Goal: Information Seeking & Learning: Learn about a topic

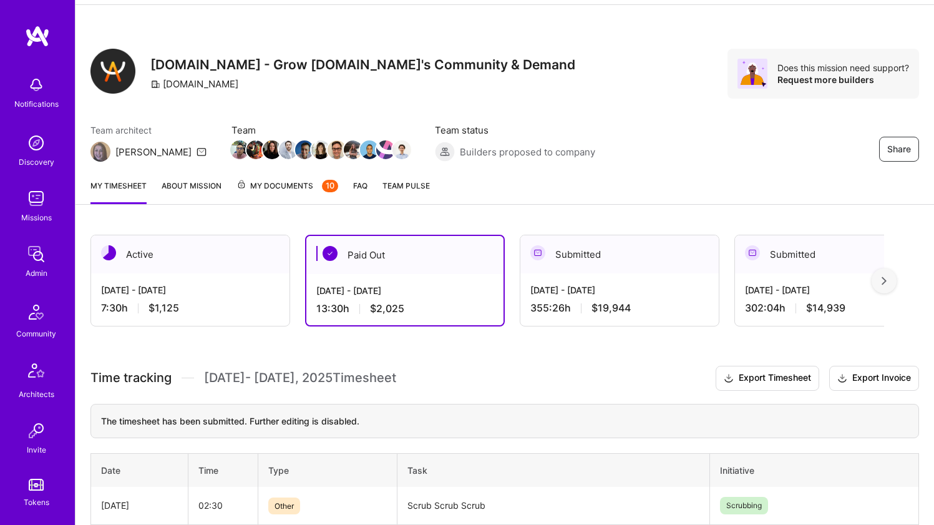
scroll to position [104, 0]
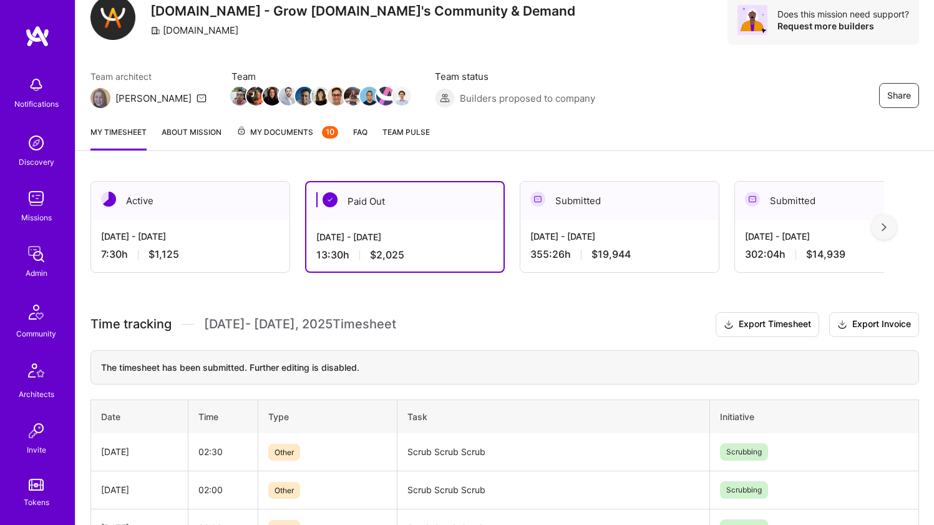
click at [137, 218] on div "Active" at bounding box center [190, 200] width 198 height 38
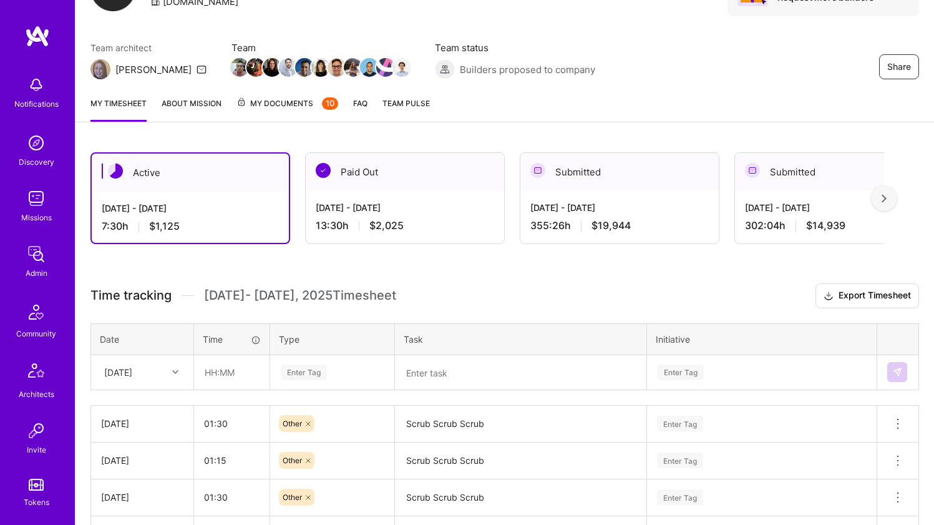
scroll to position [109, 0]
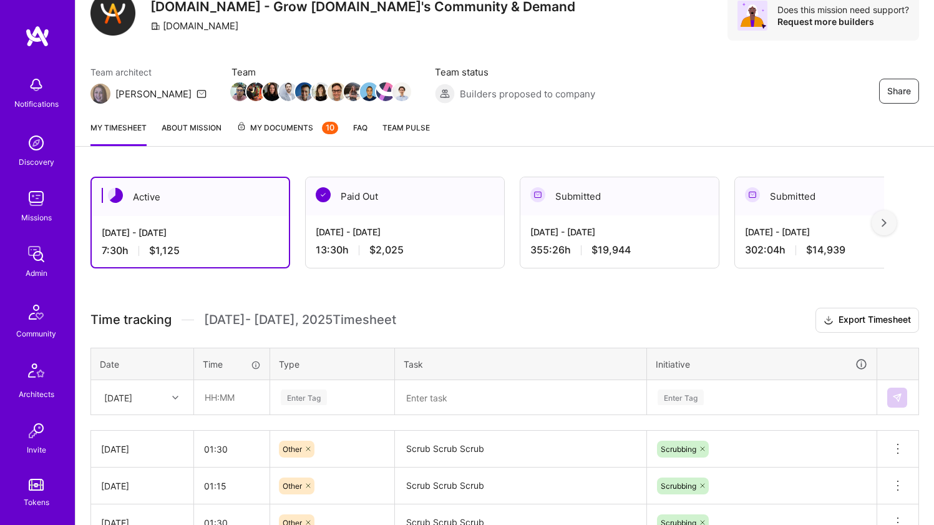
click at [165, 394] on div "Sat, Aug 30" at bounding box center [142, 396] width 101 height 33
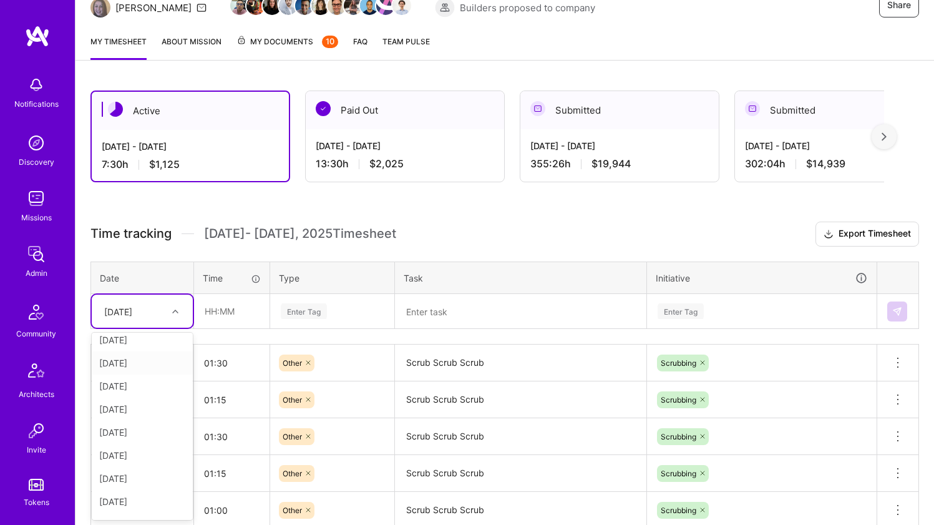
scroll to position [141, 0]
click at [145, 462] on div "Wed, Aug 27" at bounding box center [142, 459] width 101 height 23
click at [231, 321] on input "text" at bounding box center [232, 310] width 74 height 33
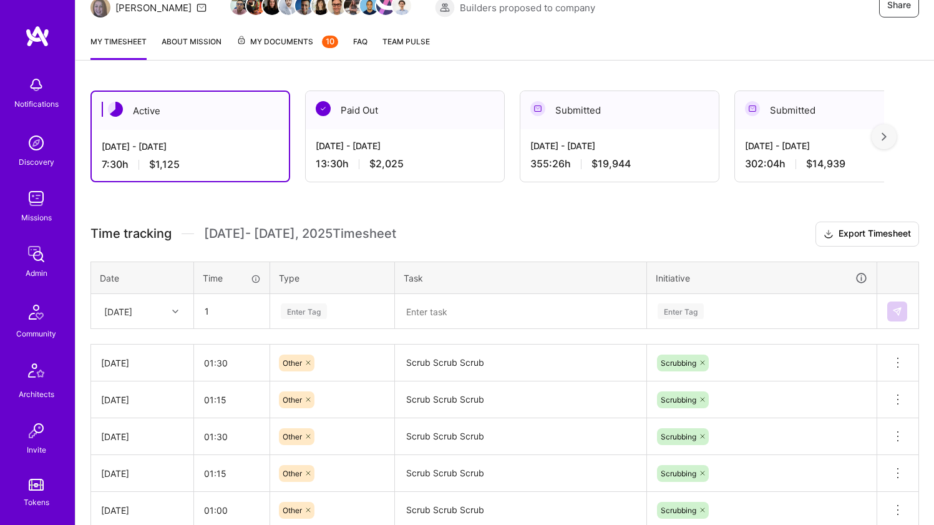
type input "01:00"
type input "o"
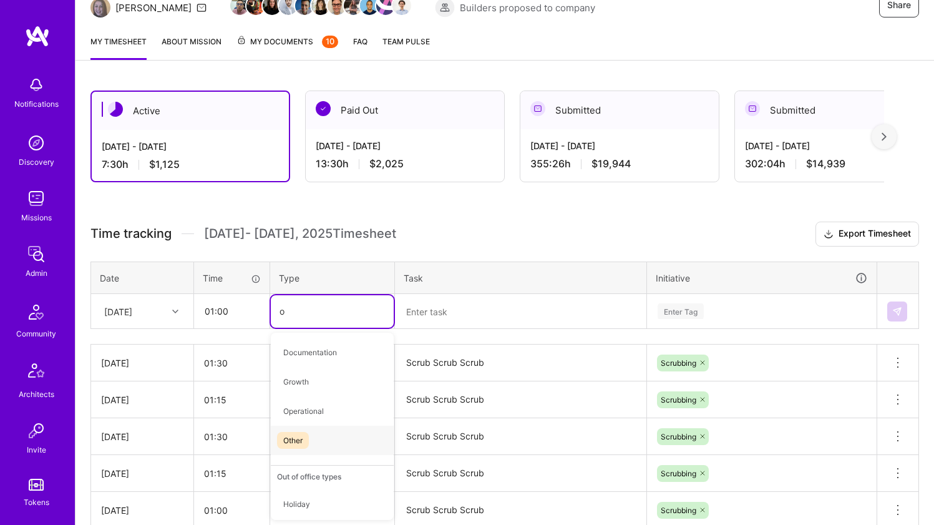
type input "ot"
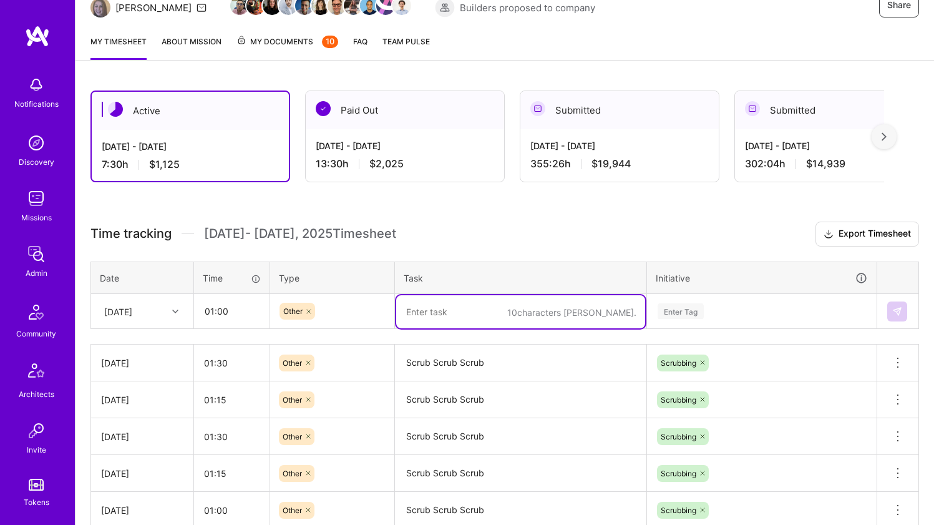
paste textarea "Scrub Scrub Scrub"
type textarea "Scrub Scrub Scrub"
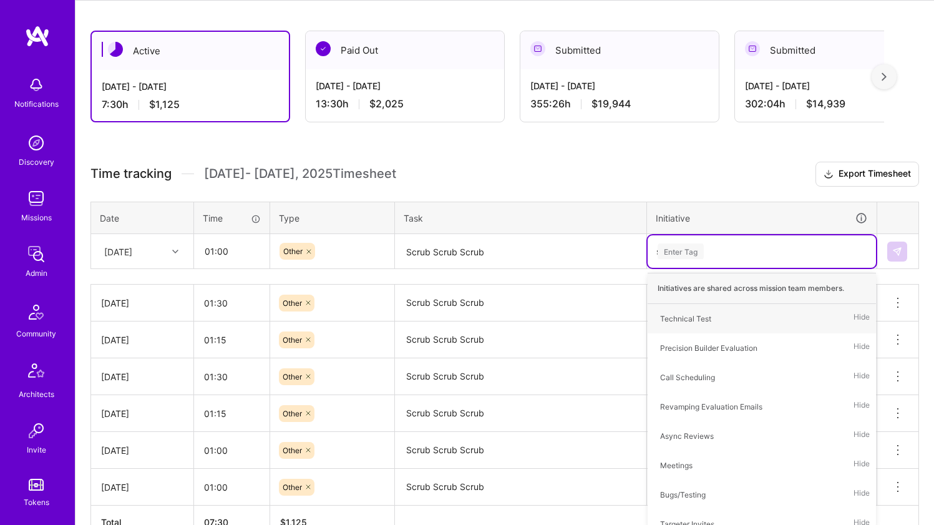
scroll to position [263, 0]
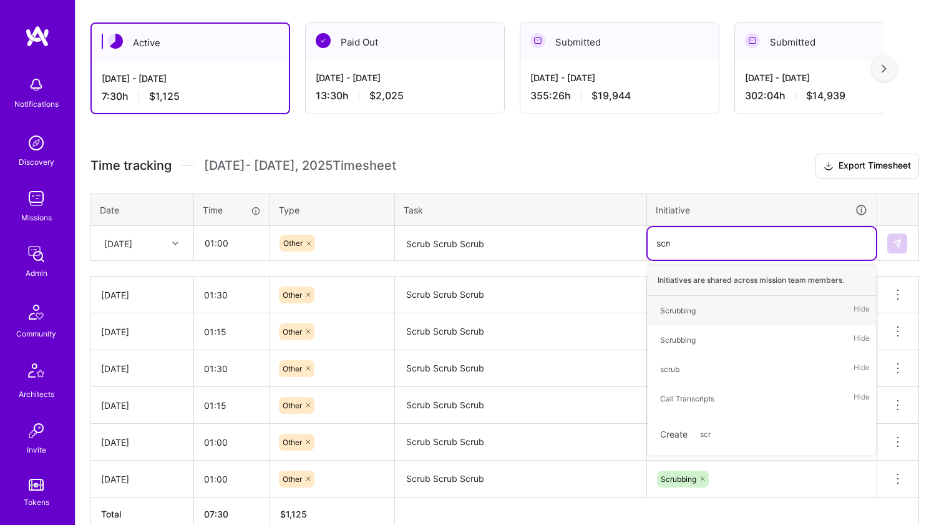
type input "scrub"
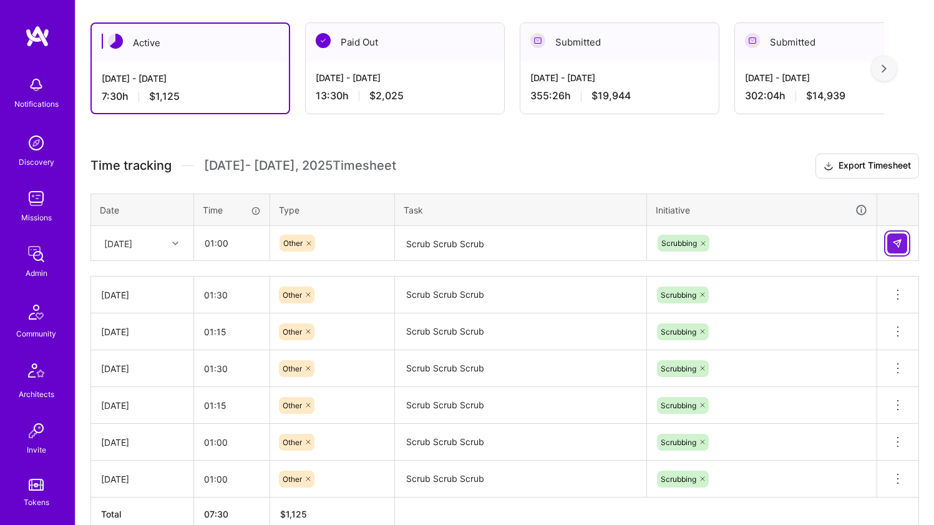
click at [891, 244] on button at bounding box center [897, 243] width 20 height 20
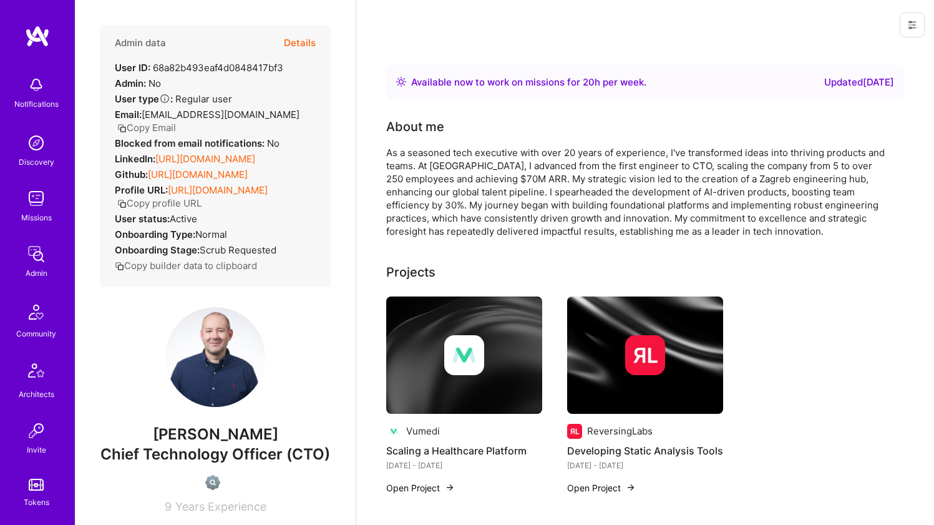
click at [197, 155] on link "https://linkedin.com/in/bozidarbenko" at bounding box center [205, 159] width 100 height 12
click at [192, 172] on link "https://github.com/bbenko" at bounding box center [198, 174] width 100 height 12
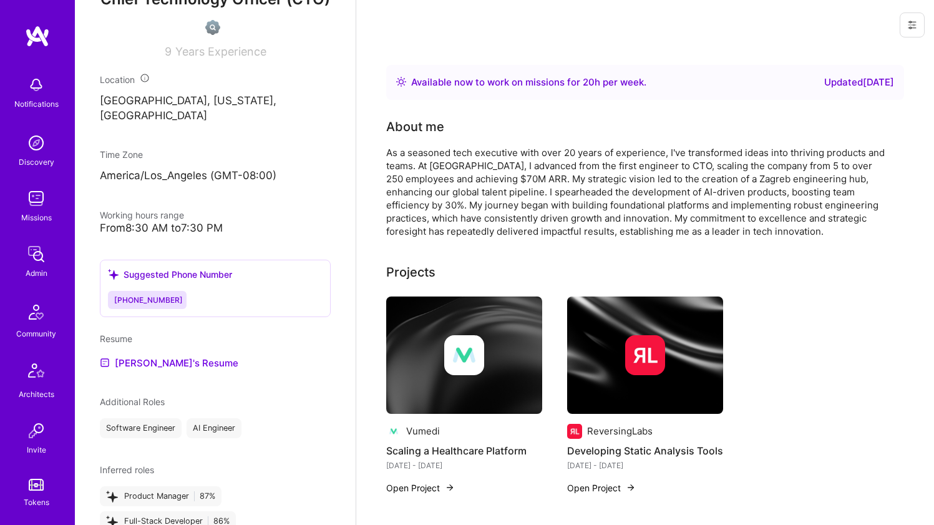
scroll to position [576, 0]
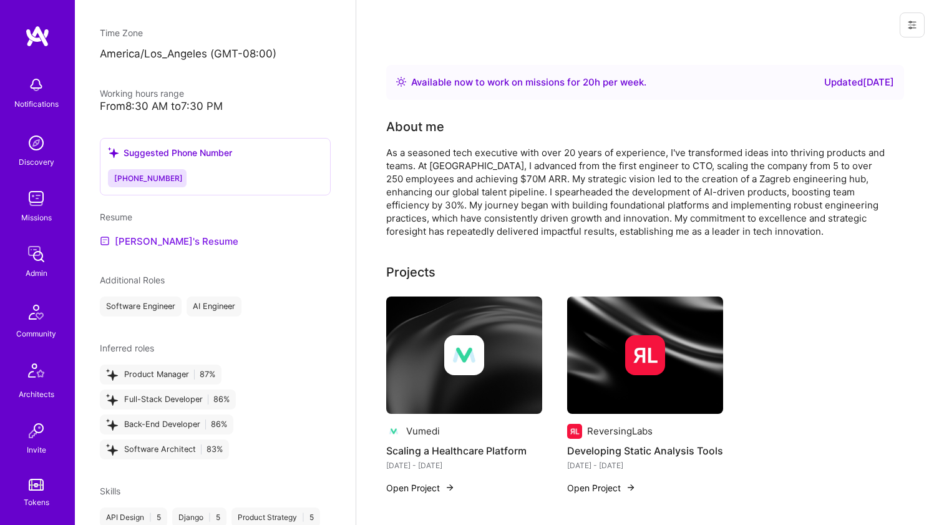
click at [155, 248] on link "Bozidar's Resume" at bounding box center [169, 240] width 138 height 15
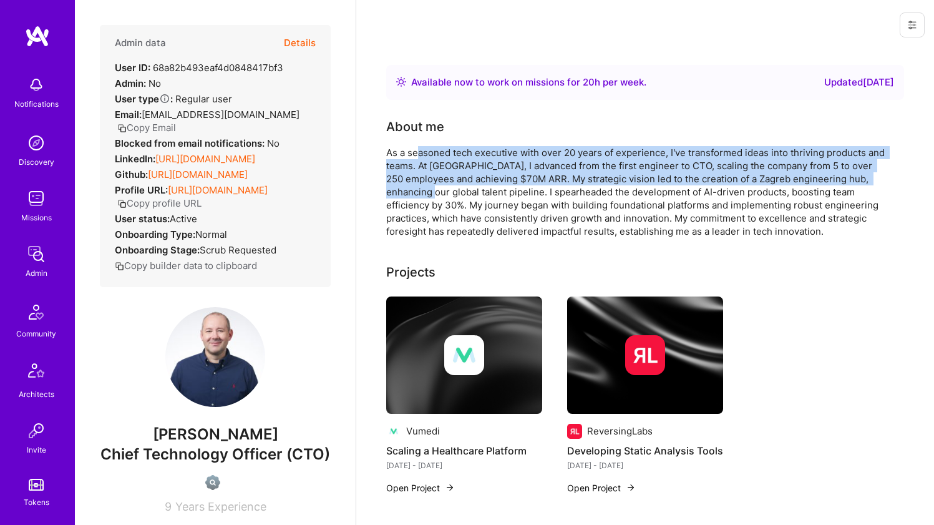
drag, startPoint x: 417, startPoint y: 155, endPoint x: 416, endPoint y: 193, distance: 37.4
click at [416, 188] on div "As a seasoned tech executive with over 20 years of experience, I've transformed…" at bounding box center [635, 192] width 499 height 92
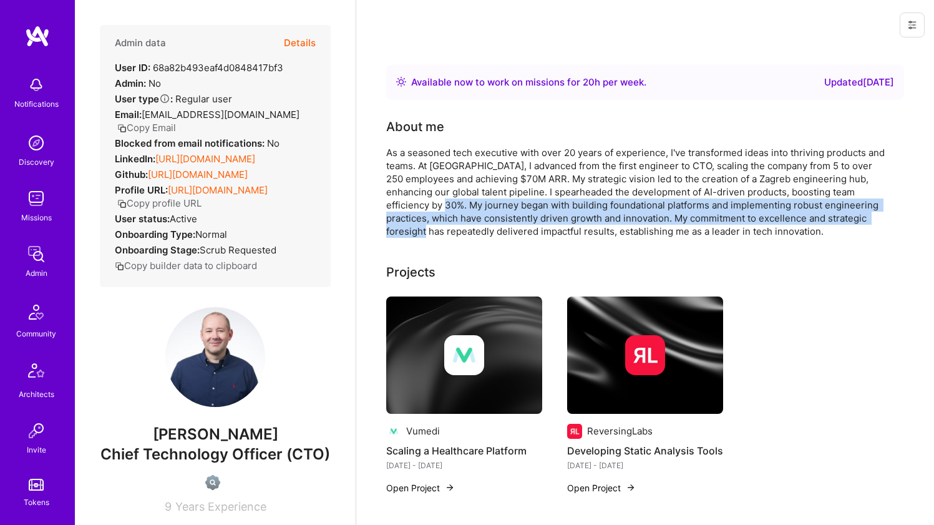
drag, startPoint x: 417, startPoint y: 219, endPoint x: 417, endPoint y: 226, distance: 6.9
click at [417, 226] on div "As a seasoned tech executive with over 20 years of experience, I've transformed…" at bounding box center [635, 192] width 499 height 92
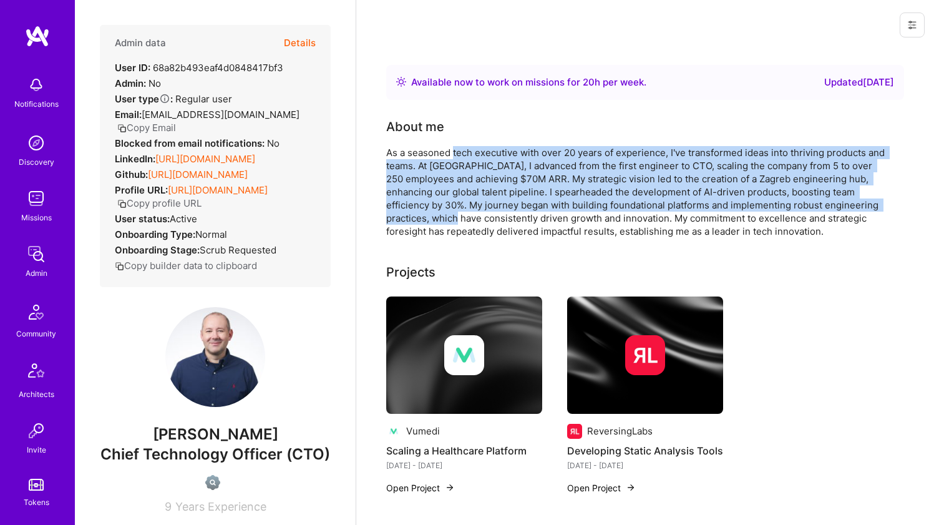
drag, startPoint x: 435, startPoint y: 218, endPoint x: 453, endPoint y: 150, distance: 70.3
click at [453, 150] on div "As a seasoned tech executive with over 20 years of experience, I've transformed…" at bounding box center [635, 192] width 499 height 92
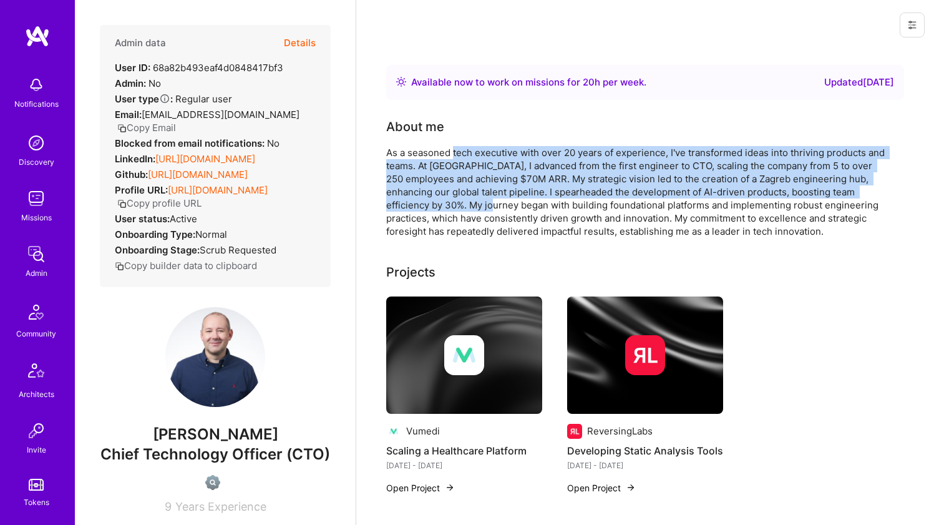
drag, startPoint x: 451, startPoint y: 162, endPoint x: 442, endPoint y: 206, distance: 45.7
click at [442, 206] on div "As a seasoned tech executive with over 20 years of experience, I've transformed…" at bounding box center [635, 192] width 499 height 92
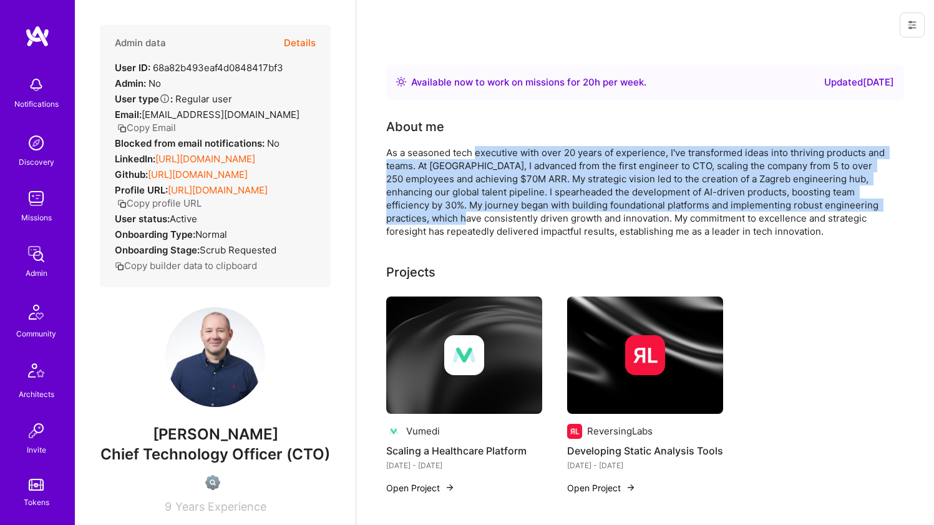
drag, startPoint x: 441, startPoint y: 219, endPoint x: 475, endPoint y: 155, distance: 72.8
click at [475, 155] on div "As a seasoned tech executive with over 20 years of experience, I've transformed…" at bounding box center [635, 192] width 499 height 92
click at [476, 154] on div "As a seasoned tech executive with over 20 years of experience, I've transformed…" at bounding box center [635, 192] width 499 height 92
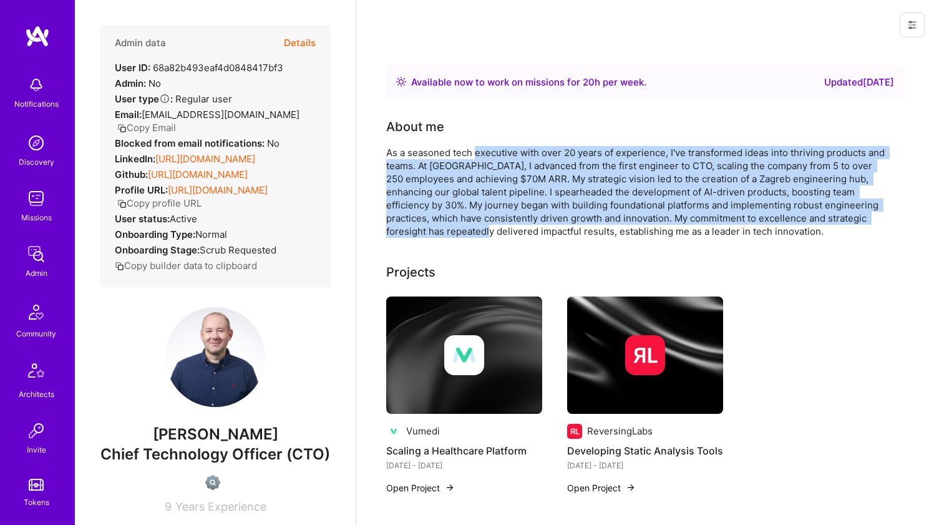
drag, startPoint x: 475, startPoint y: 156, endPoint x: 449, endPoint y: 226, distance: 74.4
click at [449, 226] on div "As a seasoned tech executive with over 20 years of experience, I've transformed…" at bounding box center [635, 192] width 499 height 92
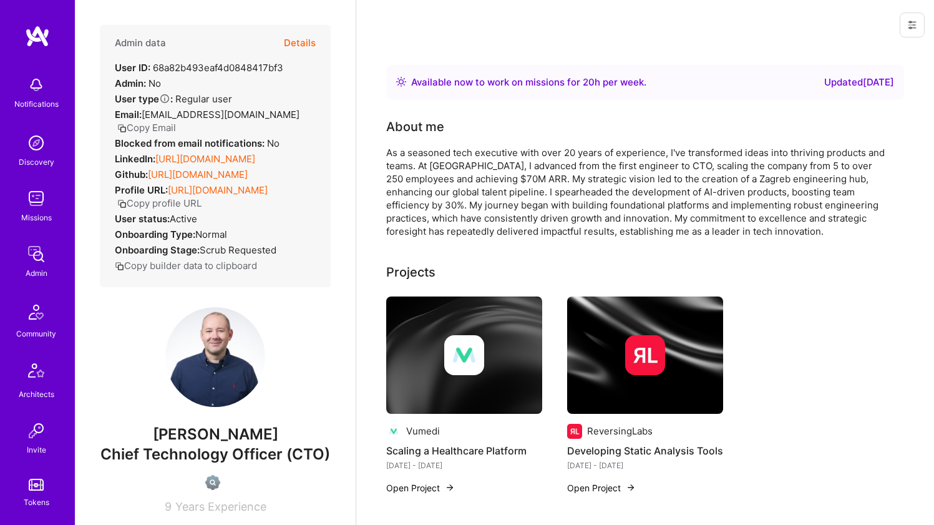
click at [495, 230] on div "As a seasoned tech executive with over 20 years of experience, I've transformed…" at bounding box center [635, 192] width 499 height 92
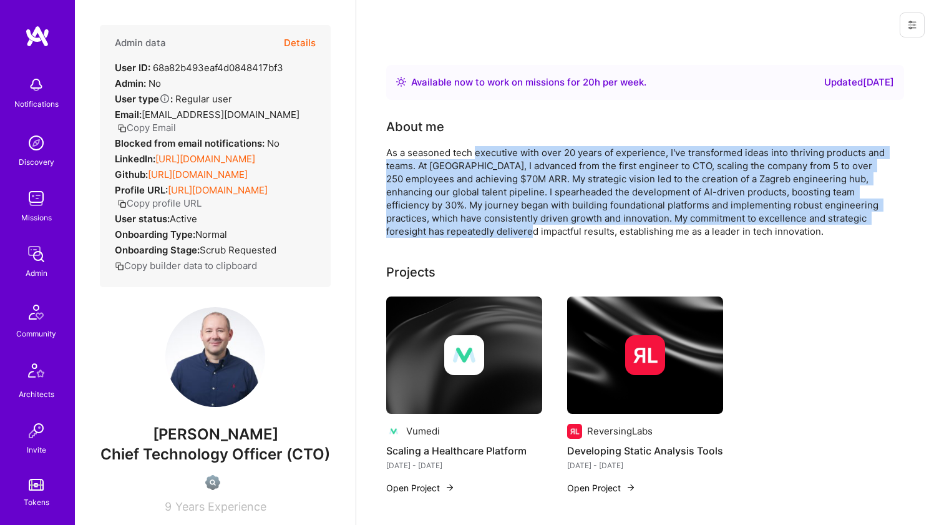
drag, startPoint x: 495, startPoint y: 230, endPoint x: 494, endPoint y: 148, distance: 81.1
click at [494, 148] on div "As a seasoned tech executive with over 20 years of experience, I've transformed…" at bounding box center [635, 192] width 499 height 92
drag, startPoint x: 494, startPoint y: 148, endPoint x: 484, endPoint y: 228, distance: 79.8
click at [484, 228] on div "As a seasoned tech executive with over 20 years of experience, I've transformed…" at bounding box center [635, 192] width 499 height 92
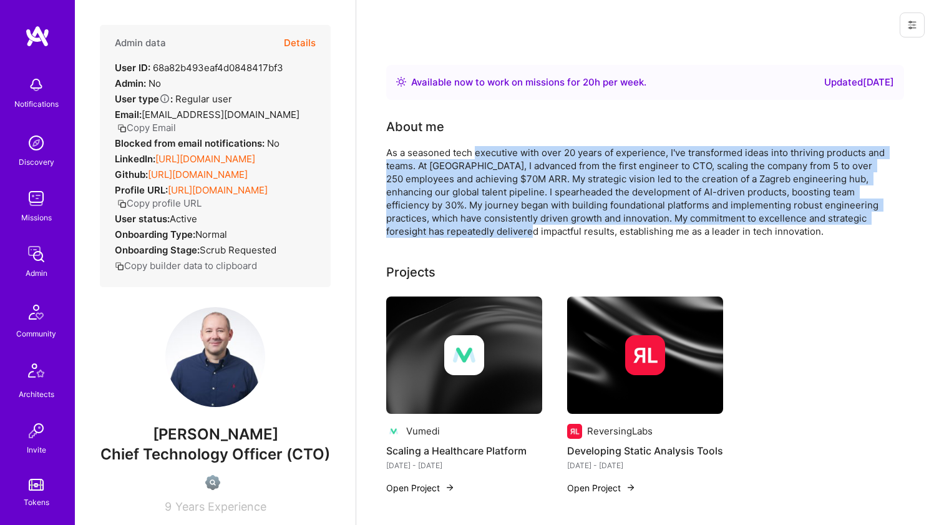
click at [484, 228] on div "As a seasoned tech executive with over 20 years of experience, I've transformed…" at bounding box center [635, 192] width 499 height 92
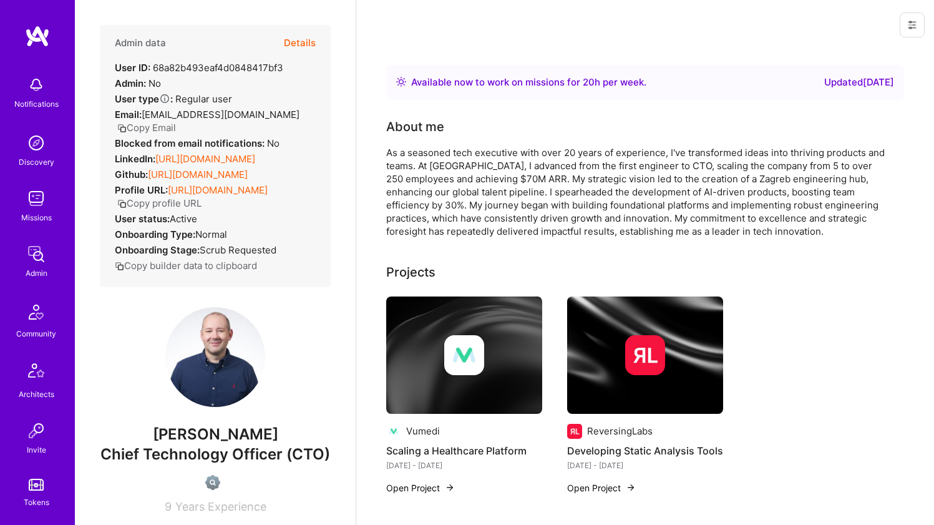
click at [544, 152] on div "As a seasoned tech executive with over 20 years of experience, I've transformed…" at bounding box center [635, 192] width 499 height 92
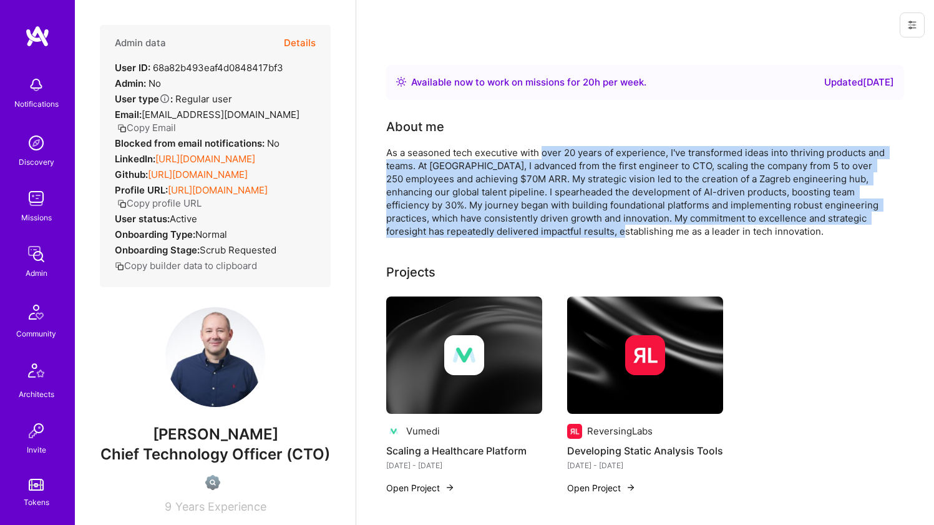
drag, startPoint x: 544, startPoint y: 152, endPoint x: 559, endPoint y: 229, distance: 78.2
click at [558, 229] on div "As a seasoned tech executive with over 20 years of experience, I've transformed…" at bounding box center [635, 192] width 499 height 92
click at [559, 229] on div "As a seasoned tech executive with over 20 years of experience, I've transformed…" at bounding box center [635, 192] width 499 height 92
drag, startPoint x: 559, startPoint y: 229, endPoint x: 557, endPoint y: 155, distance: 73.6
click at [557, 155] on div "As a seasoned tech executive with over 20 years of experience, I've transformed…" at bounding box center [635, 192] width 499 height 92
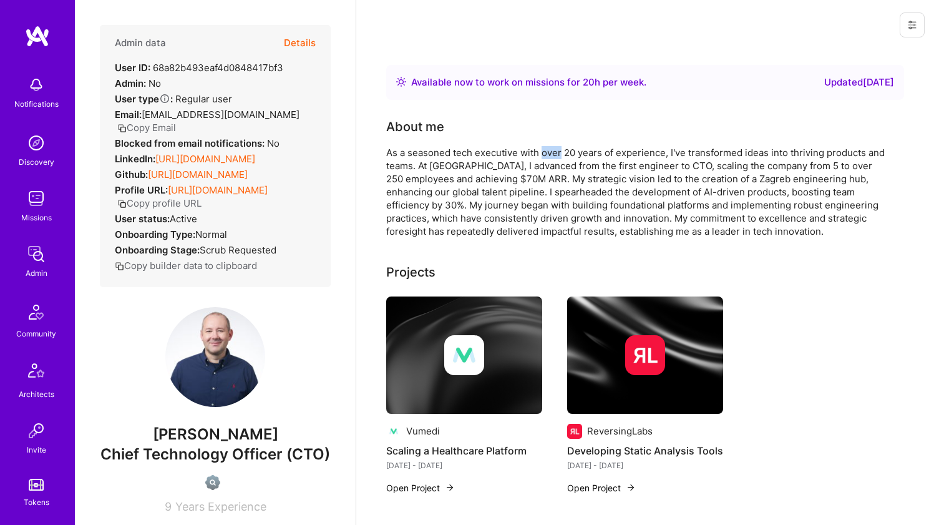
click at [556, 150] on div "As a seasoned tech executive with over 20 years of experience, I've transformed…" at bounding box center [635, 192] width 499 height 92
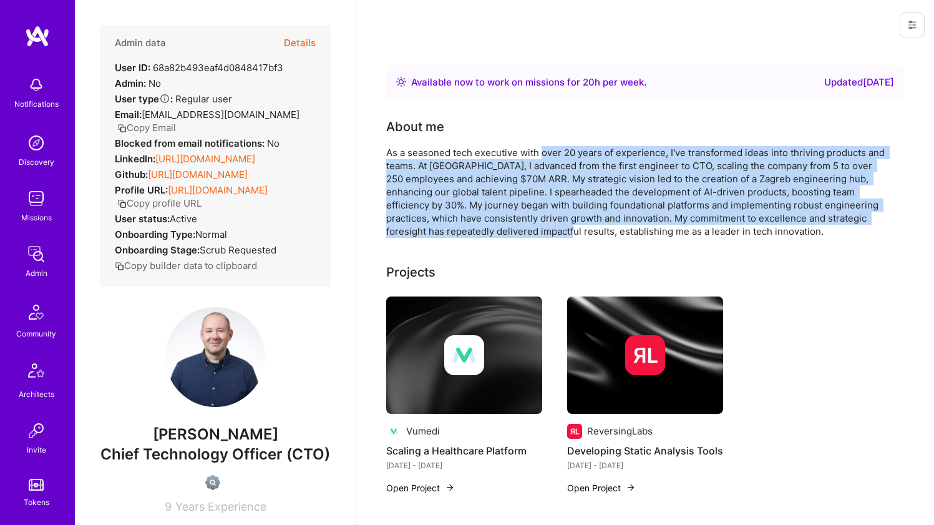
drag, startPoint x: 556, startPoint y: 150, endPoint x: 551, endPoint y: 227, distance: 76.9
click at [551, 227] on div "As a seasoned tech executive with over 20 years of experience, I've transformed…" at bounding box center [635, 192] width 499 height 92
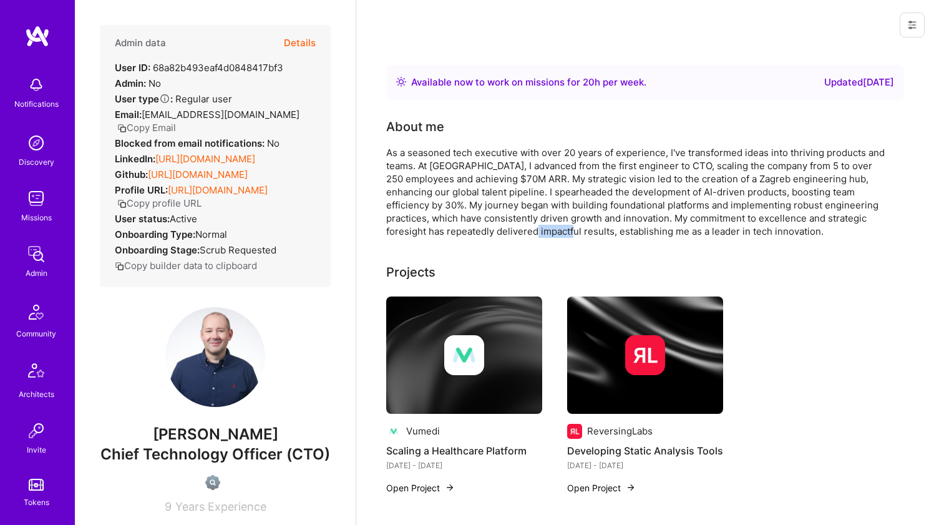
click at [549, 228] on div "As a seasoned tech executive with over 20 years of experience, I've transformed…" at bounding box center [635, 192] width 499 height 92
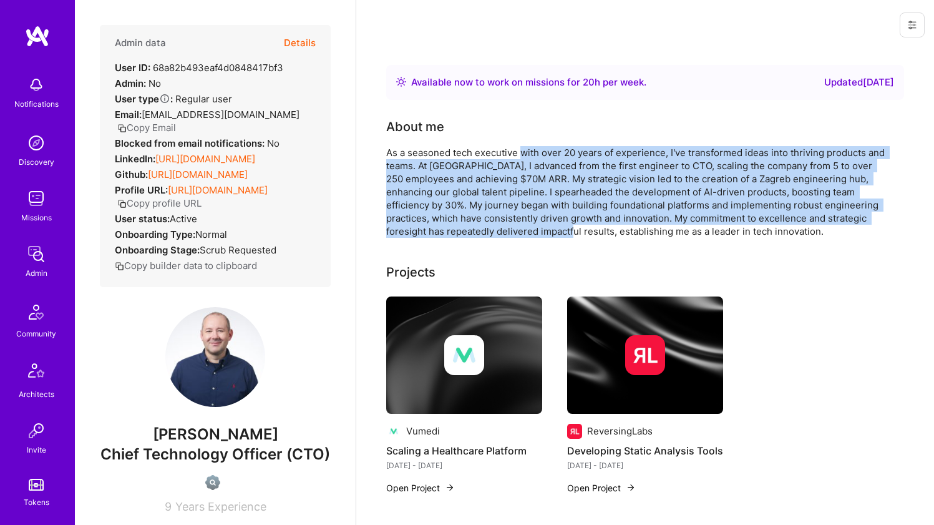
drag, startPoint x: 549, startPoint y: 228, endPoint x: 533, endPoint y: 150, distance: 79.8
click at [533, 150] on div "As a seasoned tech executive with over 20 years of experience, I've transformed…" at bounding box center [635, 192] width 499 height 92
drag, startPoint x: 533, startPoint y: 150, endPoint x: 534, endPoint y: 228, distance: 78.0
click at [534, 228] on div "As a seasoned tech executive with over 20 years of experience, I've transformed…" at bounding box center [635, 192] width 499 height 92
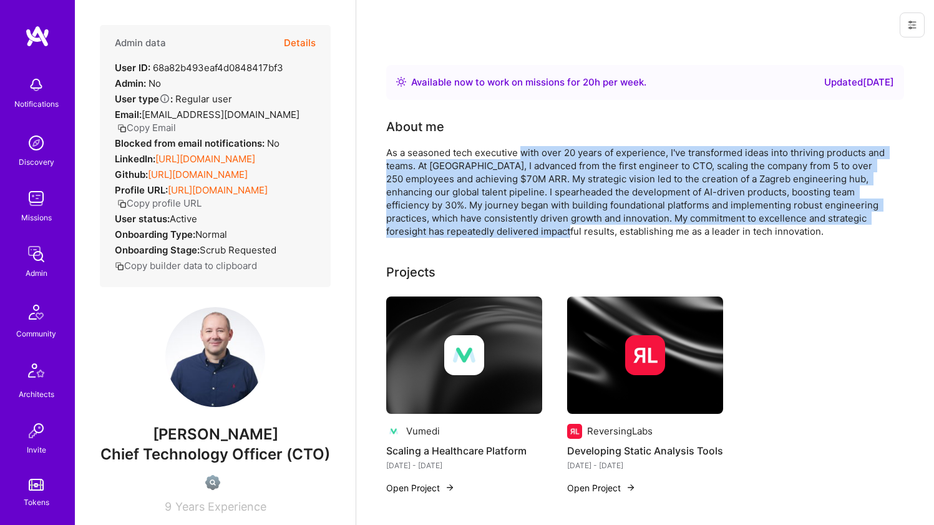
click at [534, 228] on div "As a seasoned tech executive with over 20 years of experience, I've transformed…" at bounding box center [635, 192] width 499 height 92
drag, startPoint x: 534, startPoint y: 228, endPoint x: 531, endPoint y: 156, distance: 72.4
click at [531, 156] on div "As a seasoned tech executive with over 20 years of experience, I've transformed…" at bounding box center [635, 192] width 499 height 92
click at [531, 155] on div "As a seasoned tech executive with over 20 years of experience, I've transformed…" at bounding box center [635, 192] width 499 height 92
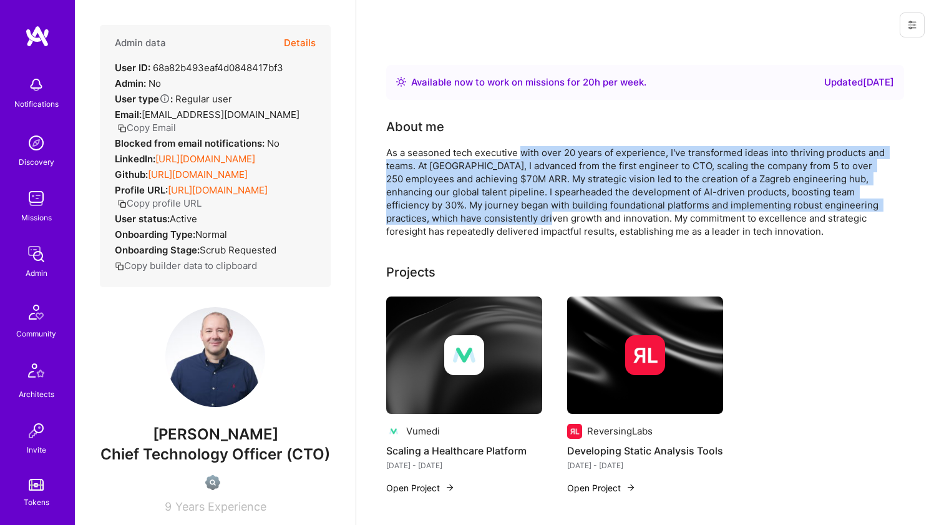
drag, startPoint x: 531, startPoint y: 155, endPoint x: 528, endPoint y: 223, distance: 68.1
click at [528, 223] on div "As a seasoned tech executive with over 20 years of experience, I've transformed…" at bounding box center [635, 192] width 499 height 92
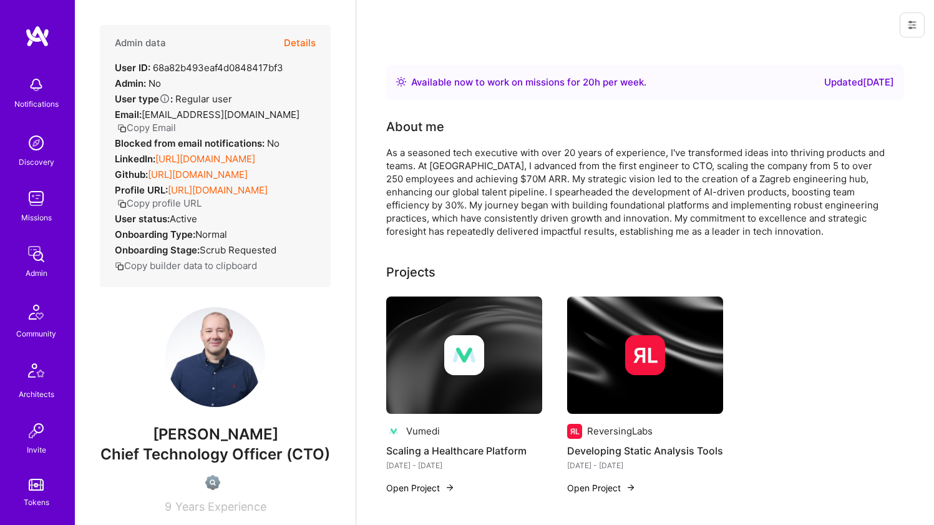
click at [529, 233] on div "As a seasoned tech executive with over 20 years of experience, I've transformed…" at bounding box center [635, 192] width 499 height 92
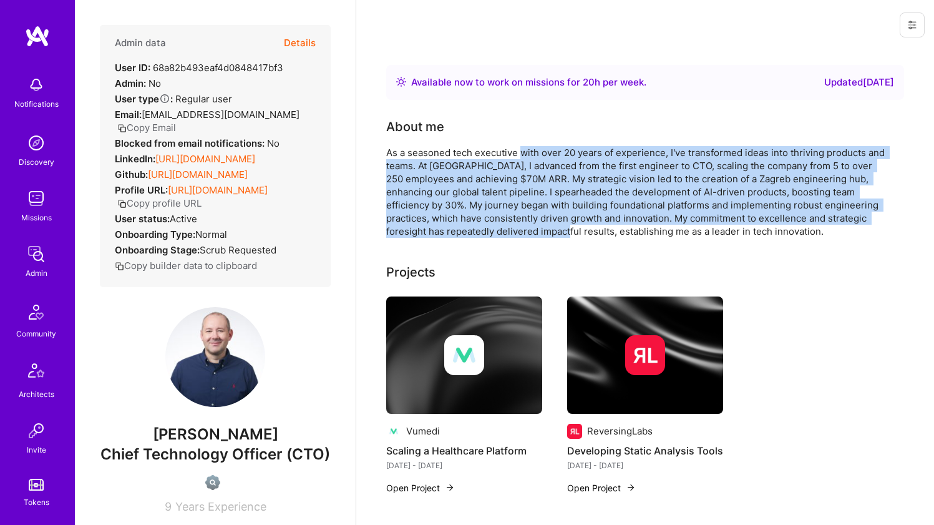
drag, startPoint x: 530, startPoint y: 233, endPoint x: 532, endPoint y: 152, distance: 81.1
click at [532, 152] on div "As a seasoned tech executive with over 20 years of experience, I've transformed…" at bounding box center [635, 192] width 499 height 92
click at [532, 151] on div "As a seasoned tech executive with over 20 years of experience, I've transformed…" at bounding box center [635, 192] width 499 height 92
drag, startPoint x: 532, startPoint y: 151, endPoint x: 534, endPoint y: 225, distance: 74.2
click at [534, 225] on div "As a seasoned tech executive with over 20 years of experience, I've transformed…" at bounding box center [635, 192] width 499 height 92
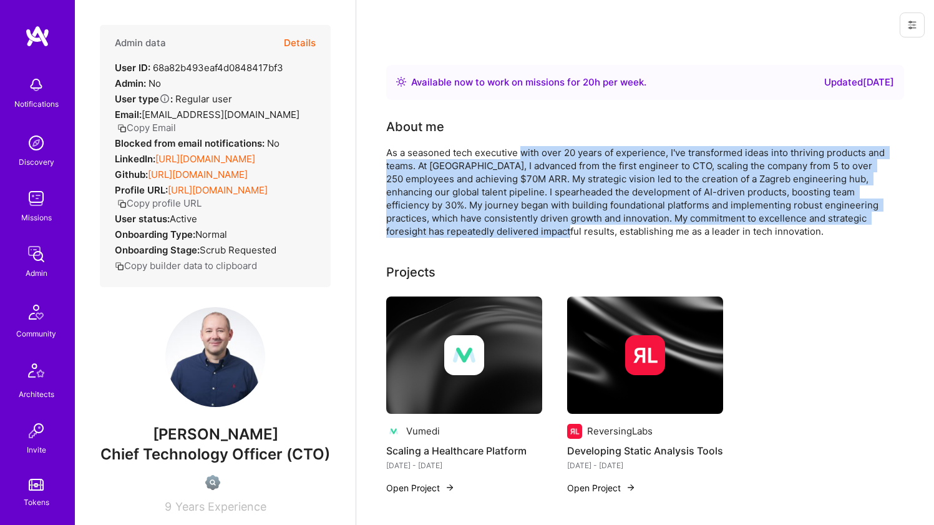
click at [534, 225] on div "As a seasoned tech executive with over 20 years of experience, I've transformed…" at bounding box center [635, 192] width 499 height 92
drag, startPoint x: 534, startPoint y: 225, endPoint x: 538, endPoint y: 153, distance: 72.4
click at [538, 153] on div "As a seasoned tech executive with over 20 years of experience, I've transformed…" at bounding box center [635, 192] width 499 height 92
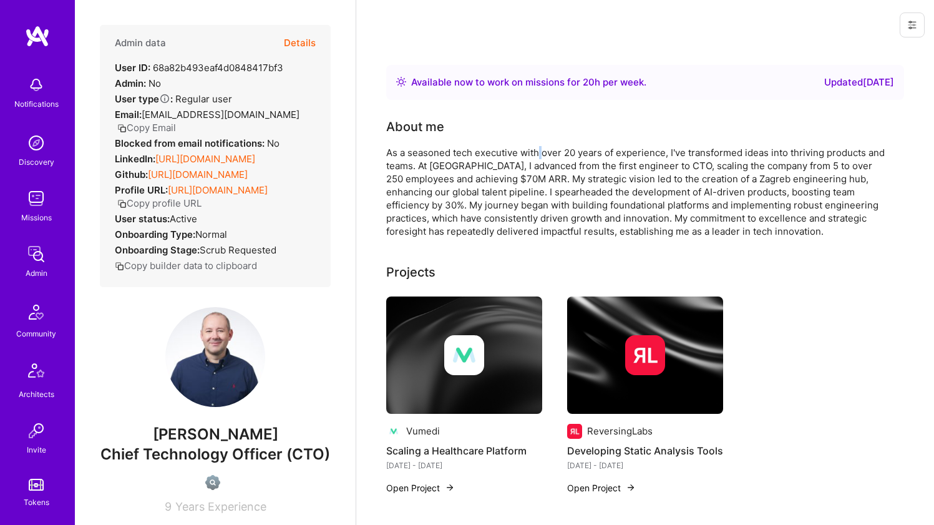
click at [538, 153] on div "As a seasoned tech executive with over 20 years of experience, I've transformed…" at bounding box center [635, 192] width 499 height 92
click at [523, 157] on div "As a seasoned tech executive with over 20 years of experience, I've transformed…" at bounding box center [635, 192] width 499 height 92
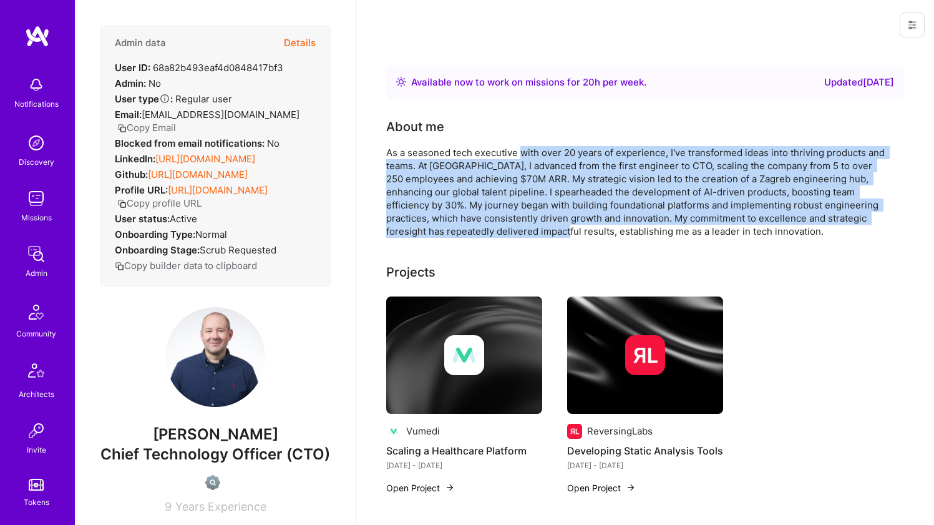
drag, startPoint x: 523, startPoint y: 157, endPoint x: 524, endPoint y: 230, distance: 73.0
click at [524, 230] on div "As a seasoned tech executive with over 20 years of experience, I've transformed…" at bounding box center [635, 192] width 499 height 92
drag, startPoint x: 524, startPoint y: 230, endPoint x: 526, endPoint y: 157, distance: 73.0
click at [526, 157] on div "As a seasoned tech executive with over 20 years of experience, I've transformed…" at bounding box center [635, 192] width 499 height 92
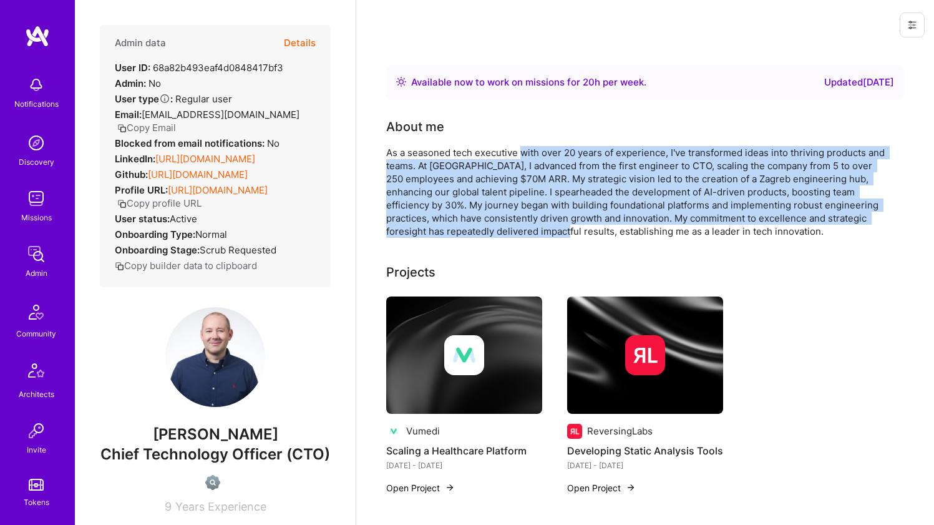
click at [526, 157] on div "As a seasoned tech executive with over 20 years of experience, I've transformed…" at bounding box center [635, 192] width 499 height 92
drag, startPoint x: 526, startPoint y: 157, endPoint x: 519, endPoint y: 229, distance: 72.7
click at [519, 229] on div "As a seasoned tech executive with over 20 years of experience, I've transformed…" at bounding box center [635, 192] width 499 height 92
click at [519, 230] on div "As a seasoned tech executive with over 20 years of experience, I've transformed…" at bounding box center [635, 192] width 499 height 92
drag, startPoint x: 519, startPoint y: 230, endPoint x: 519, endPoint y: 148, distance: 81.1
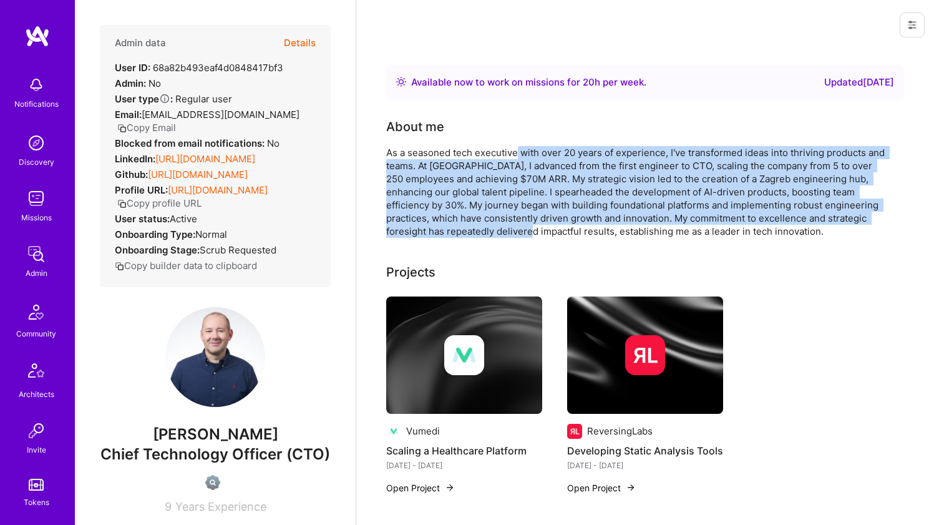
click at [519, 148] on div "As a seasoned tech executive with over 20 years of experience, I've transformed…" at bounding box center [635, 192] width 499 height 92
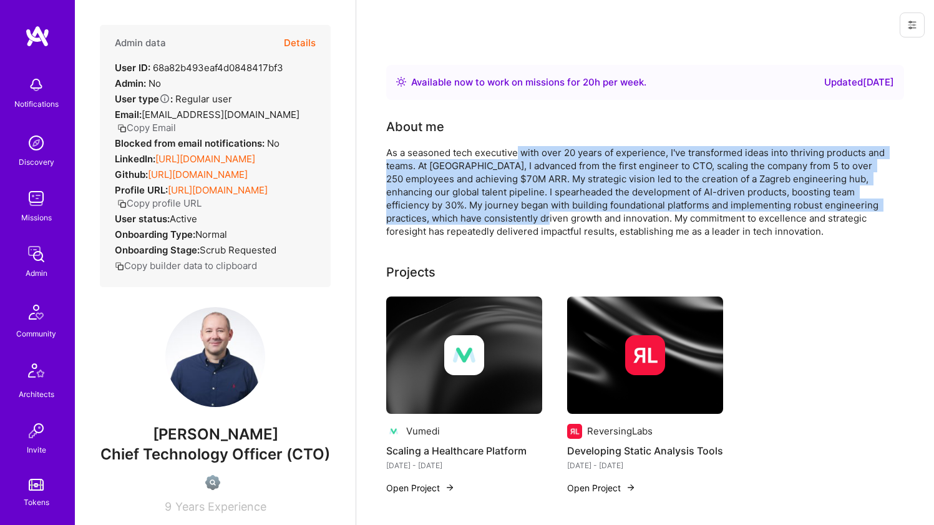
drag, startPoint x: 519, startPoint y: 148, endPoint x: 518, endPoint y: 221, distance: 72.4
click at [518, 221] on div "As a seasoned tech executive with over 20 years of experience, I've transformed…" at bounding box center [635, 192] width 499 height 92
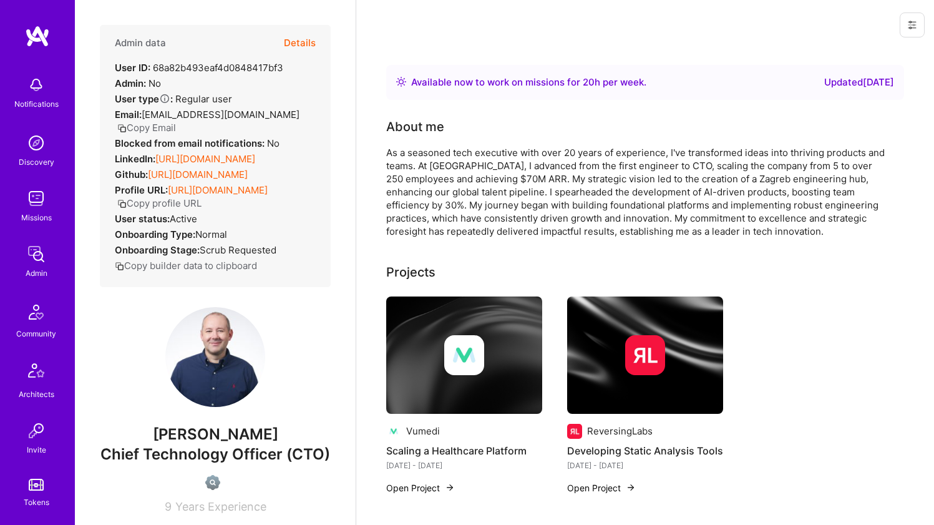
click at [521, 225] on div "As a seasoned tech executive with over 20 years of experience, I've transformed…" at bounding box center [635, 192] width 499 height 92
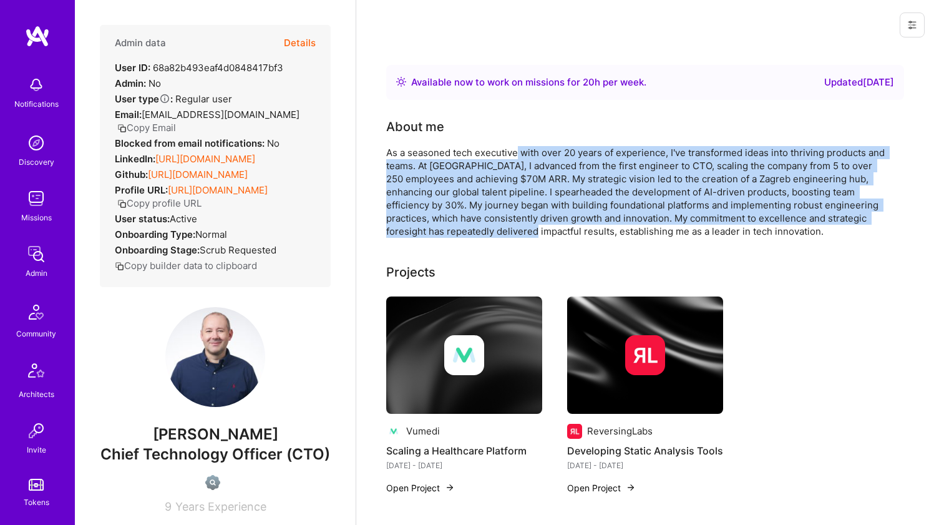
drag, startPoint x: 521, startPoint y: 225, endPoint x: 519, endPoint y: 155, distance: 70.5
click at [519, 155] on div "As a seasoned tech executive with over 20 years of experience, I've transformed…" at bounding box center [635, 192] width 499 height 92
drag, startPoint x: 519, startPoint y: 155, endPoint x: 519, endPoint y: 227, distance: 72.3
click at [519, 227] on div "As a seasoned tech executive with over 20 years of experience, I've transformed…" at bounding box center [635, 192] width 499 height 92
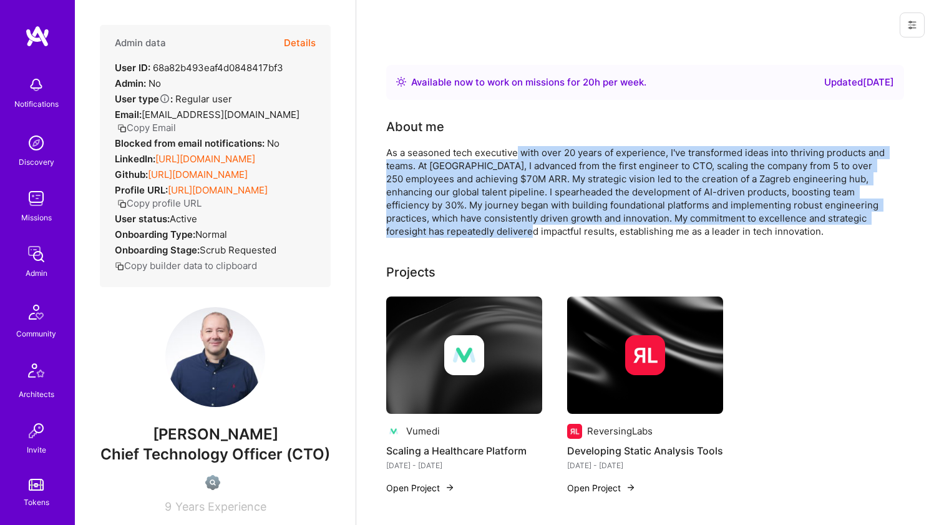
click at [519, 227] on div "As a seasoned tech executive with over 20 years of experience, I've transformed…" at bounding box center [635, 192] width 499 height 92
drag, startPoint x: 519, startPoint y: 227, endPoint x: 515, endPoint y: 148, distance: 79.3
click at [515, 148] on div "As a seasoned tech executive with over 20 years of experience, I've transformed…" at bounding box center [635, 192] width 499 height 92
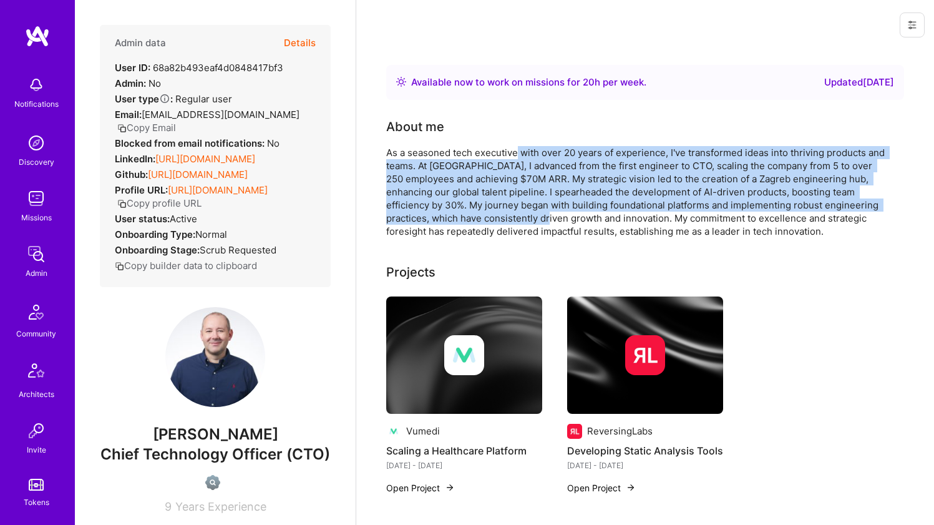
drag, startPoint x: 515, startPoint y: 148, endPoint x: 516, endPoint y: 215, distance: 67.4
click at [516, 215] on div "As a seasoned tech executive with over 20 years of experience, I've transformed…" at bounding box center [635, 192] width 499 height 92
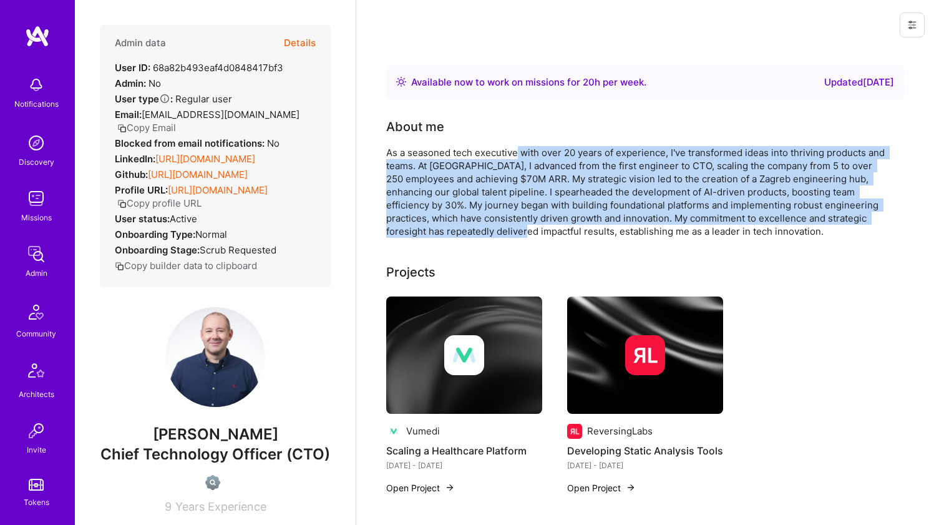
drag, startPoint x: 517, startPoint y: 225, endPoint x: 518, endPoint y: 157, distance: 67.4
click at [518, 157] on div "As a seasoned tech executive with over 20 years of experience, I've transformed…" at bounding box center [635, 192] width 499 height 92
drag, startPoint x: 518, startPoint y: 157, endPoint x: 519, endPoint y: 234, distance: 76.7
click at [519, 233] on div "As a seasoned tech executive with over 20 years of experience, I've transformed…" at bounding box center [635, 192] width 499 height 92
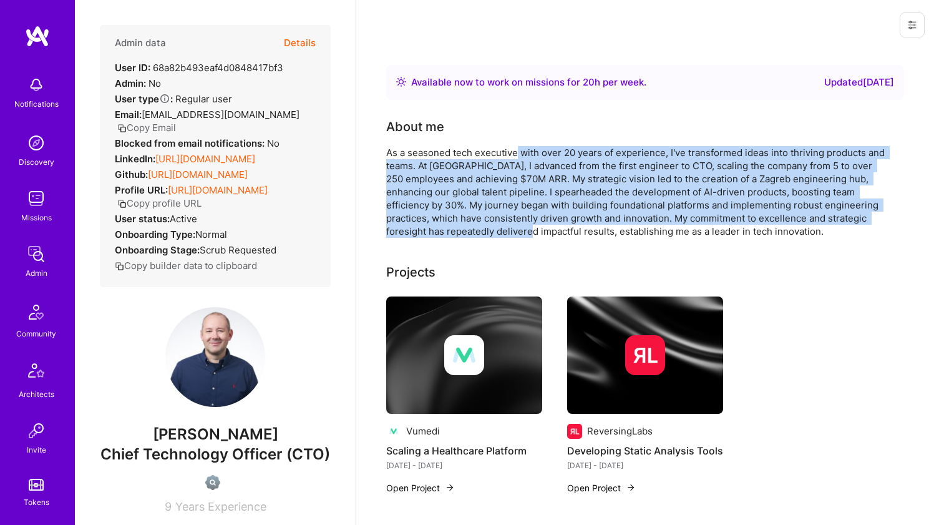
click at [519, 234] on div "As a seasoned tech executive with over 20 years of experience, I've transformed…" at bounding box center [635, 192] width 499 height 92
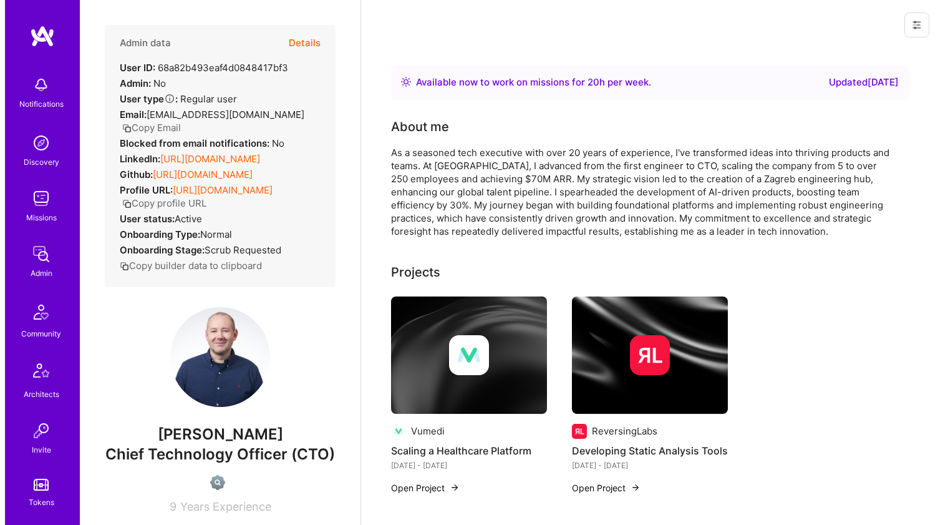
scroll to position [44, 0]
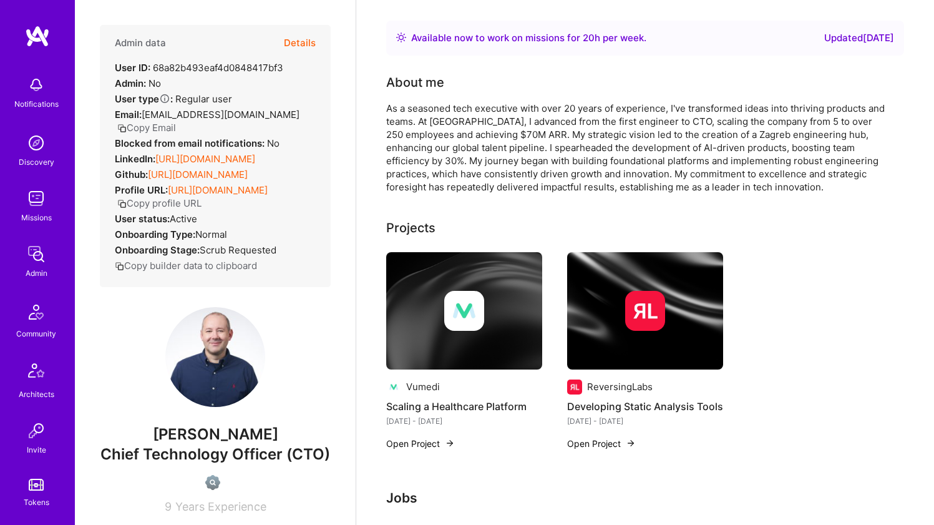
click at [425, 279] on img at bounding box center [464, 310] width 156 height 117
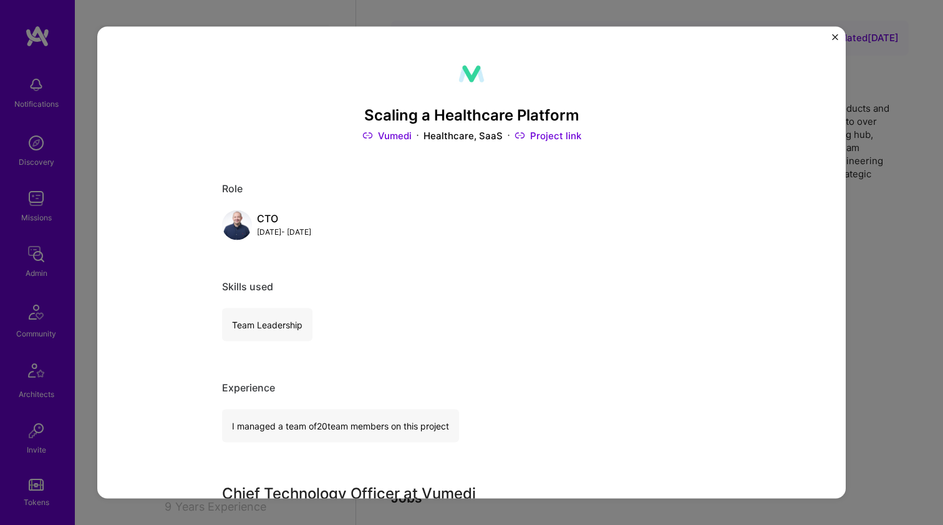
scroll to position [412, 0]
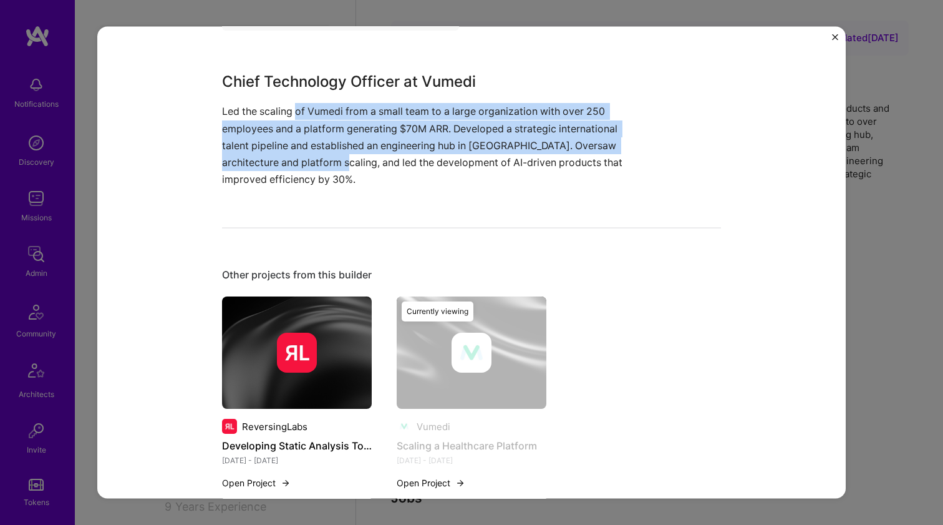
drag, startPoint x: 293, startPoint y: 116, endPoint x: 335, endPoint y: 162, distance: 62.3
click at [335, 162] on p "Led the scaling of Vumedi from a small team to a large organization with over 2…" at bounding box center [424, 145] width 405 height 85
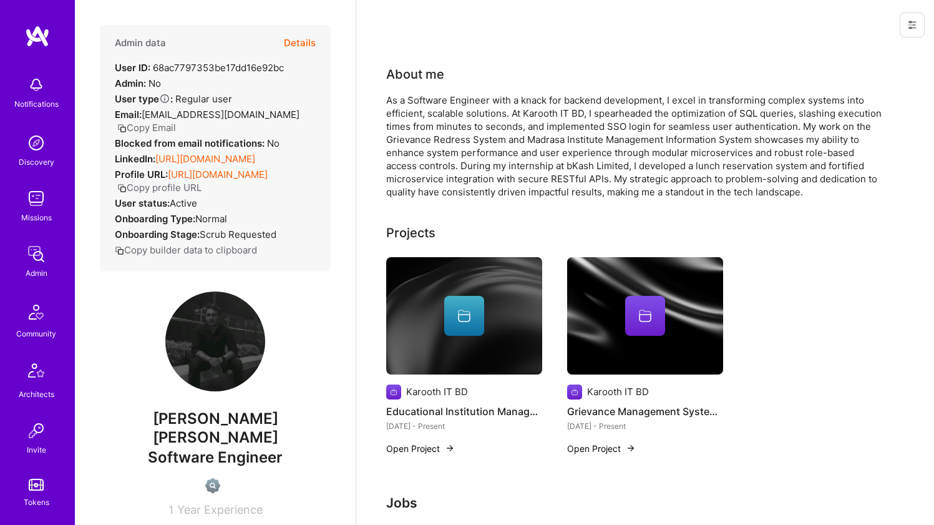
click at [193, 153] on link "https://linkedin.com/in/Acesif" at bounding box center [205, 159] width 100 height 12
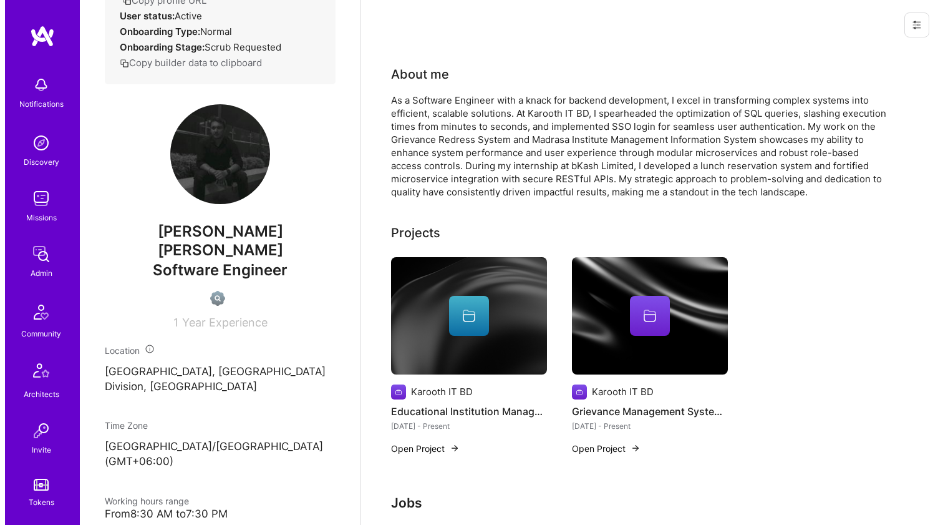
scroll to position [190, 0]
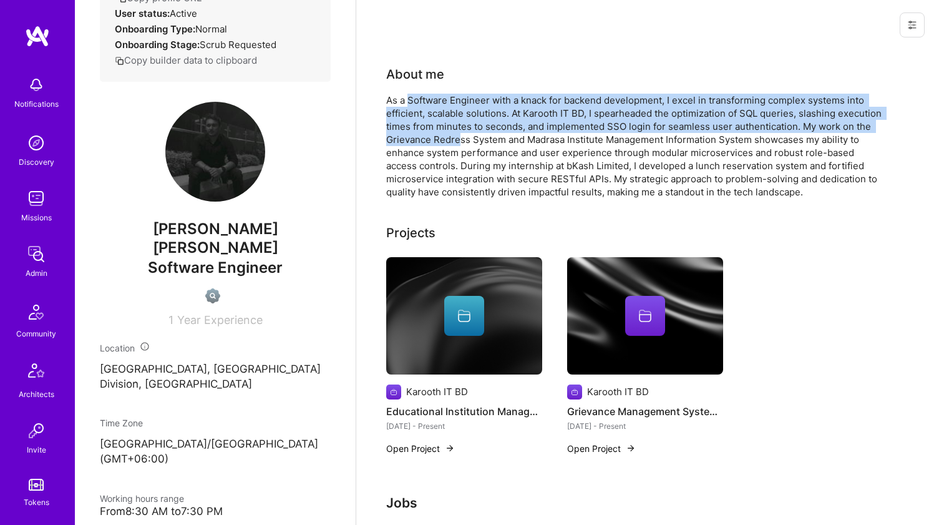
drag, startPoint x: 408, startPoint y: 96, endPoint x: 462, endPoint y: 148, distance: 74.5
click at [461, 147] on div "As a Software Engineer with a knack for backend development, I excel in transfo…" at bounding box center [635, 146] width 499 height 105
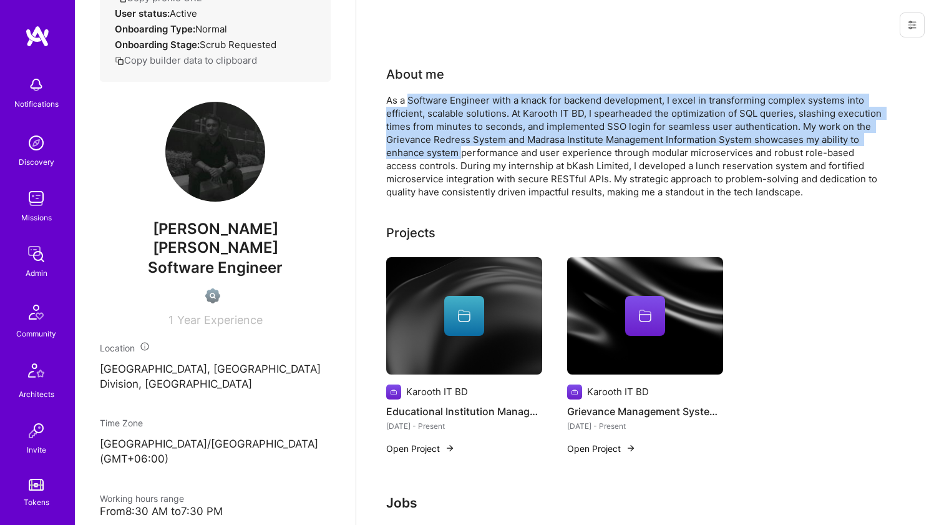
click at [462, 148] on div "As a Software Engineer with a knack for backend development, I excel in transfo…" at bounding box center [635, 146] width 499 height 105
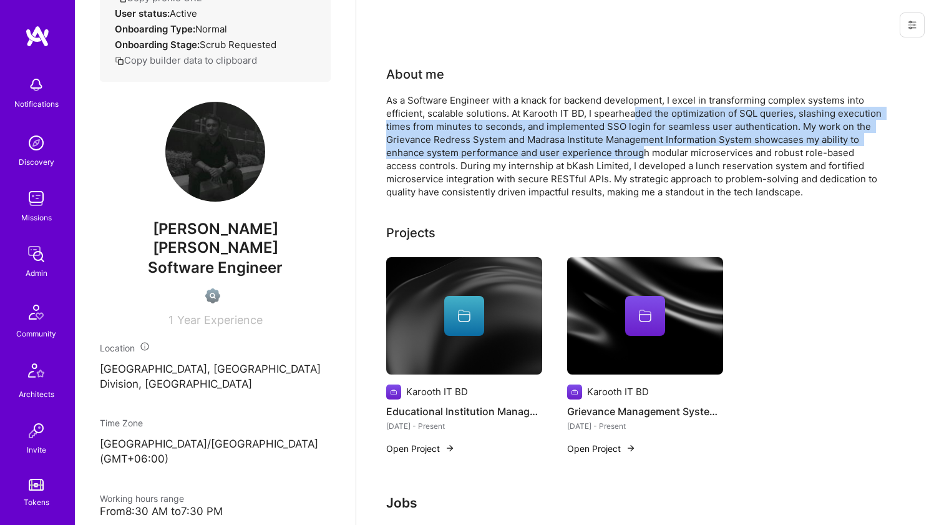
drag, startPoint x: 638, startPoint y: 119, endPoint x: 643, endPoint y: 159, distance: 40.2
click at [643, 159] on div "As a Software Engineer with a knack for backend development, I excel in transfo…" at bounding box center [635, 146] width 499 height 105
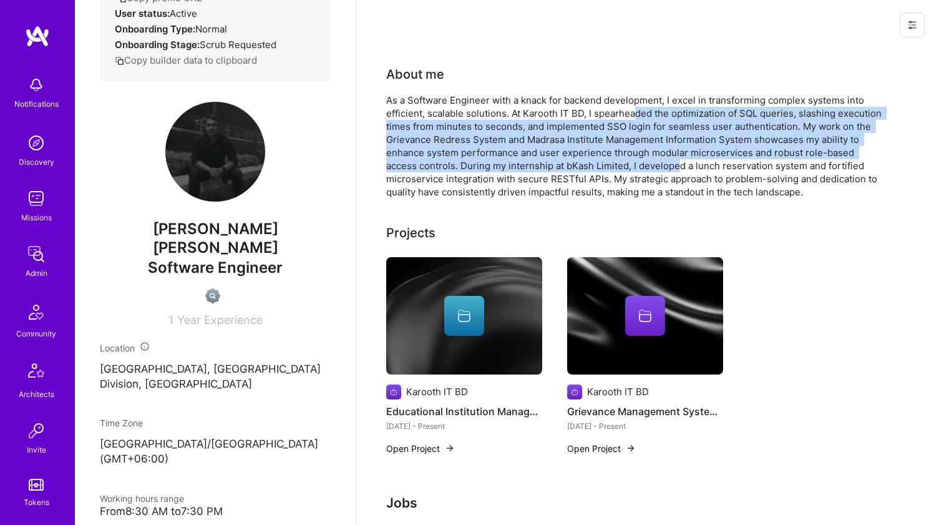
click at [643, 159] on div "As a Software Engineer with a knack for backend development, I excel in transfo…" at bounding box center [635, 146] width 499 height 105
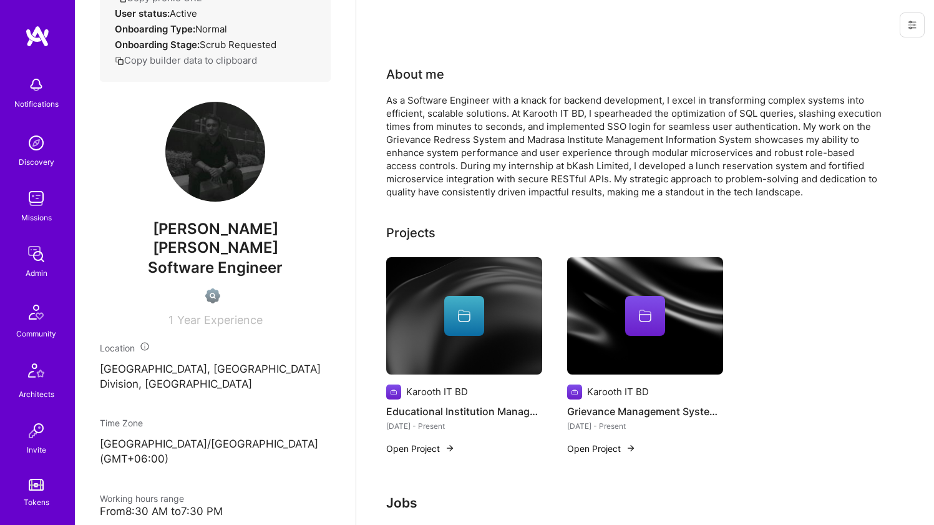
click at [479, 279] on img at bounding box center [464, 315] width 156 height 117
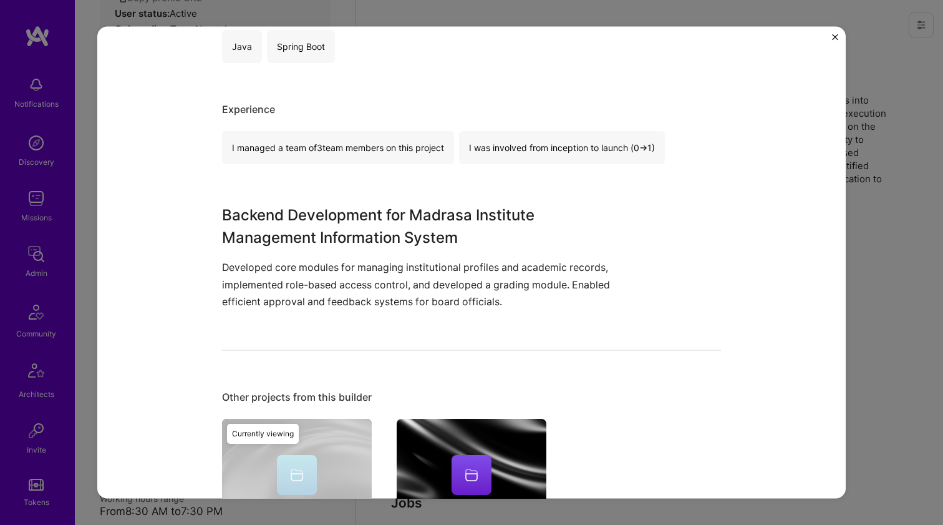
scroll to position [410, 0]
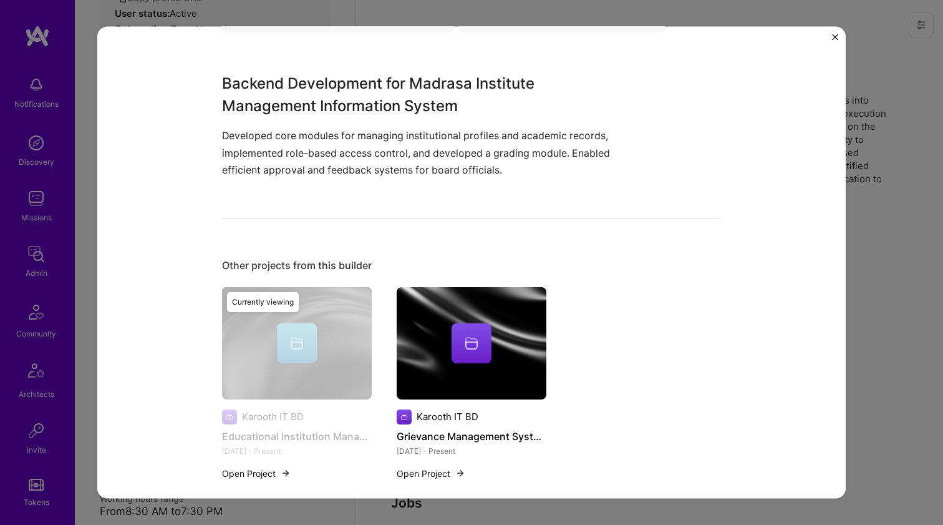
click at [478, 297] on img at bounding box center [472, 342] width 150 height 112
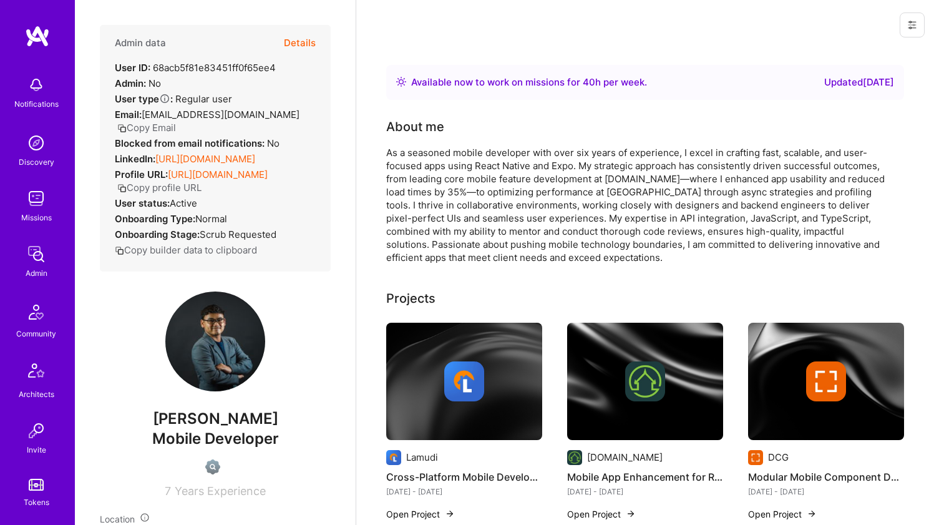
click at [228, 153] on link "[URL][DOMAIN_NAME]" at bounding box center [205, 159] width 100 height 12
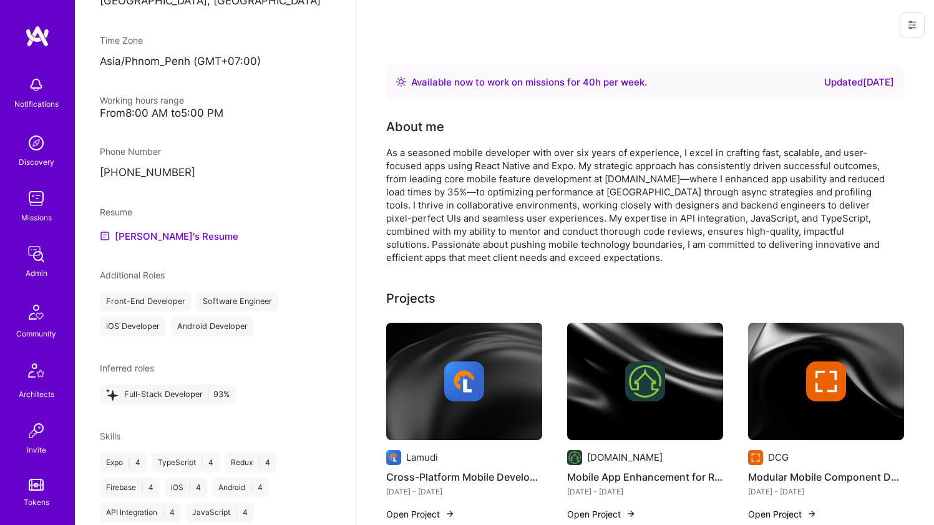
scroll to position [436, 0]
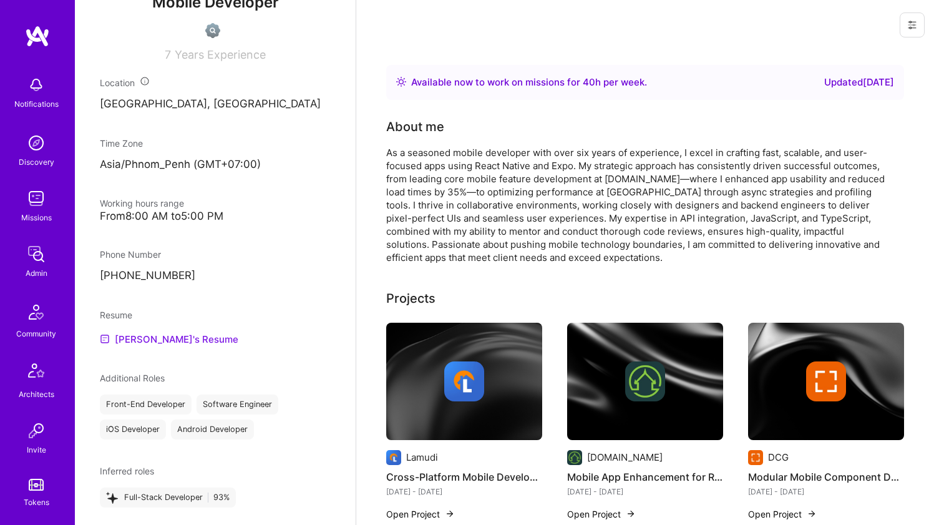
click at [120, 336] on link "[PERSON_NAME]'s Resume" at bounding box center [169, 338] width 138 height 15
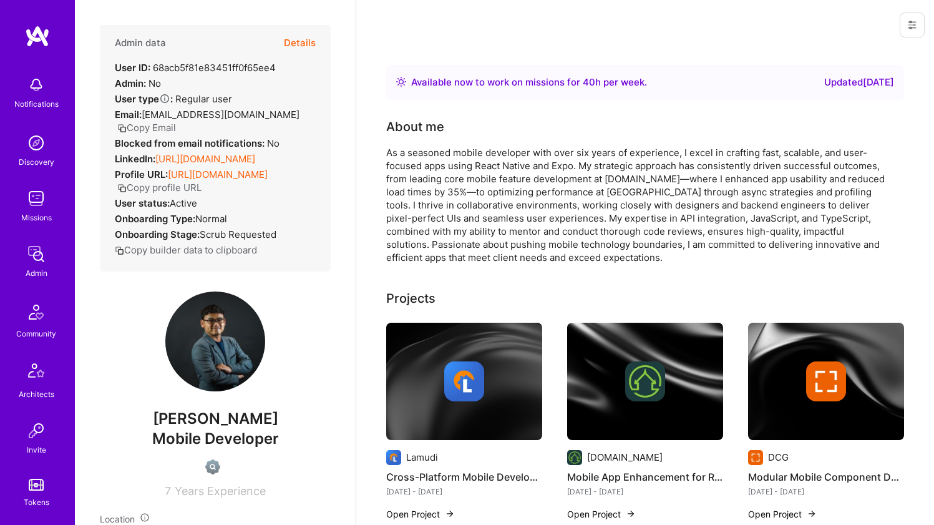
click at [511, 175] on div "As a seasoned mobile developer with over six years of experience, I excel in cr…" at bounding box center [635, 205] width 499 height 118
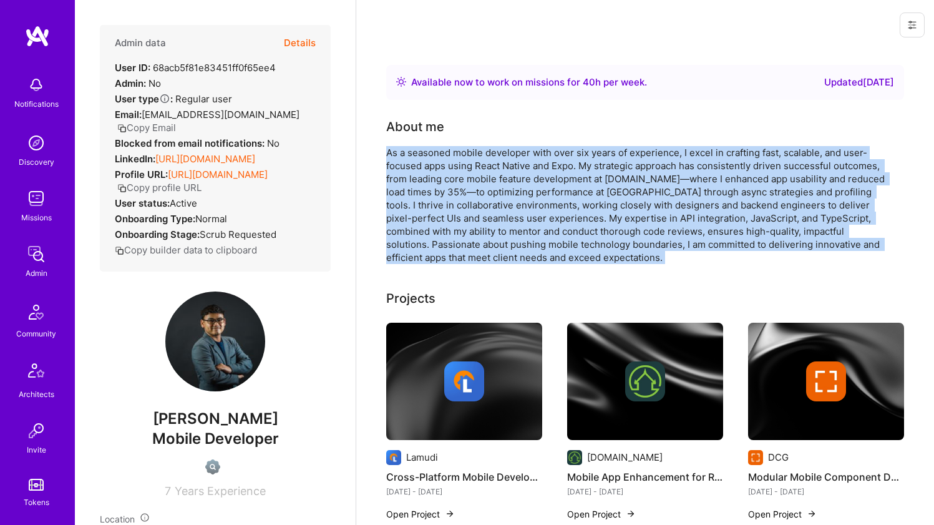
click at [511, 175] on div "As a seasoned mobile developer with over six years of experience, I excel in cr…" at bounding box center [635, 205] width 499 height 118
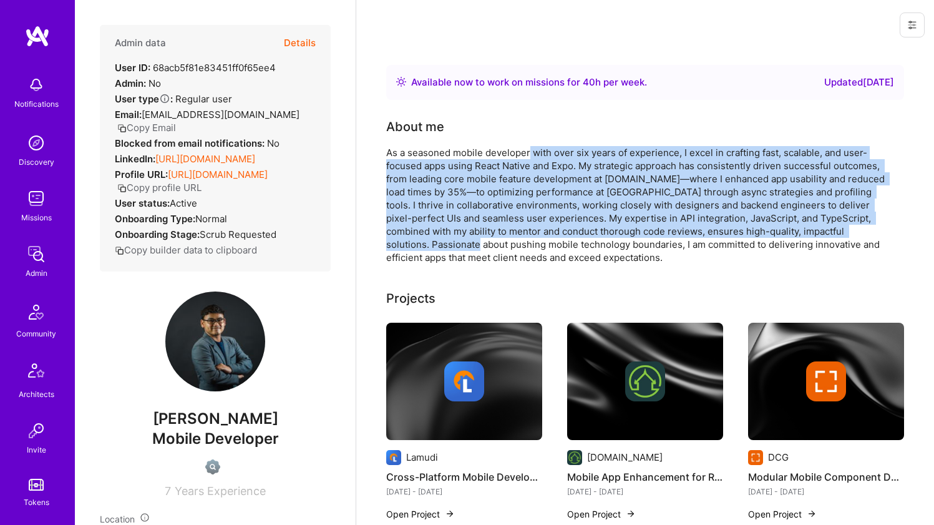
drag, startPoint x: 528, startPoint y: 152, endPoint x: 509, endPoint y: 242, distance: 92.5
click at [509, 242] on div "As a seasoned mobile developer with over six years of experience, I excel in cr…" at bounding box center [635, 205] width 499 height 118
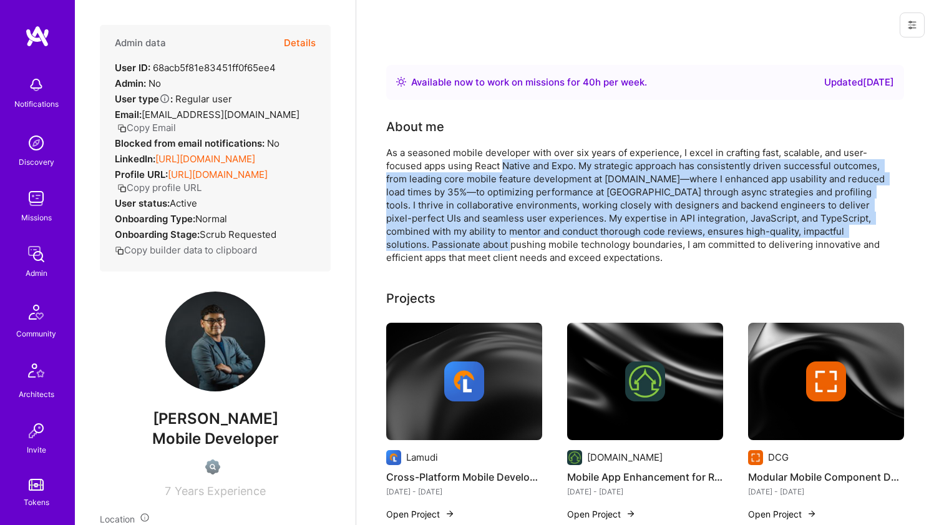
drag, startPoint x: 509, startPoint y: 242, endPoint x: 526, endPoint y: 154, distance: 89.7
click at [525, 155] on div "As a seasoned mobile developer with over six years of experience, I excel in cr…" at bounding box center [635, 205] width 499 height 118
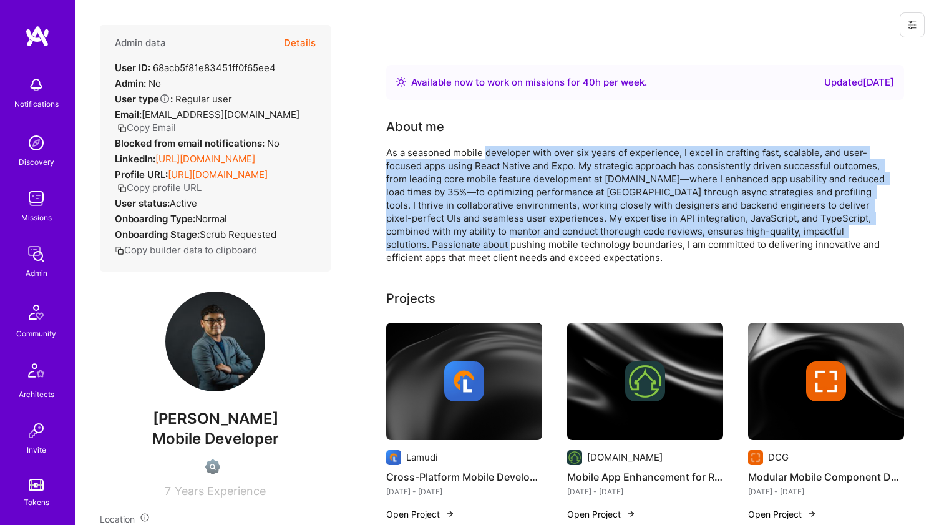
click at [527, 153] on div "As a seasoned mobile developer with over six years of experience, I excel in cr…" at bounding box center [635, 205] width 499 height 118
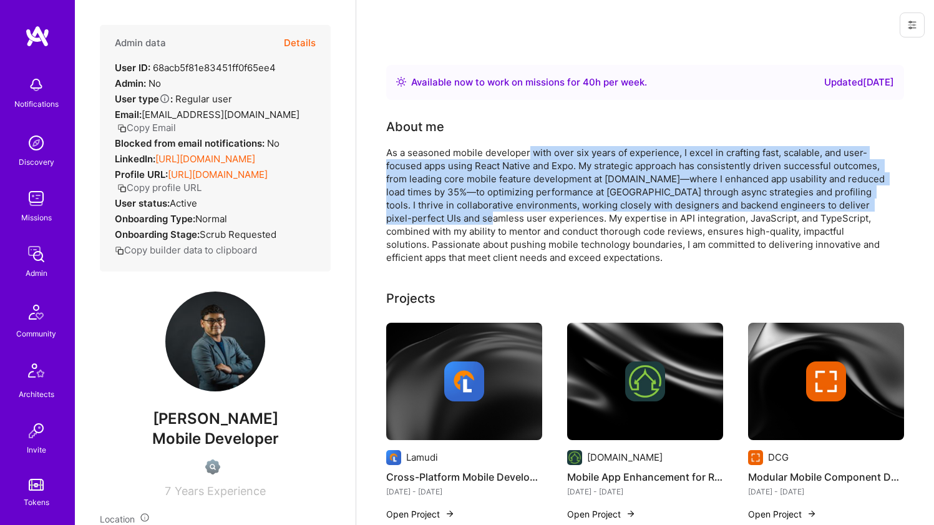
drag, startPoint x: 528, startPoint y: 152, endPoint x: 500, endPoint y: 220, distance: 73.5
click at [500, 220] on div "As a seasoned mobile developer with over six years of experience, I excel in cr…" at bounding box center [635, 205] width 499 height 118
drag, startPoint x: 500, startPoint y: 220, endPoint x: 518, endPoint y: 157, distance: 65.5
click at [518, 157] on div "As a seasoned mobile developer with over six years of experience, I excel in cr…" at bounding box center [635, 205] width 499 height 118
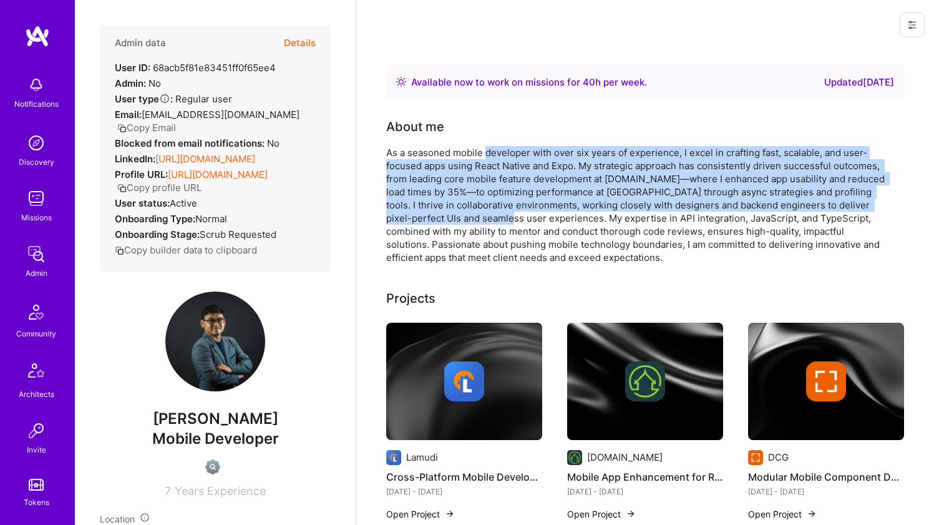
click at [518, 157] on div "As a seasoned mobile developer with over six years of experience, I excel in cr…" at bounding box center [635, 205] width 499 height 118
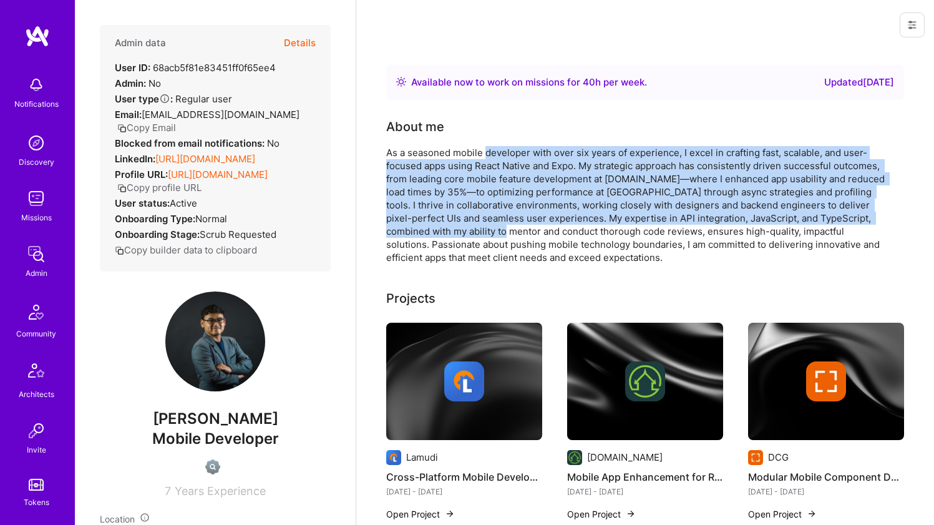
drag, startPoint x: 518, startPoint y: 157, endPoint x: 510, endPoint y: 234, distance: 77.8
click at [510, 234] on div "As a seasoned mobile developer with over six years of experience, I excel in cr…" at bounding box center [635, 205] width 499 height 118
drag, startPoint x: 518, startPoint y: 195, endPoint x: 537, endPoint y: 148, distance: 51.0
click at [537, 148] on div "As a seasoned mobile developer with over six years of experience, I excel in cr…" at bounding box center [635, 205] width 499 height 118
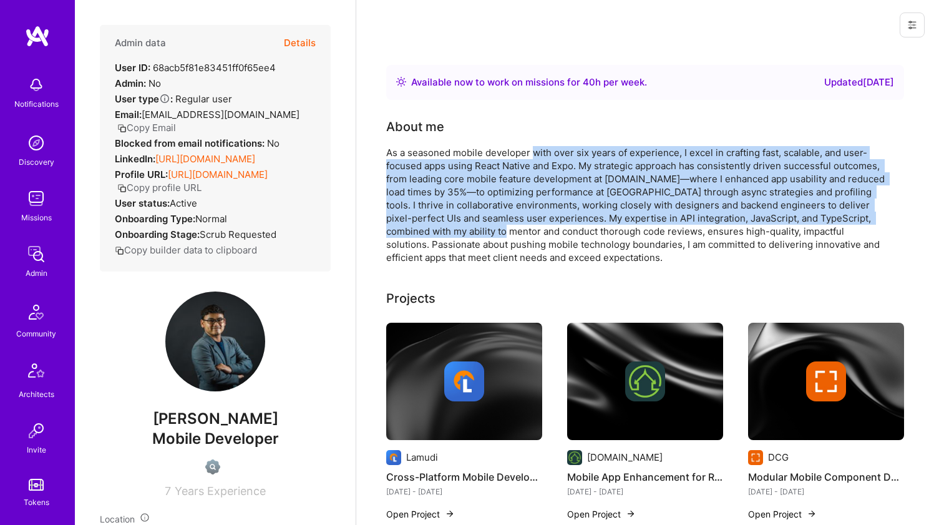
click at [537, 148] on div "As a seasoned mobile developer with over six years of experience, I excel in cr…" at bounding box center [635, 205] width 499 height 118
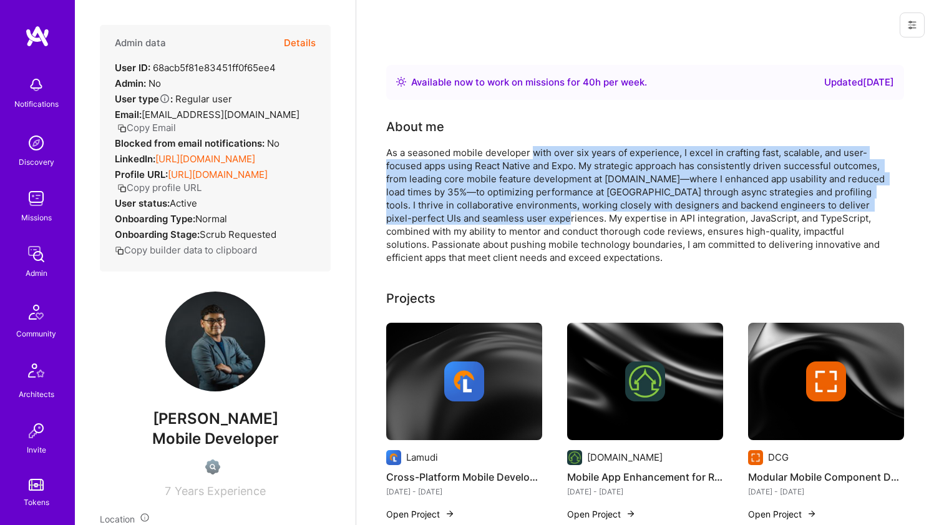
drag, startPoint x: 537, startPoint y: 148, endPoint x: 530, endPoint y: 223, distance: 75.8
click at [530, 223] on div "As a seasoned mobile developer with over six years of experience, I excel in cr…" at bounding box center [635, 205] width 499 height 118
drag, startPoint x: 530, startPoint y: 223, endPoint x: 558, endPoint y: 152, distance: 76.8
click at [558, 152] on div "As a seasoned mobile developer with over six years of experience, I excel in cr…" at bounding box center [635, 205] width 499 height 118
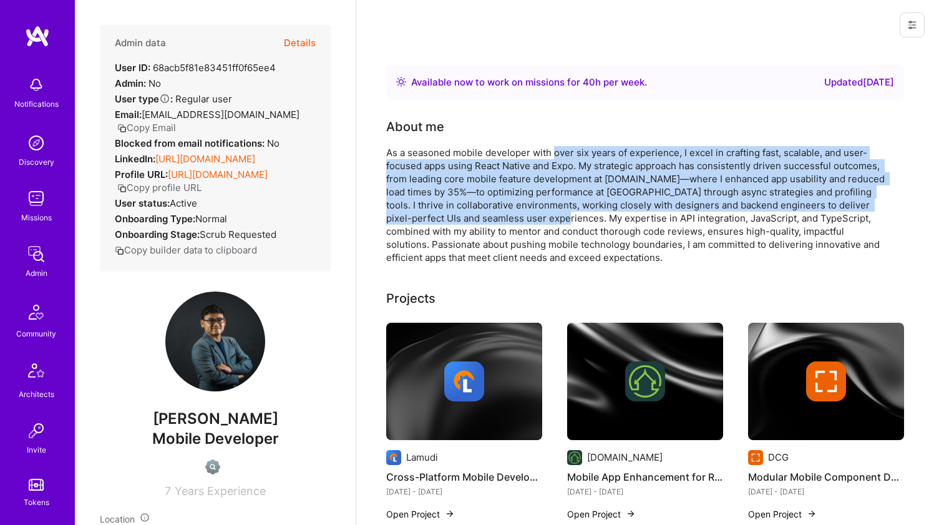
click at [558, 152] on div "As a seasoned mobile developer with over six years of experience, I excel in cr…" at bounding box center [635, 205] width 499 height 118
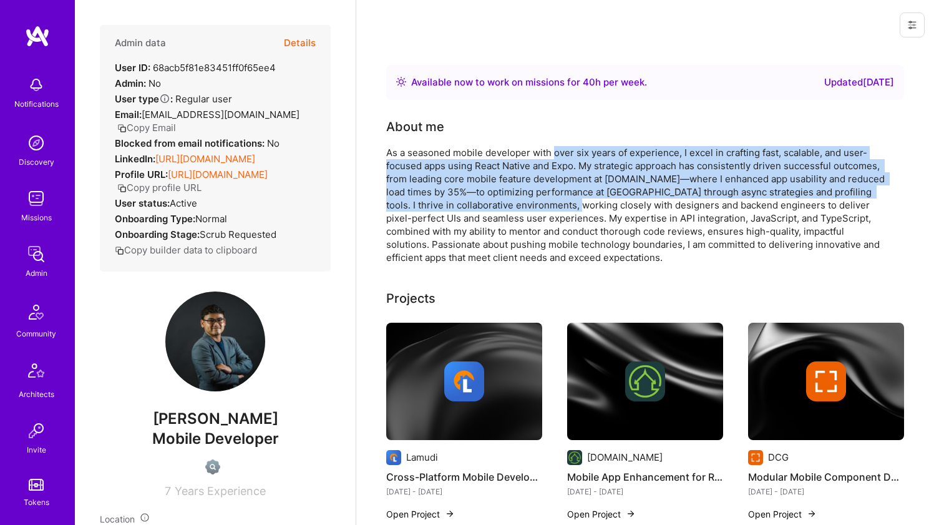
drag, startPoint x: 558, startPoint y: 152, endPoint x: 552, endPoint y: 209, distance: 57.7
click at [552, 209] on div "As a seasoned mobile developer with over six years of experience, I excel in cr…" at bounding box center [635, 205] width 499 height 118
drag, startPoint x: 552, startPoint y: 207, endPoint x: 568, endPoint y: 153, distance: 56.0
click at [568, 153] on div "As a seasoned mobile developer with over six years of experience, I excel in cr…" at bounding box center [635, 205] width 499 height 118
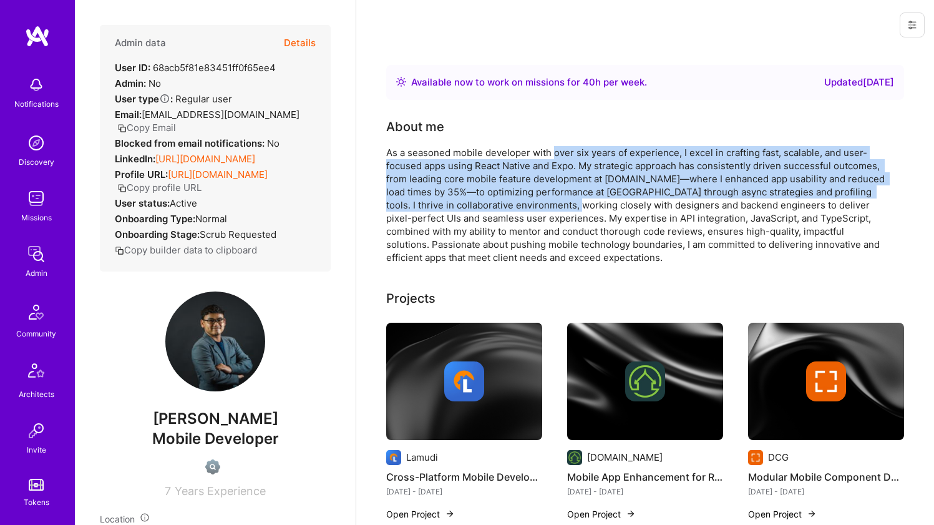
click at [568, 153] on div "As a seasoned mobile developer with over six years of experience, I excel in cr…" at bounding box center [635, 205] width 499 height 118
drag, startPoint x: 568, startPoint y: 153, endPoint x: 556, endPoint y: 210, distance: 57.5
click at [556, 210] on div "As a seasoned mobile developer with over six years of experience, I excel in cr…" at bounding box center [635, 205] width 499 height 118
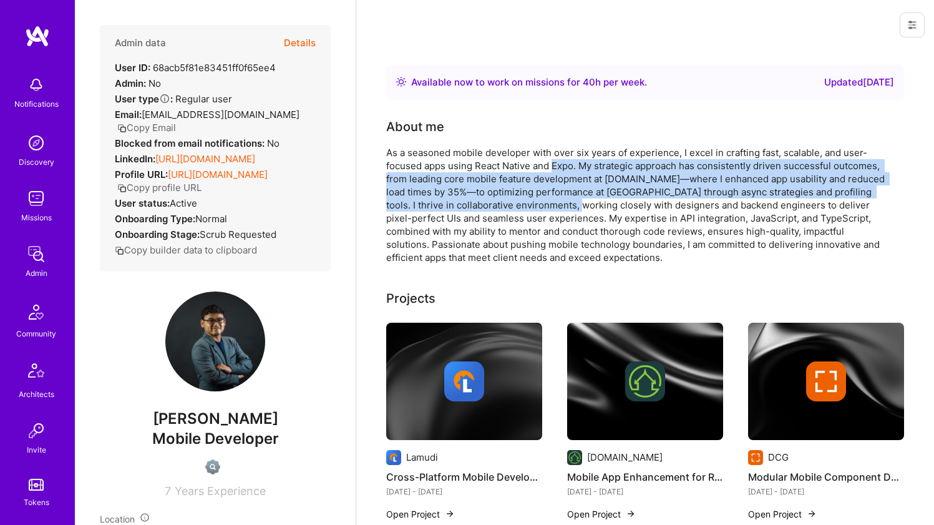
drag, startPoint x: 556, startPoint y: 210, endPoint x: 569, endPoint y: 157, distance: 54.2
click at [569, 158] on div "As a seasoned mobile developer with over six years of experience, I excel in cr…" at bounding box center [635, 205] width 499 height 118
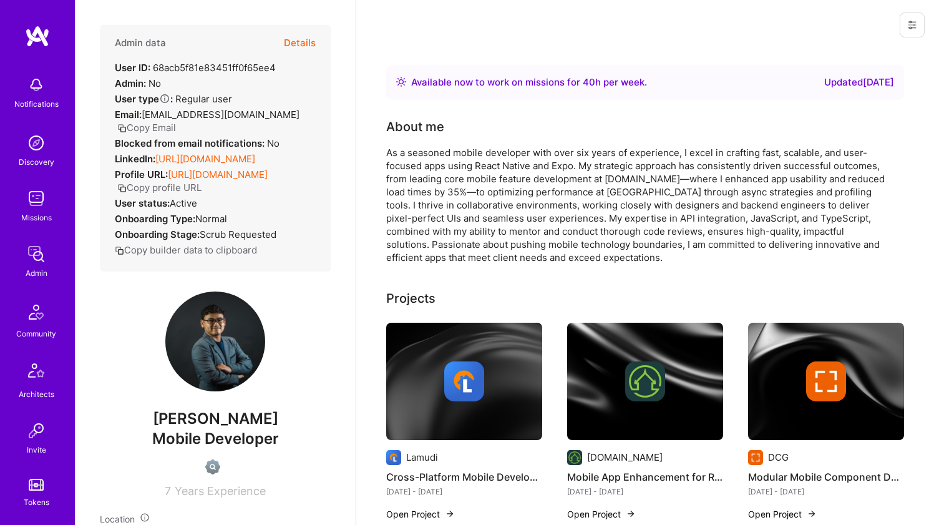
click at [569, 157] on div "As a seasoned mobile developer with over six years of experience, I excel in cr…" at bounding box center [635, 205] width 499 height 118
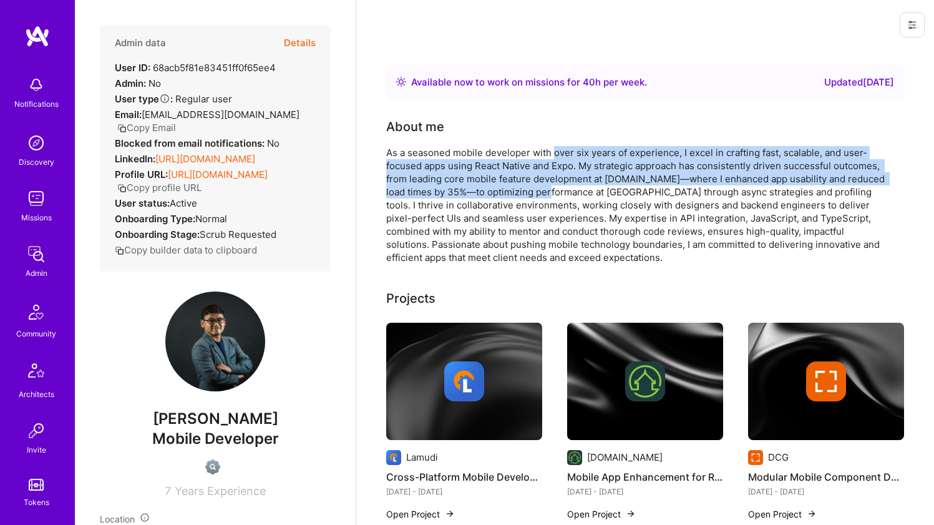
drag, startPoint x: 569, startPoint y: 157, endPoint x: 563, endPoint y: 191, distance: 34.4
click at [563, 191] on div "As a seasoned mobile developer with over six years of experience, I excel in cr…" at bounding box center [635, 205] width 499 height 118
drag, startPoint x: 563, startPoint y: 191, endPoint x: 574, endPoint y: 148, distance: 44.0
click at [574, 148] on div "As a seasoned mobile developer with over six years of experience, I excel in cr…" at bounding box center [635, 205] width 499 height 118
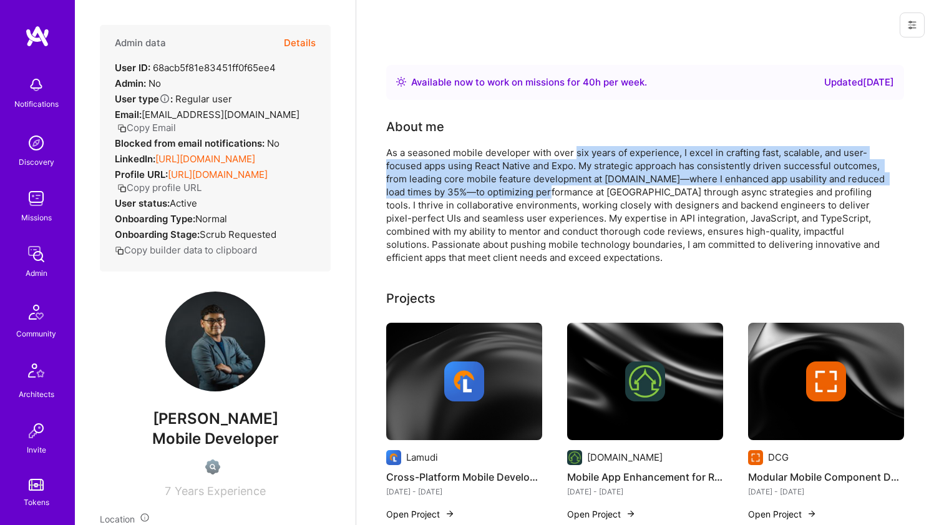
click at [574, 148] on div "As a seasoned mobile developer with over six years of experience, I excel in cr…" at bounding box center [635, 205] width 499 height 118
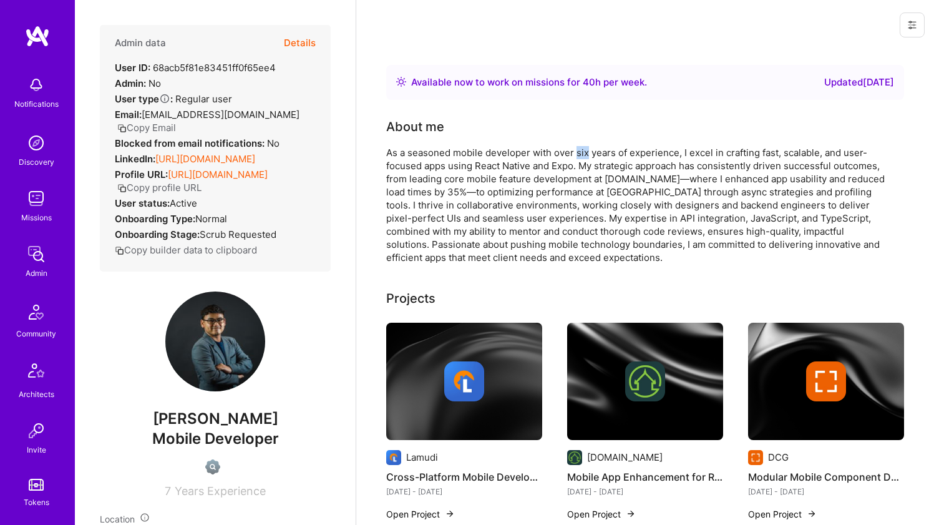
click at [574, 148] on div "As a seasoned mobile developer with over six years of experience, I excel in cr…" at bounding box center [635, 205] width 499 height 118
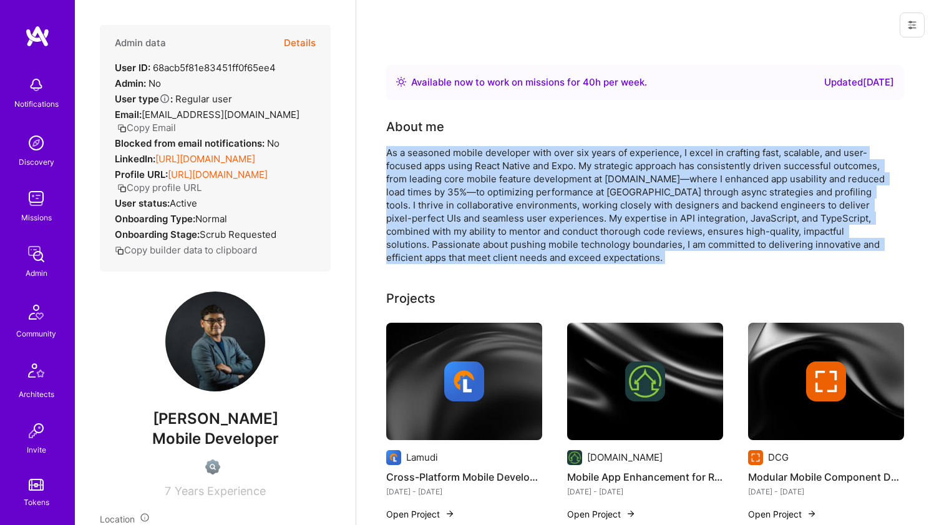
click at [574, 149] on div "As a seasoned mobile developer with over six years of experience, I excel in cr…" at bounding box center [635, 205] width 499 height 118
click at [566, 156] on div "As a seasoned mobile developer with over six years of experience, I excel in cr…" at bounding box center [635, 205] width 499 height 118
click at [567, 156] on div "As a seasoned mobile developer with over six years of experience, I excel in cr…" at bounding box center [635, 205] width 499 height 118
click at [569, 154] on div "As a seasoned mobile developer with over six years of experience, I excel in cr…" at bounding box center [635, 205] width 499 height 118
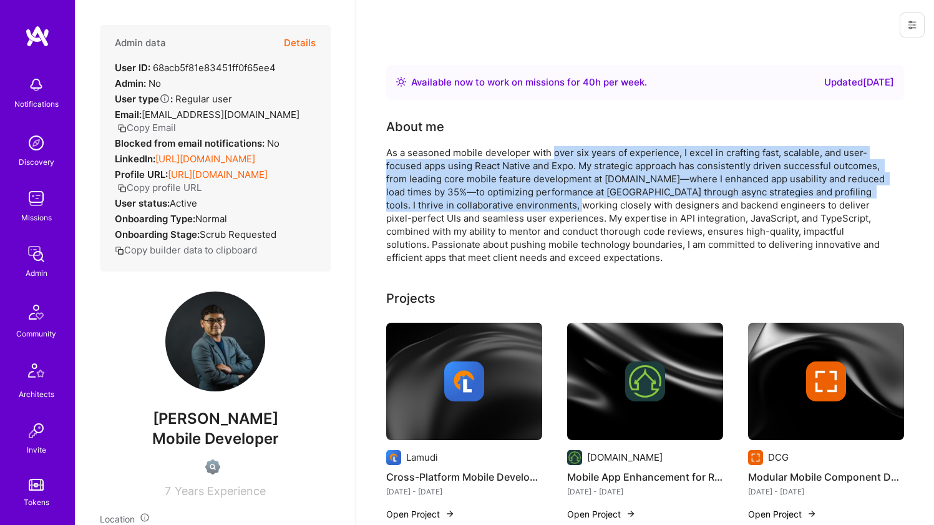
drag, startPoint x: 569, startPoint y: 154, endPoint x: 558, endPoint y: 210, distance: 57.2
click at [558, 210] on div "As a seasoned mobile developer with over six years of experience, I excel in cr…" at bounding box center [635, 205] width 499 height 118
drag, startPoint x: 558, startPoint y: 210, endPoint x: 570, endPoint y: 155, distance: 56.3
click at [570, 155] on div "As a seasoned mobile developer with over six years of experience, I excel in cr…" at bounding box center [635, 205] width 499 height 118
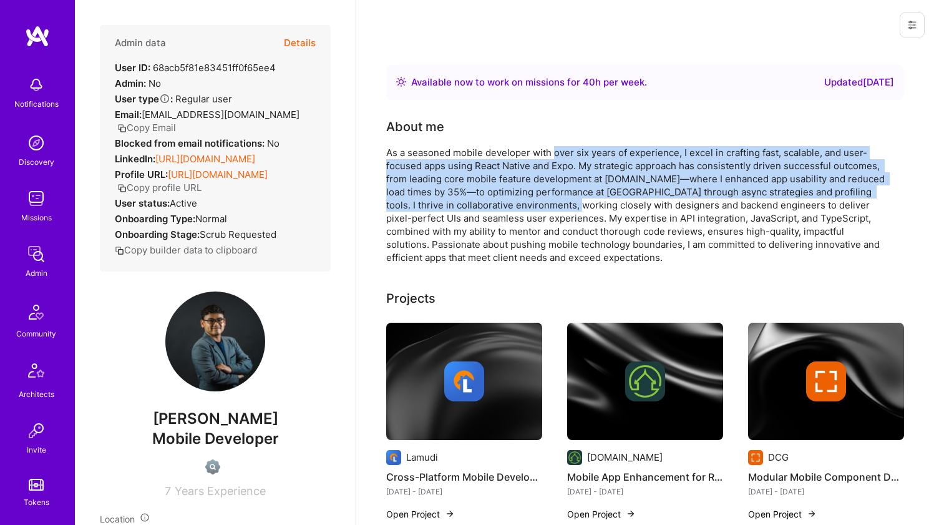
click at [570, 155] on div "As a seasoned mobile developer with over six years of experience, I excel in cr…" at bounding box center [635, 205] width 499 height 118
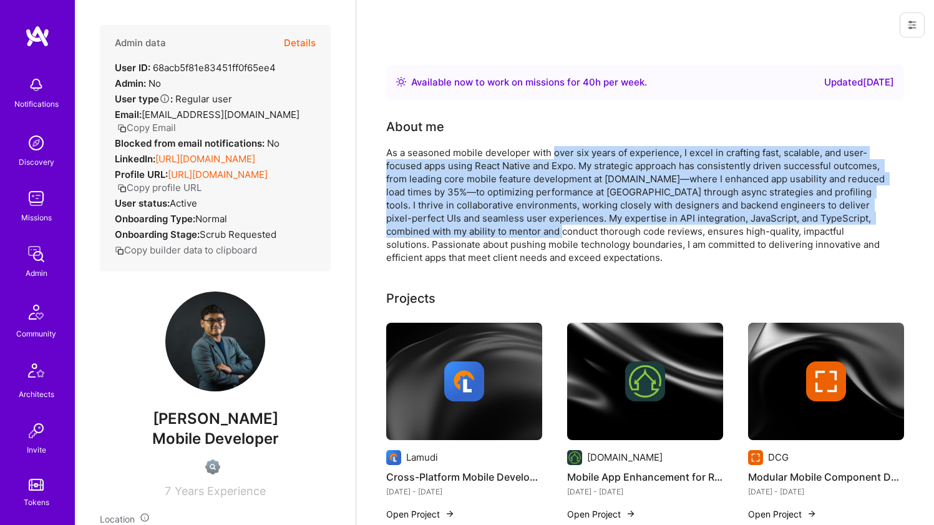
drag, startPoint x: 570, startPoint y: 155, endPoint x: 564, endPoint y: 227, distance: 72.0
click at [564, 227] on div "As a seasoned mobile developer with over six years of experience, I excel in cr…" at bounding box center [635, 205] width 499 height 118
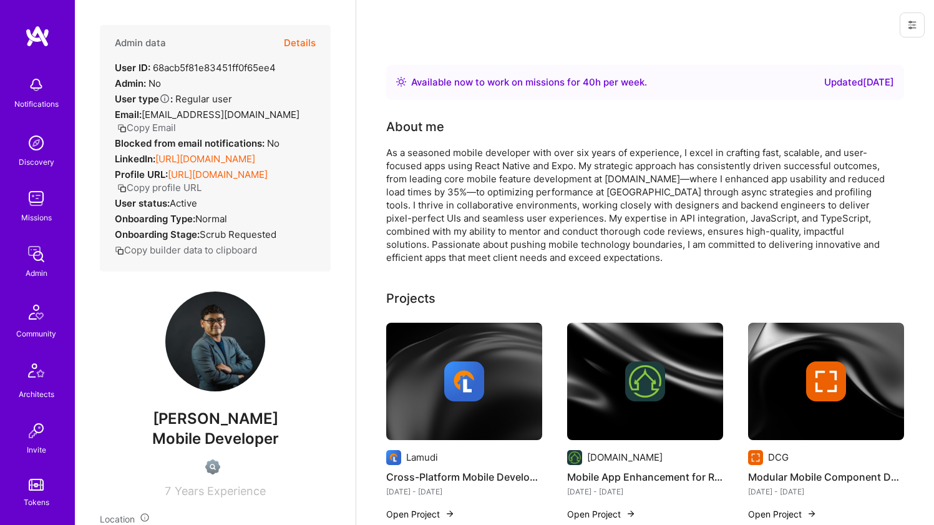
click at [523, 157] on div "As a seasoned mobile developer with over six years of experience, I excel in cr…" at bounding box center [635, 205] width 499 height 118
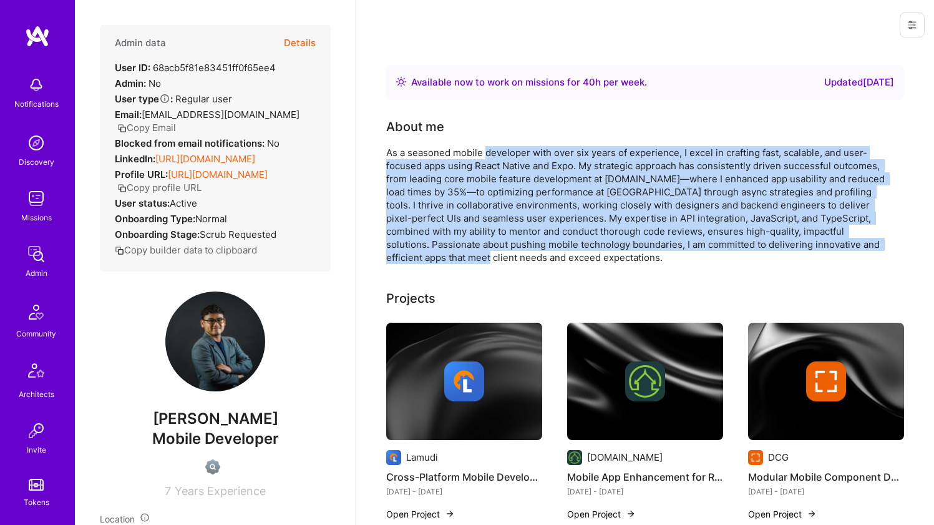
drag, startPoint x: 523, startPoint y: 157, endPoint x: 513, endPoint y: 256, distance: 99.7
click at [513, 256] on div "As a seasoned mobile developer with over six years of experience, I excel in cr…" at bounding box center [635, 205] width 499 height 118
drag, startPoint x: 513, startPoint y: 256, endPoint x: 515, endPoint y: 145, distance: 111.0
click at [515, 145] on div "About me As a seasoned mobile developer with over six years of experience, I ex…" at bounding box center [635, 190] width 499 height 147
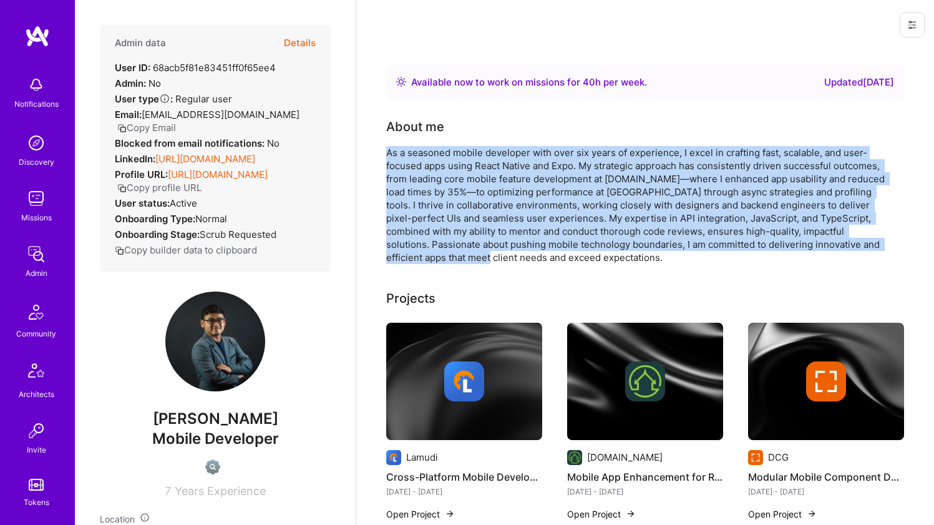
click at [515, 145] on div "About me As a seasoned mobile developer with over six years of experience, I ex…" at bounding box center [635, 190] width 499 height 147
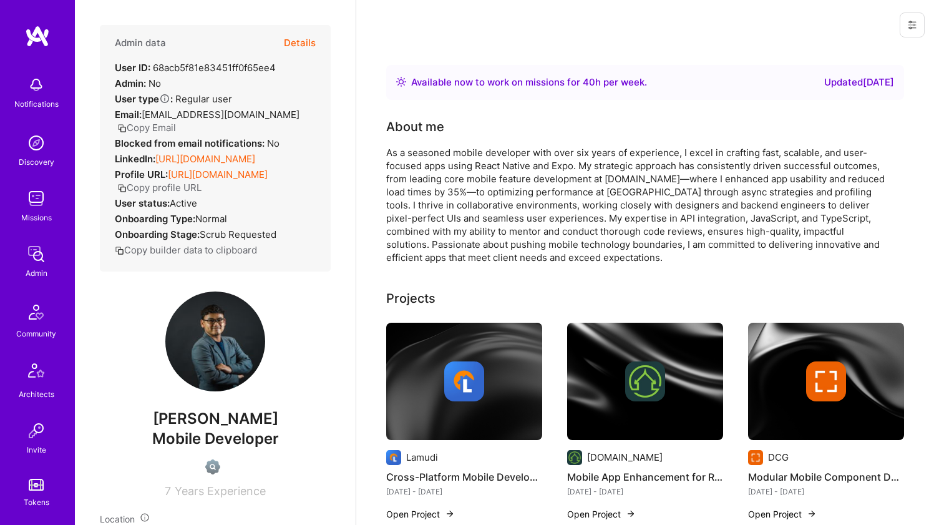
click at [512, 154] on div "As a seasoned mobile developer with over six years of experience, I excel in cr…" at bounding box center [635, 205] width 499 height 118
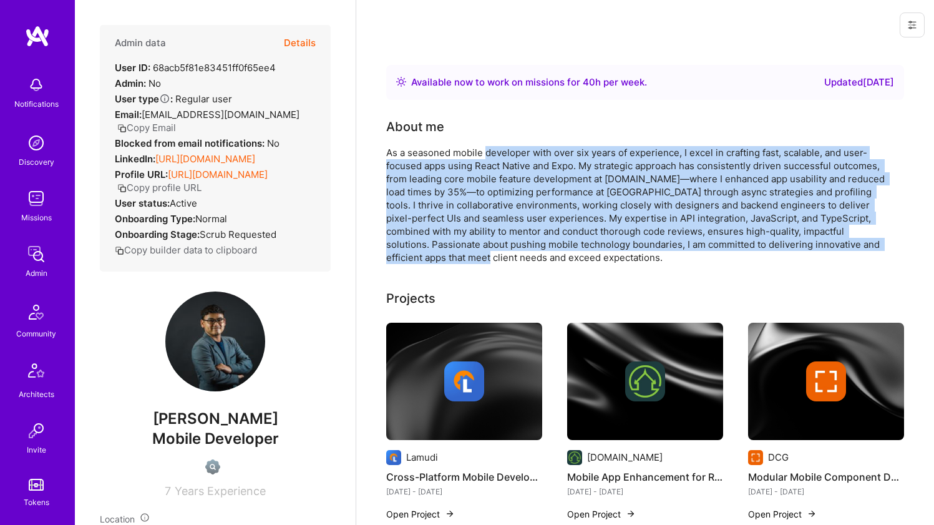
drag, startPoint x: 512, startPoint y: 154, endPoint x: 513, endPoint y: 261, distance: 106.7
click at [513, 261] on div "As a seasoned mobile developer with over six years of experience, I excel in cr…" at bounding box center [635, 205] width 499 height 118
drag, startPoint x: 513, startPoint y: 260, endPoint x: 538, endPoint y: 148, distance: 115.0
click at [538, 148] on div "As a seasoned mobile developer with over six years of experience, I excel in cr…" at bounding box center [635, 205] width 499 height 118
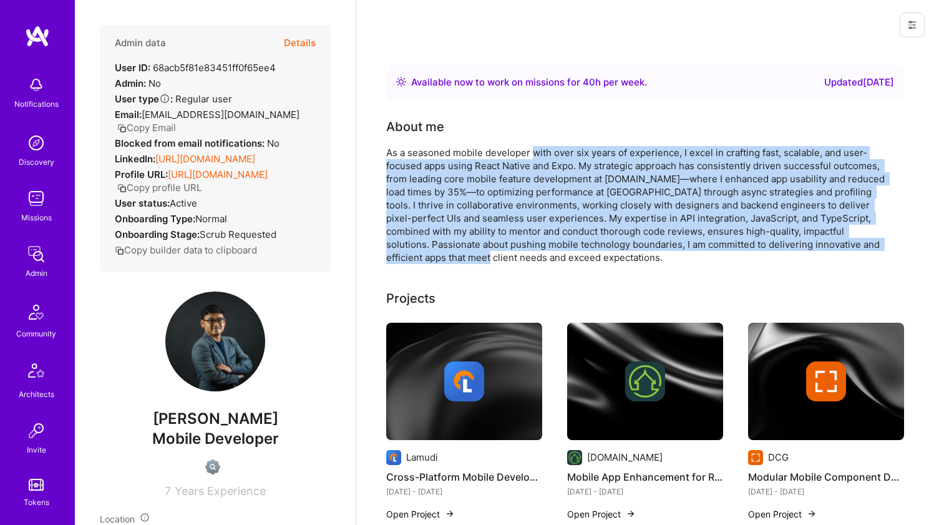
click at [538, 148] on div "As a seasoned mobile developer with over six years of experience, I excel in cr…" at bounding box center [635, 205] width 499 height 118
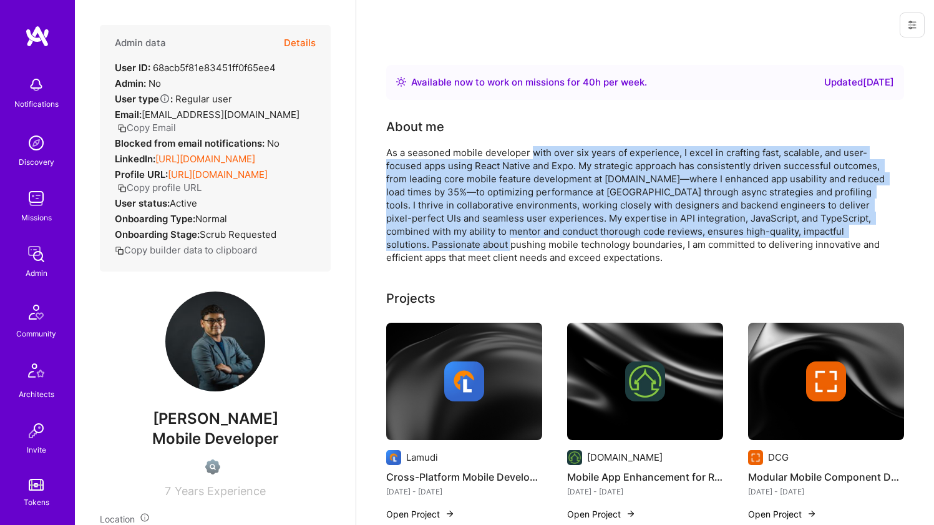
drag, startPoint x: 538, startPoint y: 148, endPoint x: 533, endPoint y: 249, distance: 101.2
click at [533, 249] on div "As a seasoned mobile developer with over six years of experience, I excel in cr…" at bounding box center [635, 205] width 499 height 118
drag, startPoint x: 533, startPoint y: 248, endPoint x: 571, endPoint y: 150, distance: 104.8
click at [571, 150] on div "As a seasoned mobile developer with over six years of experience, I excel in cr…" at bounding box center [635, 205] width 499 height 118
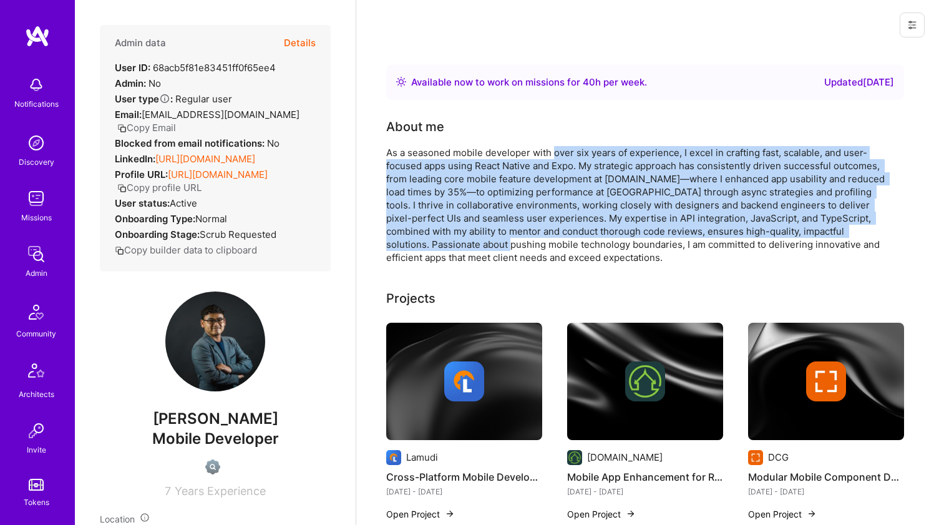
click at [571, 150] on div "As a seasoned mobile developer with over six years of experience, I excel in cr…" at bounding box center [635, 205] width 499 height 118
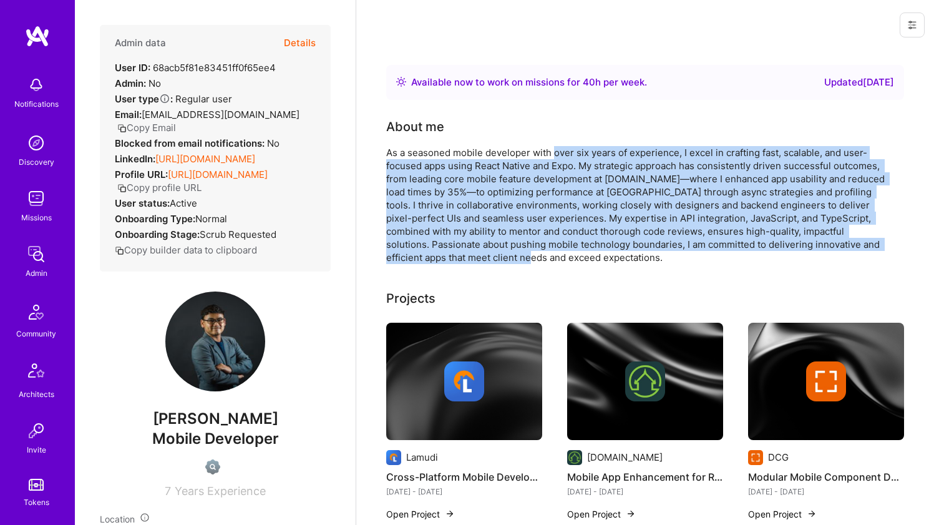
drag, startPoint x: 571, startPoint y: 150, endPoint x: 564, endPoint y: 261, distance: 110.6
click at [564, 261] on div "As a seasoned mobile developer with over six years of experience, I excel in cr…" at bounding box center [635, 205] width 499 height 118
drag, startPoint x: 564, startPoint y: 261, endPoint x: 562, endPoint y: 156, distance: 104.8
click at [562, 156] on div "As a seasoned mobile developer with over six years of experience, I excel in cr…" at bounding box center [635, 205] width 499 height 118
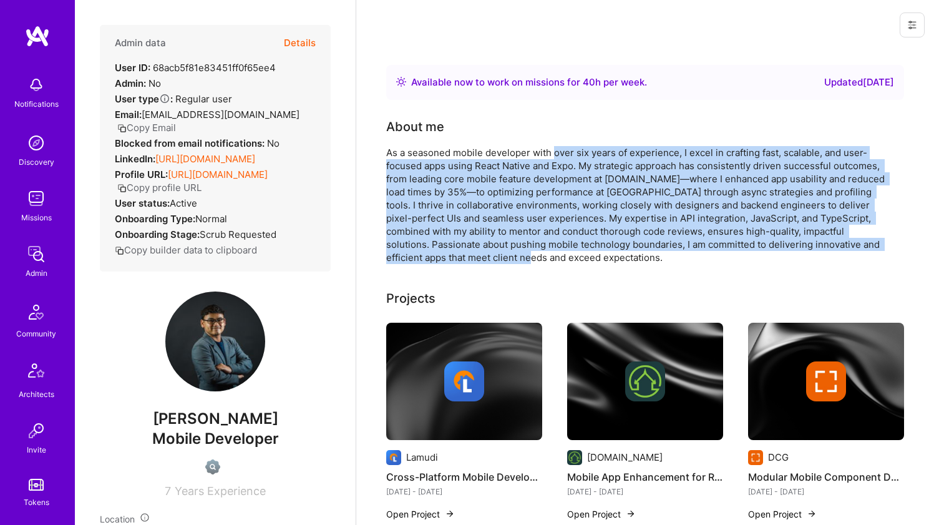
click at [562, 156] on div "As a seasoned mobile developer with over six years of experience, I excel in cr…" at bounding box center [635, 205] width 499 height 118
drag, startPoint x: 562, startPoint y: 156, endPoint x: 544, endPoint y: 255, distance: 100.8
click at [544, 255] on div "As a seasoned mobile developer with over six years of experience, I excel in cr…" at bounding box center [635, 205] width 499 height 118
drag, startPoint x: 544, startPoint y: 255, endPoint x: 542, endPoint y: 152, distance: 102.9
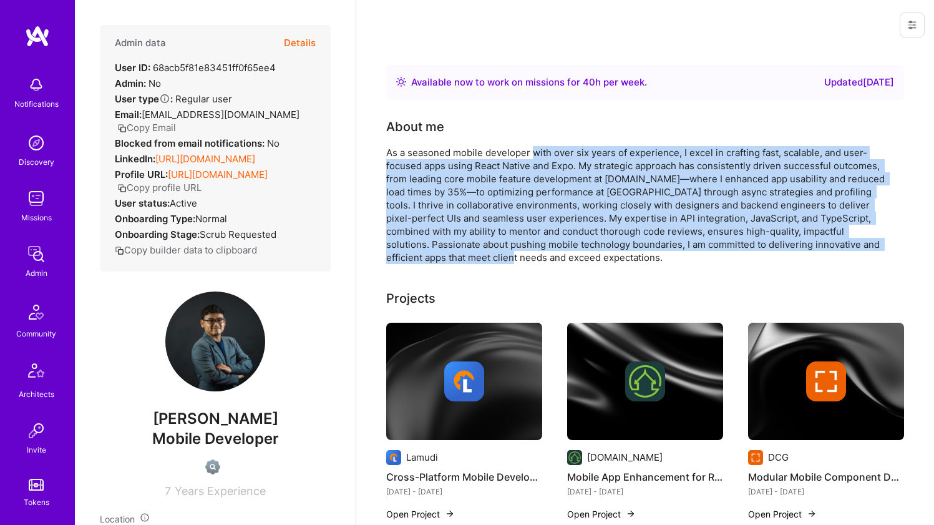
click at [542, 152] on div "As a seasoned mobile developer with over six years of experience, I excel in cr…" at bounding box center [635, 205] width 499 height 118
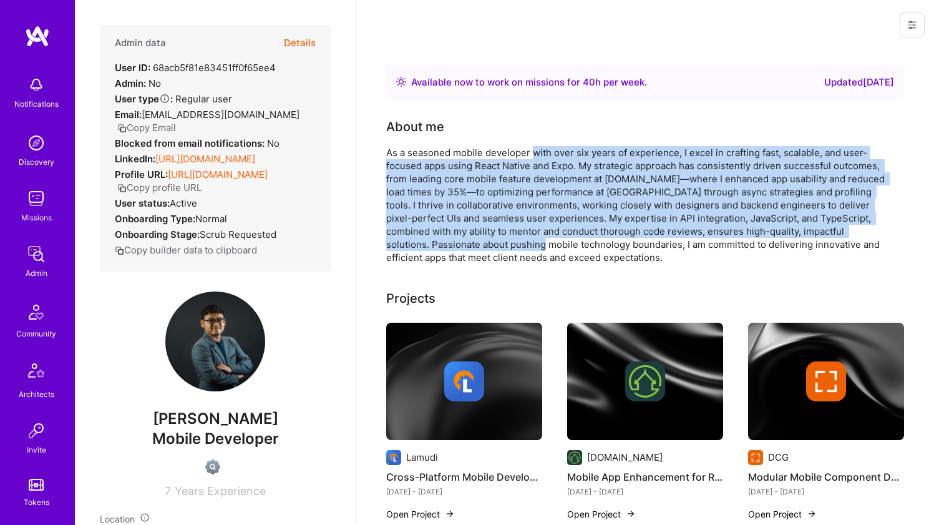
drag, startPoint x: 542, startPoint y: 152, endPoint x: 560, endPoint y: 246, distance: 95.9
click at [560, 246] on div "As a seasoned mobile developer with over six years of experience, I excel in cr…" at bounding box center [635, 205] width 499 height 118
drag, startPoint x: 560, startPoint y: 246, endPoint x: 553, endPoint y: 154, distance: 92.6
click at [553, 154] on div "As a seasoned mobile developer with over six years of experience, I excel in cr…" at bounding box center [635, 205] width 499 height 118
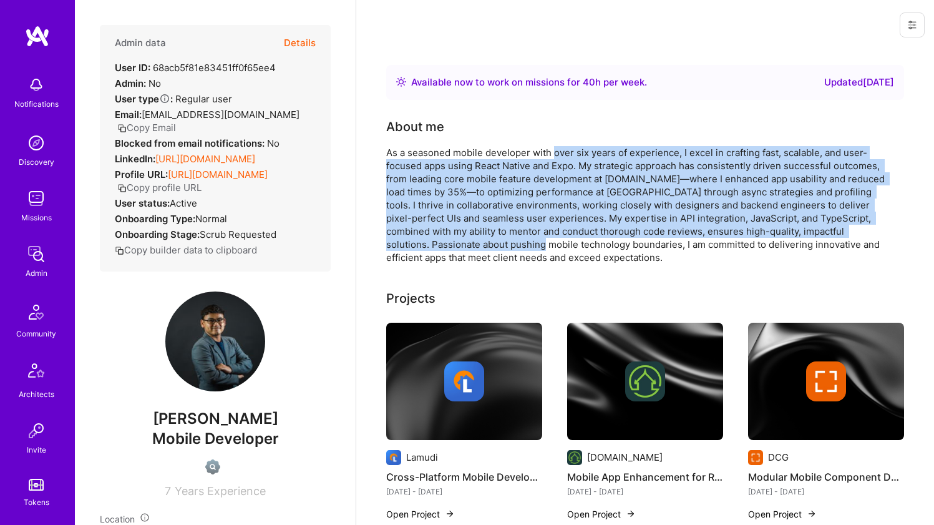
click at [553, 154] on div "As a seasoned mobile developer with over six years of experience, I excel in cr…" at bounding box center [635, 205] width 499 height 118
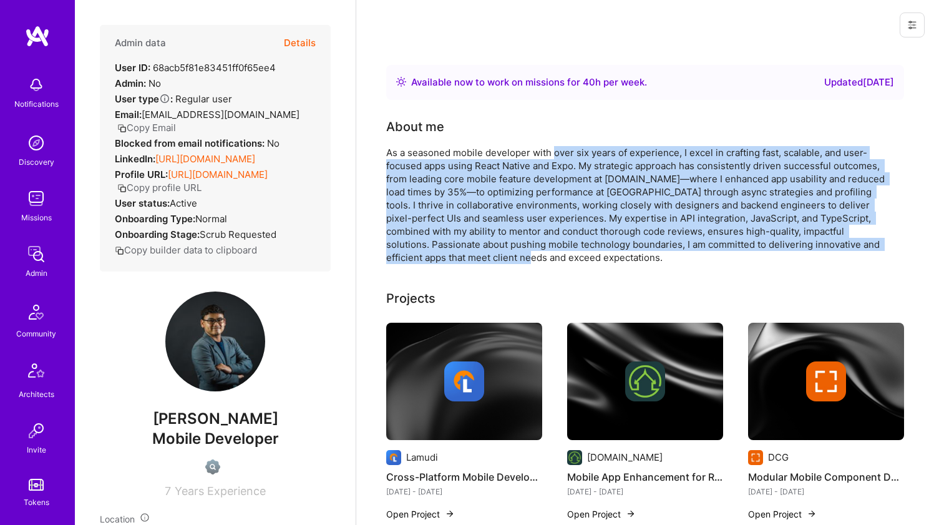
drag, startPoint x: 553, startPoint y: 154, endPoint x: 562, endPoint y: 251, distance: 97.1
click at [562, 251] on div "As a seasoned mobile developer with over six years of experience, I excel in cr…" at bounding box center [635, 205] width 499 height 118
drag
click at [569, 150] on div "As a seasoned mobile developer with over six years of experience, I excel in cr…" at bounding box center [635, 205] width 499 height 118
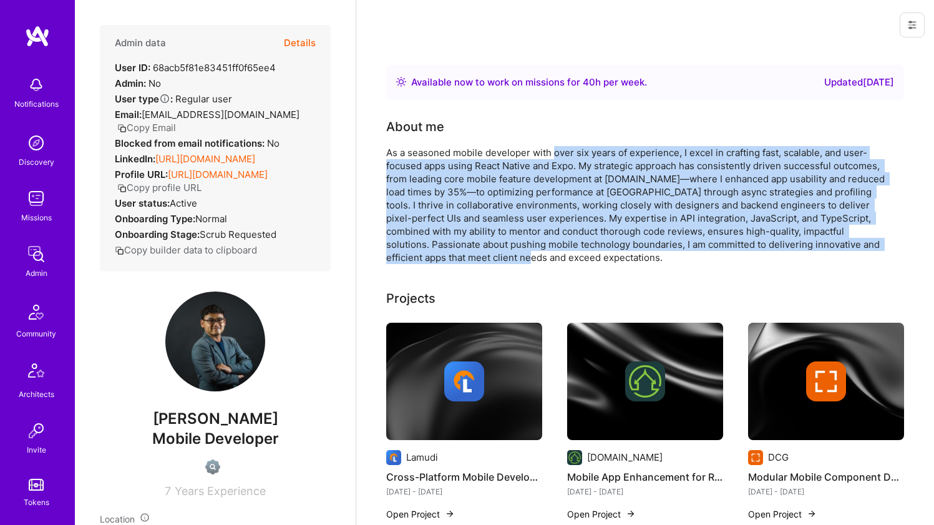
click at [569, 150] on div "As a seasoned mobile developer with over six years of experience, I excel in cr…" at bounding box center [635, 205] width 499 height 118
click at [570, 252] on div "As a seasoned mobile developer with over six years of experience, I excel in cr…" at bounding box center [635, 205] width 499 height 118
click at [548, 158] on div "As a seasoned mobile developer with over six years of experience, I excel in cr…" at bounding box center [635, 205] width 499 height 118
click at [548, 156] on div "As a seasoned mobile developer with over six years of experience, I excel in cr…" at bounding box center [635, 205] width 499 height 118
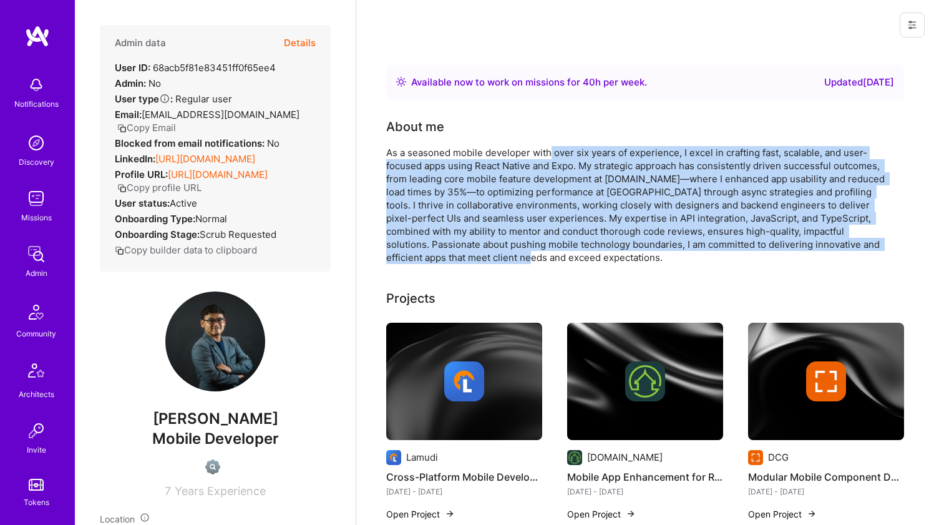
click at [558, 261] on div "As a seasoned mobile developer with over six years of experience, I excel in cr…" at bounding box center [635, 205] width 499 height 118
click at [553, 156] on div "As a seasoned mobile developer with over six years of experience, I excel in cr…" at bounding box center [635, 205] width 499 height 118
click at [562, 258] on div "As a seasoned mobile developer with over six years of experience, I excel in cr…" at bounding box center [635, 205] width 499 height 118
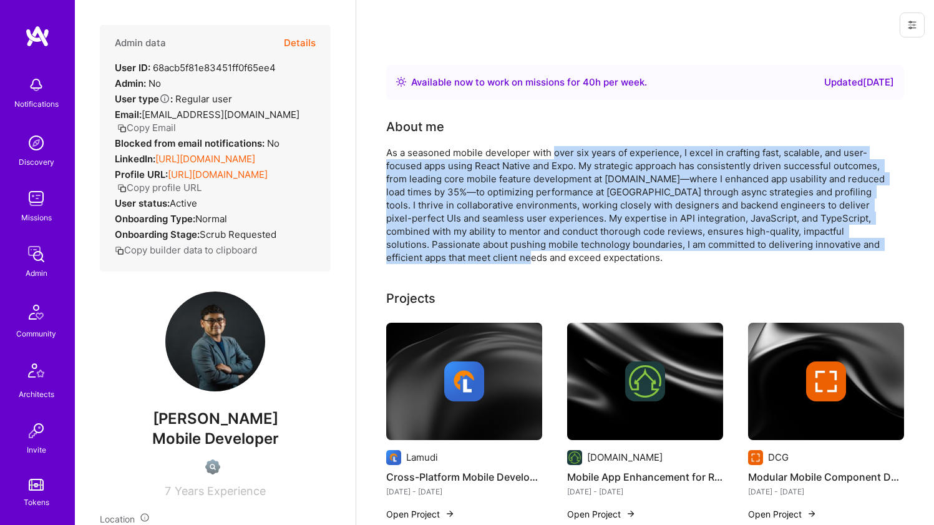
click at [562, 258] on div "As a seasoned mobile developer with over six years of experience, I excel in cr…" at bounding box center [635, 205] width 499 height 118
click at [555, 146] on div "As a seasoned mobile developer with over six years of experience, I excel in cr…" at bounding box center [635, 205] width 499 height 118
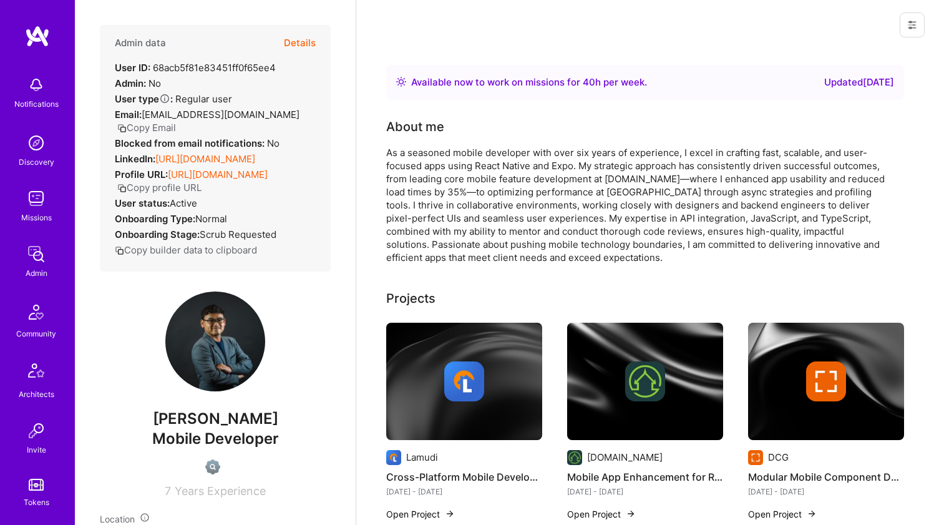
click at [523, 157] on div "As a seasoned mobile developer with over six years of experience, I excel in cr…" at bounding box center [635, 205] width 499 height 118
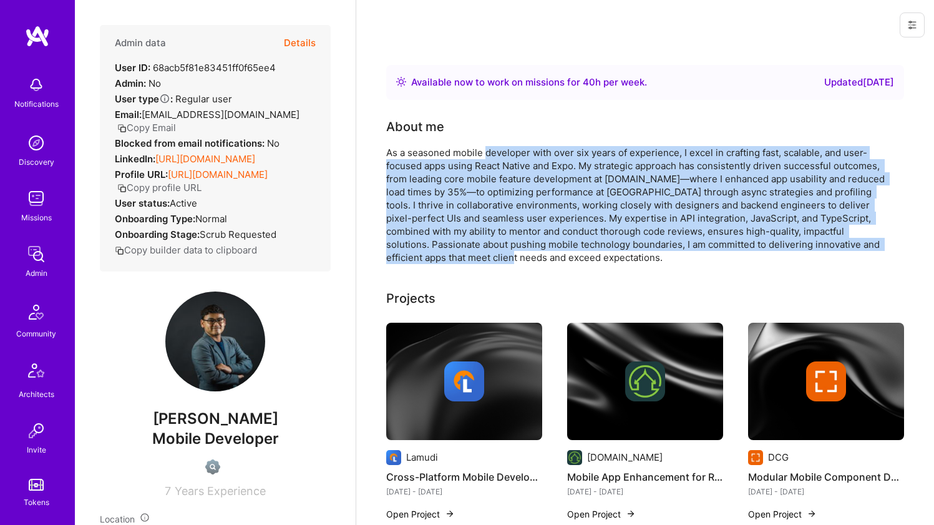
click at [525, 258] on div "As a seasoned mobile developer with over six years of experience, I excel in cr…" at bounding box center [635, 205] width 499 height 118
click at [525, 150] on div "As a seasoned mobile developer with over six years of experience, I excel in cr…" at bounding box center [635, 205] width 499 height 118
click at [530, 255] on div "As a seasoned mobile developer with over six years of experience, I excel in cr…" at bounding box center [635, 205] width 499 height 118
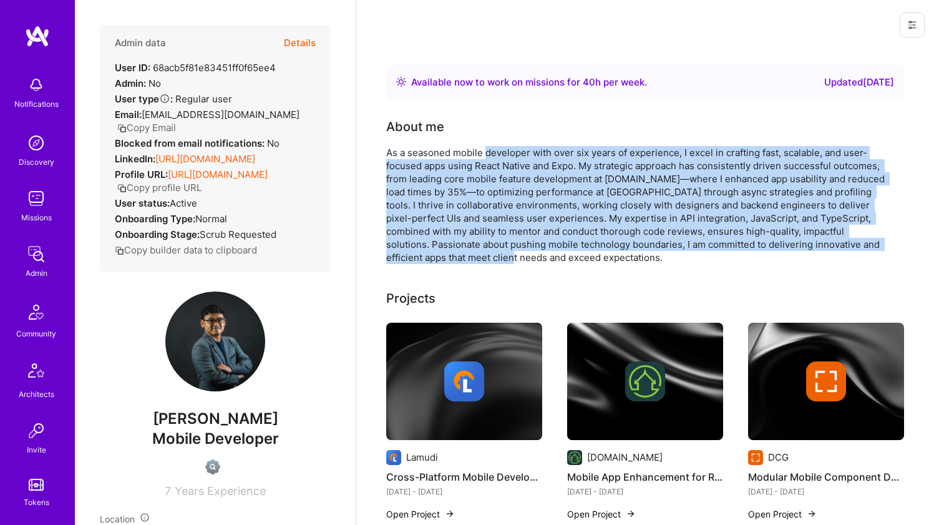
click at [530, 255] on div "As a seasoned mobile developer with over six years of experience, I excel in cr…" at bounding box center [635, 205] width 499 height 118
click at [532, 148] on div "As a seasoned mobile developer with over six years of experience, I excel in cr…" at bounding box center [635, 205] width 499 height 118
click at [543, 255] on div "As a seasoned mobile developer with over six years of experience, I excel in cr…" at bounding box center [635, 205] width 499 height 118
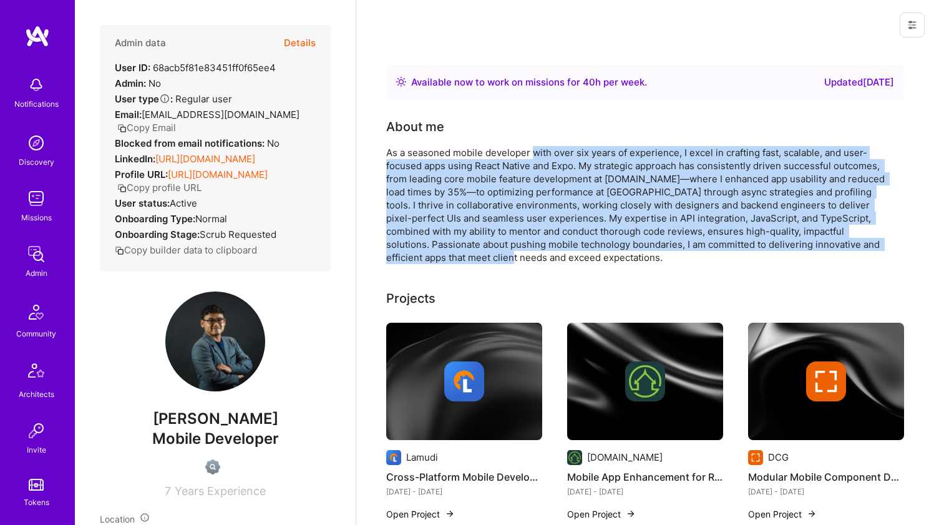
click at [540, 152] on div "As a seasoned mobile developer with over six years of experience, I excel in cr…" at bounding box center [635, 205] width 499 height 118
click at [541, 258] on div "As a seasoned mobile developer with over six years of experience, I excel in cr…" at bounding box center [635, 205] width 499 height 118
click at [543, 150] on div "As a seasoned mobile developer with over six years of experience, I excel in cr…" at bounding box center [635, 205] width 499 height 118
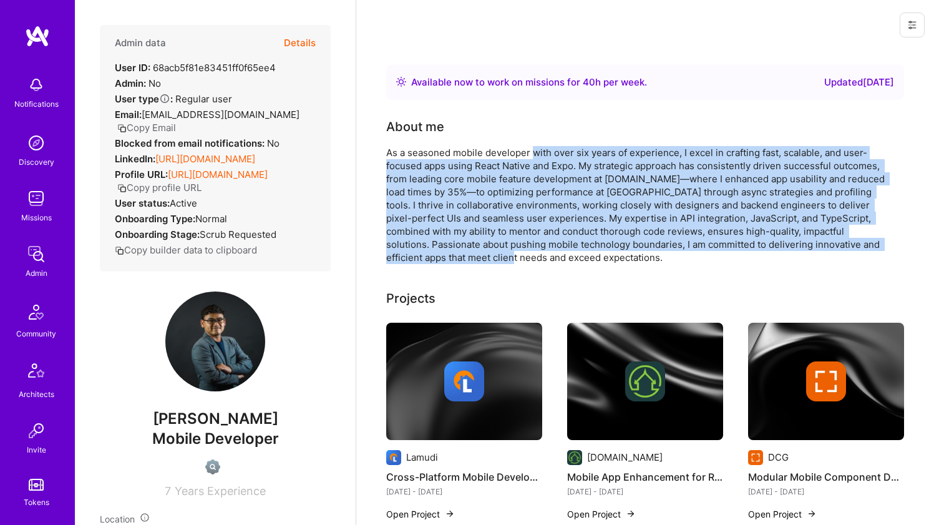
click at [543, 150] on div "As a seasoned mobile developer with over six years of experience, I excel in cr…" at bounding box center [635, 205] width 499 height 118
click at [537, 250] on div "As a seasoned mobile developer with over six years of experience, I excel in cr…" at bounding box center [635, 205] width 499 height 118
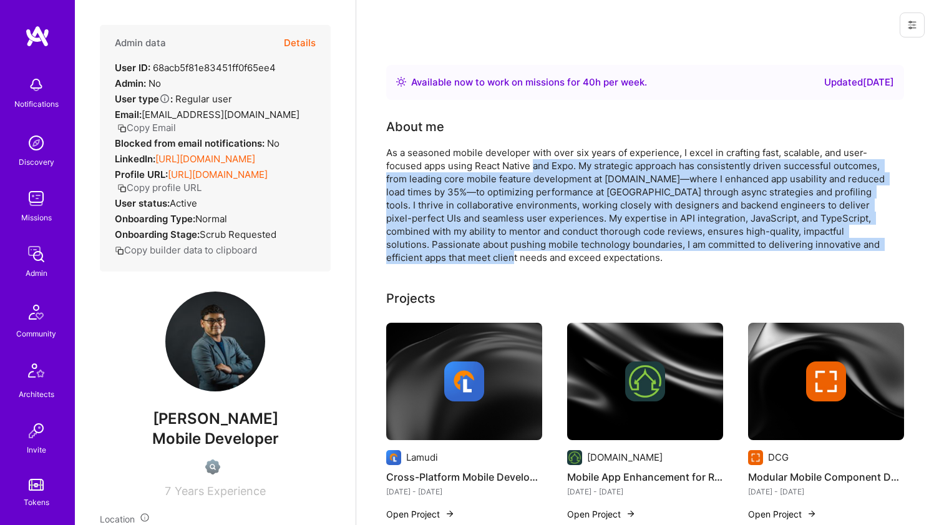
click at [546, 158] on div "As a seasoned mobile developer with over six years of experience, I excel in cr…" at bounding box center [635, 205] width 499 height 118
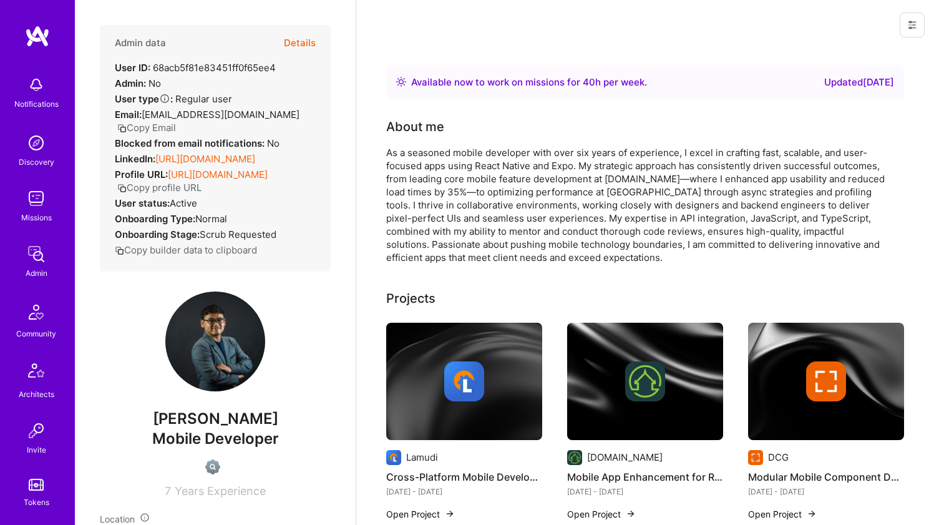
click at [548, 155] on div "As a seasoned mobile developer with over six years of experience, I excel in cr…" at bounding box center [635, 205] width 499 height 118
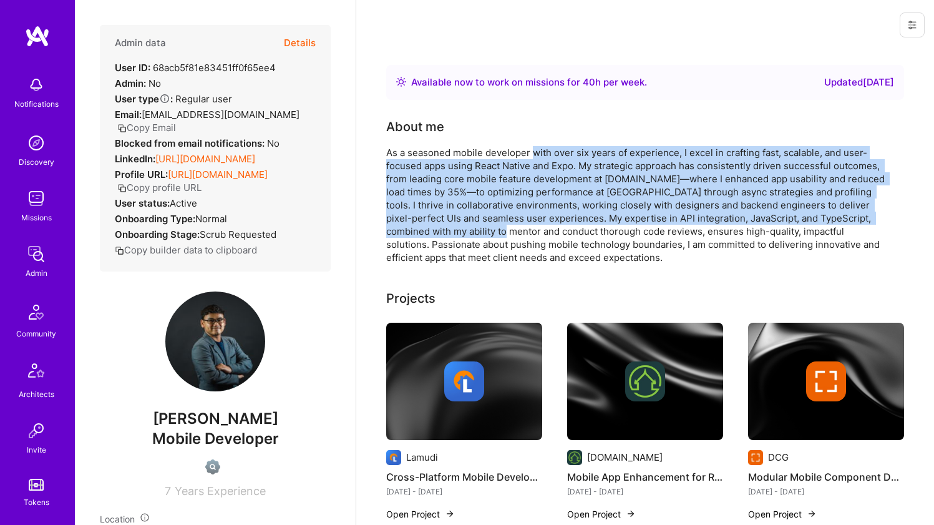
click at [536, 231] on div "As a seasoned mobile developer with over six years of experience, I excel in cr…" at bounding box center [635, 205] width 499 height 118
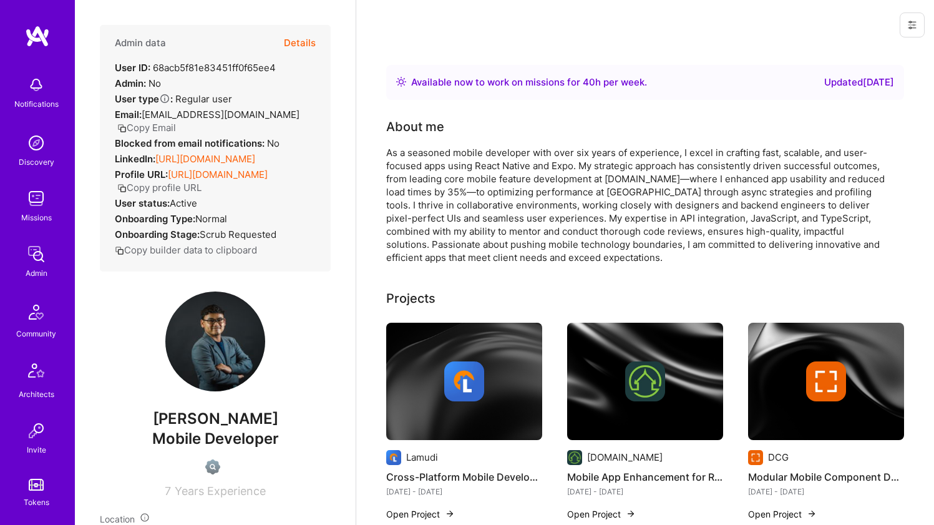
click at [536, 256] on div "As a seasoned mobile developer with over six years of experience, I excel in cr…" at bounding box center [635, 205] width 499 height 118
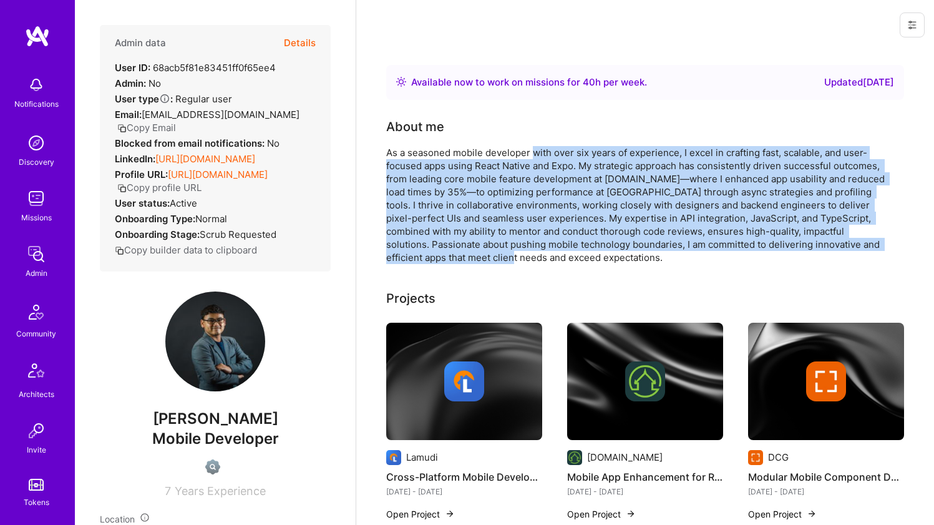
click at [546, 150] on div "As a seasoned mobile developer with over six years of experience, I excel in cr…" at bounding box center [635, 205] width 499 height 118
click at [546, 254] on div "As a seasoned mobile developer with over six years of experience, I excel in cr…" at bounding box center [635, 205] width 499 height 118
click at [564, 157] on div "As a seasoned mobile developer with over six years of experience, I excel in cr…" at bounding box center [635, 205] width 499 height 118
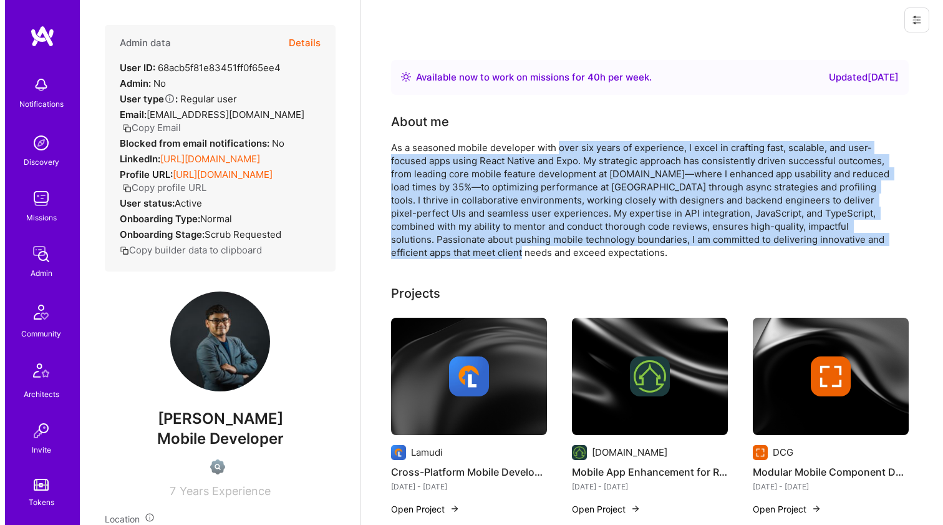
scroll to position [7, 0]
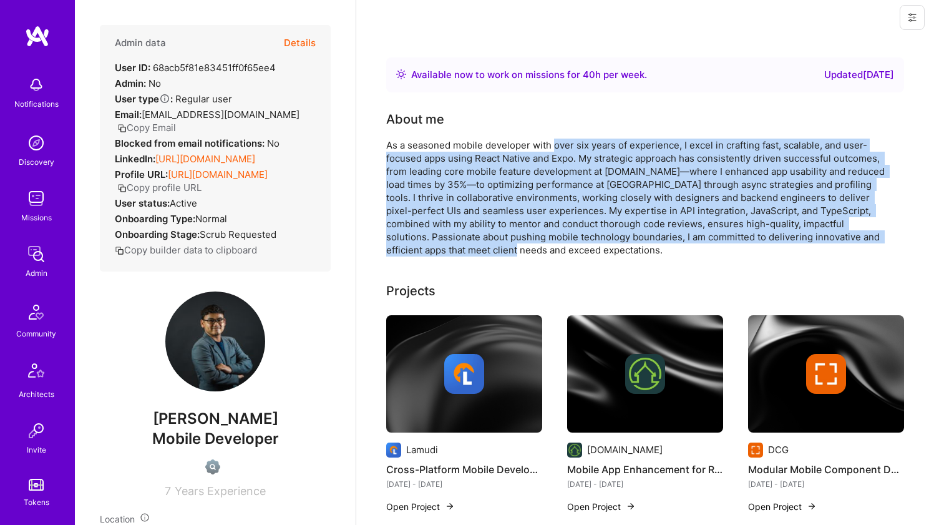
click at [463, 341] on img at bounding box center [464, 373] width 156 height 117
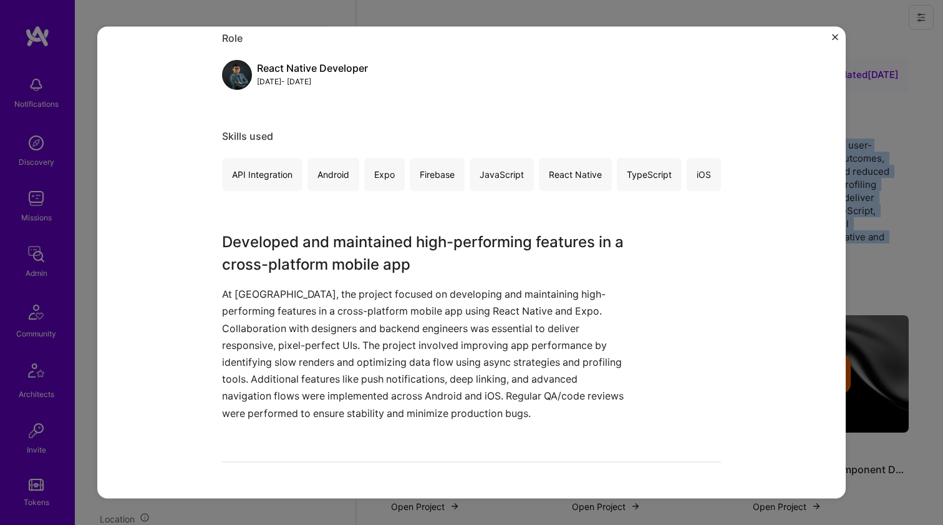
scroll to position [312, 0]
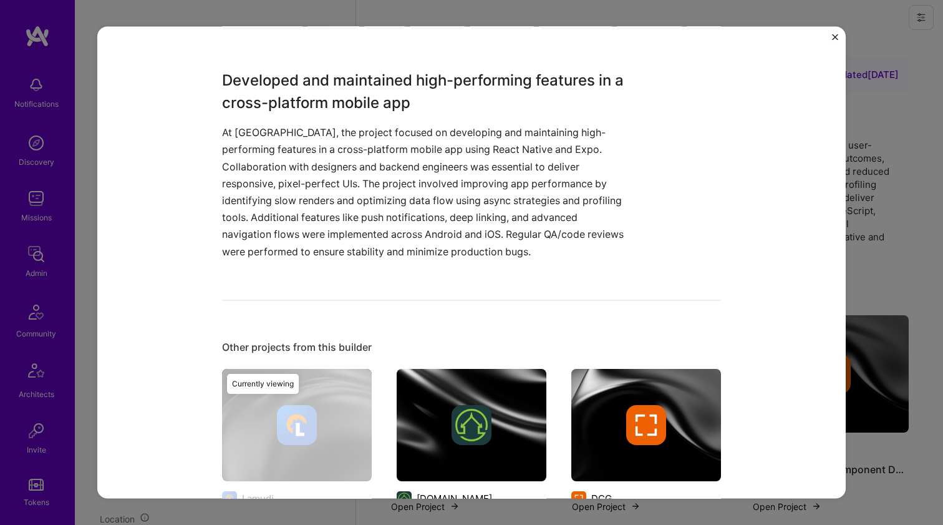
click at [481, 230] on p "At Lamudi, the project focused on developing and maintaining high-performing fe…" at bounding box center [424, 192] width 405 height 136
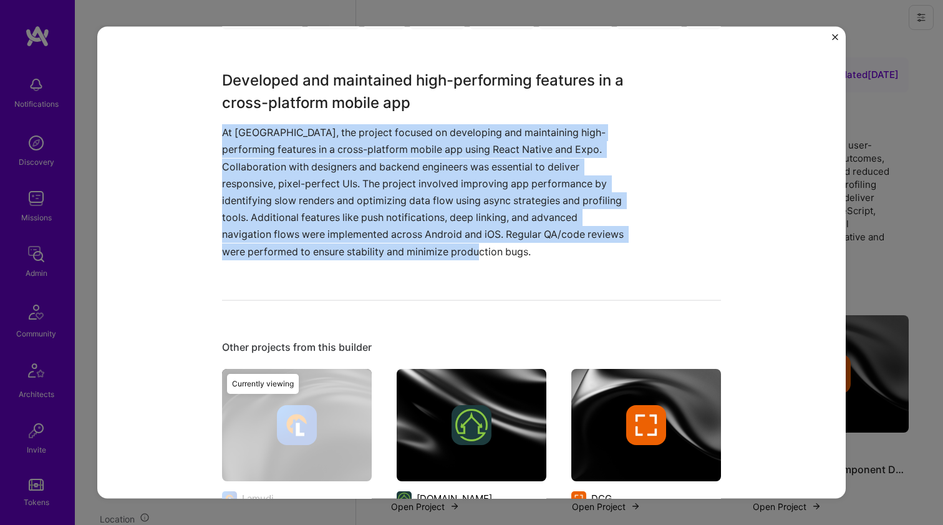
click at [481, 230] on p "At Lamudi, the project focused on developing and maintaining high-performing fe…" at bounding box center [424, 192] width 405 height 136
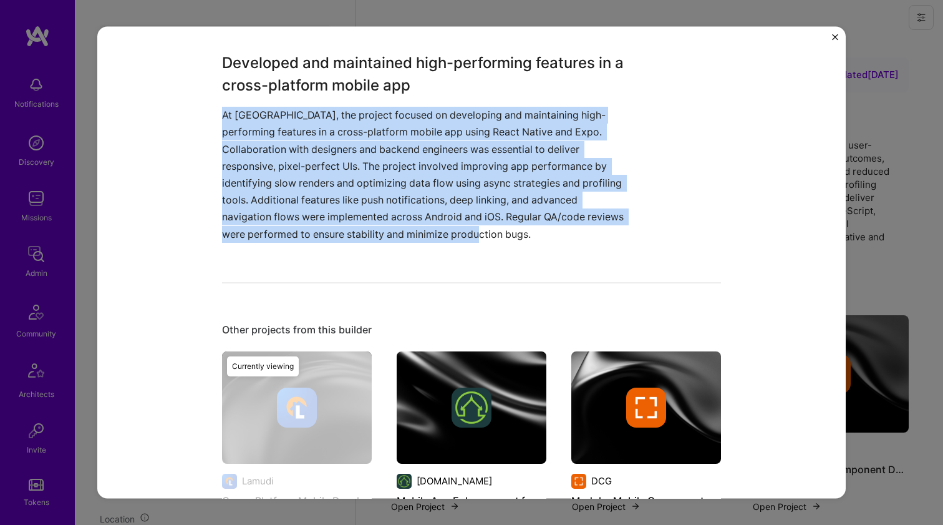
scroll to position [352, 0]
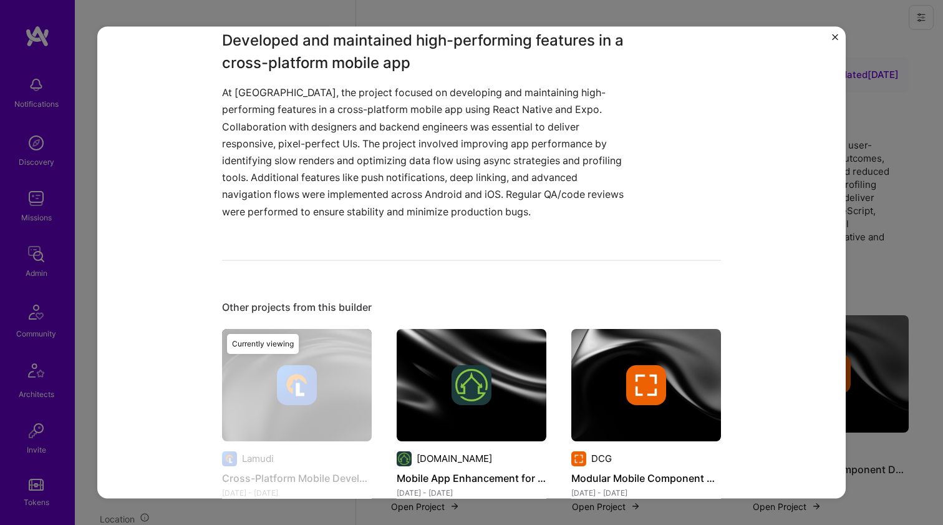
click at [435, 324] on div "Other projects from this builder Lamudi Cross-Platform Mobile Development Aug 2…" at bounding box center [471, 534] width 499 height 468
click at [432, 332] on img at bounding box center [472, 384] width 150 height 112
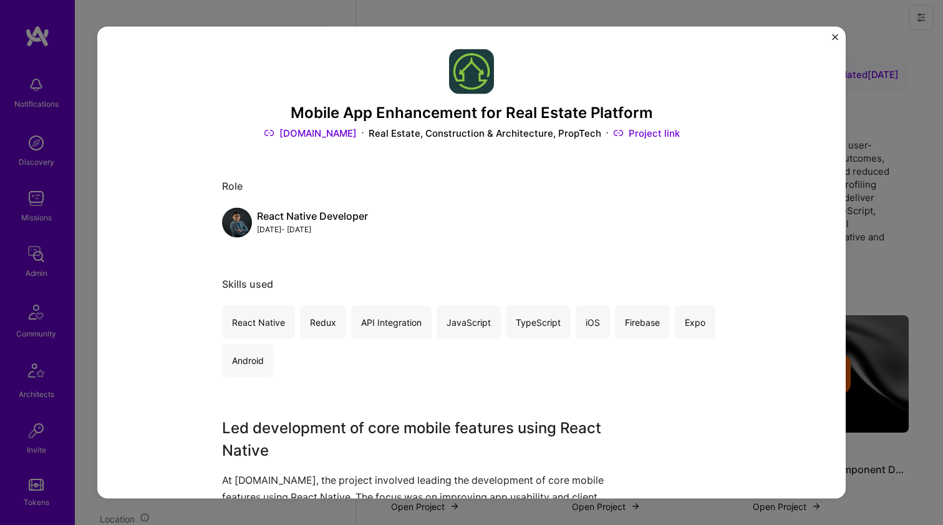
scroll to position [5, 0]
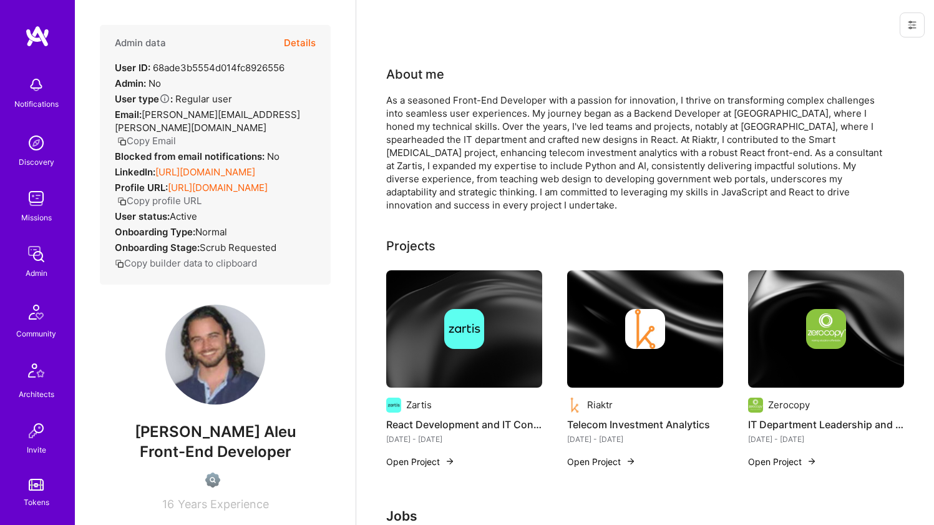
click at [206, 166] on link "[URL][DOMAIN_NAME]" at bounding box center [205, 172] width 100 height 12
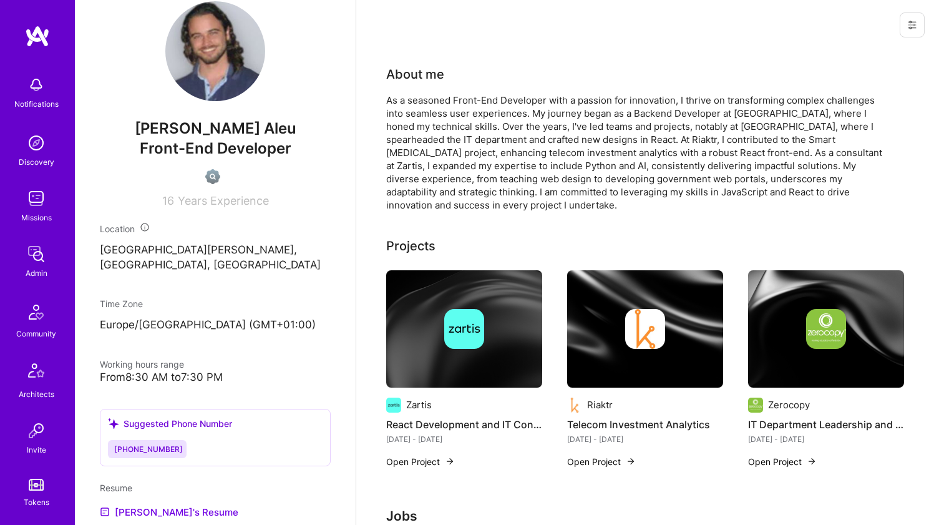
scroll to position [488, 0]
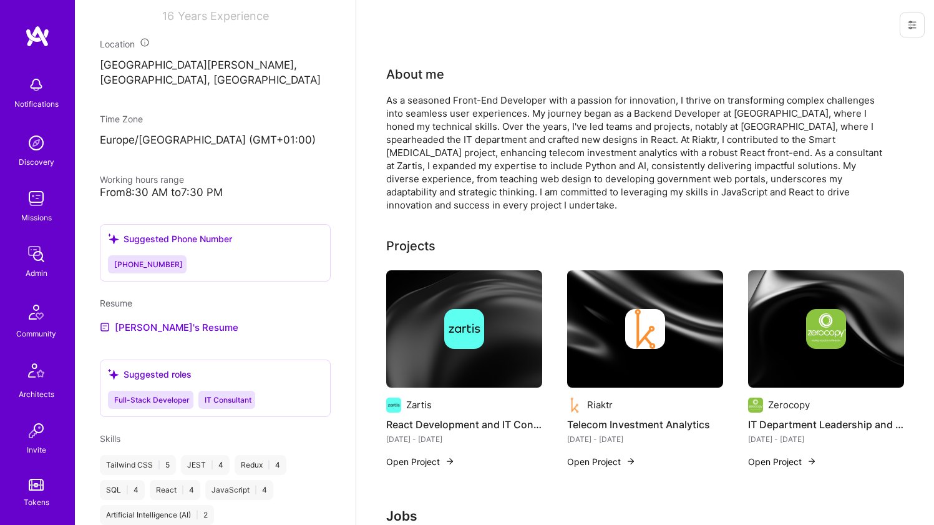
click at [156, 320] on div "Admin data Details User ID: 68ade3b5554d014fc8926556 Admin: No User type Regula…" at bounding box center [215, 262] width 281 height 525
click at [156, 319] on link "[PERSON_NAME]'s Resume" at bounding box center [169, 326] width 138 height 15
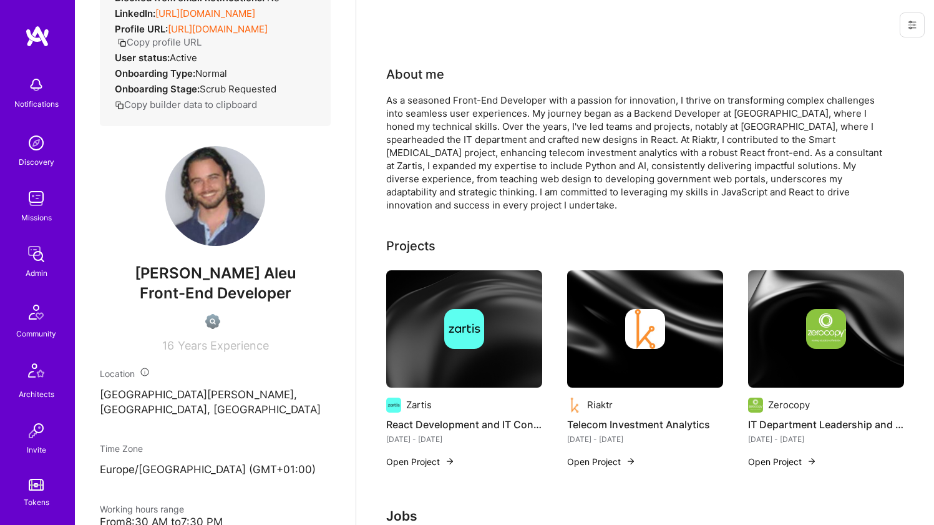
scroll to position [0, 0]
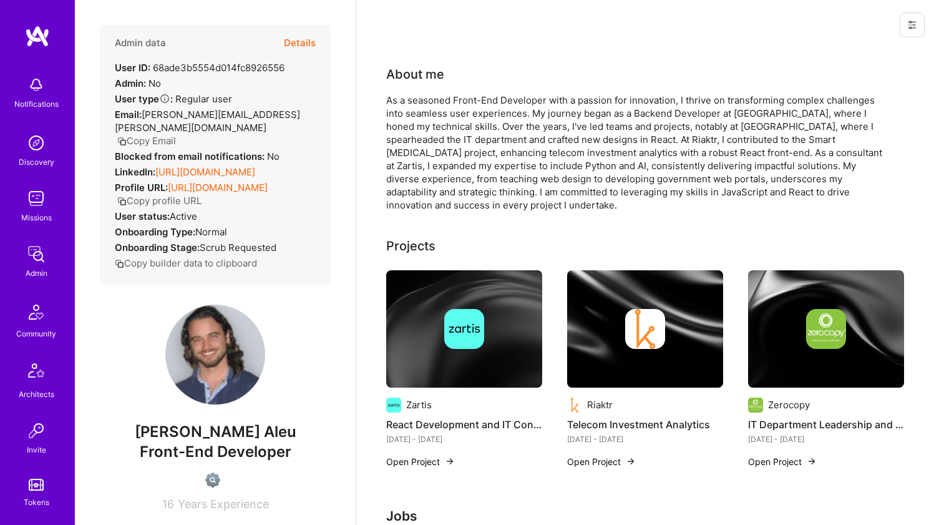
click at [611, 105] on div "As a seasoned Front-End Developer with a passion for innovation, I thrive on tr…" at bounding box center [635, 153] width 499 height 118
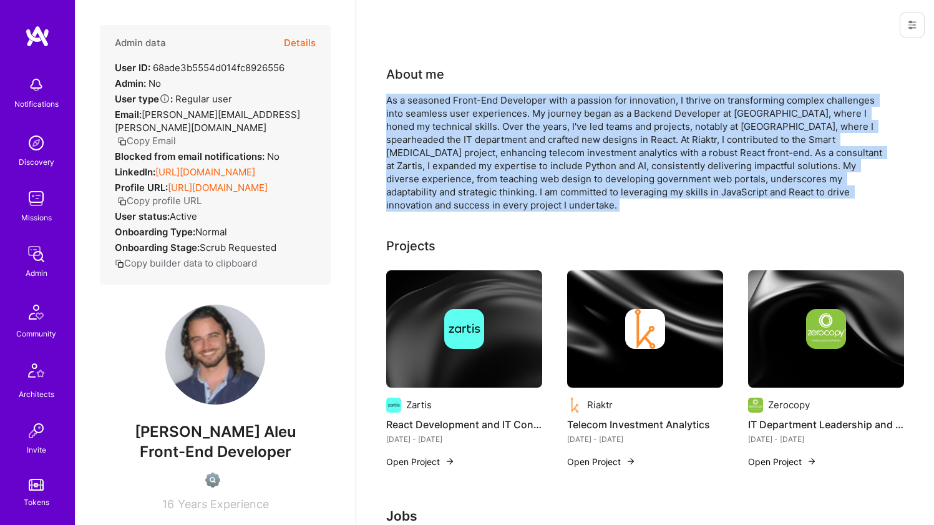
click at [611, 105] on div "As a seasoned Front-End Developer with a passion for innovation, I thrive on tr…" at bounding box center [635, 153] width 499 height 118
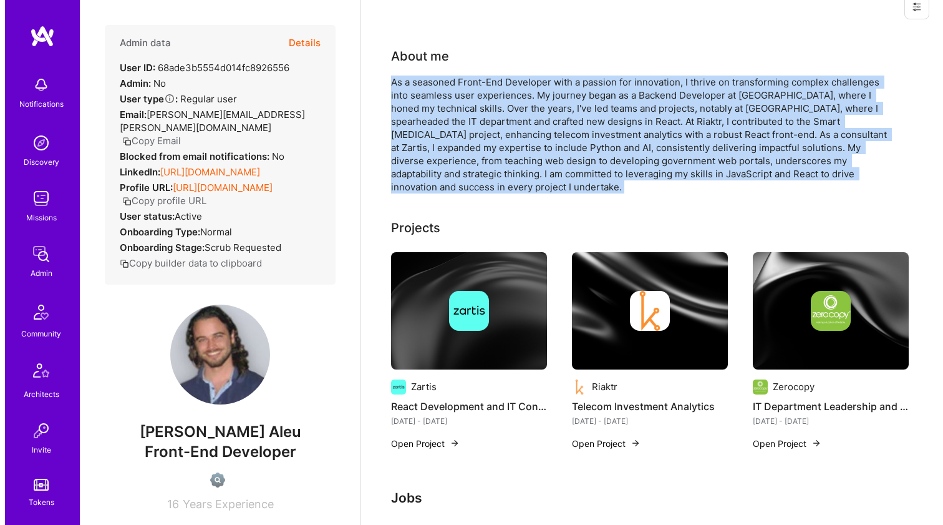
scroll to position [65, 0]
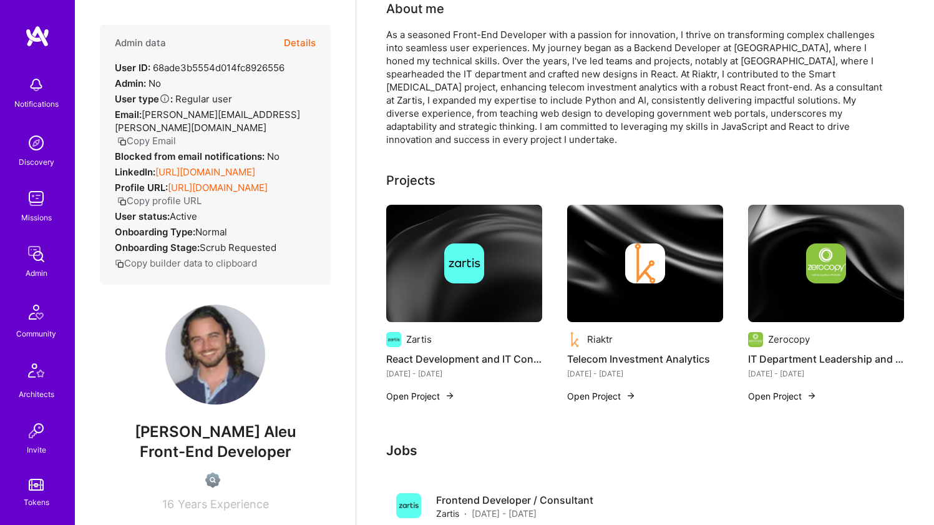
click at [392, 258] on div at bounding box center [464, 263] width 156 height 40
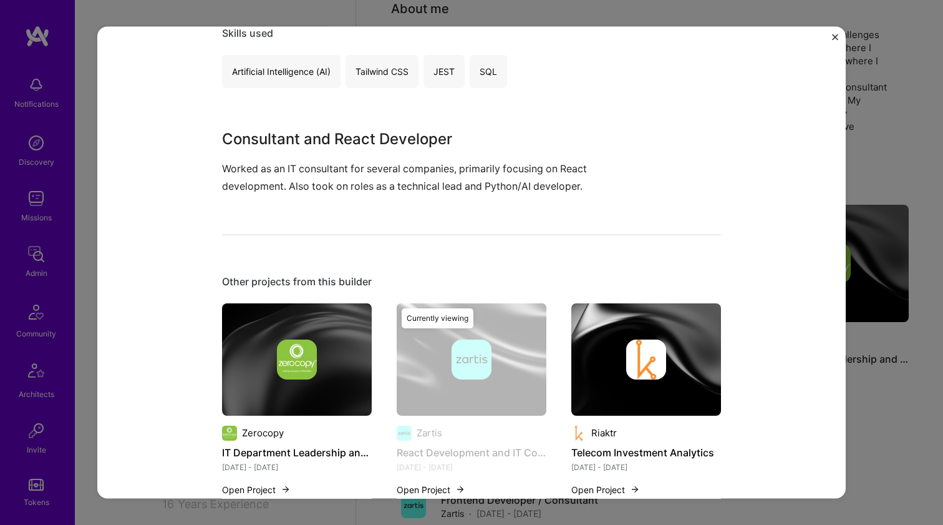
scroll to position [256, 0]
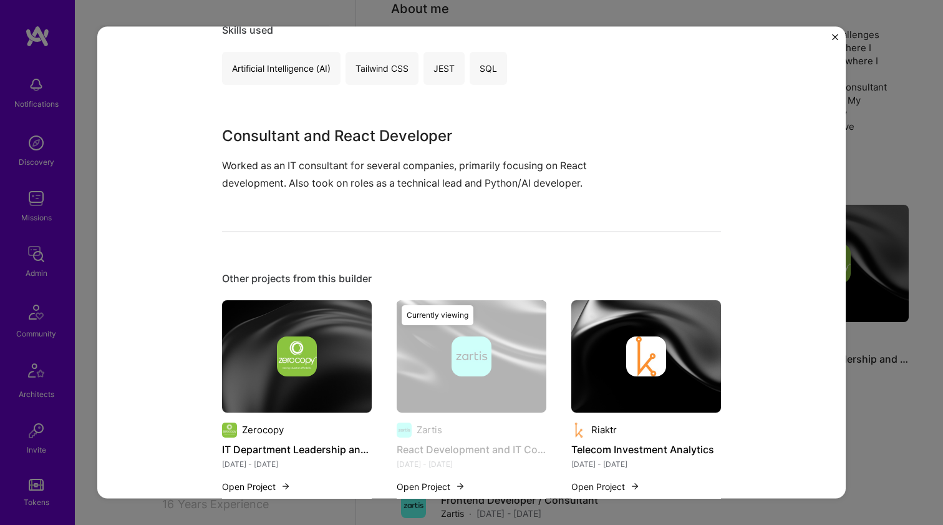
click at [602, 312] on img at bounding box center [646, 355] width 150 height 112
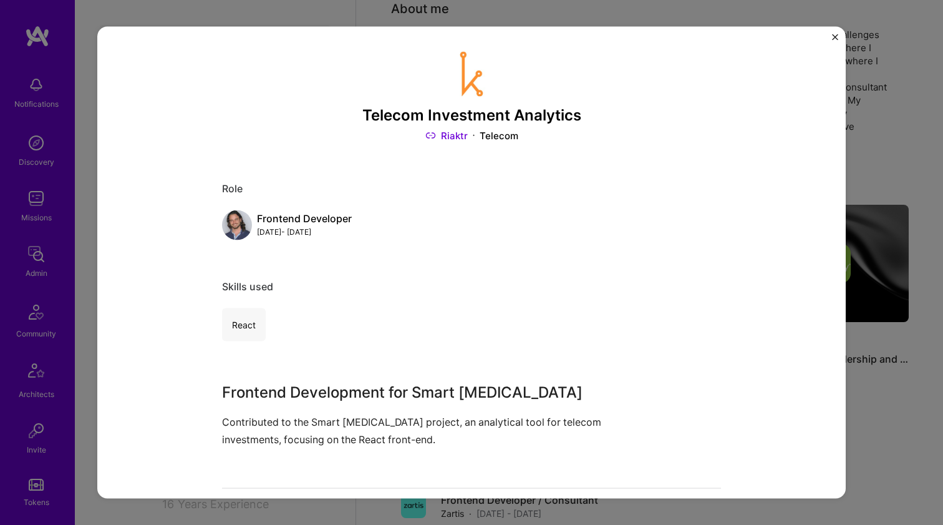
scroll to position [254, 0]
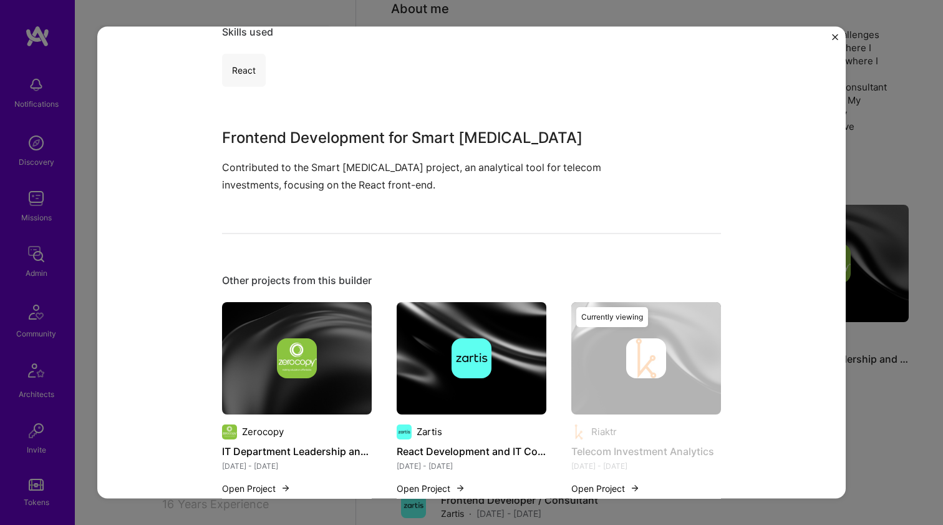
click at [312, 306] on img at bounding box center [297, 357] width 150 height 112
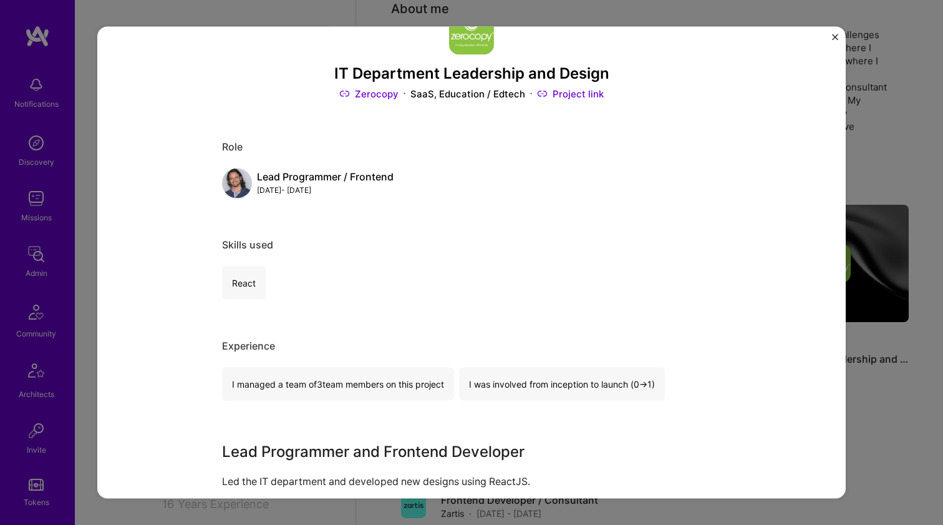
scroll to position [289, 0]
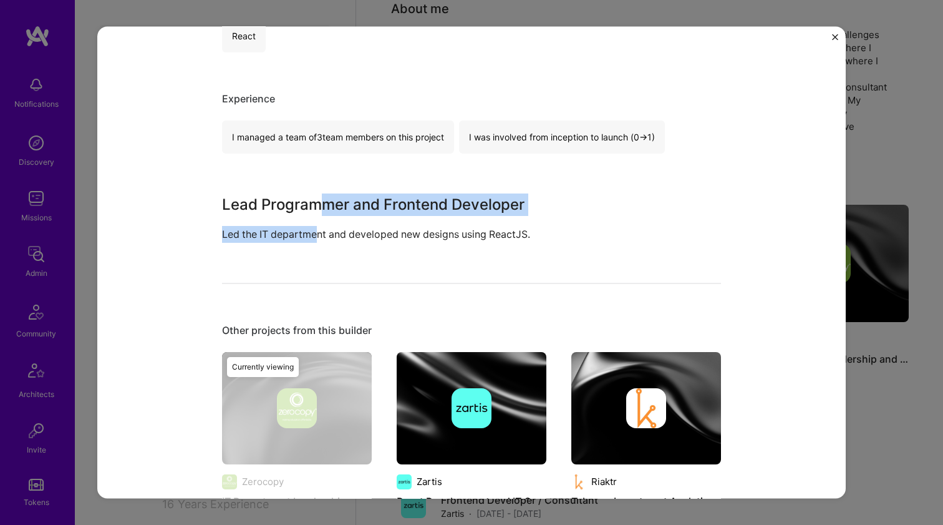
drag, startPoint x: 316, startPoint y: 205, endPoint x: 312, endPoint y: 236, distance: 31.4
click at [312, 236] on div "Lead Programmer and Frontend Developer Led the IT department and developed new …" at bounding box center [424, 217] width 405 height 49
click at [312, 236] on p "Led the IT department and developed new designs using ReactJS." at bounding box center [424, 234] width 405 height 17
drag, startPoint x: 312, startPoint y: 236, endPoint x: 318, endPoint y: 211, distance: 25.6
click at [318, 211] on div "Lead Programmer and Frontend Developer Led the IT department and developed new …" at bounding box center [424, 217] width 405 height 49
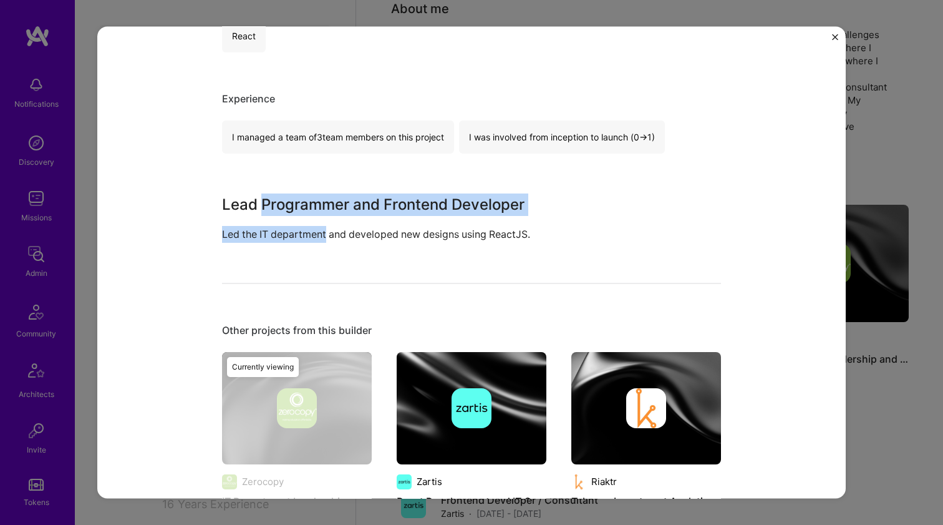
click at [318, 211] on h3 "Lead Programmer and Frontend Developer" at bounding box center [424, 204] width 405 height 22
drag, startPoint x: 318, startPoint y: 211, endPoint x: 313, endPoint y: 231, distance: 21.2
click at [313, 231] on div "Lead Programmer and Frontend Developer Led the IT department and developed new …" at bounding box center [424, 217] width 405 height 49
click at [313, 231] on p "Led the IT department and developed new designs using ReactJS." at bounding box center [424, 234] width 405 height 17
drag, startPoint x: 313, startPoint y: 231, endPoint x: 318, endPoint y: 210, distance: 21.8
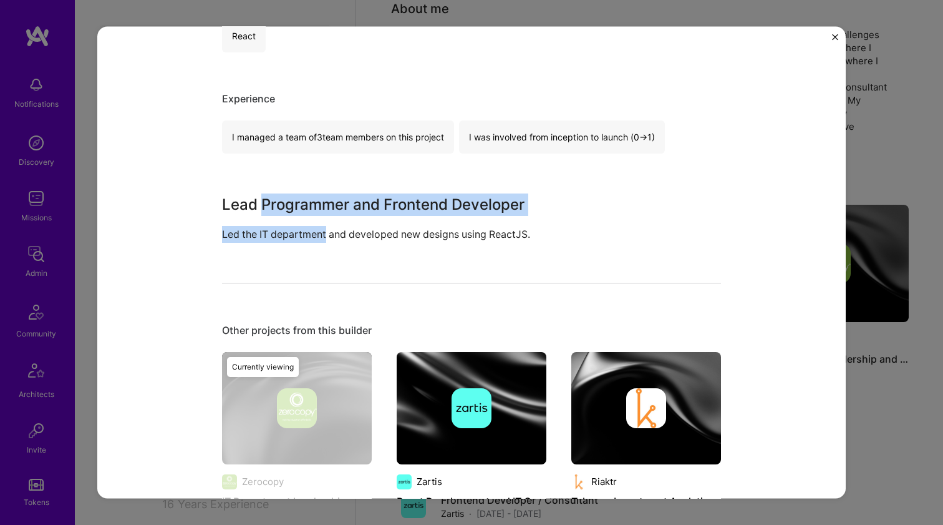
click at [318, 210] on div "Lead Programmer and Frontend Developer Led the IT department and developed new …" at bounding box center [424, 217] width 405 height 49
click at [318, 210] on h3 "Lead Programmer and Frontend Developer" at bounding box center [424, 204] width 405 height 22
drag, startPoint x: 318, startPoint y: 210, endPoint x: 372, endPoint y: 235, distance: 59.7
click at [372, 235] on div "Lead Programmer and Frontend Developer Led the IT department and developed new …" at bounding box center [424, 217] width 405 height 49
click at [373, 235] on p "Led the IT department and developed new designs using ReactJS." at bounding box center [424, 234] width 405 height 17
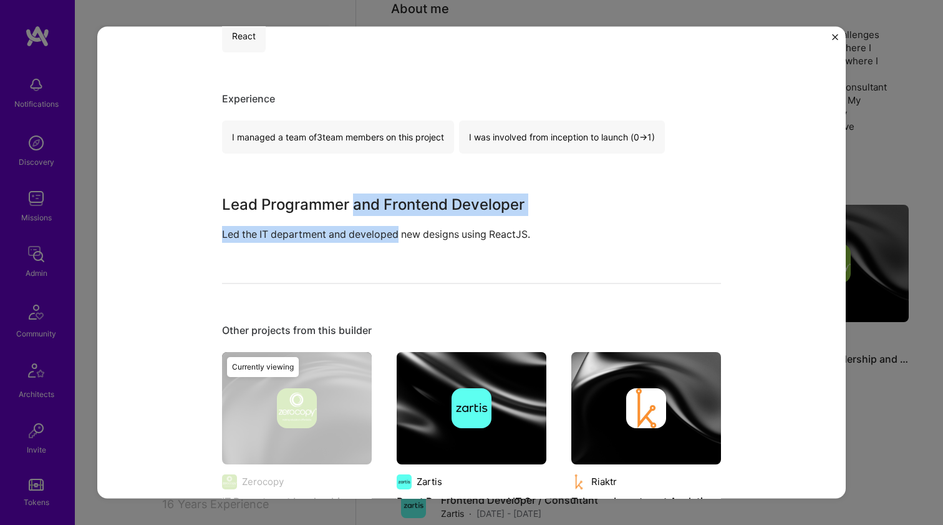
drag, startPoint x: 373, startPoint y: 235, endPoint x: 367, endPoint y: 205, distance: 31.1
click at [367, 205] on div "Lead Programmer and Frontend Developer Led the IT department and developed new …" at bounding box center [424, 217] width 405 height 49
click at [367, 205] on h3 "Lead Programmer and Frontend Developer" at bounding box center [424, 204] width 405 height 22
drag, startPoint x: 367, startPoint y: 205, endPoint x: 360, endPoint y: 233, distance: 29.0
click at [360, 233] on div "Lead Programmer and Frontend Developer Led the IT department and developed new …" at bounding box center [424, 217] width 405 height 49
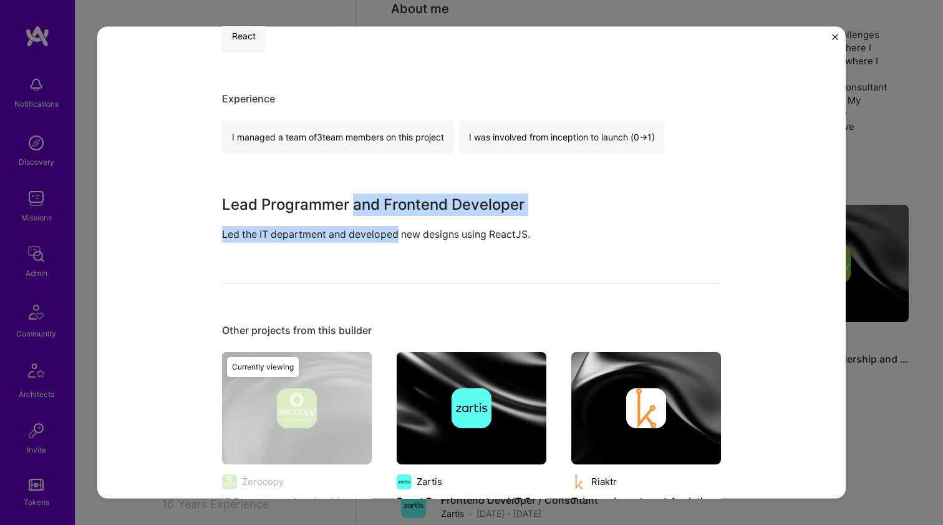
click at [360, 233] on p "Led the IT department and developed new designs using ReactJS." at bounding box center [424, 234] width 405 height 17
drag, startPoint x: 360, startPoint y: 233, endPoint x: 306, endPoint y: 206, distance: 60.3
click at [306, 206] on div "Lead Programmer and Frontend Developer Led the IT department and developed new …" at bounding box center [424, 217] width 405 height 49
click at [306, 206] on h3 "Lead Programmer and Frontend Developer" at bounding box center [424, 204] width 405 height 22
drag, startPoint x: 306, startPoint y: 206, endPoint x: 430, endPoint y: 234, distance: 127.1
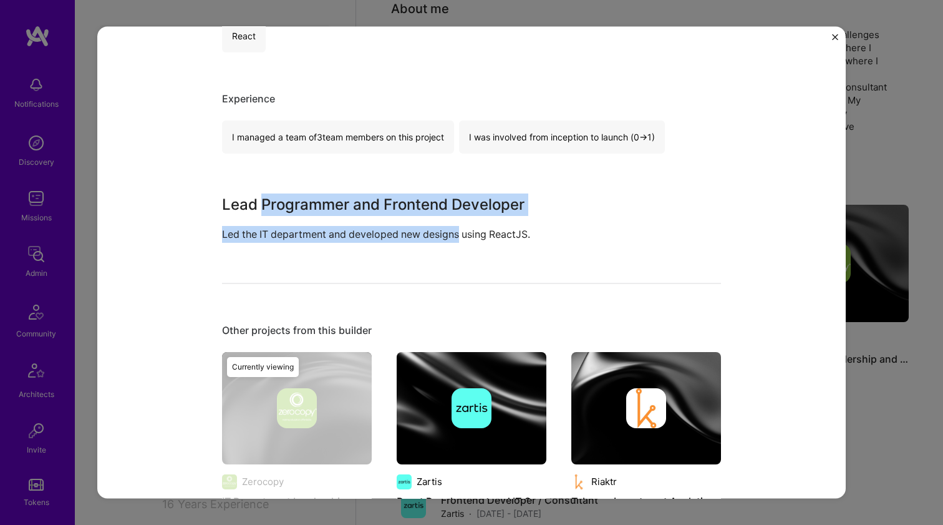
click at [430, 234] on div "Lead Programmer and Frontend Developer Led the IT department and developed new …" at bounding box center [424, 217] width 405 height 49
click at [430, 234] on p "Led the IT department and developed new designs using ReactJS." at bounding box center [424, 234] width 405 height 17
drag, startPoint x: 430, startPoint y: 234, endPoint x: 337, endPoint y: 204, distance: 97.6
click at [350, 205] on div "Lead Programmer and Frontend Developer Led the IT department and developed new …" at bounding box center [424, 217] width 405 height 49
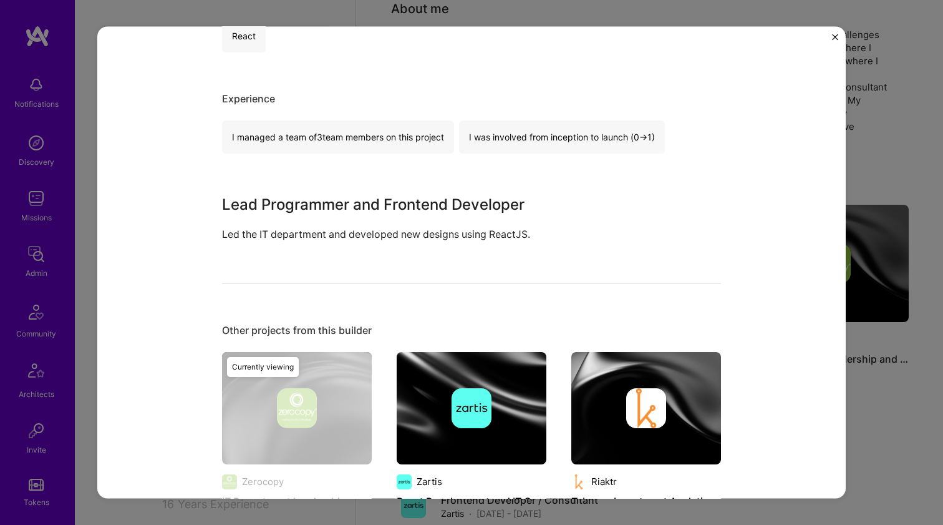
click at [298, 204] on h3 "Lead Programmer and Frontend Developer" at bounding box center [424, 204] width 405 height 22
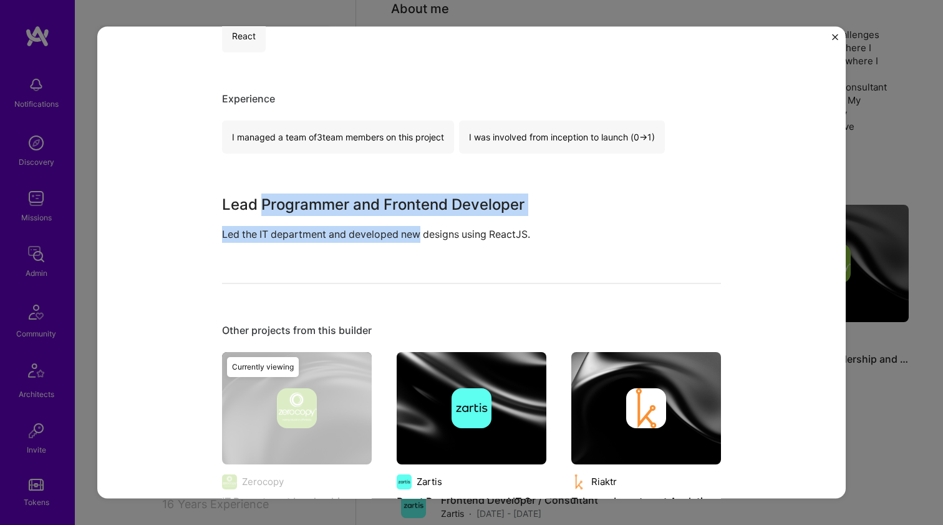
drag, startPoint x: 298, startPoint y: 204, endPoint x: 407, endPoint y: 228, distance: 111.1
click at [407, 228] on div "Lead Programmer and Frontend Developer Led the IT department and developed new …" at bounding box center [424, 217] width 405 height 49
click at [407, 228] on p "Led the IT department and developed new designs using ReactJS." at bounding box center [424, 234] width 405 height 17
drag, startPoint x: 407, startPoint y: 228, endPoint x: 297, endPoint y: 204, distance: 111.7
click at [297, 204] on div "Lead Programmer and Frontend Developer Led the IT department and developed new …" at bounding box center [424, 217] width 405 height 49
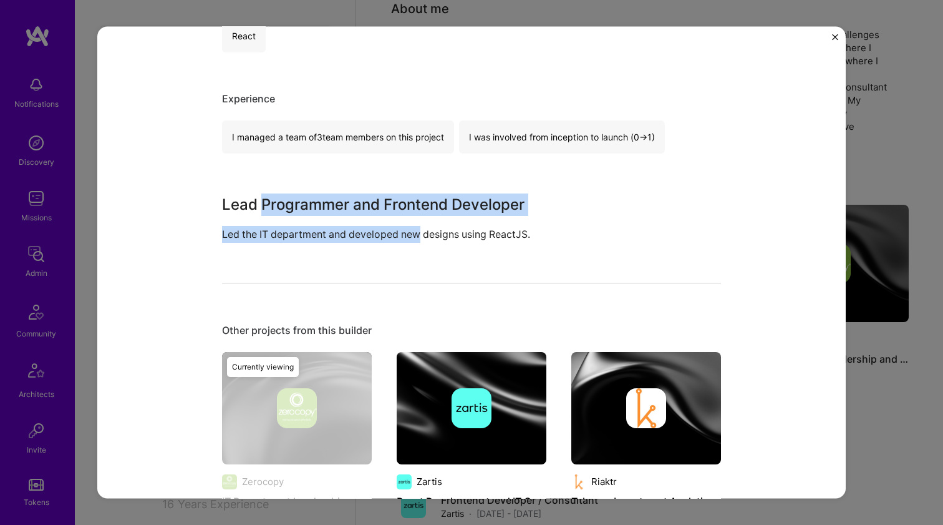
click at [297, 204] on h3 "Lead Programmer and Frontend Developer" at bounding box center [424, 204] width 405 height 22
drag, startPoint x: 297, startPoint y: 204, endPoint x: 401, endPoint y: 231, distance: 106.9
click at [401, 231] on div "Lead Programmer and Frontend Developer Led the IT department and developed new …" at bounding box center [424, 217] width 405 height 49
click at [402, 231] on p "Led the IT department and developed new designs using ReactJS." at bounding box center [424, 234] width 405 height 17
drag, startPoint x: 402, startPoint y: 231, endPoint x: 326, endPoint y: 205, distance: 79.9
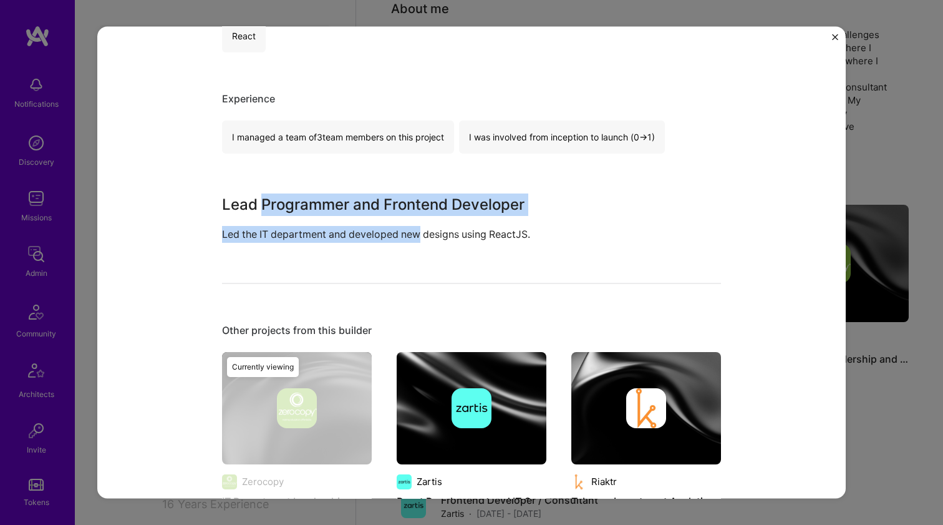
click at [326, 205] on div "Lead Programmer and Frontend Developer Led the IT department and developed new …" at bounding box center [424, 217] width 405 height 49
click at [326, 205] on h3 "Lead Programmer and Frontend Developer" at bounding box center [424, 204] width 405 height 22
drag, startPoint x: 326, startPoint y: 205, endPoint x: 399, endPoint y: 228, distance: 75.9
click at [399, 228] on div "Lead Programmer and Frontend Developer Led the IT department and developed new …" at bounding box center [424, 217] width 405 height 49
click at [399, 228] on p "Led the IT department and developed new designs using ReactJS." at bounding box center [424, 234] width 405 height 17
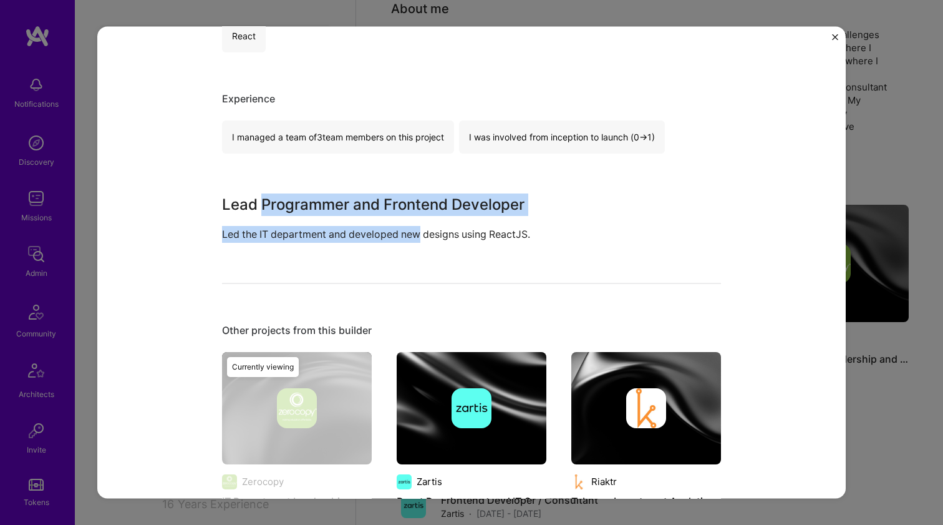
drag, startPoint x: 399, startPoint y: 228, endPoint x: 333, endPoint y: 201, distance: 71.3
click at [333, 201] on div "Lead Programmer and Frontend Developer Led the IT department and developed new …" at bounding box center [424, 217] width 405 height 49
click at [333, 201] on h3 "Lead Programmer and Frontend Developer" at bounding box center [424, 204] width 405 height 22
drag, startPoint x: 333, startPoint y: 201, endPoint x: 407, endPoint y: 226, distance: 78.5
click at [407, 226] on div "Lead Programmer and Frontend Developer Led the IT department and developed new …" at bounding box center [424, 217] width 405 height 49
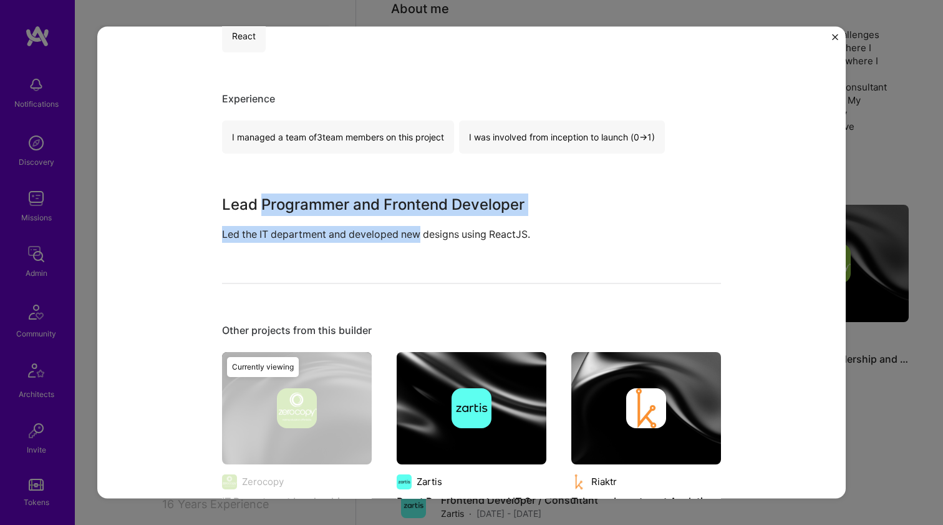
click at [407, 226] on p "Led the IT department and developed new designs using ReactJS." at bounding box center [424, 234] width 405 height 17
drag, startPoint x: 407, startPoint y: 226, endPoint x: 335, endPoint y: 202, distance: 76.3
click at [335, 202] on div "Lead Programmer and Frontend Developer Led the IT department and developed new …" at bounding box center [424, 217] width 405 height 49
click at [334, 202] on h3 "Lead Programmer and Frontend Developer" at bounding box center [424, 204] width 405 height 22
drag, startPoint x: 334, startPoint y: 202, endPoint x: 397, endPoint y: 225, distance: 67.1
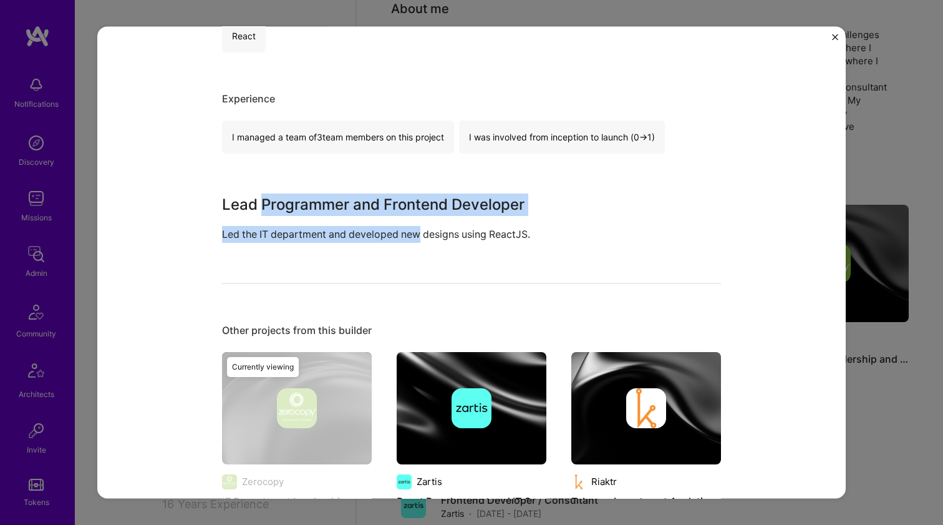
click at [397, 225] on div "Lead Programmer and Frontend Developer Led the IT department and developed new …" at bounding box center [424, 217] width 405 height 49
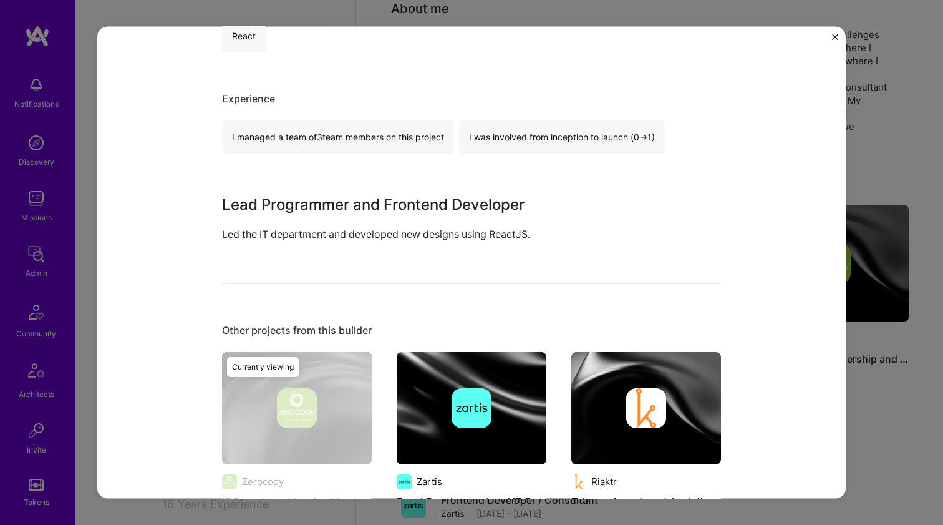
click at [433, 230] on p "Led the IT department and developed new designs using ReactJS." at bounding box center [424, 234] width 405 height 17
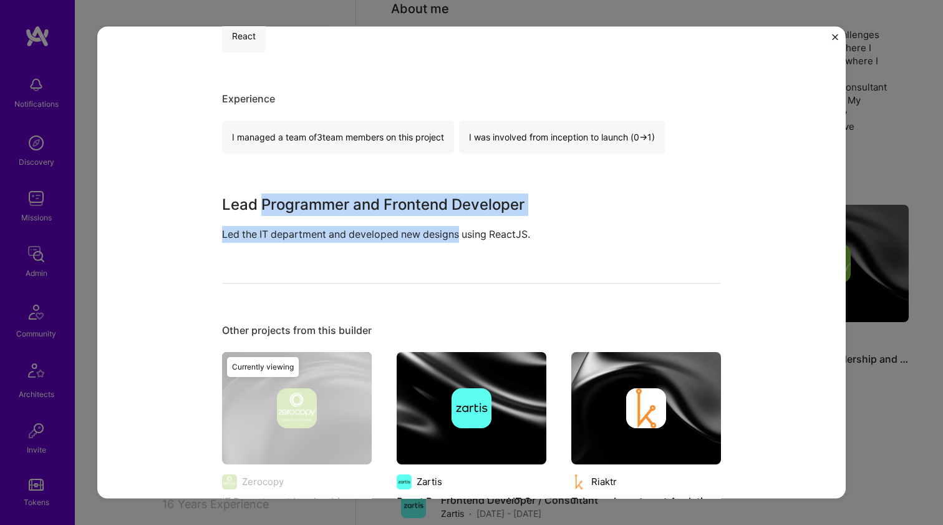
drag, startPoint x: 433, startPoint y: 230, endPoint x: 325, endPoint y: 200, distance: 112.0
click at [325, 200] on div "Lead Programmer and Frontend Developer Led the IT department and developed new …" at bounding box center [424, 217] width 405 height 49
click at [325, 200] on h3 "Lead Programmer and Frontend Developer" at bounding box center [424, 204] width 405 height 22
drag, startPoint x: 325, startPoint y: 200, endPoint x: 457, endPoint y: 238, distance: 137.2
click at [457, 238] on div "Lead Programmer and Frontend Developer Led the IT department and developed new …" at bounding box center [424, 217] width 405 height 49
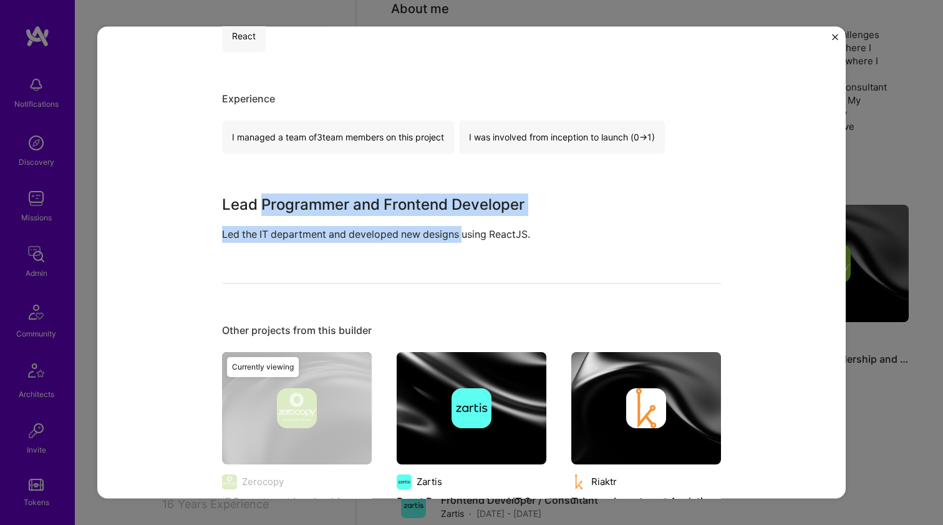
click at [457, 238] on p "Led the IT department and developed new designs using ReactJS." at bounding box center [424, 234] width 405 height 17
drag, startPoint x: 457, startPoint y: 238, endPoint x: 306, endPoint y: 207, distance: 154.1
click at [306, 207] on div "Lead Programmer and Frontend Developer Led the IT department and developed new …" at bounding box center [424, 217] width 405 height 49
click at [306, 207] on h3 "Lead Programmer and Frontend Developer" at bounding box center [424, 204] width 405 height 22
drag, startPoint x: 306, startPoint y: 207, endPoint x: 413, endPoint y: 231, distance: 110.0
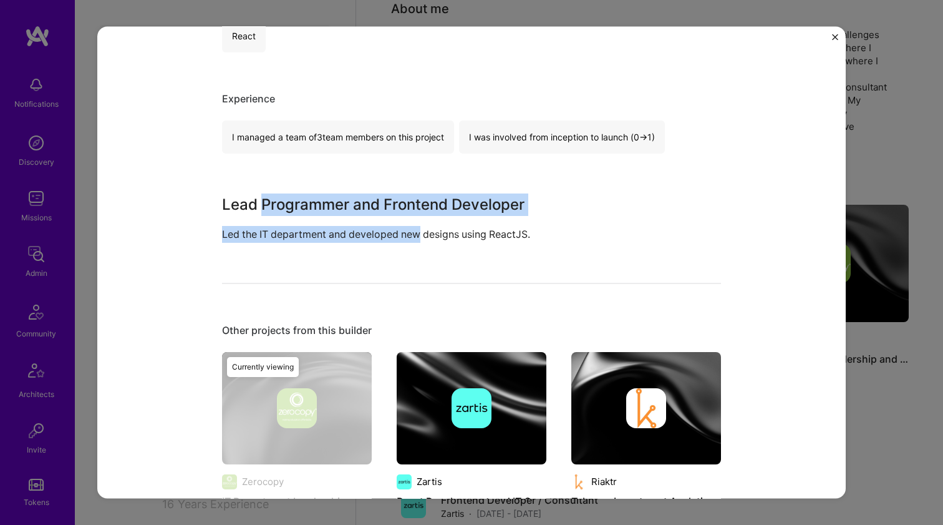
click at [413, 231] on div "Lead Programmer and Frontend Developer Led the IT department and developed new …" at bounding box center [424, 217] width 405 height 49
click at [414, 231] on p "Led the IT department and developed new designs using ReactJS." at bounding box center [424, 234] width 405 height 17
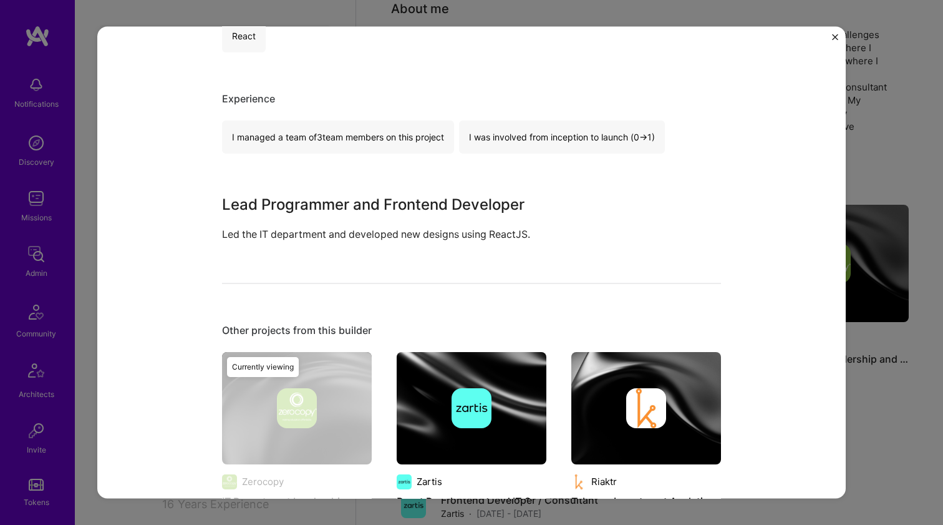
click at [418, 231] on p "Led the IT department and developed new designs using ReactJS." at bounding box center [424, 234] width 405 height 17
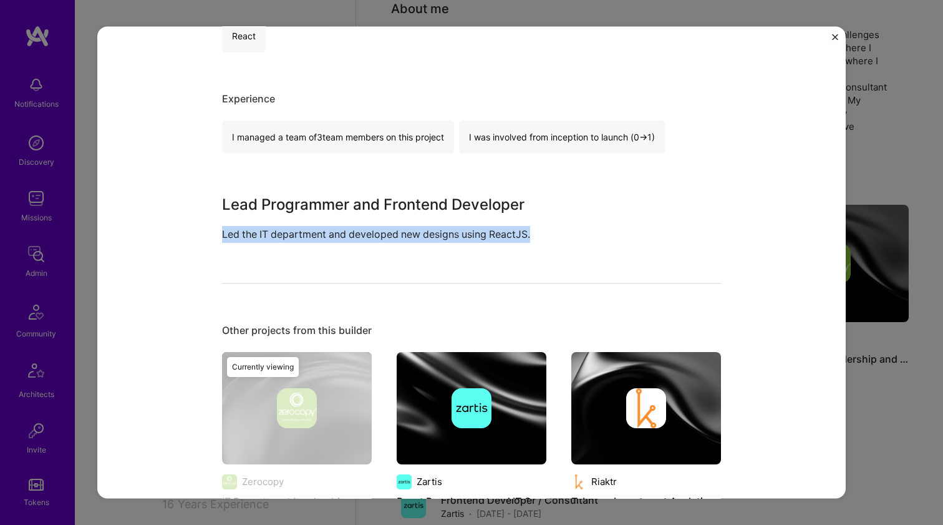
drag, startPoint x: 418, startPoint y: 231, endPoint x: 299, endPoint y: 195, distance: 124.5
click at [301, 195] on div "Lead Programmer and Frontend Developer Led the IT department and developed new …" at bounding box center [424, 217] width 405 height 49
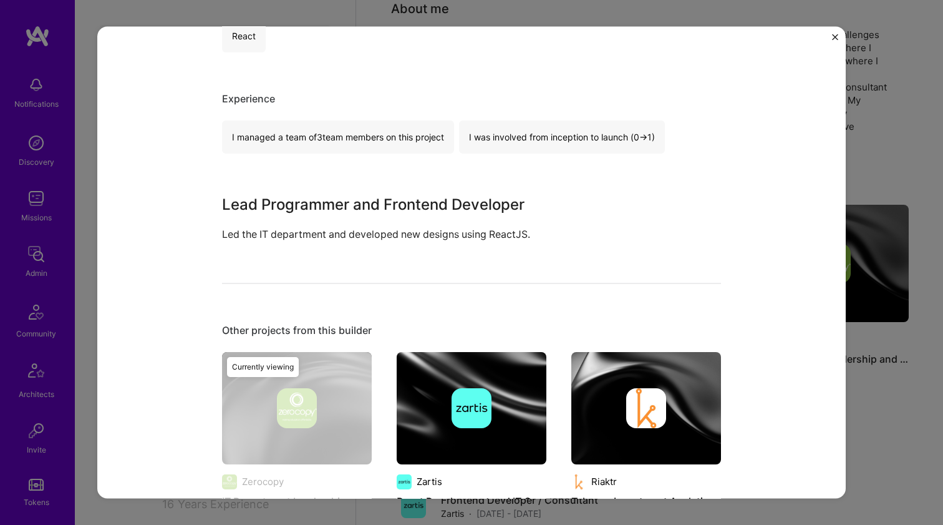
click at [299, 195] on h3 "Lead Programmer and Frontend Developer" at bounding box center [424, 204] width 405 height 22
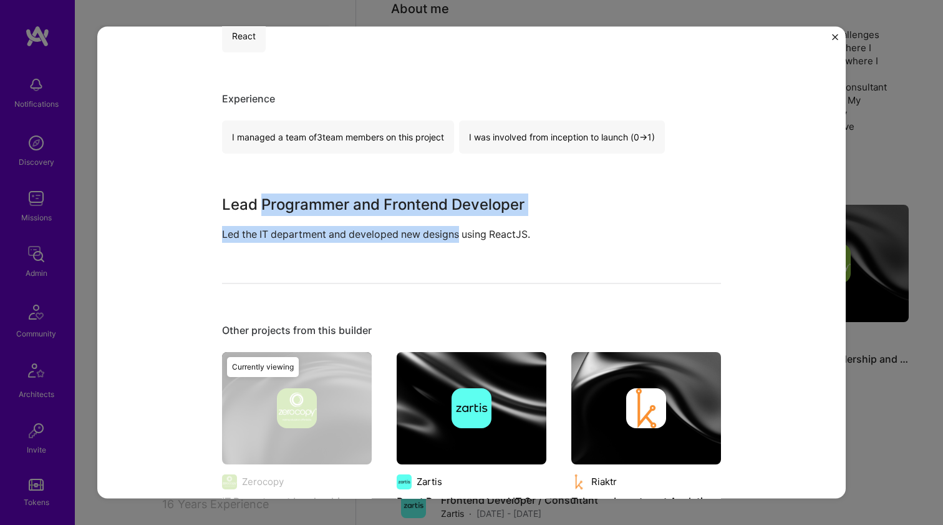
drag, startPoint x: 299, startPoint y: 195, endPoint x: 425, endPoint y: 227, distance: 129.9
click at [425, 227] on div "Lead Programmer and Frontend Developer Led the IT department and developed new …" at bounding box center [424, 217] width 405 height 49
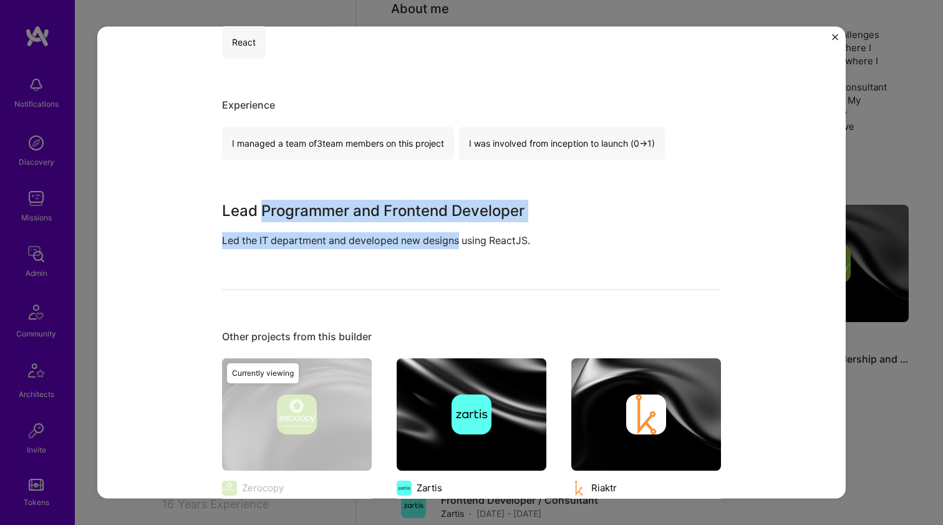
scroll to position [374, 0]
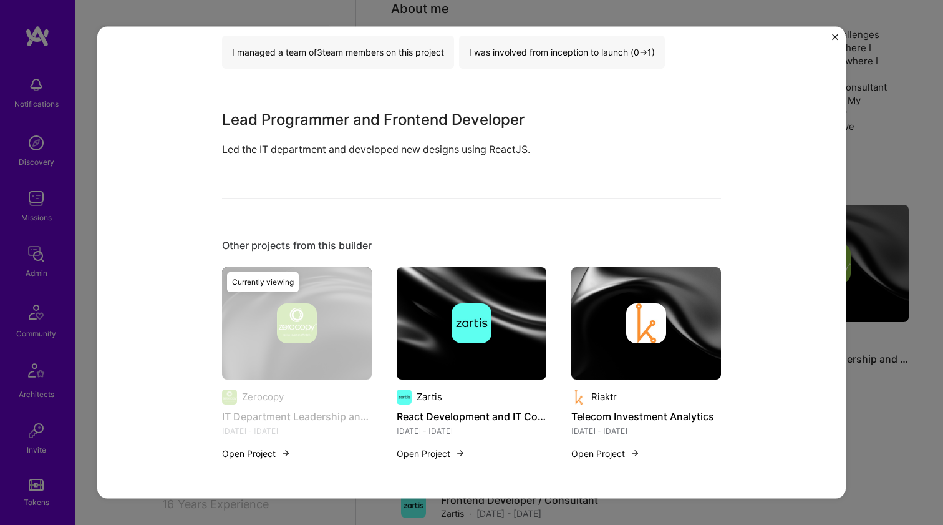
click at [437, 319] on div at bounding box center [472, 322] width 150 height 40
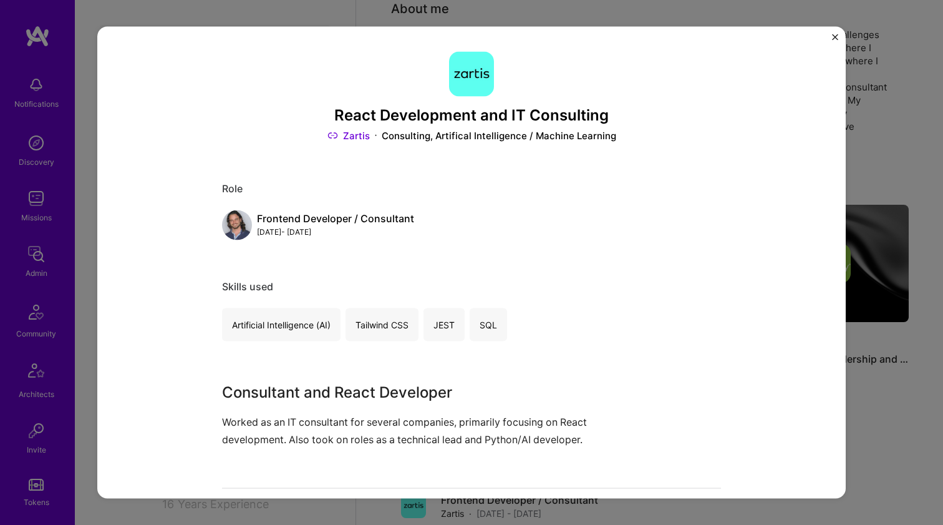
scroll to position [215, 0]
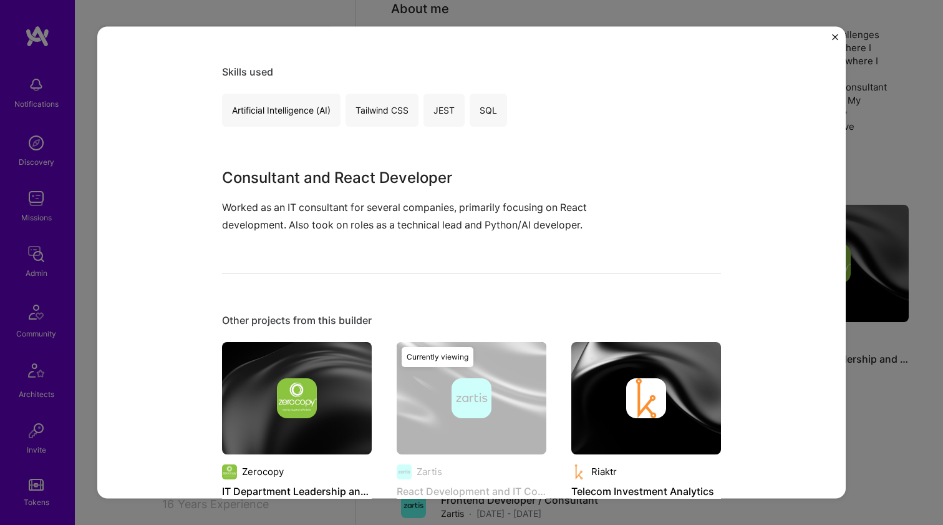
click at [289, 369] on img at bounding box center [297, 397] width 150 height 112
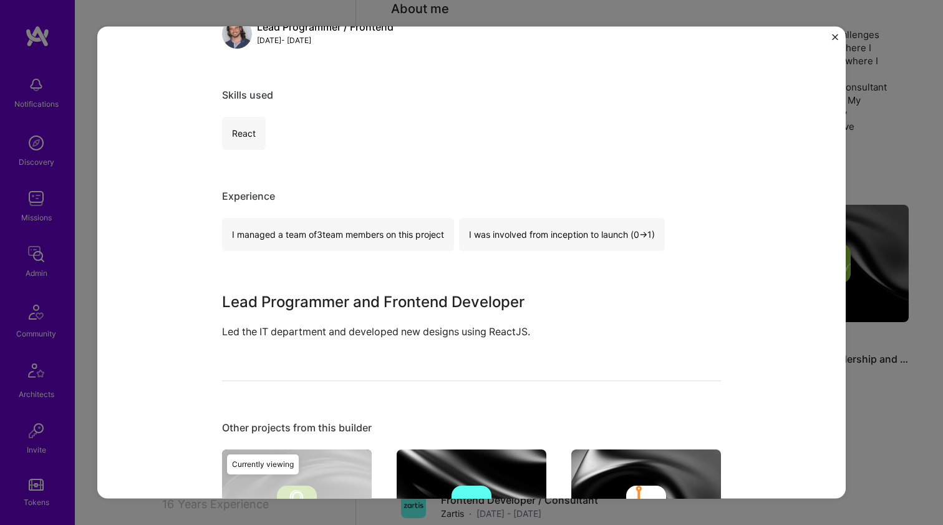
scroll to position [374, 0]
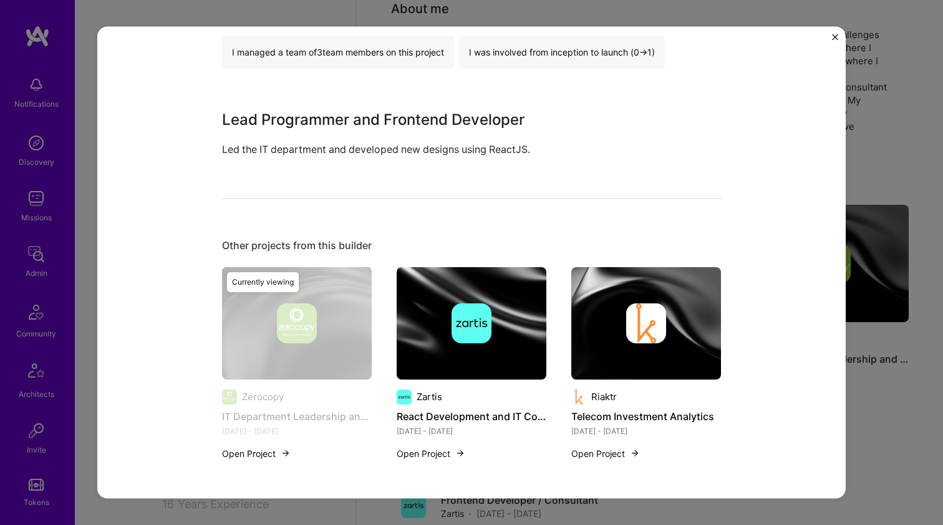
click at [676, 343] on img at bounding box center [646, 322] width 150 height 112
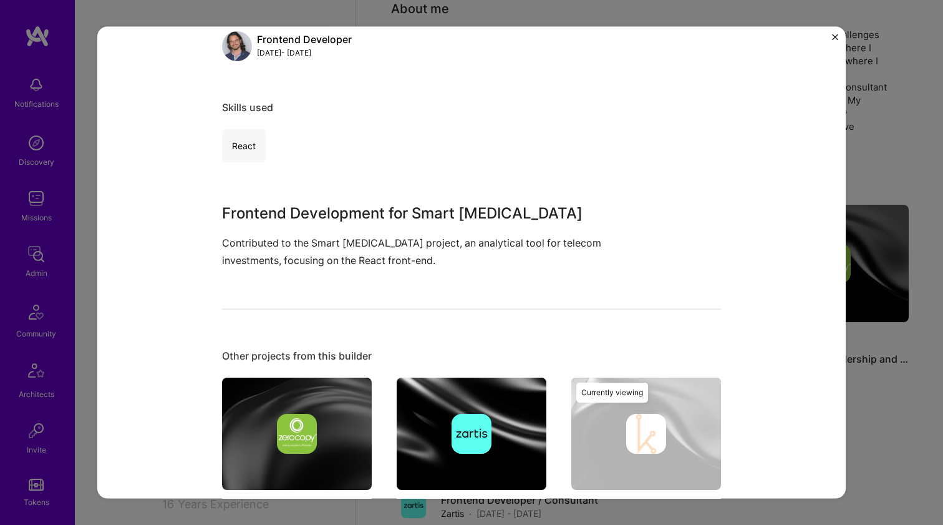
scroll to position [289, 0]
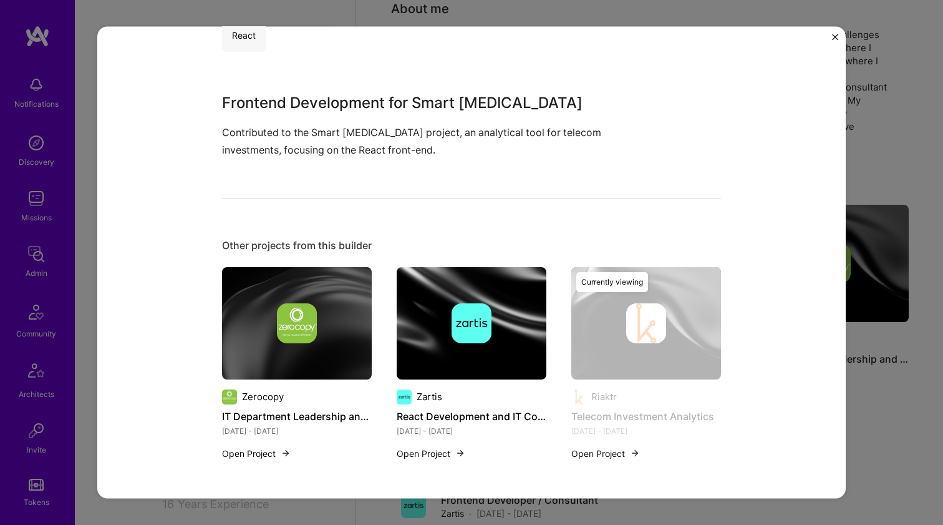
click at [477, 317] on img at bounding box center [472, 322] width 40 height 40
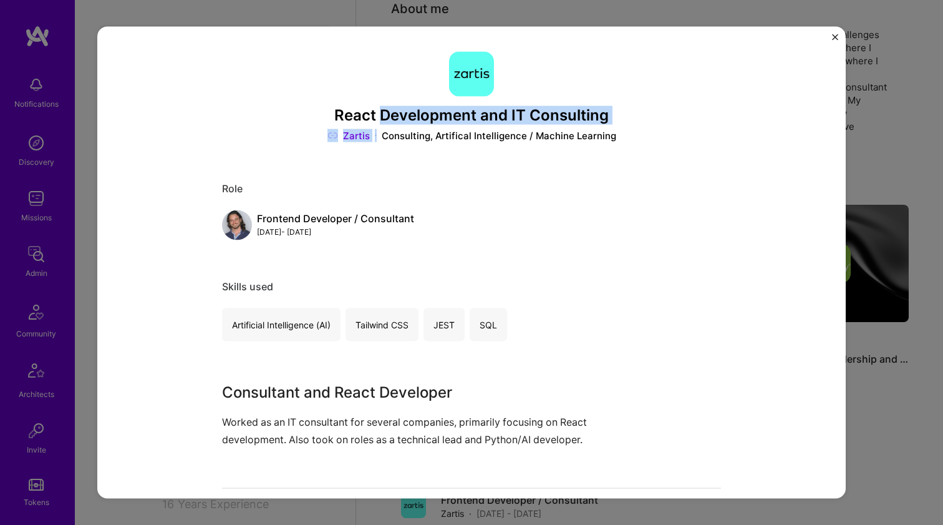
drag, startPoint x: 379, startPoint y: 109, endPoint x: 397, endPoint y: 128, distance: 26.0
click at [397, 127] on div "React Development and IT Consulting Zartis Consulting, Artifical Intelligence /…" at bounding box center [471, 96] width 499 height 91
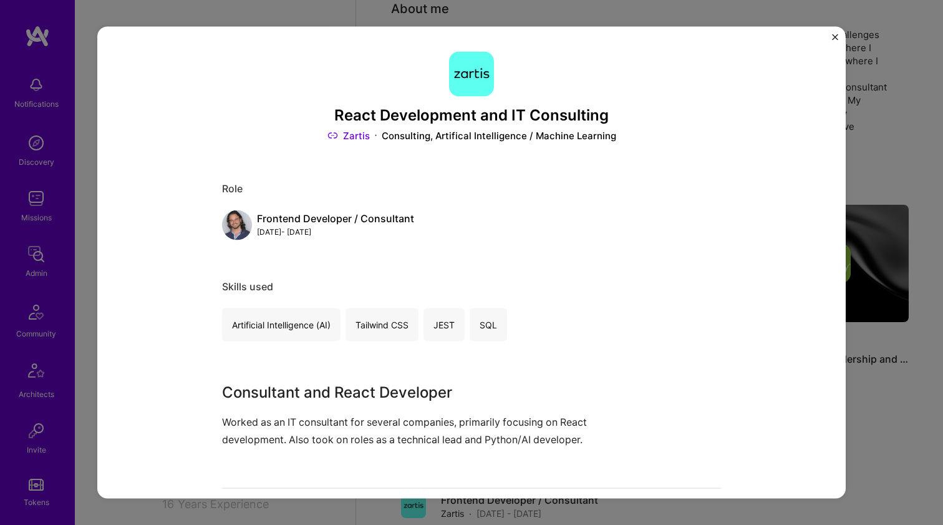
click at [397, 128] on div "React Development and IT Consulting Zartis Consulting, Artifical Intelligence /…" at bounding box center [471, 96] width 499 height 91
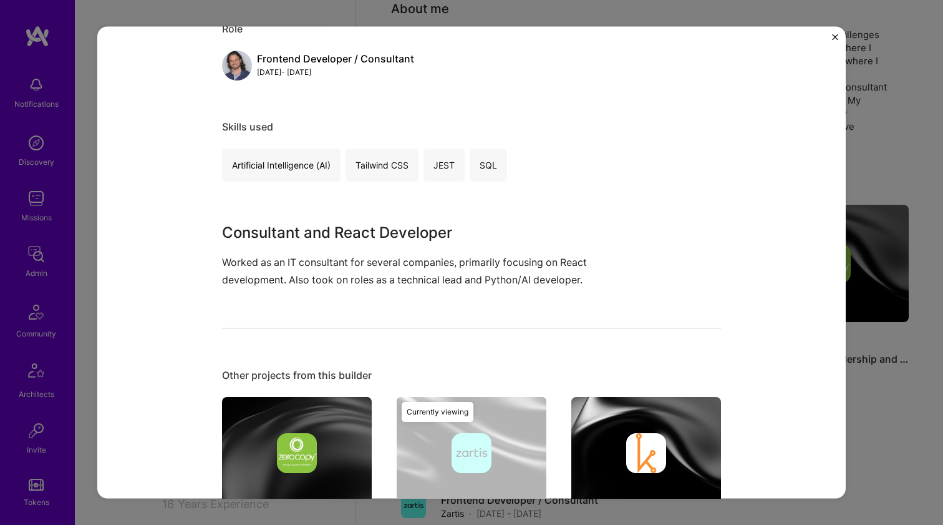
scroll to position [289, 0]
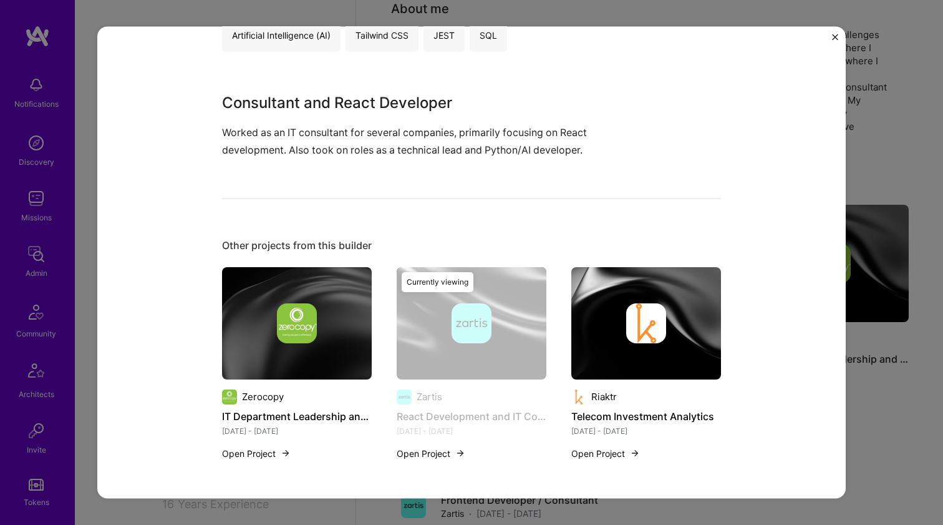
click at [632, 307] on img at bounding box center [646, 322] width 40 height 40
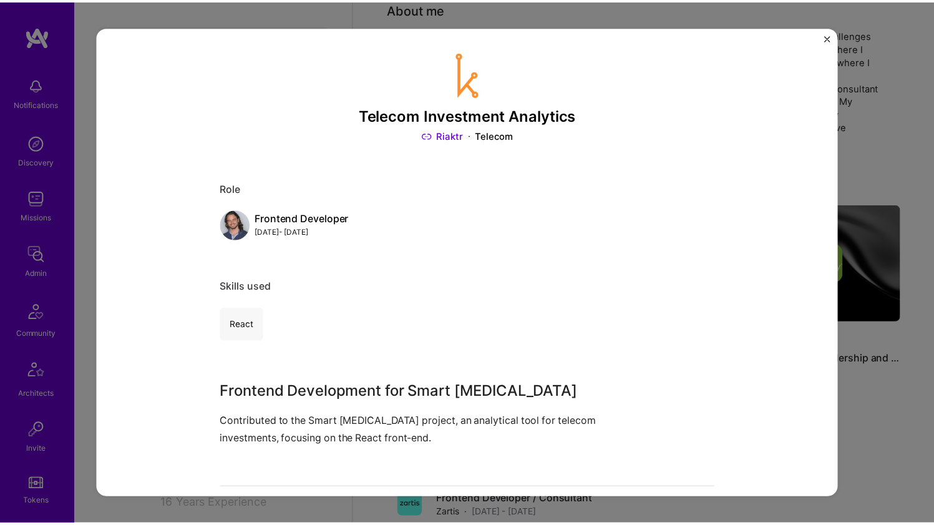
scroll to position [88, 0]
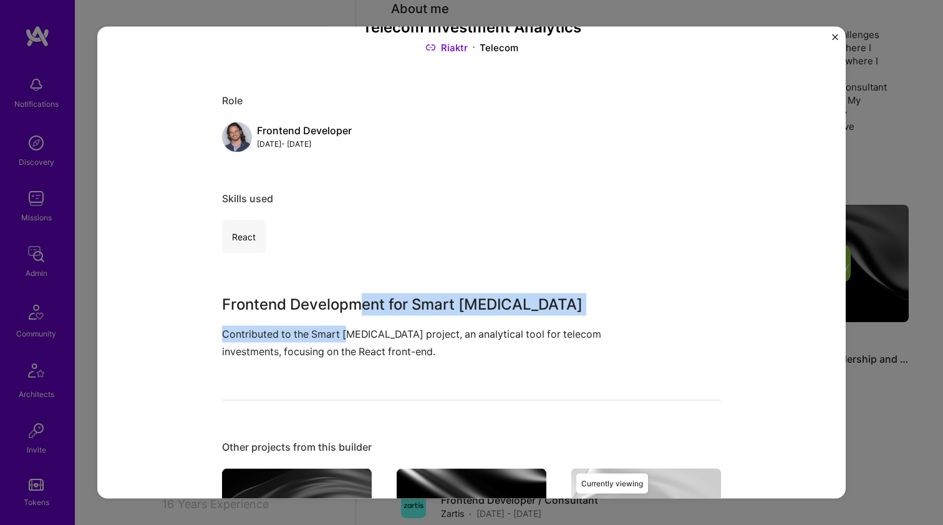
drag, startPoint x: 354, startPoint y: 305, endPoint x: 339, endPoint y: 335, distance: 33.8
click at [341, 332] on div "Frontend Development for Smart CAPEX Contributed to the Smart CAPEX project, an…" at bounding box center [424, 326] width 405 height 66
click at [339, 335] on p "Contributed to the Smart CAPEX project, an analytical tool for telecom investme…" at bounding box center [424, 343] width 405 height 34
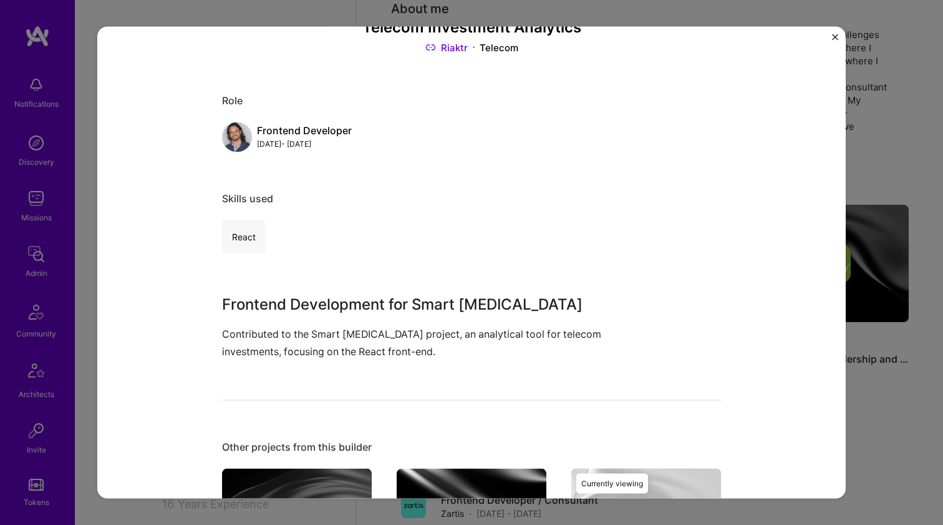
click at [900, 92] on div "Telecom Investment Analytics Riaktr Telecom Role Frontend Developer Feb, 2019 -…" at bounding box center [471, 262] width 943 height 525
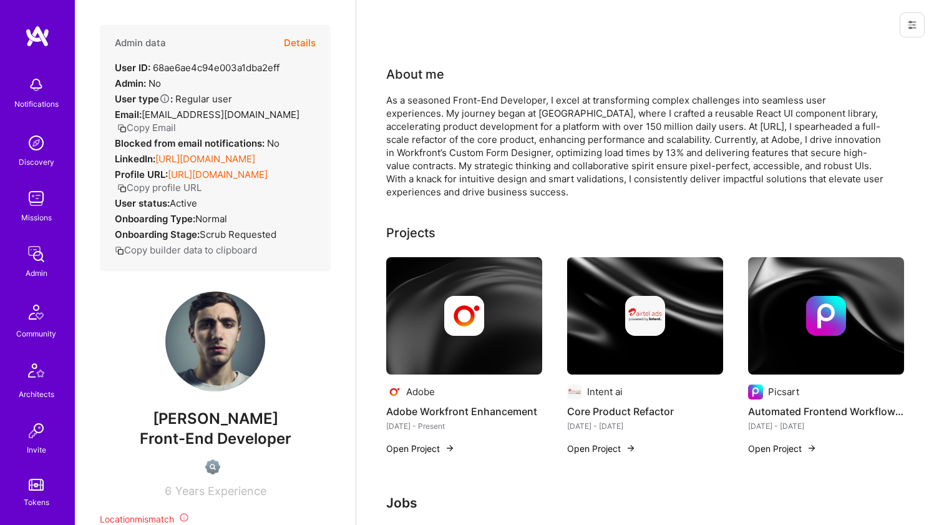
click at [210, 160] on link "[URL][DOMAIN_NAME]" at bounding box center [205, 159] width 100 height 12
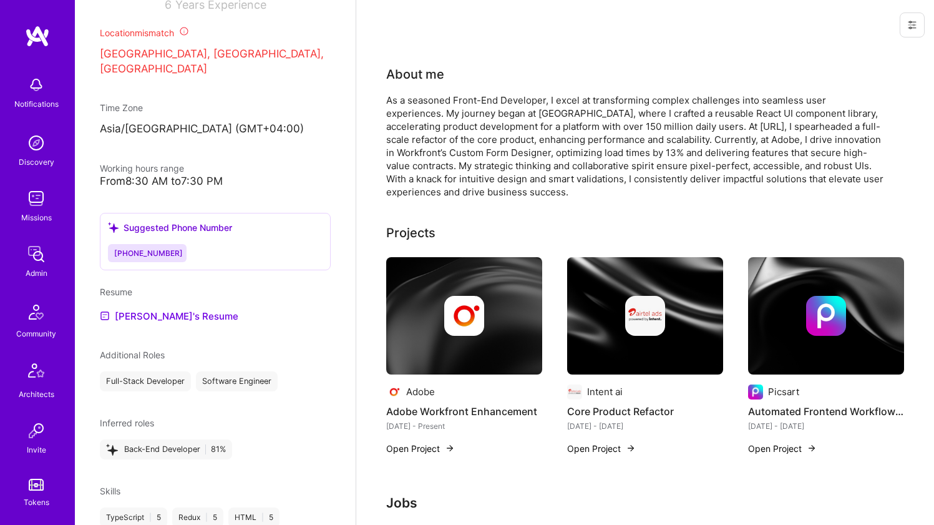
scroll to position [583, 0]
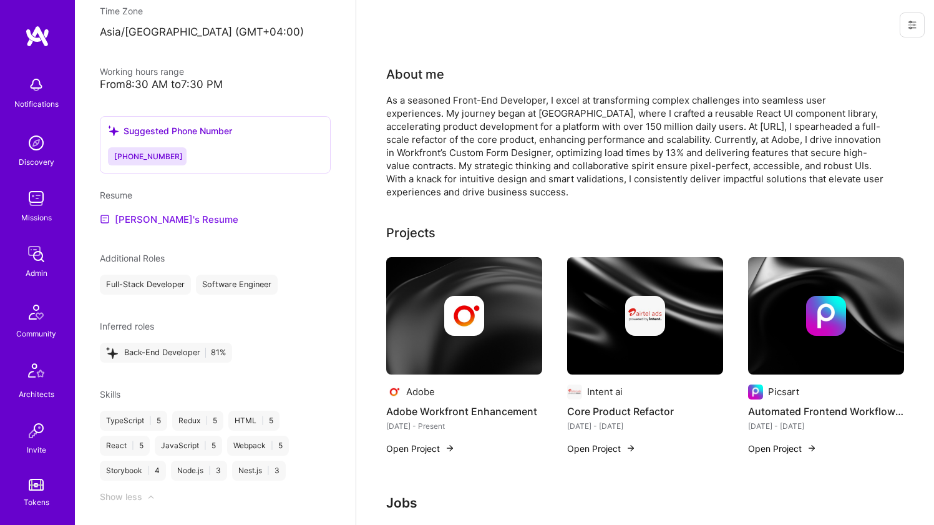
click at [162, 236] on div "Admin data Details User ID: 68ae6ae4c94e003a1dba2eff Admin: No User type Regula…" at bounding box center [215, 262] width 281 height 525
click at [162, 226] on link "[PERSON_NAME]'s Resume" at bounding box center [169, 218] width 138 height 15
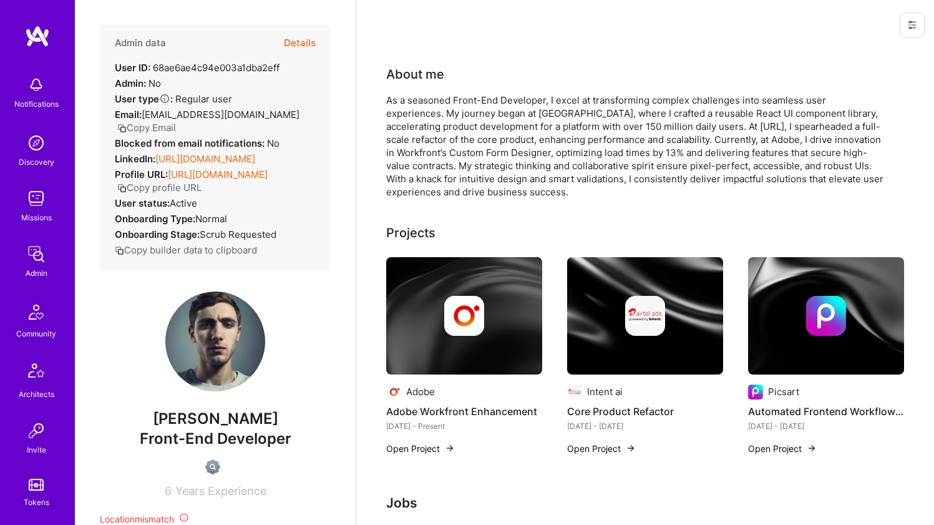
click at [530, 103] on div "As a seasoned Front-End Developer, I excel at transforming complex challenges i…" at bounding box center [635, 146] width 499 height 105
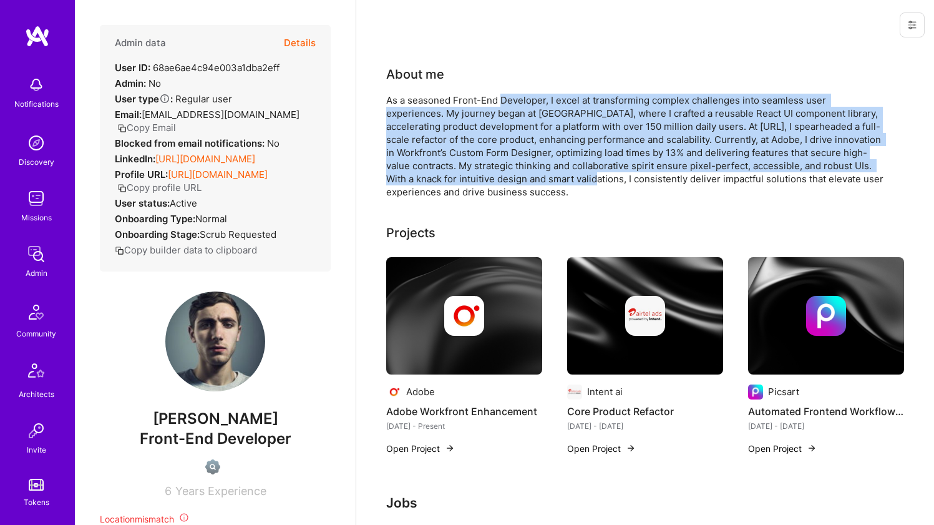
drag, startPoint x: 530, startPoint y: 103, endPoint x: 508, endPoint y: 172, distance: 72.8
click at [508, 172] on div "As a seasoned Front-End Developer, I excel at transforming complex challenges i…" at bounding box center [635, 146] width 499 height 105
click at [508, 173] on div "As a seasoned Front-End Developer, I excel at transforming complex challenges i…" at bounding box center [635, 146] width 499 height 105
drag, startPoint x: 508, startPoint y: 173, endPoint x: 508, endPoint y: 99, distance: 73.6
click at [508, 99] on div "As a seasoned Front-End Developer, I excel at transforming complex challenges i…" at bounding box center [635, 146] width 499 height 105
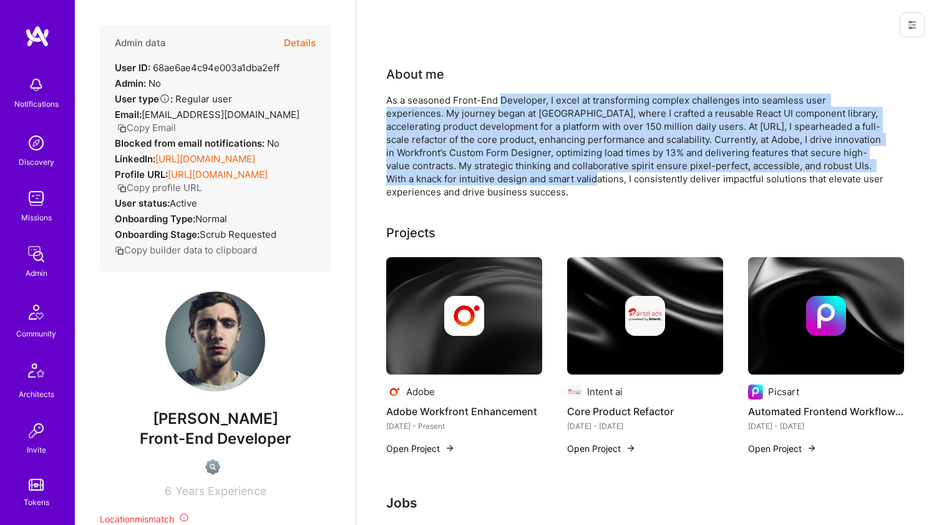
click at [508, 99] on div "As a seasoned Front-End Developer, I excel at transforming complex challenges i…" at bounding box center [635, 146] width 499 height 105
drag, startPoint x: 508, startPoint y: 99, endPoint x: 501, endPoint y: 182, distance: 83.2
click at [501, 182] on div "As a seasoned Front-End Developer, I excel at transforming complex challenges i…" at bounding box center [635, 146] width 499 height 105
click at [504, 182] on div "As a seasoned Front-End Developer, I excel at transforming complex challenges i…" at bounding box center [635, 146] width 499 height 105
drag, startPoint x: 504, startPoint y: 182, endPoint x: 508, endPoint y: 105, distance: 77.5
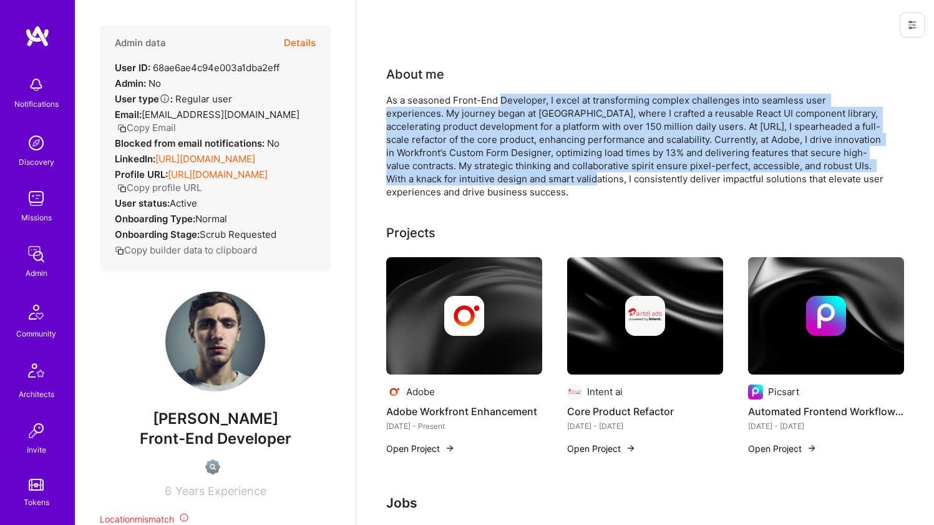
click at [508, 105] on div "As a seasoned Front-End Developer, I excel at transforming complex challenges i…" at bounding box center [635, 146] width 499 height 105
drag, startPoint x: 508, startPoint y: 105, endPoint x: 523, endPoint y: 178, distance: 75.1
click at [523, 178] on div "As a seasoned Front-End Developer, I excel at transforming complex challenges i…" at bounding box center [635, 146] width 499 height 105
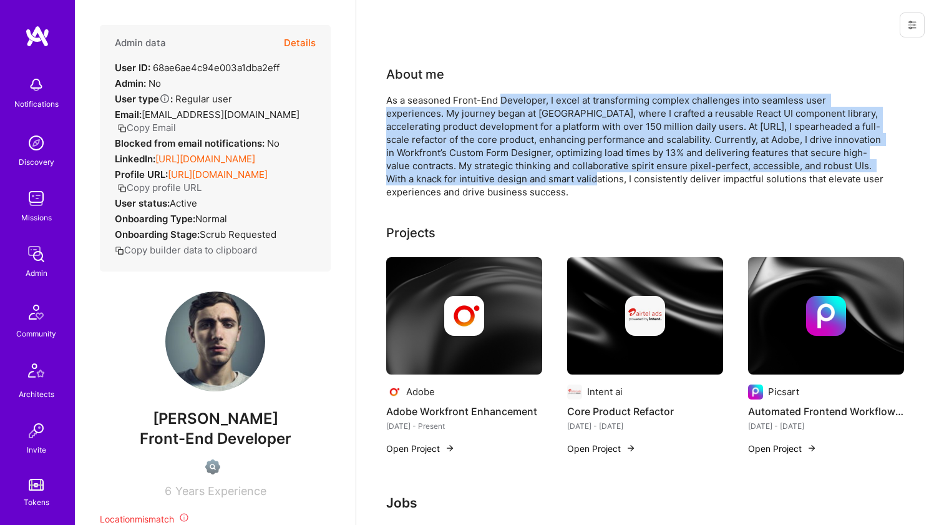
drag, startPoint x: 523, startPoint y: 178, endPoint x: 522, endPoint y: 102, distance: 76.1
click at [522, 102] on div "As a seasoned Front-End Developer, I excel at transforming complex challenges i…" at bounding box center [635, 146] width 499 height 105
drag, startPoint x: 522, startPoint y: 102, endPoint x: 523, endPoint y: 179, distance: 76.7
click at [523, 179] on div "As a seasoned Front-End Developer, I excel at transforming complex challenges i…" at bounding box center [635, 146] width 499 height 105
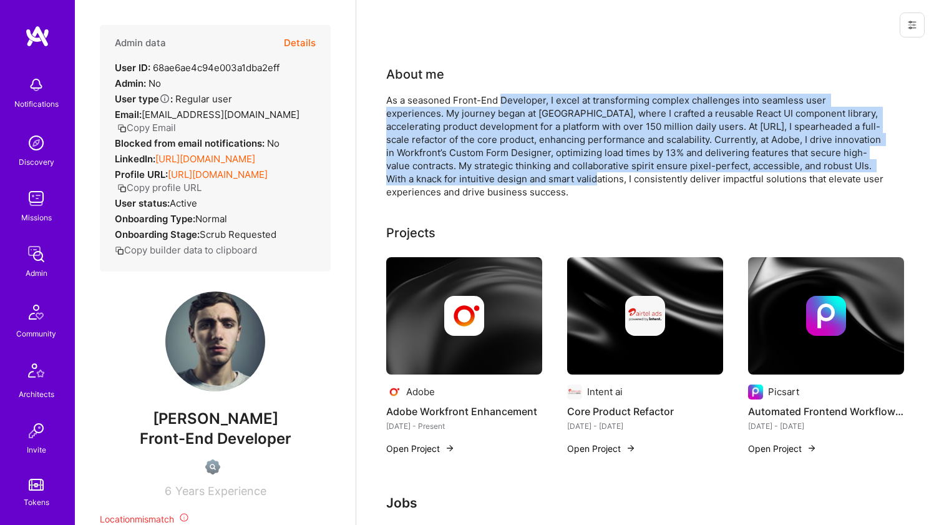
click at [523, 179] on div "As a seasoned Front-End Developer, I excel at transforming complex challenges i…" at bounding box center [635, 146] width 499 height 105
drag, startPoint x: 523, startPoint y: 179, endPoint x: 521, endPoint y: 102, distance: 77.4
click at [521, 102] on div "As a seasoned Front-End Developer, I excel at transforming complex challenges i…" at bounding box center [635, 146] width 499 height 105
drag, startPoint x: 521, startPoint y: 102, endPoint x: 524, endPoint y: 181, distance: 79.9
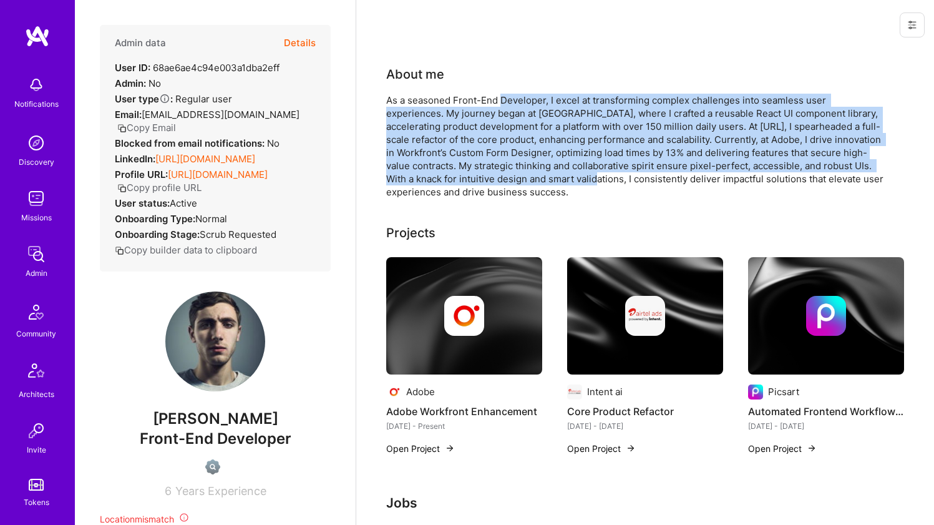
click at [524, 181] on div "As a seasoned Front-End Developer, I excel at transforming complex challenges i…" at bounding box center [635, 146] width 499 height 105
drag, startPoint x: 524, startPoint y: 181, endPoint x: 523, endPoint y: 103, distance: 78.6
click at [523, 103] on div "As a seasoned Front-End Developer, I excel at transforming complex challenges i…" at bounding box center [635, 146] width 499 height 105
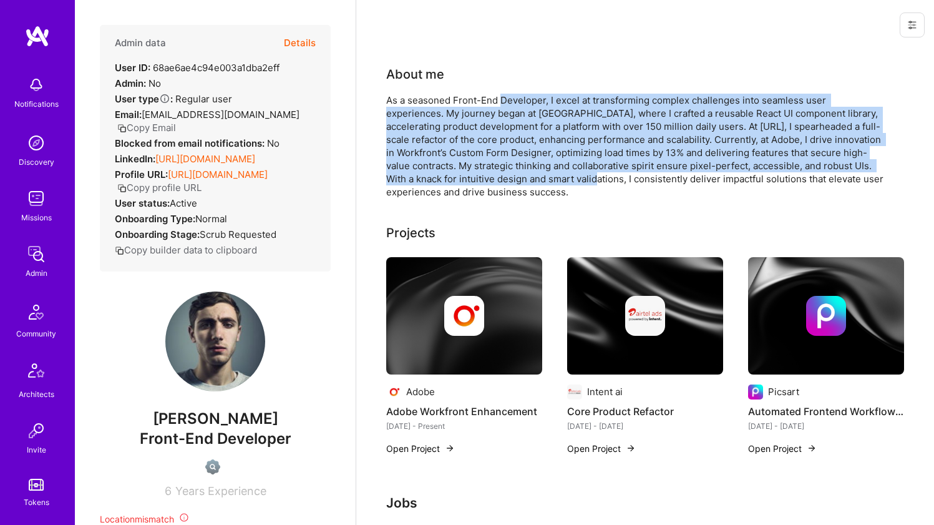
drag, startPoint x: 523, startPoint y: 103, endPoint x: 518, endPoint y: 173, distance: 70.6
click at [518, 173] on div "As a seasoned Front-End Developer, I excel at transforming complex challenges i…" at bounding box center [635, 146] width 499 height 105
drag, startPoint x: 518, startPoint y: 173, endPoint x: 523, endPoint y: 101, distance: 72.5
click at [523, 101] on div "As a seasoned Front-End Developer, I excel at transforming complex challenges i…" at bounding box center [635, 146] width 499 height 105
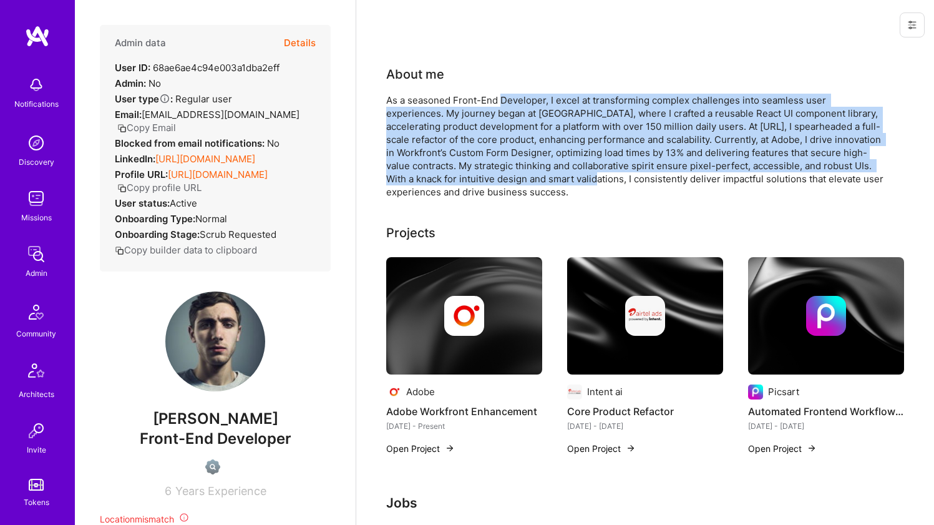
click at [523, 101] on div "As a seasoned Front-End Developer, I excel at transforming complex challenges i…" at bounding box center [635, 146] width 499 height 105
drag, startPoint x: 523, startPoint y: 101, endPoint x: 526, endPoint y: 175, distance: 74.3
click at [526, 175] on div "As a seasoned Front-End Developer, I excel at transforming complex challenges i…" at bounding box center [635, 146] width 499 height 105
drag, startPoint x: 526, startPoint y: 175, endPoint x: 534, endPoint y: 100, distance: 75.9
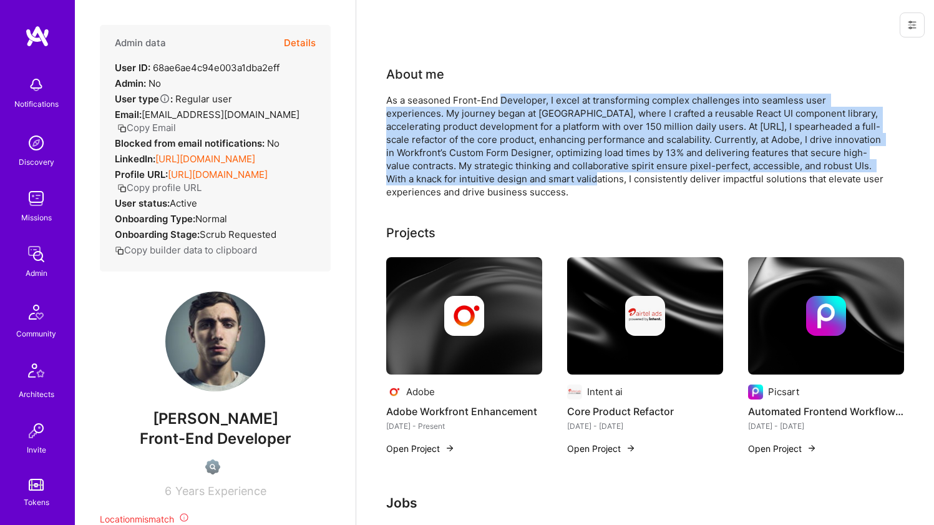
click at [534, 100] on div "As a seasoned Front-End Developer, I excel at transforming complex challenges i…" at bounding box center [635, 146] width 499 height 105
drag, startPoint x: 534, startPoint y: 100, endPoint x: 533, endPoint y: 178, distance: 78.0
click at [533, 178] on div "As a seasoned Front-End Developer, I excel at transforming complex challenges i…" at bounding box center [635, 146] width 499 height 105
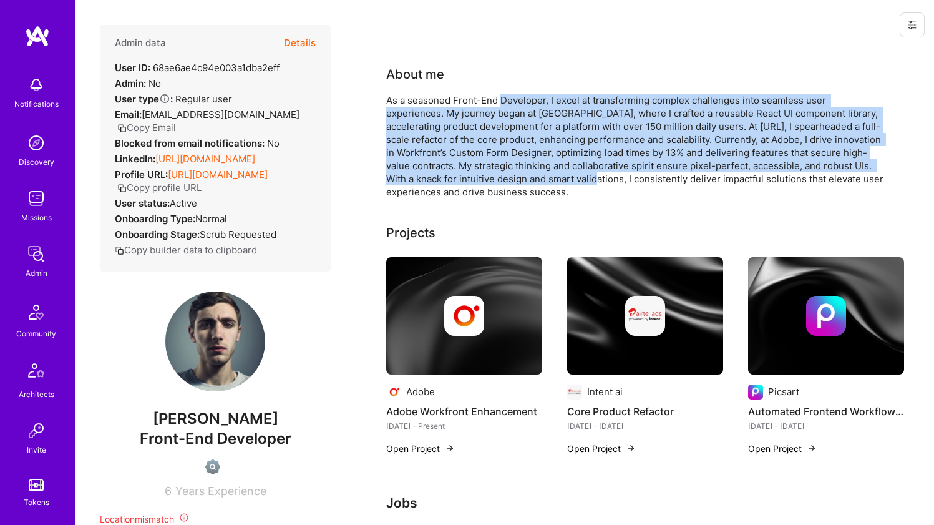
drag, startPoint x: 533, startPoint y: 178, endPoint x: 534, endPoint y: 101, distance: 76.7
click at [534, 101] on div "As a seasoned Front-End Developer, I excel at transforming complex challenges i…" at bounding box center [635, 146] width 499 height 105
drag, startPoint x: 534, startPoint y: 101, endPoint x: 520, endPoint y: 175, distance: 75.6
click at [520, 175] on div "As a seasoned Front-End Developer, I excel at transforming complex challenges i…" at bounding box center [635, 146] width 499 height 105
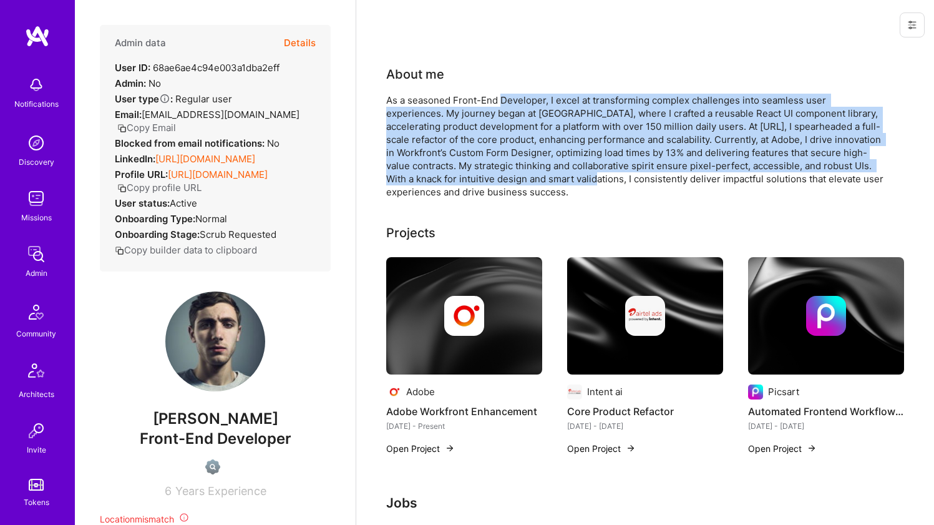
click at [520, 175] on div "As a seasoned Front-End Developer, I excel at transforming complex challenges i…" at bounding box center [635, 146] width 499 height 105
drag, startPoint x: 520, startPoint y: 175, endPoint x: 516, endPoint y: 96, distance: 79.3
click at [516, 96] on div "As a seasoned Front-End Developer, I excel at transforming complex challenges i…" at bounding box center [635, 146] width 499 height 105
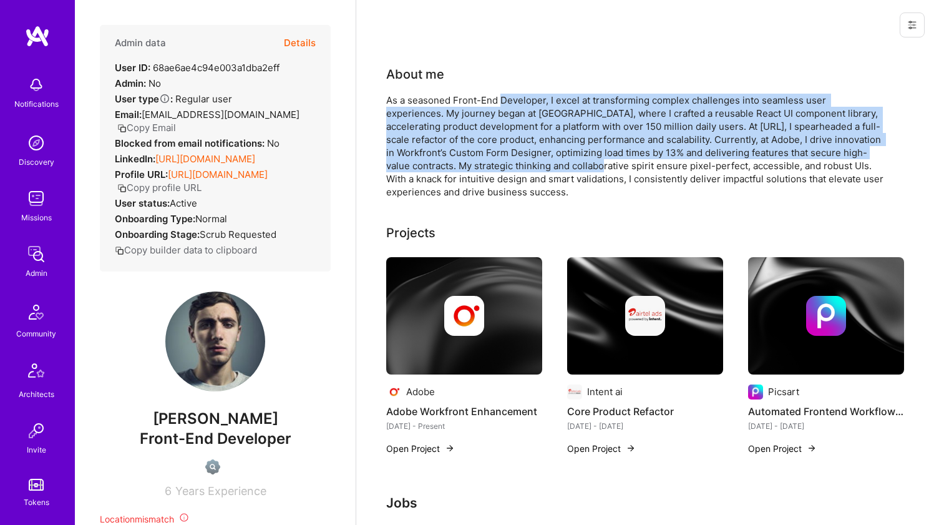
drag, startPoint x: 516, startPoint y: 96, endPoint x: 503, endPoint y: 167, distance: 71.7
click at [503, 167] on div "As a seasoned Front-End Developer, I excel at transforming complex challenges i…" at bounding box center [635, 146] width 499 height 105
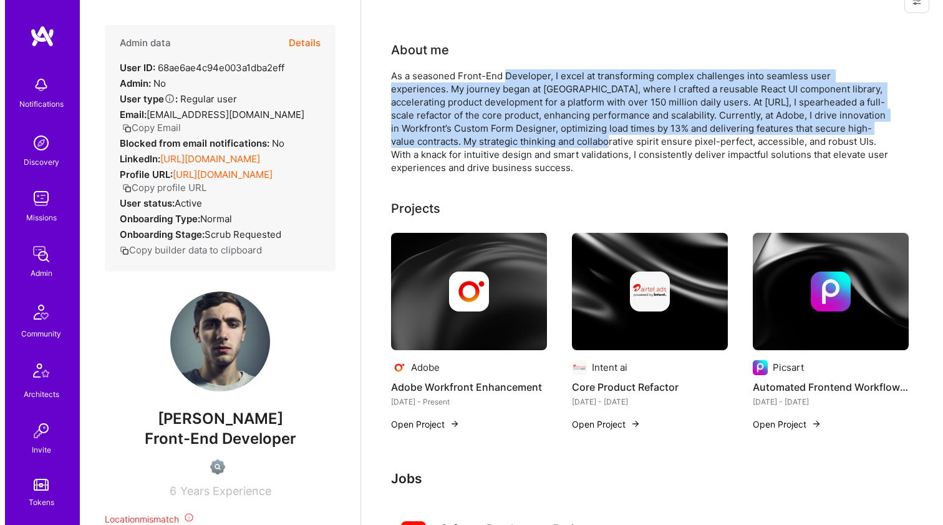
scroll to position [60, 0]
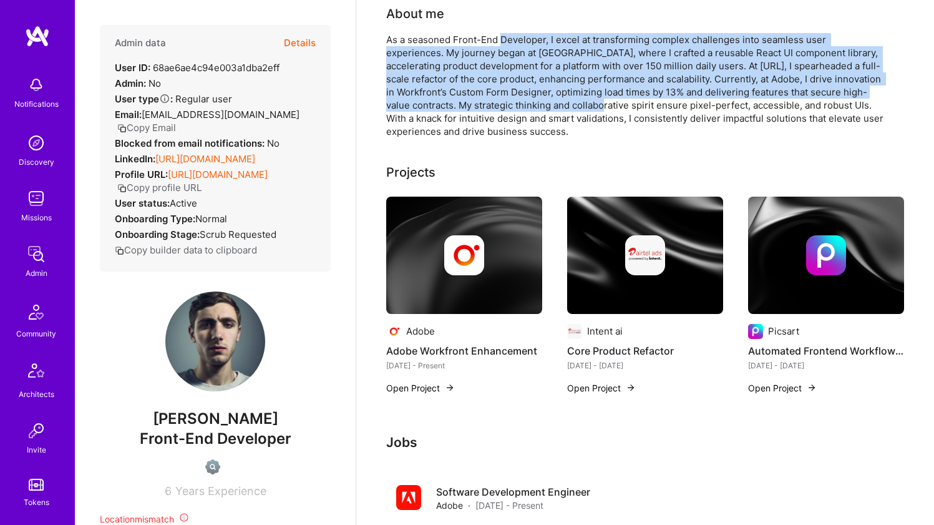
click at [478, 218] on img at bounding box center [464, 254] width 156 height 117
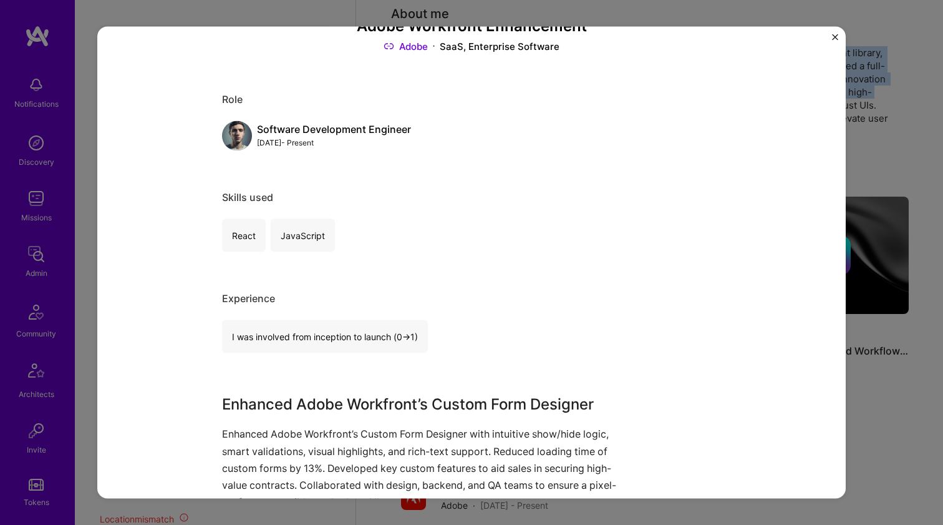
scroll to position [441, 0]
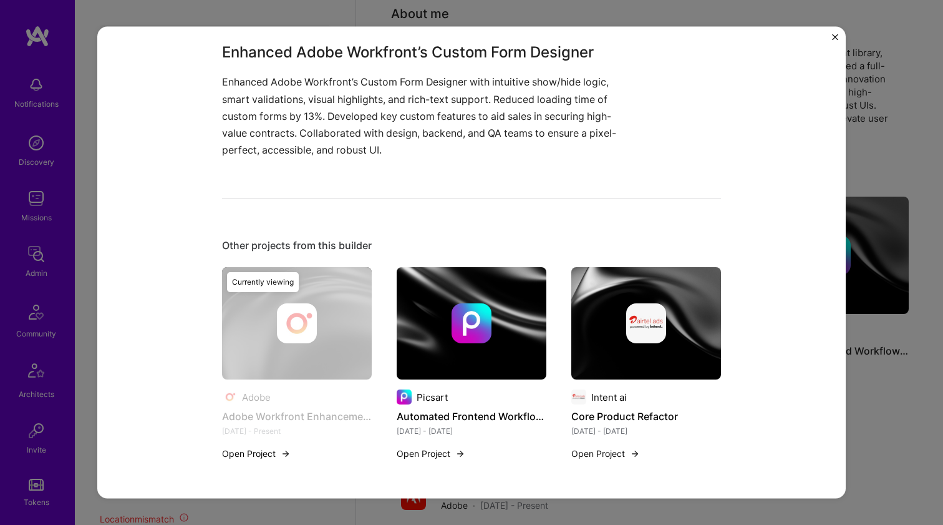
click at [329, 78] on p "Enhanced Adobe Workfront’s Custom Form Designer with intuitive show/hide logic,…" at bounding box center [424, 116] width 405 height 85
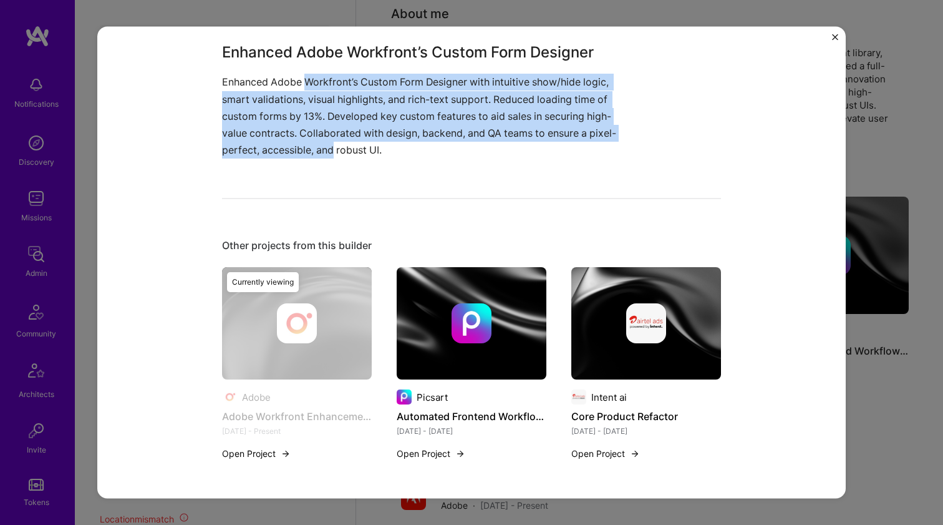
drag, startPoint x: 329, startPoint y: 78, endPoint x: 317, endPoint y: 147, distance: 70.2
click at [317, 147] on p "Enhanced Adobe Workfront’s Custom Form Designer with intuitive show/hide logic,…" at bounding box center [424, 116] width 405 height 85
drag, startPoint x: 317, startPoint y: 147, endPoint x: 322, endPoint y: 80, distance: 66.9
click at [322, 80] on p "Enhanced Adobe Workfront’s Custom Form Designer with intuitive show/hide logic,…" at bounding box center [424, 116] width 405 height 85
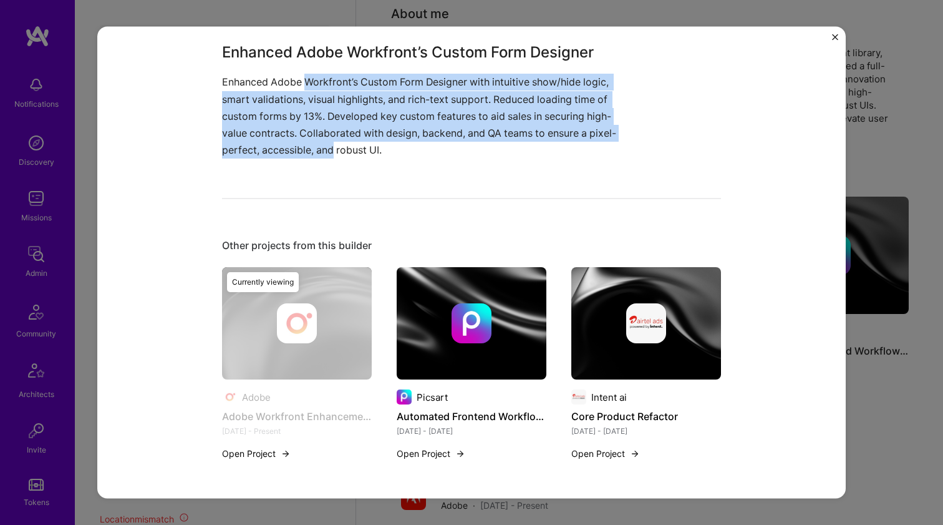
click at [322, 80] on p "Enhanced Adobe Workfront’s Custom Form Designer with intuitive show/hide logic,…" at bounding box center [424, 116] width 405 height 85
drag, startPoint x: 322, startPoint y: 80, endPoint x: 315, endPoint y: 140, distance: 59.7
click at [315, 140] on p "Enhanced Adobe Workfront’s Custom Form Designer with intuitive show/hide logic,…" at bounding box center [424, 116] width 405 height 85
drag, startPoint x: 315, startPoint y: 140, endPoint x: 324, endPoint y: 79, distance: 61.8
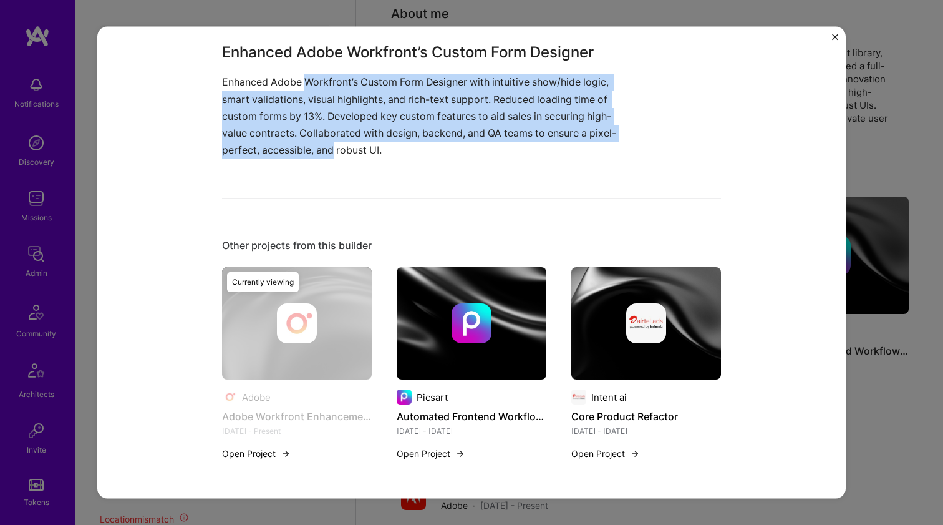
click at [324, 79] on p "Enhanced Adobe Workfront’s Custom Form Designer with intuitive show/hide logic,…" at bounding box center [424, 116] width 405 height 85
drag, startPoint x: 324, startPoint y: 79, endPoint x: 314, endPoint y: 150, distance: 71.9
click at [314, 150] on p "Enhanced Adobe Workfront’s Custom Form Designer with intuitive show/hide logic,…" at bounding box center [424, 116] width 405 height 85
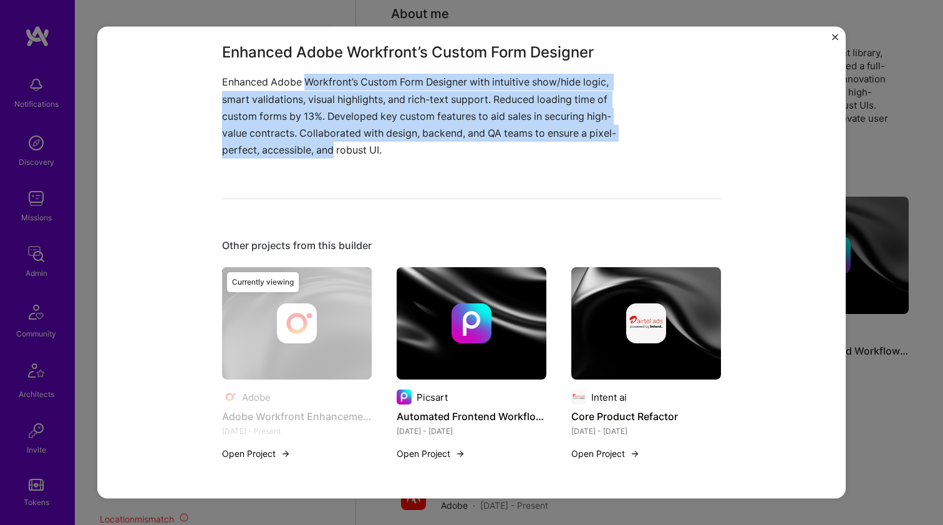
drag, startPoint x: 314, startPoint y: 150, endPoint x: 329, endPoint y: 84, distance: 67.8
click at [329, 84] on p "Enhanced Adobe Workfront’s Custom Form Designer with intuitive show/hide logic,…" at bounding box center [424, 116] width 405 height 85
drag, startPoint x: 329, startPoint y: 84, endPoint x: 316, endPoint y: 150, distance: 68.0
click at [316, 150] on p "Enhanced Adobe Workfront’s Custom Form Designer with intuitive show/hide logic,…" at bounding box center [424, 116] width 405 height 85
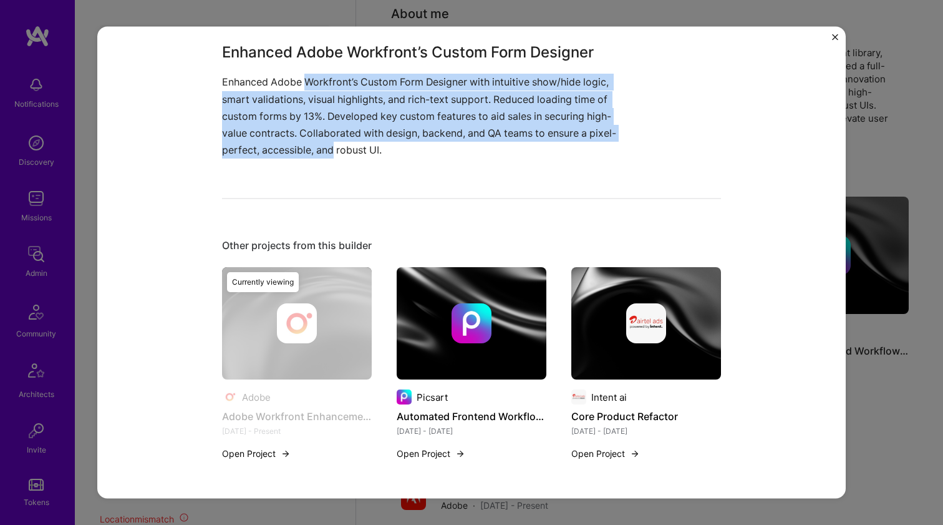
click at [450, 284] on img at bounding box center [472, 323] width 150 height 112
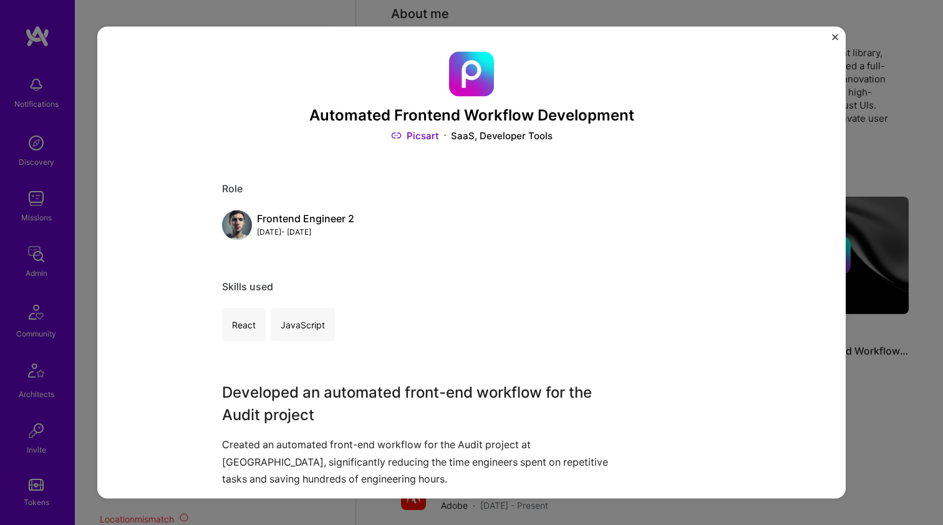
click at [429, 135] on link "Picsart" at bounding box center [415, 135] width 48 height 13
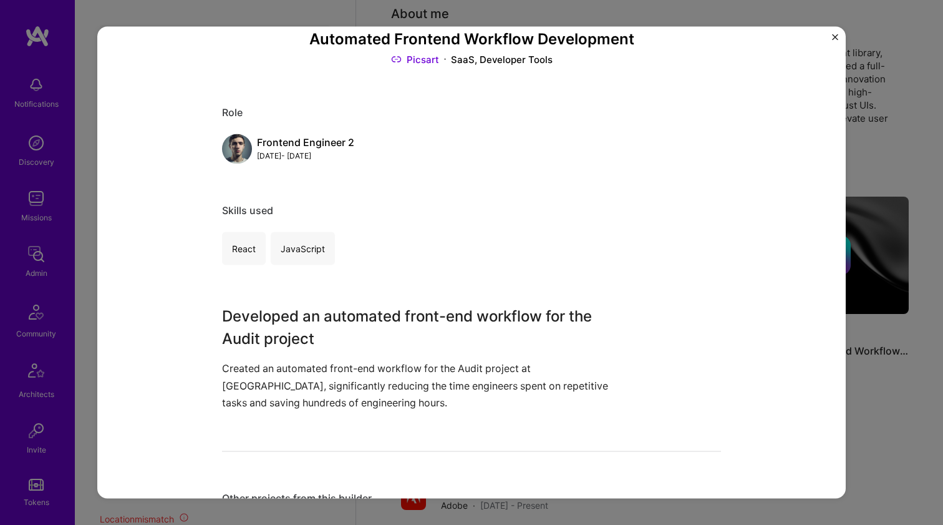
scroll to position [158, 0]
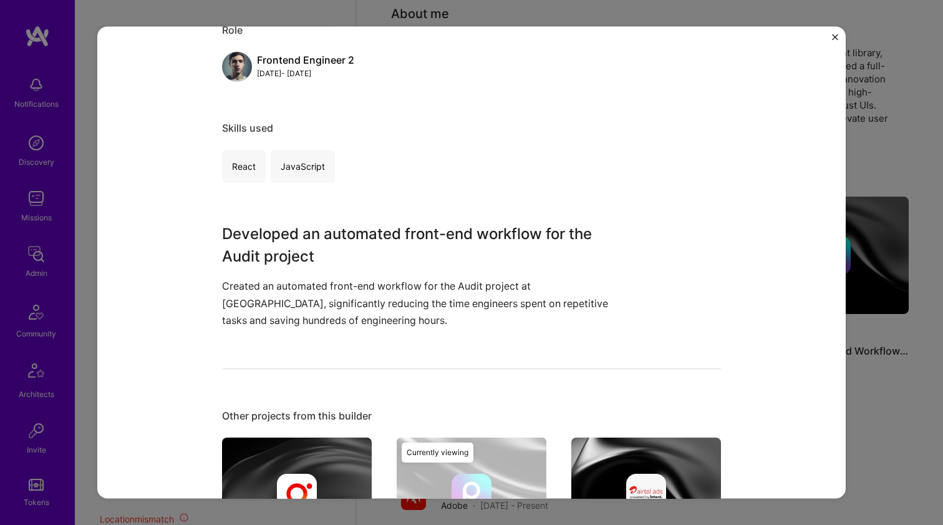
click at [314, 234] on h3 "Developed an automated front-end workflow for the Audit project" at bounding box center [424, 245] width 405 height 45
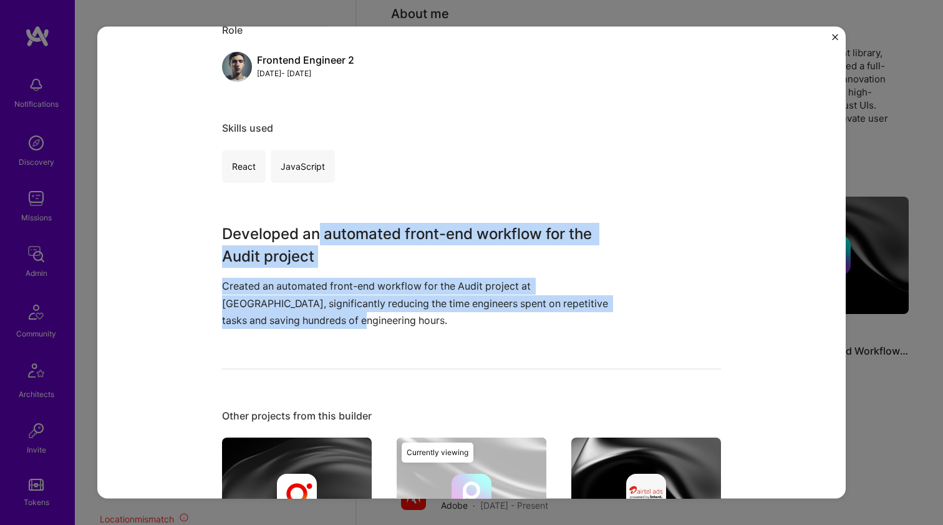
drag, startPoint x: 314, startPoint y: 234, endPoint x: 302, endPoint y: 312, distance: 78.8
click at [302, 312] on div "Developed an automated front-end workflow for the Audit project Created an auto…" at bounding box center [424, 276] width 405 height 106
click at [302, 312] on p "Created an automated front-end workflow for the Audit project at Picsart, signi…" at bounding box center [424, 303] width 405 height 51
drag, startPoint x: 302, startPoint y: 312, endPoint x: 305, endPoint y: 237, distance: 74.9
click at [305, 237] on div "Developed an automated front-end workflow for the Audit project Created an auto…" at bounding box center [424, 276] width 405 height 106
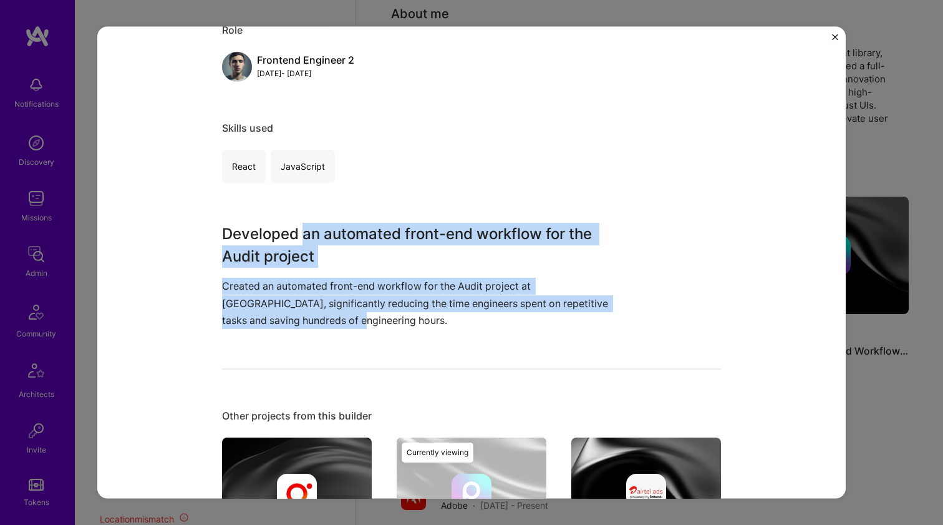
click at [305, 237] on h3 "Developed an automated front-end workflow for the Audit project" at bounding box center [424, 245] width 405 height 45
drag, startPoint x: 305, startPoint y: 237, endPoint x: 300, endPoint y: 309, distance: 72.5
click at [300, 309] on div "Developed an automated front-end workflow for the Audit project Created an auto…" at bounding box center [424, 276] width 405 height 106
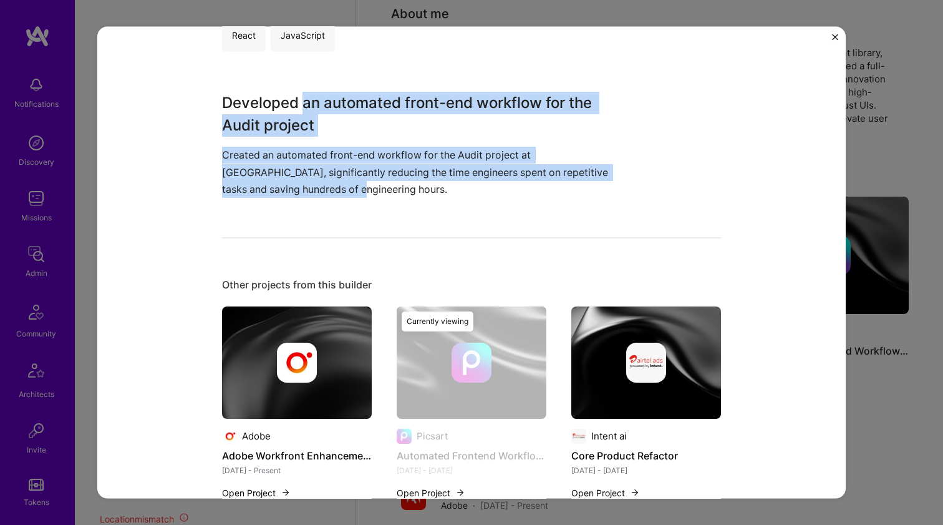
click at [636, 330] on img at bounding box center [646, 362] width 150 height 112
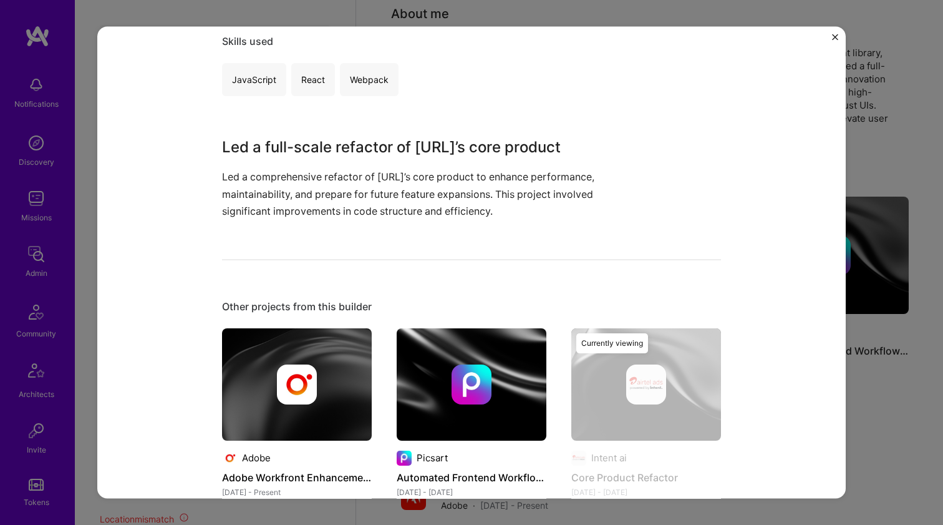
scroll to position [243, 0]
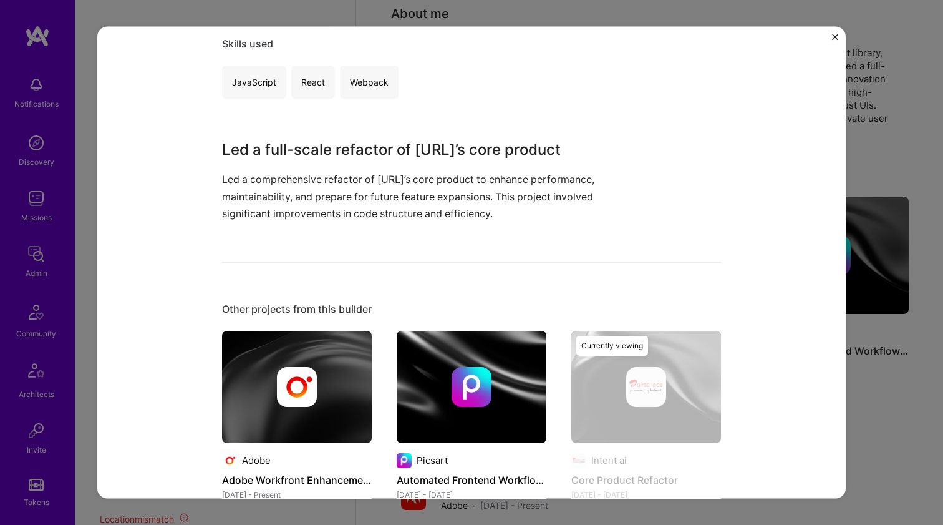
click at [418, 379] on div at bounding box center [472, 386] width 150 height 40
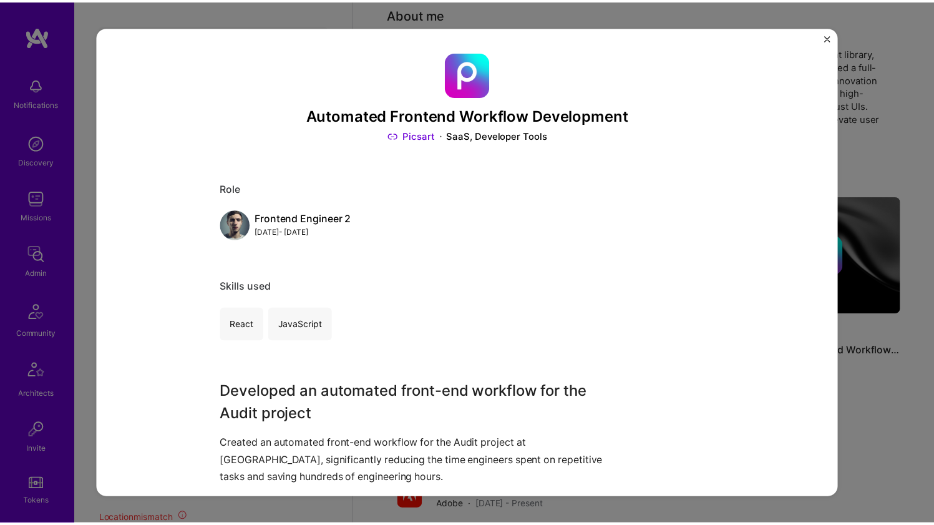
scroll to position [211, 0]
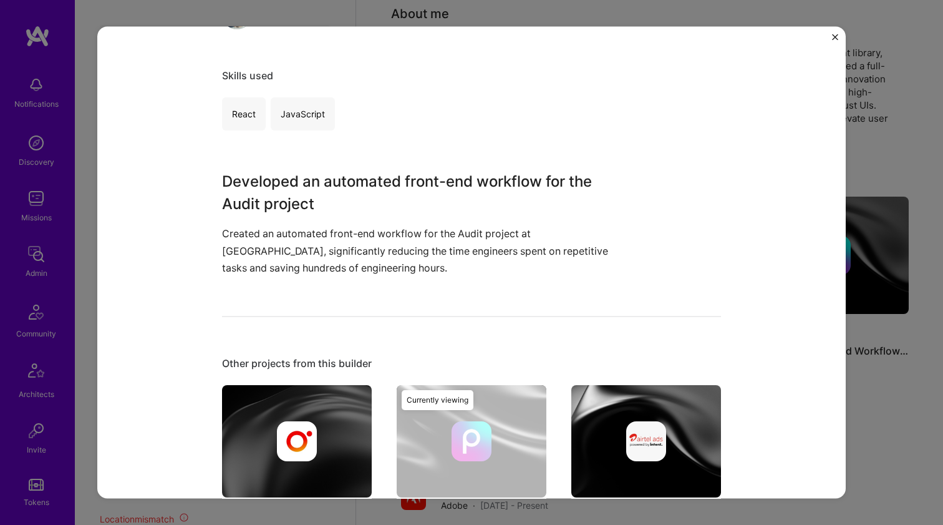
click at [884, 133] on div "Automated Frontend Workflow Development Picsart SaaS, Developer Tools Role Fron…" at bounding box center [471, 262] width 943 height 525
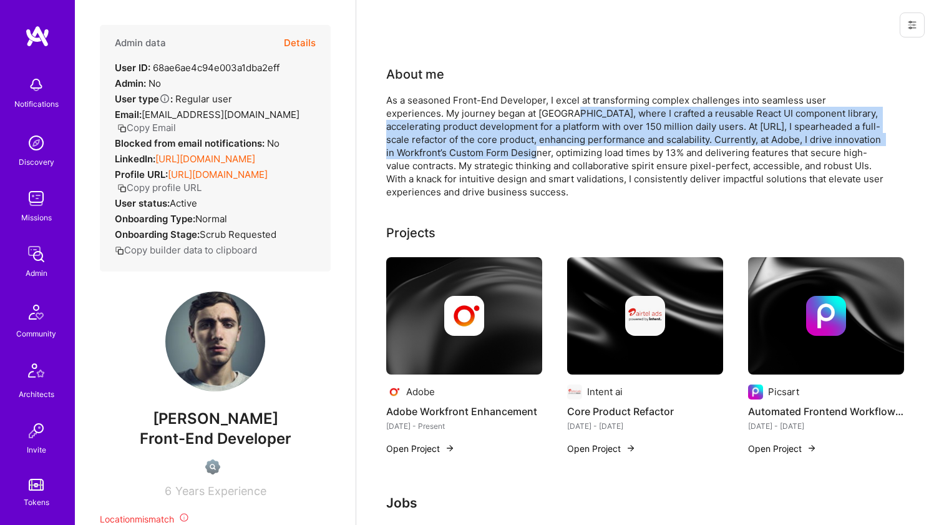
drag, startPoint x: 508, startPoint y: 122, endPoint x: 496, endPoint y: 155, distance: 35.1
click at [496, 155] on div "As a seasoned Front-End Developer, I excel at transforming complex challenges i…" at bounding box center [635, 146] width 499 height 105
click at [452, 141] on div "As a seasoned Front-End Developer, I excel at transforming complex challenges i…" at bounding box center [635, 146] width 499 height 105
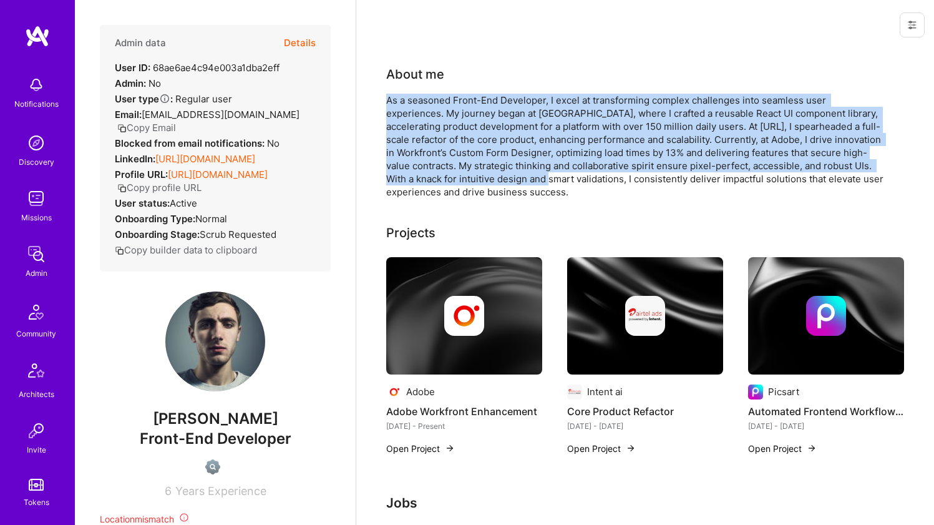
drag, startPoint x: 508, startPoint y: 93, endPoint x: 503, endPoint y: 180, distance: 86.8
click at [503, 180] on div "About me As a seasoned Front-End Developer, I excel at transforming complex cha…" at bounding box center [635, 131] width 499 height 133
click at [503, 180] on div "As a seasoned Front-End Developer, I excel at transforming complex challenges i…" at bounding box center [635, 146] width 499 height 105
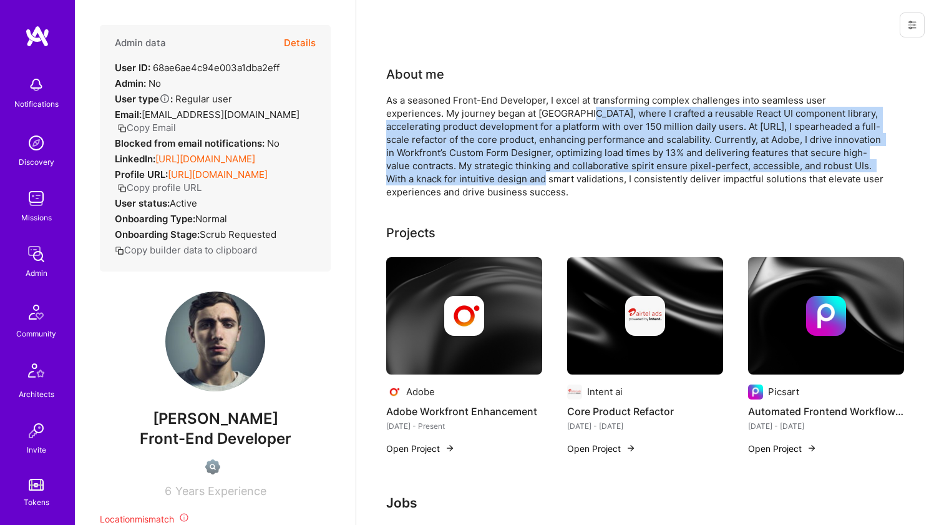
drag, startPoint x: 500, startPoint y: 181, endPoint x: 521, endPoint y: 111, distance: 73.4
click at [521, 111] on div "As a seasoned Front-End Developer, I excel at transforming complex challenges i…" at bounding box center [635, 146] width 499 height 105
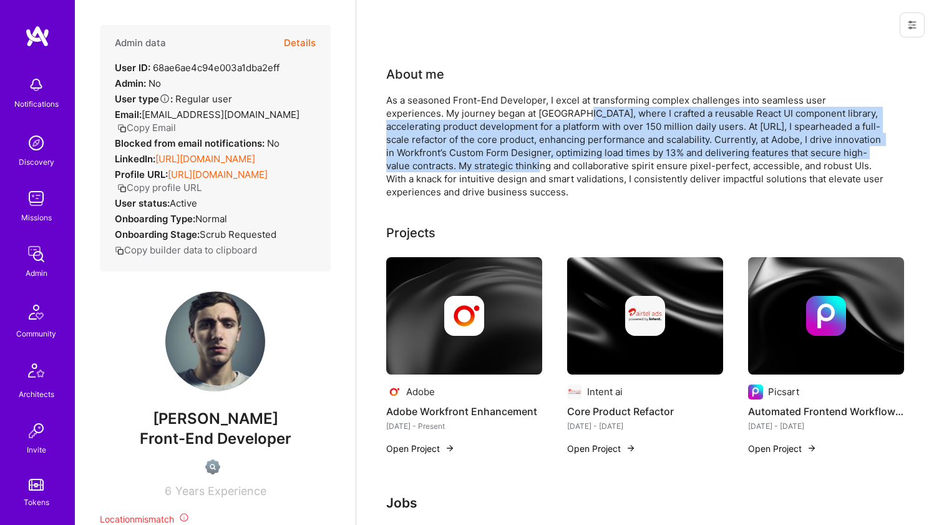
drag, startPoint x: 521, startPoint y: 111, endPoint x: 480, endPoint y: 178, distance: 78.1
click at [486, 171] on div "As a seasoned Front-End Developer, I excel at transforming complex challenges i…" at bounding box center [635, 146] width 499 height 105
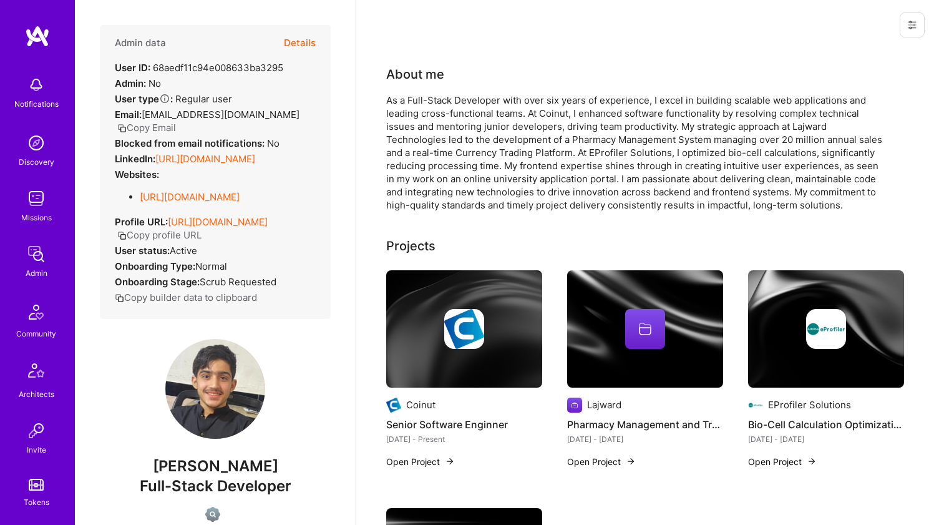
click at [232, 164] on link "[URL][DOMAIN_NAME]" at bounding box center [205, 159] width 100 height 12
click at [187, 203] on link "[URL][DOMAIN_NAME]" at bounding box center [190, 197] width 100 height 12
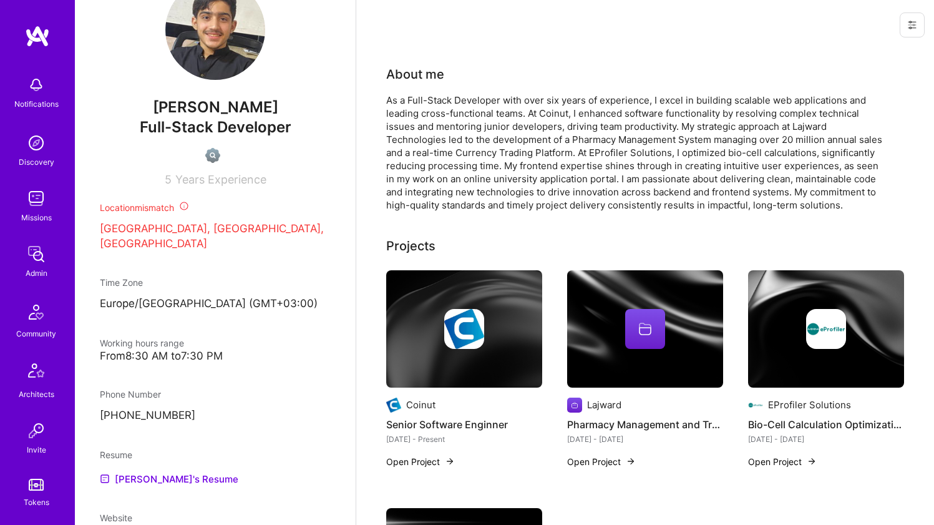
scroll to position [619, 0]
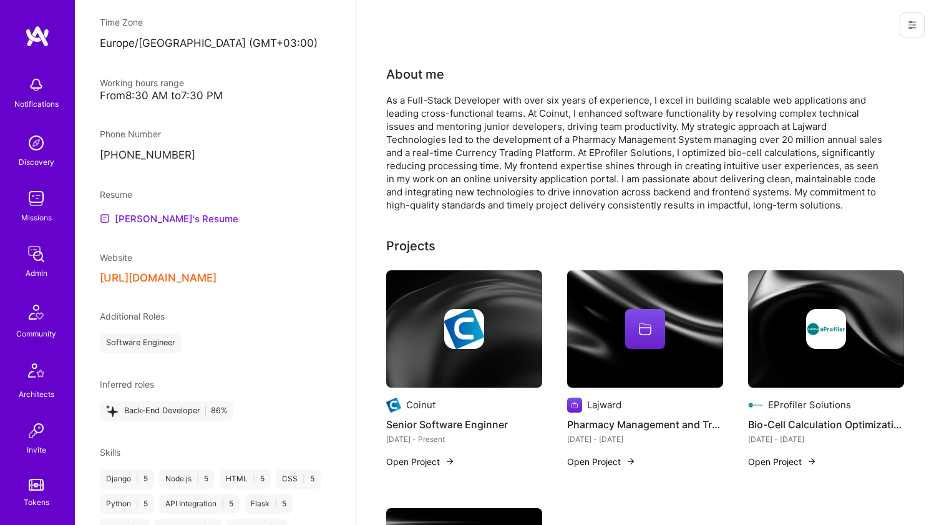
click at [153, 221] on link "[PERSON_NAME]'s Resume" at bounding box center [169, 218] width 138 height 15
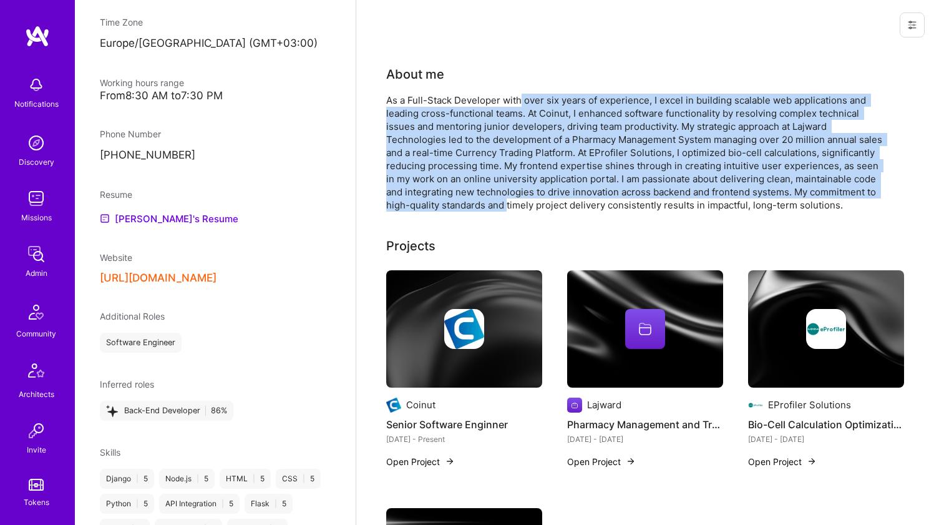
drag, startPoint x: 520, startPoint y: 105, endPoint x: 483, endPoint y: 203, distance: 104.4
click at [483, 203] on div "As a Full-Stack Developer with over six years of experience, I excel in buildin…" at bounding box center [635, 153] width 499 height 118
drag, startPoint x: 481, startPoint y: 209, endPoint x: 480, endPoint y: 102, distance: 106.7
click at [480, 102] on div "As a Full-Stack Developer with over six years of experience, I excel in buildin…" at bounding box center [635, 153] width 499 height 118
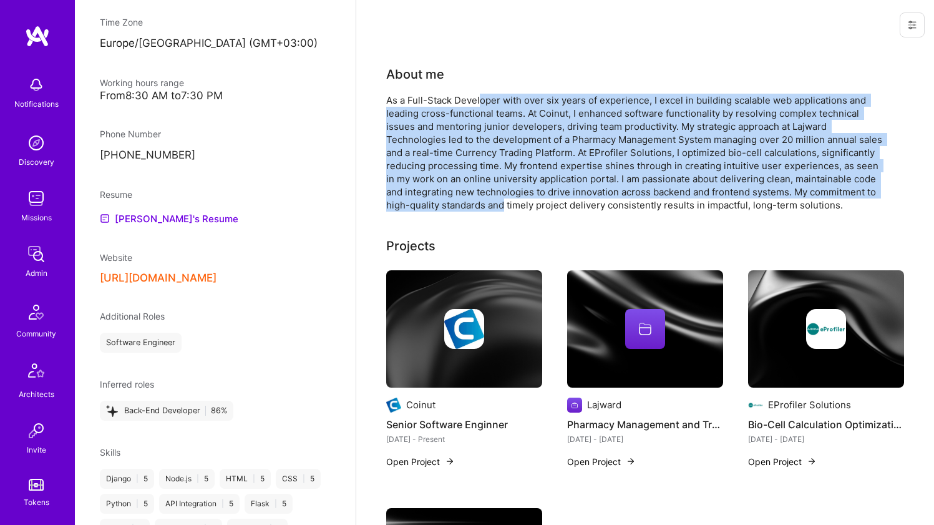
click at [480, 102] on div "As a Full-Stack Developer with over six years of experience, I excel in buildin…" at bounding box center [635, 153] width 499 height 118
drag, startPoint x: 480, startPoint y: 102, endPoint x: 467, endPoint y: 198, distance: 97.0
click at [467, 198] on div "As a Full-Stack Developer with over six years of experience, I excel in buildin…" at bounding box center [635, 153] width 499 height 118
drag, startPoint x: 467, startPoint y: 198, endPoint x: 485, endPoint y: 105, distance: 95.3
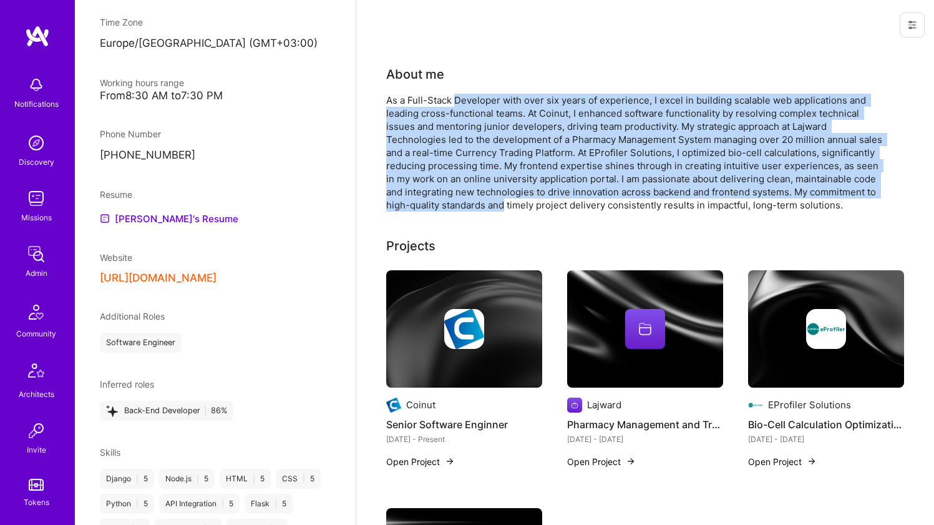
click at [485, 105] on div "As a Full-Stack Developer with over six years of experience, I excel in buildin…" at bounding box center [635, 153] width 499 height 118
drag, startPoint x: 485, startPoint y: 105, endPoint x: 470, endPoint y: 199, distance: 95.3
click at [470, 199] on div "As a Full-Stack Developer with over six years of experience, I excel in buildin…" at bounding box center [635, 153] width 499 height 118
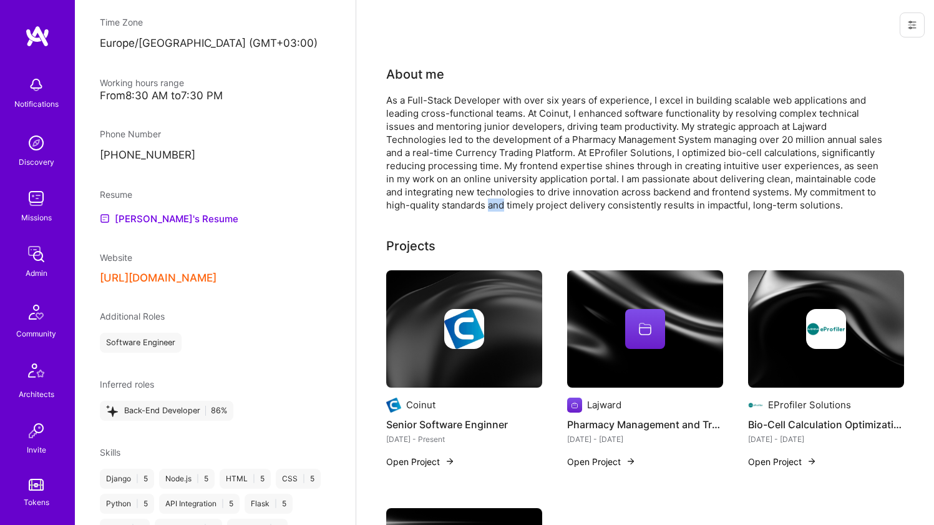
click at [470, 199] on div "As a Full-Stack Developer with over six years of experience, I excel in buildin…" at bounding box center [635, 153] width 499 height 118
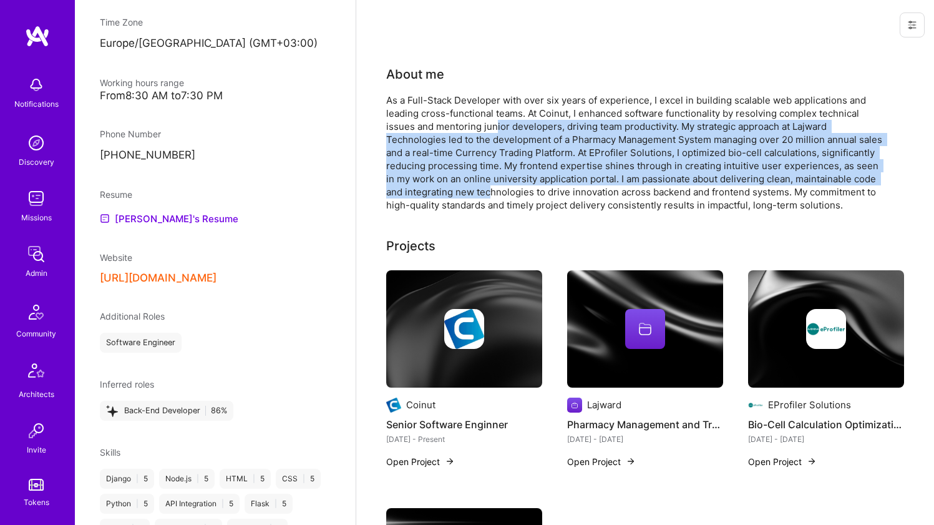
drag, startPoint x: 471, startPoint y: 196, endPoint x: 495, endPoint y: 122, distance: 77.5
click at [494, 123] on div "As a Full-Stack Developer with over six years of experience, I excel in buildin…" at bounding box center [635, 153] width 499 height 118
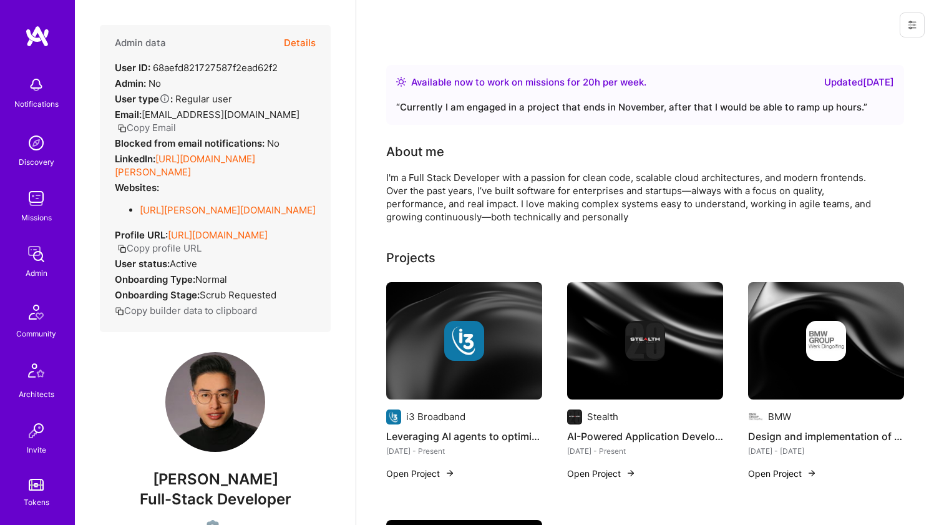
drag, startPoint x: 203, startPoint y: 162, endPoint x: 201, endPoint y: 168, distance: 6.4
click at [202, 162] on link "[URL][DOMAIN_NAME][PERSON_NAME]" at bounding box center [185, 165] width 140 height 25
click at [192, 207] on link "[URL][PERSON_NAME][DOMAIN_NAME]" at bounding box center [228, 210] width 176 height 12
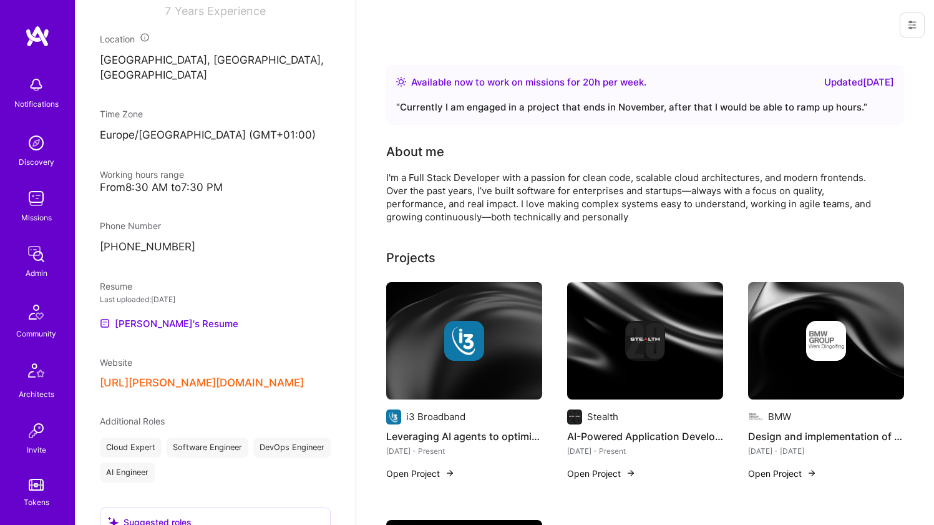
scroll to position [689, 0]
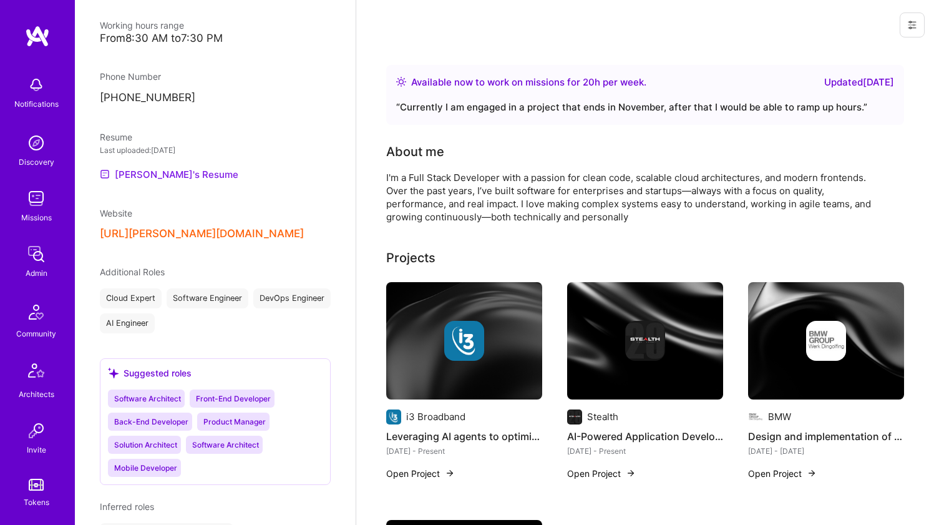
click at [173, 167] on link "[PERSON_NAME]'s Resume" at bounding box center [169, 174] width 138 height 15
click at [432, 188] on div "I'm a Full Stack Developer with a passion for clean code, scalable cloud archit…" at bounding box center [635, 197] width 499 height 52
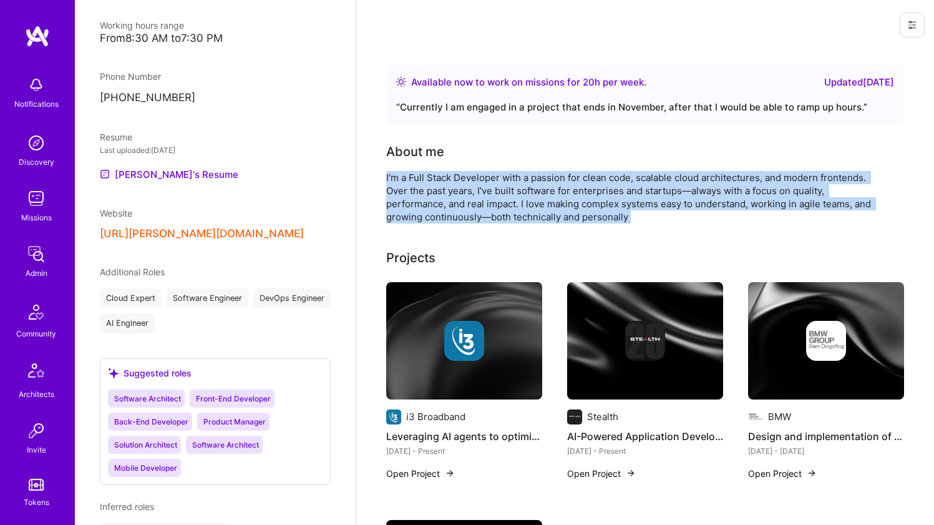
click at [432, 188] on div "I'm a Full Stack Developer with a passion for clean code, scalable cloud archit…" at bounding box center [635, 197] width 499 height 52
click at [545, 178] on div "I'm a Full Stack Developer with a passion for clean code, scalable cloud archit…" at bounding box center [635, 197] width 499 height 52
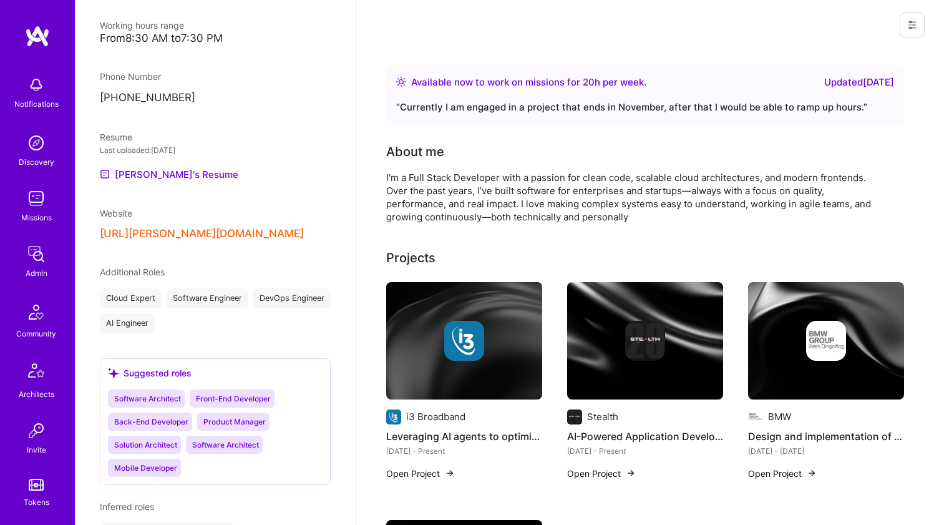
click at [591, 173] on div "I'm a Full Stack Developer with a passion for clean code, scalable cloud archit…" at bounding box center [635, 197] width 499 height 52
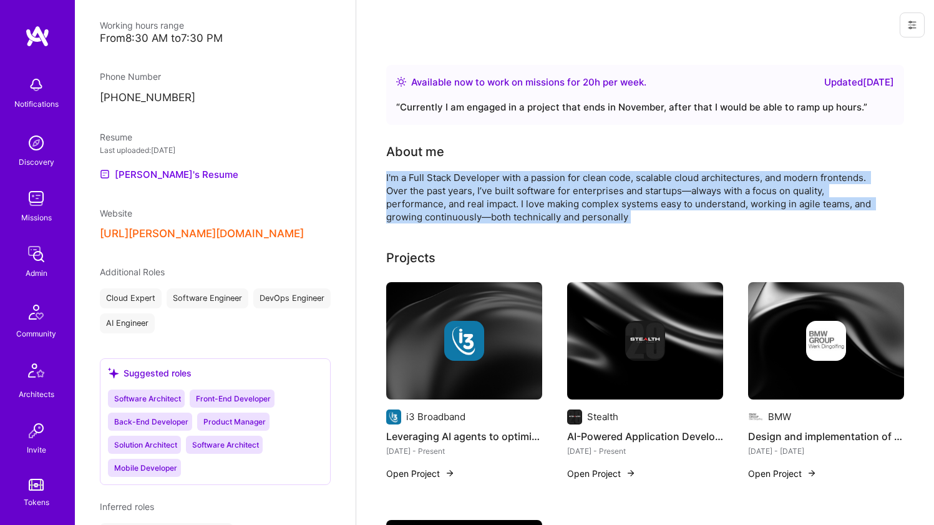
click at [591, 173] on div "I'm a Full Stack Developer with a passion for clean code, scalable cloud archit…" at bounding box center [635, 197] width 499 height 52
click at [590, 177] on div "I'm a Full Stack Developer with a passion for clean code, scalable cloud archit…" at bounding box center [635, 197] width 499 height 52
drag, startPoint x: 590, startPoint y: 177, endPoint x: 569, endPoint y: 219, distance: 47.4
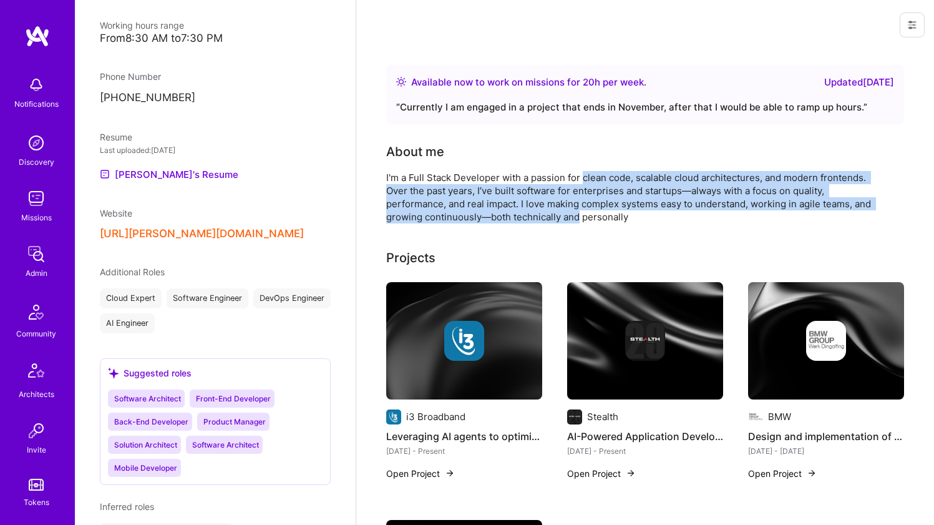
click at [569, 219] on div "I'm a Full Stack Developer with a passion for clean code, scalable cloud archit…" at bounding box center [635, 197] width 499 height 52
drag, startPoint x: 569, startPoint y: 219, endPoint x: 572, endPoint y: 177, distance: 41.9
click at [572, 177] on div "I'm a Full Stack Developer with a passion for clean code, scalable cloud archit…" at bounding box center [635, 197] width 499 height 52
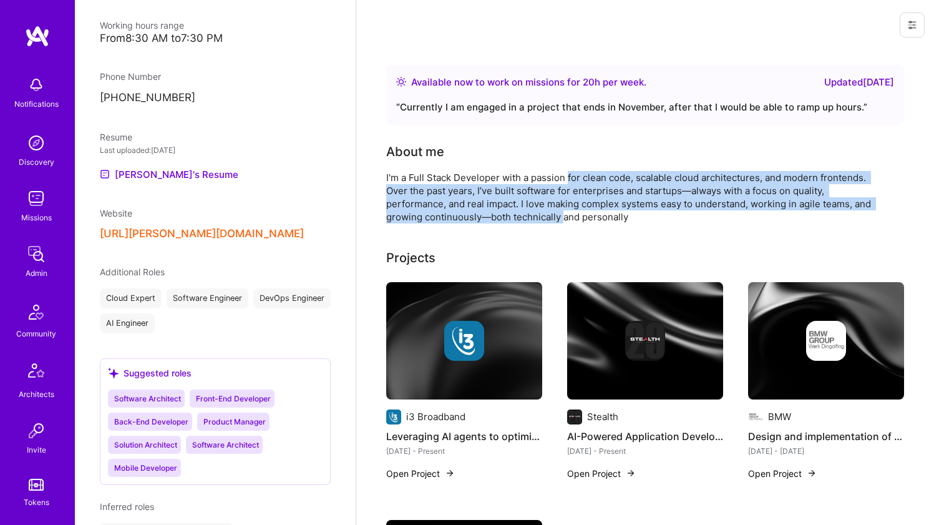
drag, startPoint x: 572, startPoint y: 177, endPoint x: 560, endPoint y: 217, distance: 41.6
click at [560, 217] on div "I'm a Full Stack Developer with a passion for clean code, scalable cloud archit…" at bounding box center [635, 197] width 499 height 52
drag, startPoint x: 560, startPoint y: 217, endPoint x: 564, endPoint y: 173, distance: 44.4
click at [564, 173] on div "I'm a Full Stack Developer with a passion for clean code, scalable cloud archit…" at bounding box center [635, 197] width 499 height 52
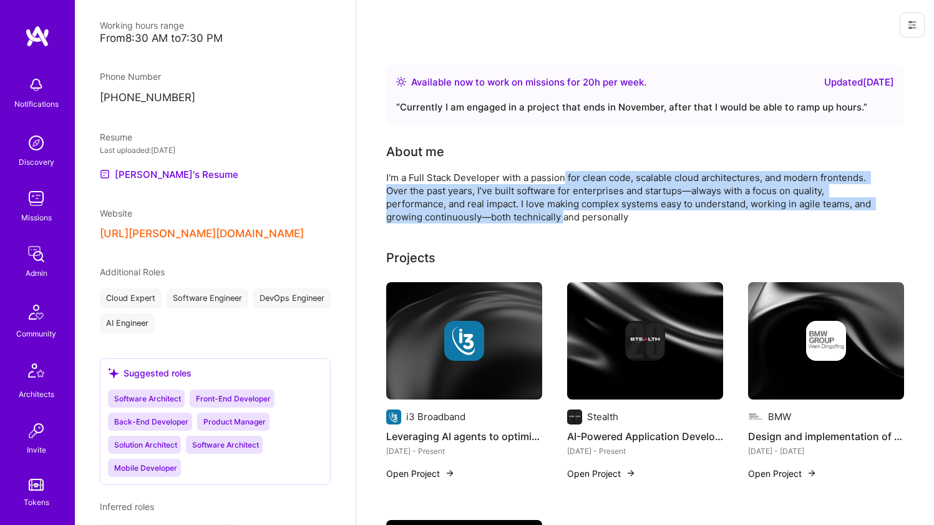
click at [564, 173] on div "I'm a Full Stack Developer with a passion for clean code, scalable cloud archit…" at bounding box center [635, 197] width 499 height 52
drag, startPoint x: 564, startPoint y: 173, endPoint x: 556, endPoint y: 213, distance: 41.2
click at [556, 213] on div "I'm a Full Stack Developer with a passion for clean code, scalable cloud archit…" at bounding box center [635, 197] width 499 height 52
drag, startPoint x: 556, startPoint y: 213, endPoint x: 561, endPoint y: 176, distance: 37.8
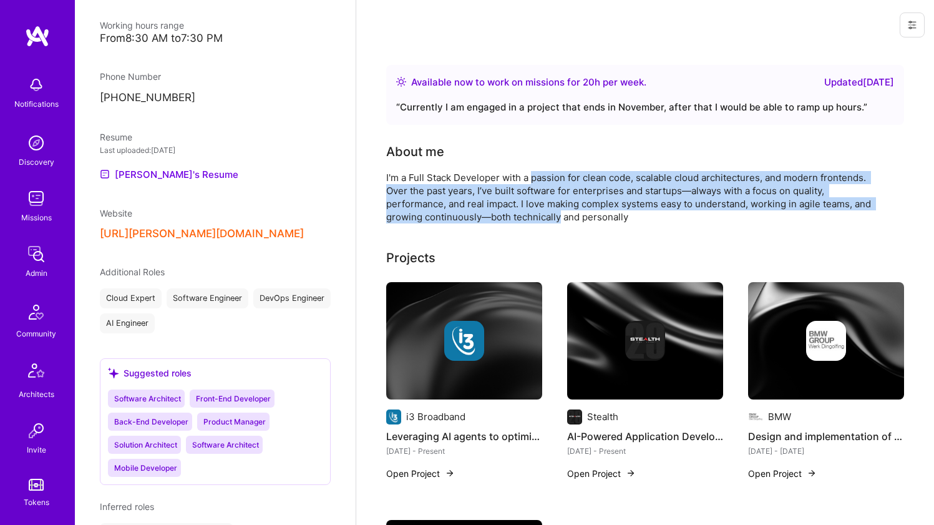
click at [561, 176] on div "I'm a Full Stack Developer with a passion for clean code, scalable cloud archit…" at bounding box center [635, 197] width 499 height 52
drag, startPoint x: 561, startPoint y: 176, endPoint x: 554, endPoint y: 215, distance: 40.0
click at [554, 215] on div "I'm a Full Stack Developer with a passion for clean code, scalable cloud archit…" at bounding box center [635, 197] width 499 height 52
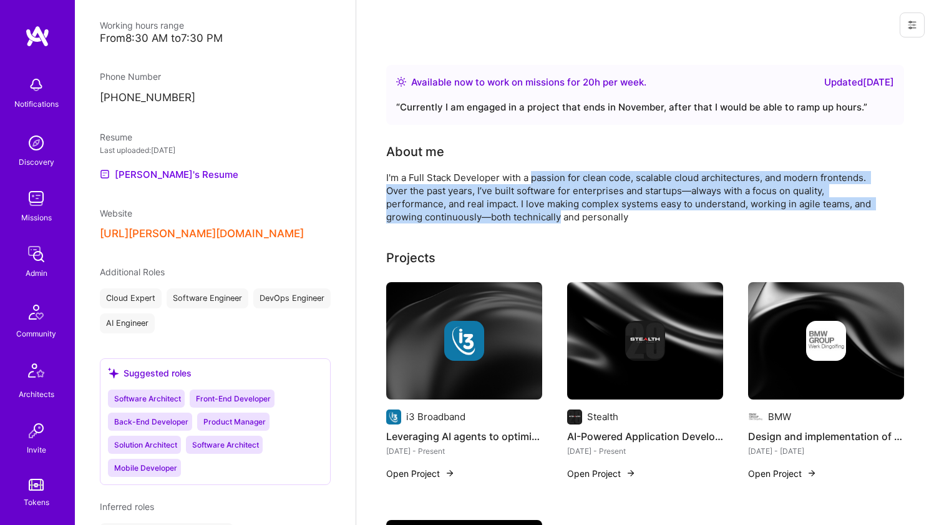
drag, startPoint x: 554, startPoint y: 215, endPoint x: 557, endPoint y: 177, distance: 38.2
click at [557, 177] on div "I'm a Full Stack Developer with a passion for clean code, scalable cloud archit…" at bounding box center [635, 197] width 499 height 52
drag, startPoint x: 557, startPoint y: 177, endPoint x: 549, endPoint y: 213, distance: 37.1
click at [549, 213] on div "I'm a Full Stack Developer with a passion for clean code, scalable cloud archit…" at bounding box center [635, 197] width 499 height 52
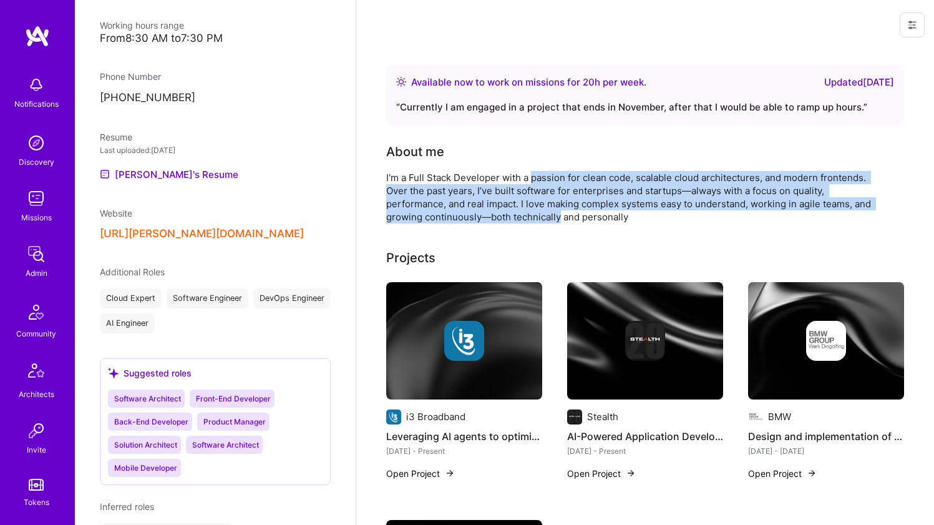
click at [549, 213] on div "I'm a Full Stack Developer with a passion for clean code, scalable cloud archit…" at bounding box center [635, 197] width 499 height 52
drag, startPoint x: 549, startPoint y: 213, endPoint x: 552, endPoint y: 179, distance: 34.4
click at [552, 179] on div "I'm a Full Stack Developer with a passion for clean code, scalable cloud archit…" at bounding box center [635, 197] width 499 height 52
drag, startPoint x: 552, startPoint y: 179, endPoint x: 542, endPoint y: 212, distance: 34.5
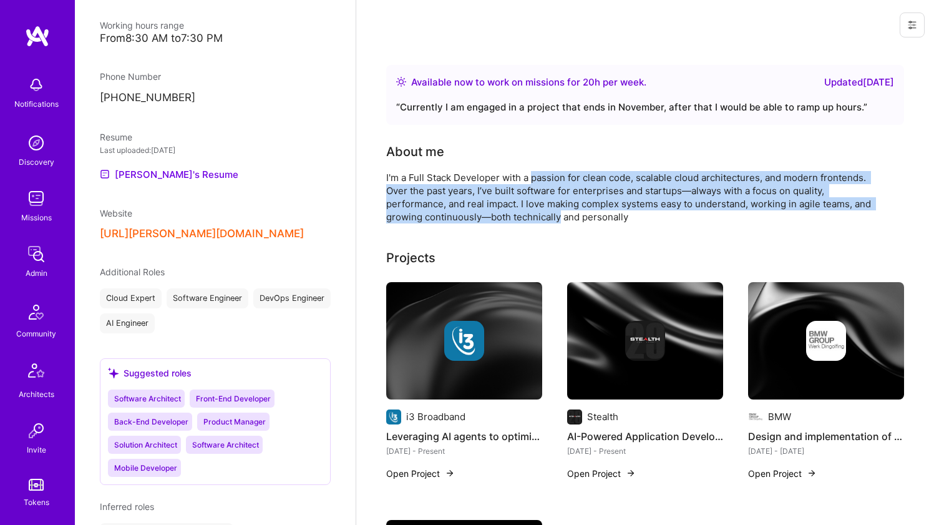
click at [542, 212] on div "I'm a Full Stack Developer with a passion for clean code, scalable cloud archit…" at bounding box center [635, 197] width 499 height 52
drag, startPoint x: 542, startPoint y: 212, endPoint x: 548, endPoint y: 179, distance: 33.6
click at [548, 179] on div "I'm a Full Stack Developer with a passion for clean code, scalable cloud archit…" at bounding box center [635, 197] width 499 height 52
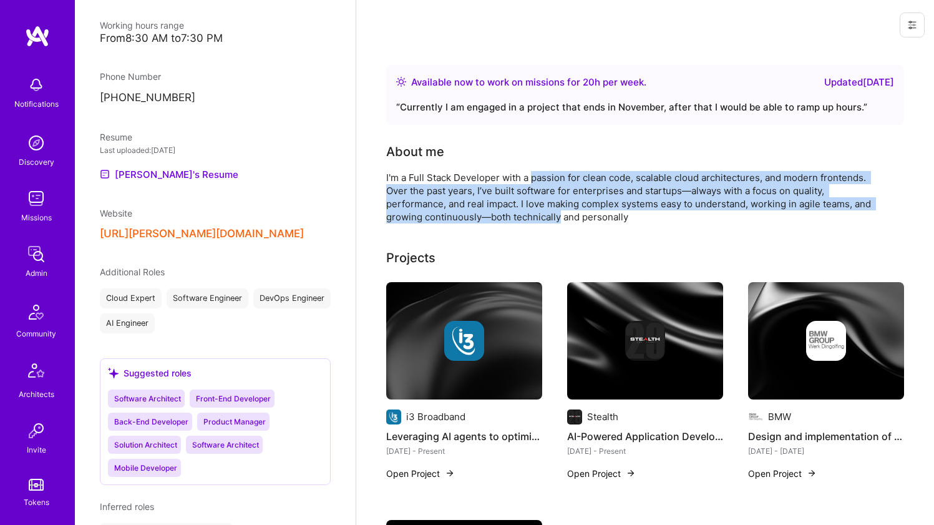
drag, startPoint x: 548, startPoint y: 179, endPoint x: 541, endPoint y: 210, distance: 31.5
click at [541, 210] on div "I'm a Full Stack Developer with a passion for clean code, scalable cloud archit…" at bounding box center [635, 197] width 499 height 52
drag, startPoint x: 541, startPoint y: 210, endPoint x: 545, endPoint y: 180, distance: 30.3
click at [545, 180] on div "I'm a Full Stack Developer with a passion for clean code, scalable cloud archit…" at bounding box center [635, 197] width 499 height 52
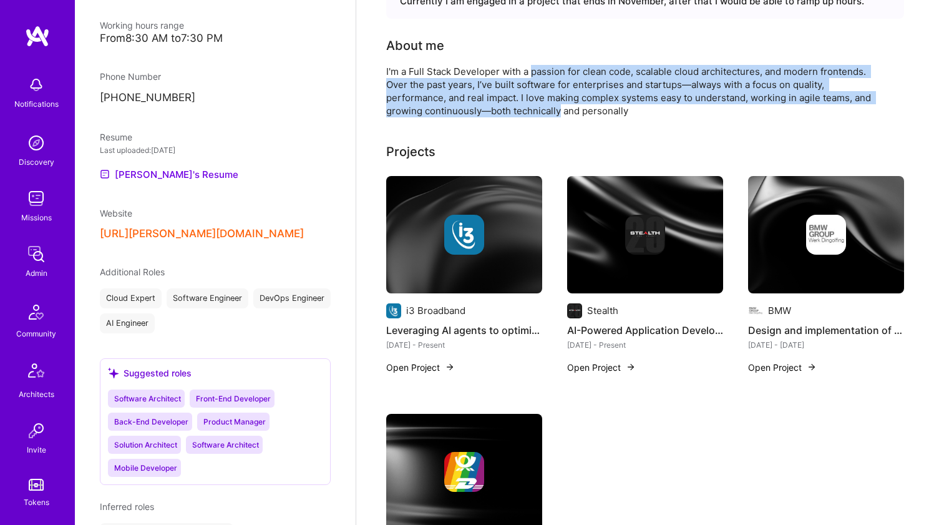
scroll to position [109, 0]
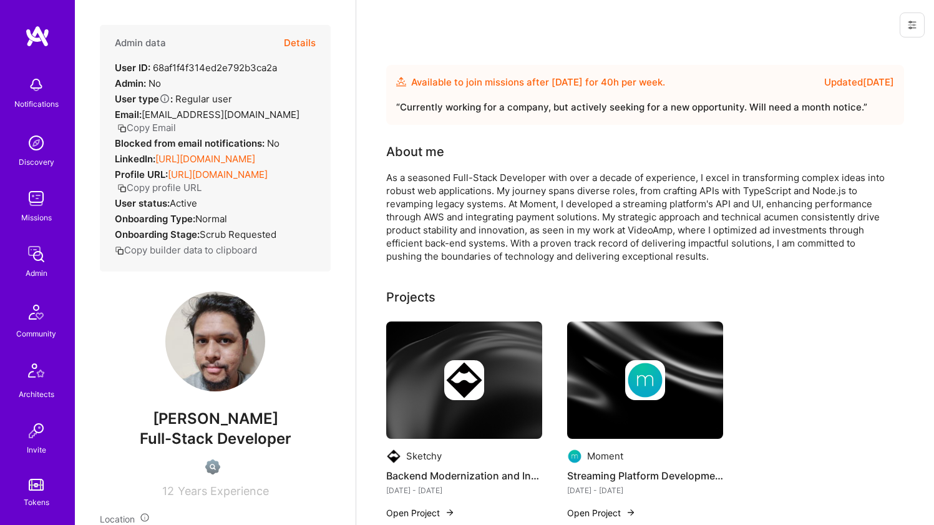
click at [231, 137] on strong "Blocked from email notifications:" at bounding box center [191, 143] width 152 height 12
click at [222, 137] on strong "Blocked from email notifications:" at bounding box center [191, 143] width 152 height 12
click at [219, 153] on link "[URL][DOMAIN_NAME]" at bounding box center [205, 159] width 100 height 12
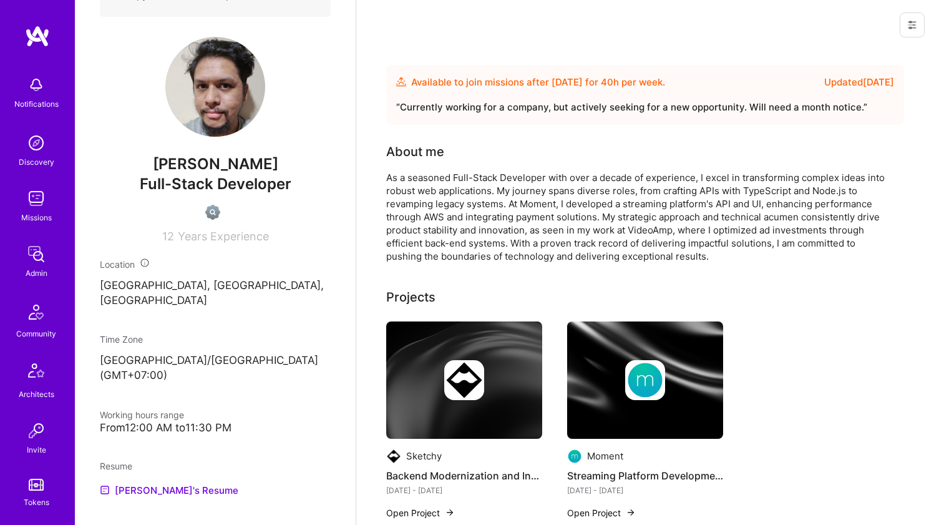
scroll to position [541, 0]
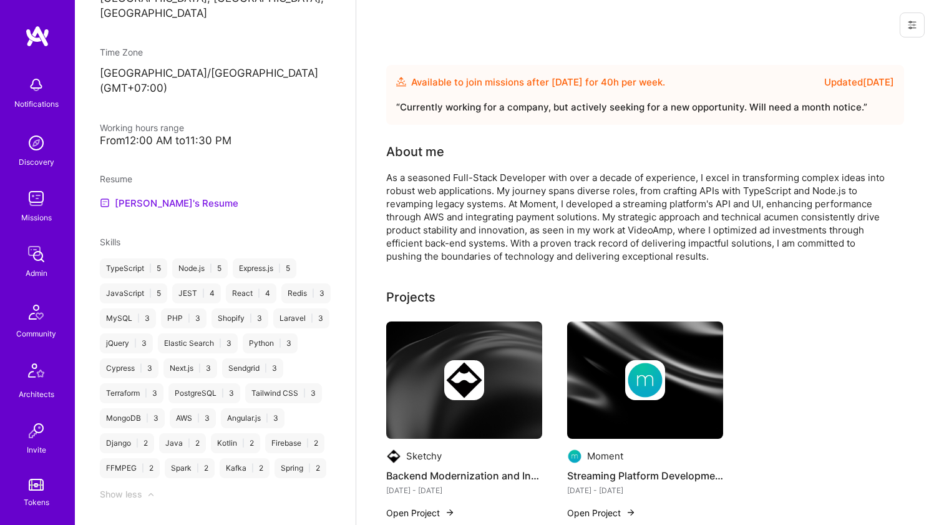
click at [153, 195] on link "[PERSON_NAME]'s Resume" at bounding box center [169, 202] width 138 height 15
click at [488, 177] on div "As a seasoned Full-Stack Developer with over a decade of experience, I excel in…" at bounding box center [635, 217] width 499 height 92
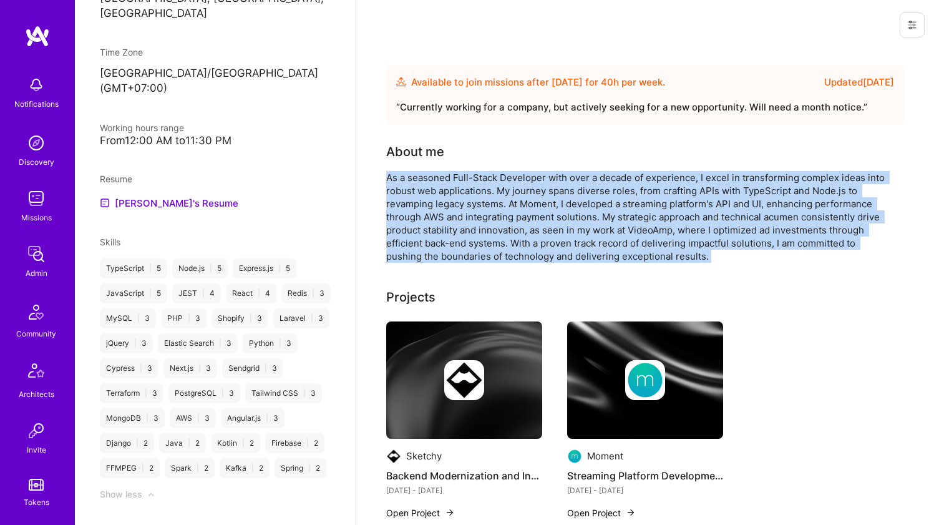
click at [488, 177] on div "As a seasoned Full-Stack Developer with over a decade of experience, I excel in…" at bounding box center [635, 217] width 499 height 92
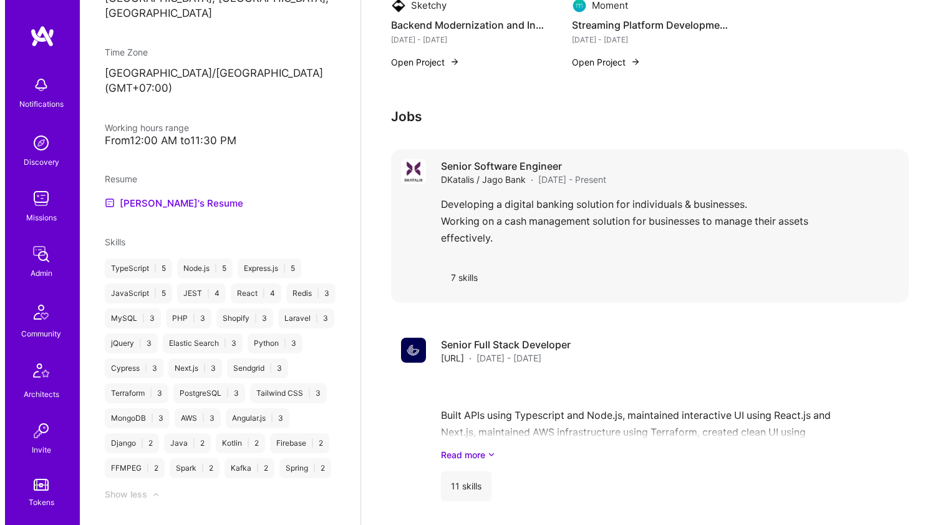
scroll to position [41, 0]
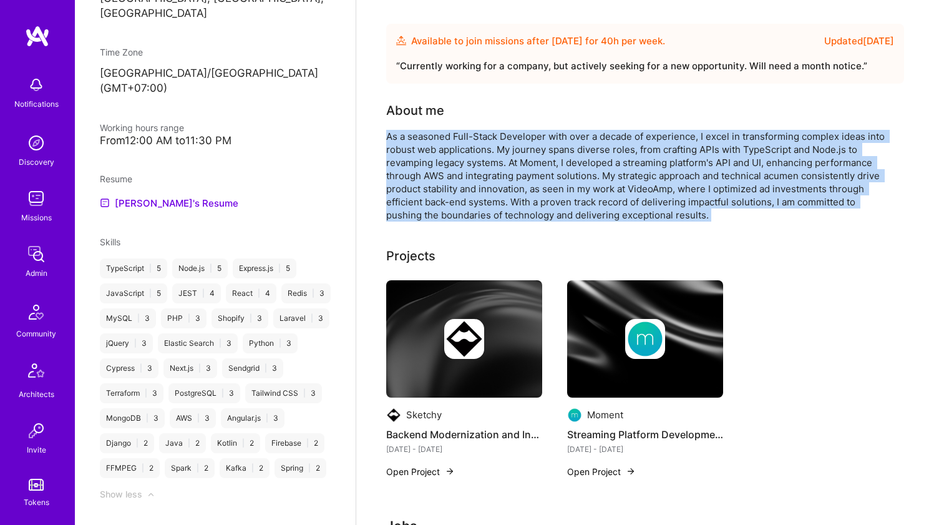
click at [430, 300] on img at bounding box center [464, 338] width 156 height 117
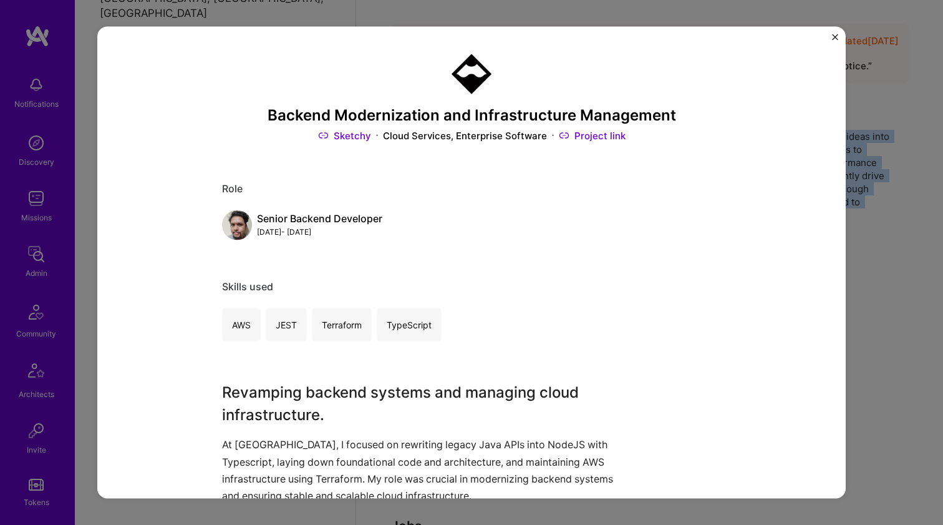
click at [357, 132] on link "Sketchy" at bounding box center [344, 135] width 53 height 13
click at [367, 116] on h3 "Backend Modernization and Infrastructure Management" at bounding box center [471, 115] width 499 height 18
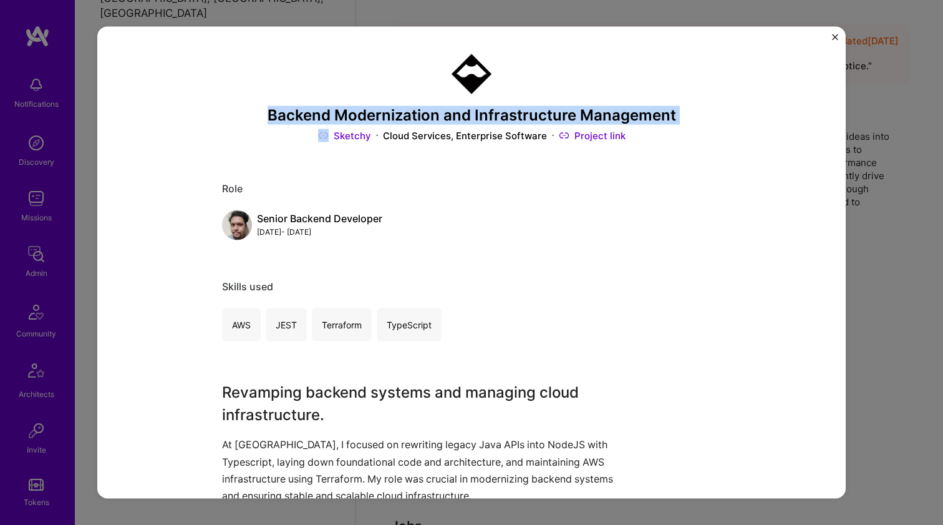
click at [367, 116] on h3 "Backend Modernization and Infrastructure Management" at bounding box center [471, 115] width 499 height 18
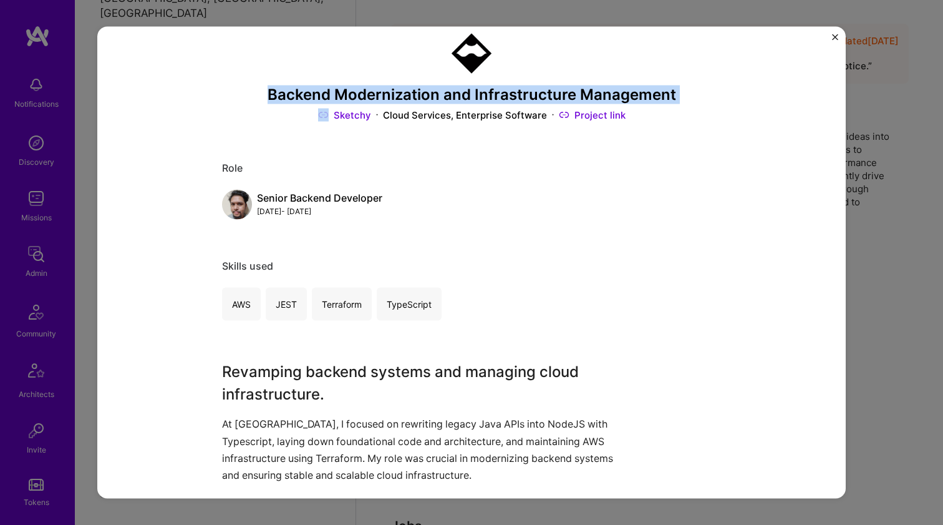
scroll to position [167, 0]
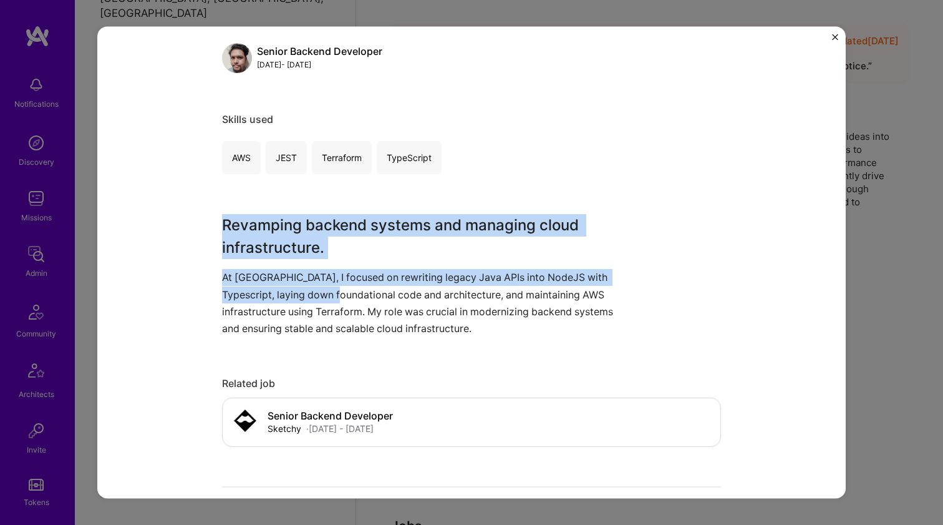
drag, startPoint x: 342, startPoint y: 203, endPoint x: 334, endPoint y: 296, distance: 93.3
click at [334, 293] on div "Backend Modernization and Infrastructure Management Sketchy Cloud Services, Ent…" at bounding box center [471, 323] width 499 height 879
click at [334, 296] on p "At [GEOGRAPHIC_DATA], I focused on rewriting legacy Java APIs into NodeJS with …" at bounding box center [424, 303] width 405 height 68
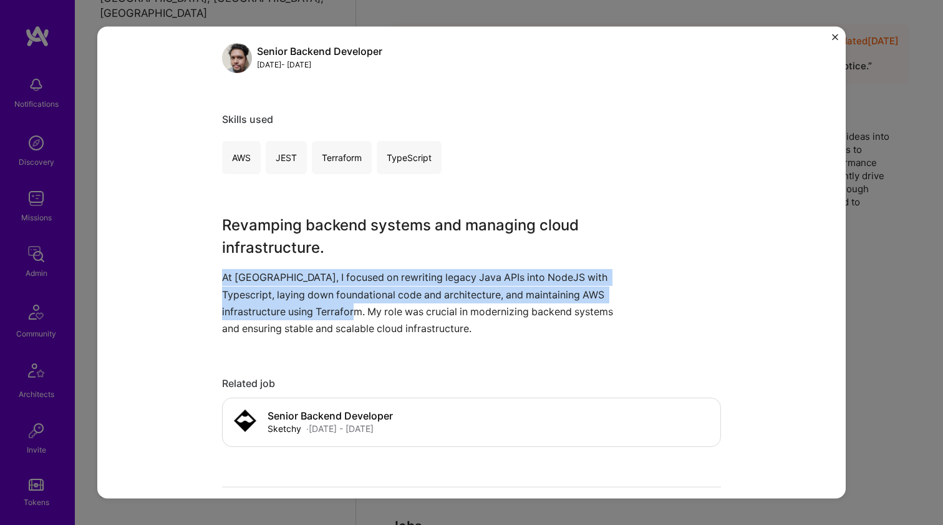
drag, startPoint x: 330, startPoint y: 309, endPoint x: 343, endPoint y: 238, distance: 72.3
click at [343, 238] on div "Revamping backend systems and managing cloud infrastructure. At [GEOGRAPHIC_DAT…" at bounding box center [424, 275] width 405 height 123
click at [343, 238] on h3 "Revamping backend systems and managing cloud infrastructure." at bounding box center [424, 236] width 405 height 45
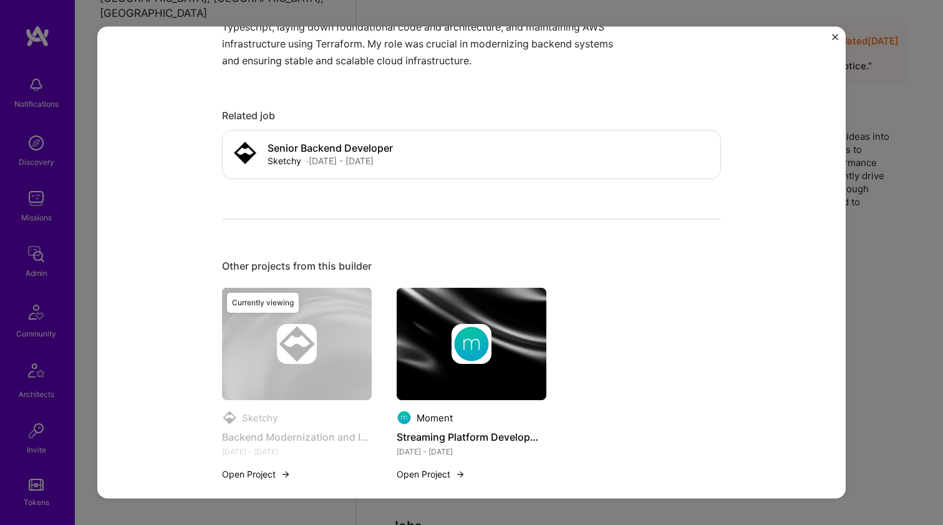
scroll to position [455, 0]
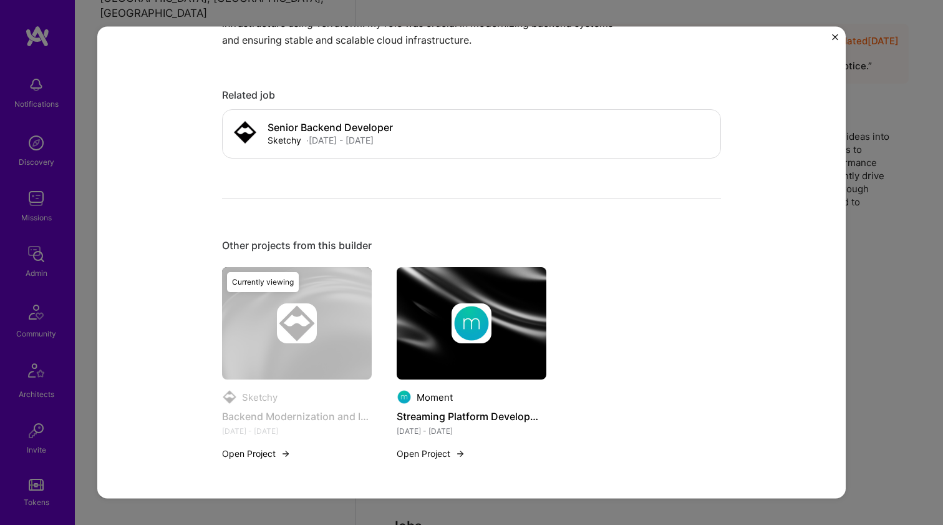
click at [414, 293] on img at bounding box center [472, 323] width 150 height 112
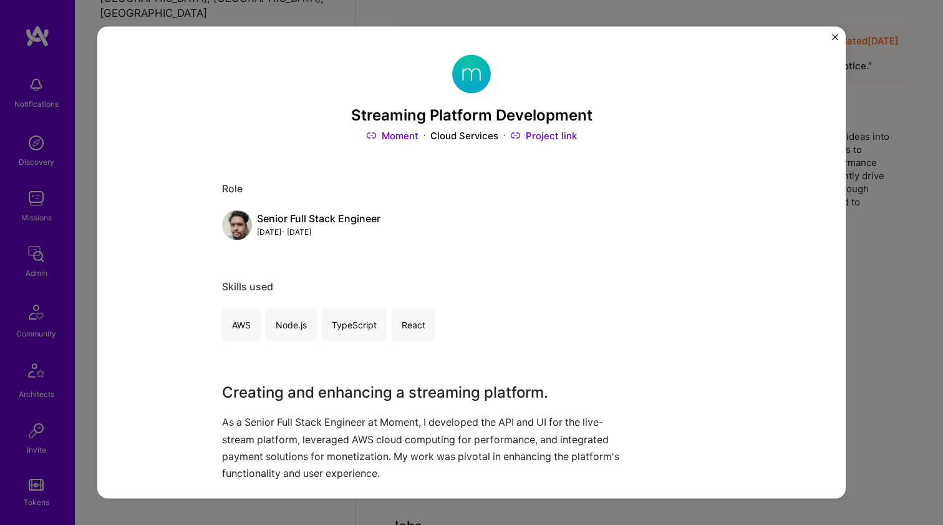
click at [411, 135] on link "Moment" at bounding box center [392, 135] width 52 height 13
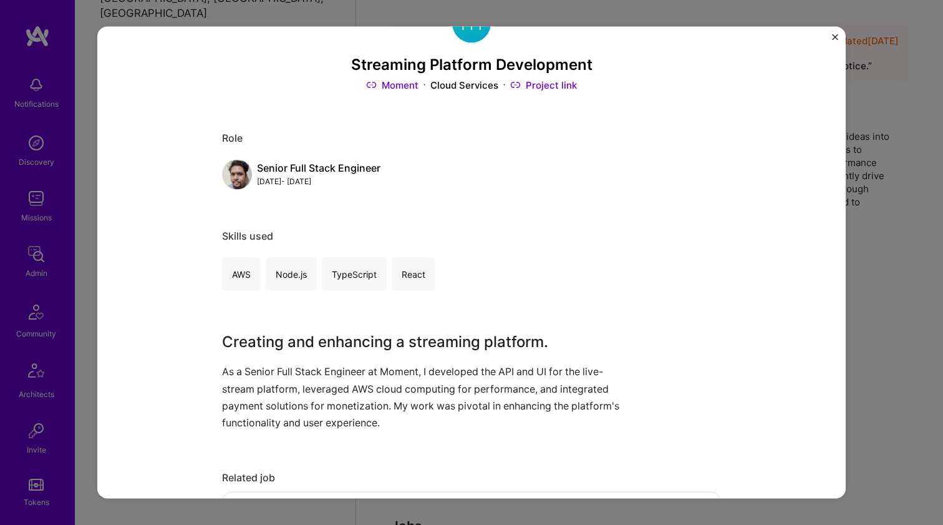
scroll to position [130, 0]
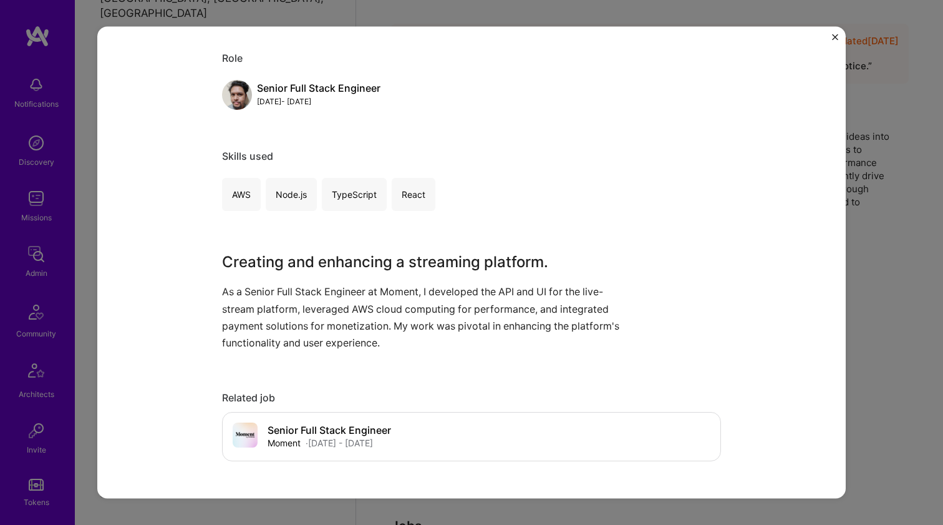
click at [364, 260] on h3 "Creating and enhancing a streaming platform." at bounding box center [424, 262] width 405 height 22
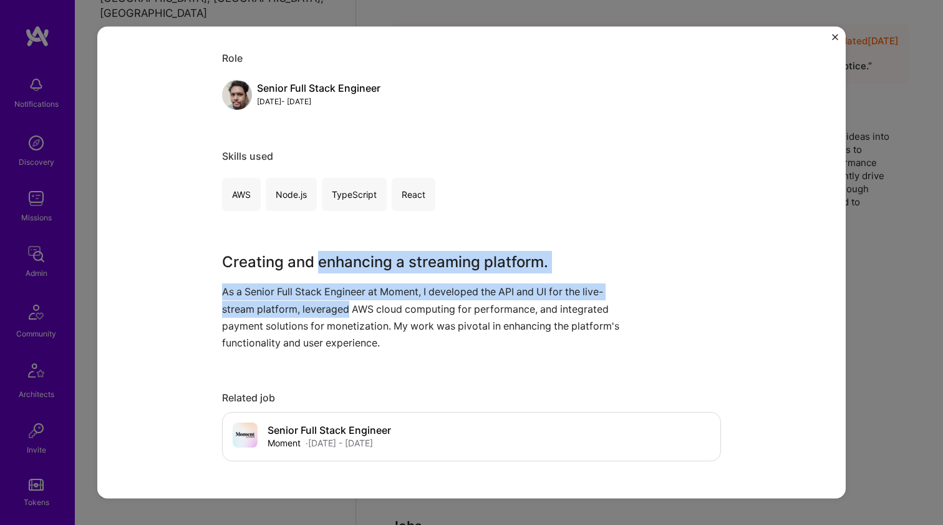
drag, startPoint x: 364, startPoint y: 260, endPoint x: 341, endPoint y: 312, distance: 56.7
click at [341, 312] on div "Creating and enhancing a streaming platform. As a Senior Full Stack Engineer at…" at bounding box center [424, 301] width 405 height 100
click at [341, 312] on p "As a Senior Full Stack Engineer at Moment, I developed the API and UI for the l…" at bounding box center [424, 317] width 405 height 68
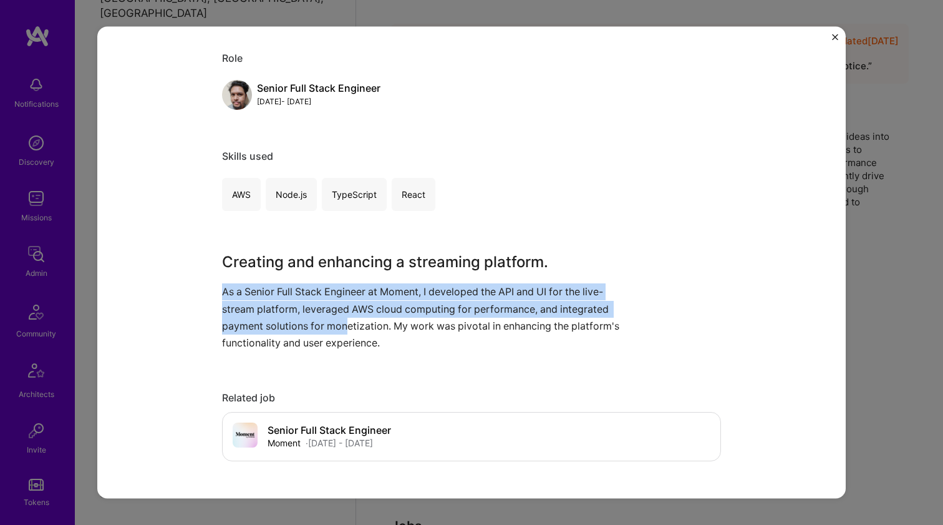
drag, startPoint x: 341, startPoint y: 327, endPoint x: 354, endPoint y: 276, distance: 52.8
click at [354, 276] on div "Creating and enhancing a streaming platform. As a Senior Full Stack Engineer at…" at bounding box center [424, 301] width 405 height 100
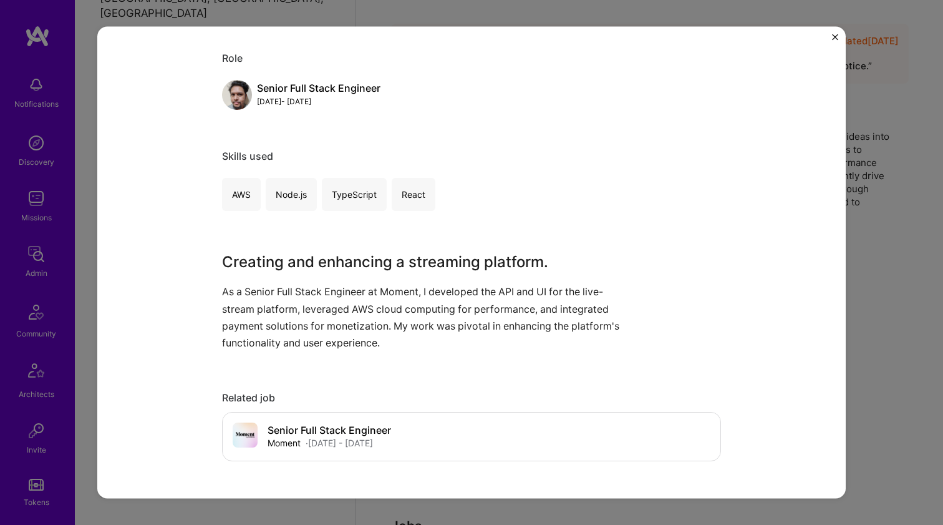
click at [364, 258] on h3 "Creating and enhancing a streaming platform." at bounding box center [424, 262] width 405 height 22
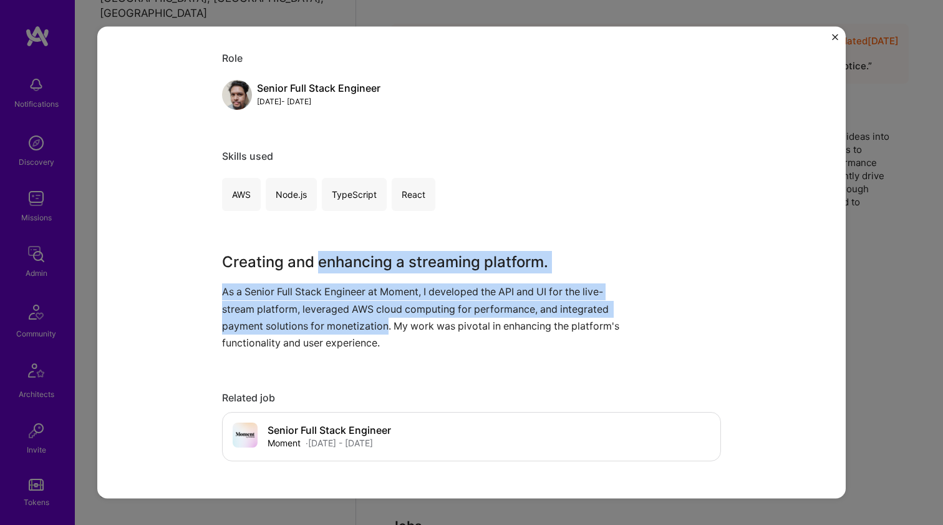
drag, startPoint x: 364, startPoint y: 258, endPoint x: 345, endPoint y: 314, distance: 59.2
click at [345, 314] on div "Creating and enhancing a streaming platform. As a Senior Full Stack Engineer at…" at bounding box center [424, 301] width 405 height 100
click at [345, 314] on p "As a Senior Full Stack Engineer at Moment, I developed the API and UI for the l…" at bounding box center [424, 317] width 405 height 68
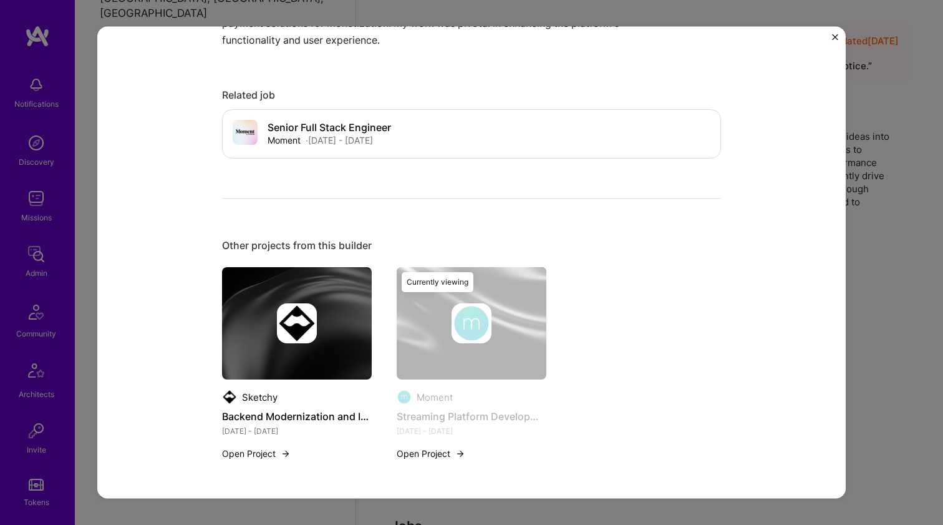
scroll to position [341, 0]
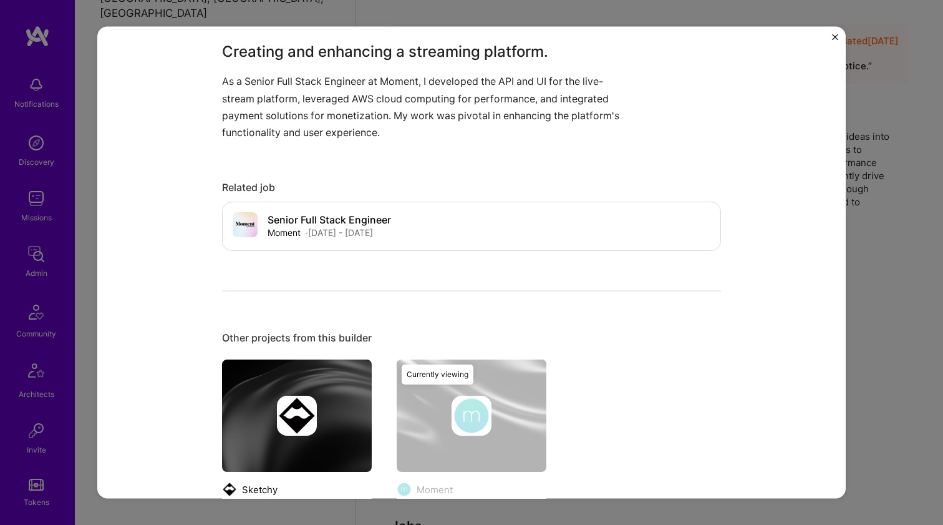
click at [262, 406] on div at bounding box center [297, 415] width 150 height 40
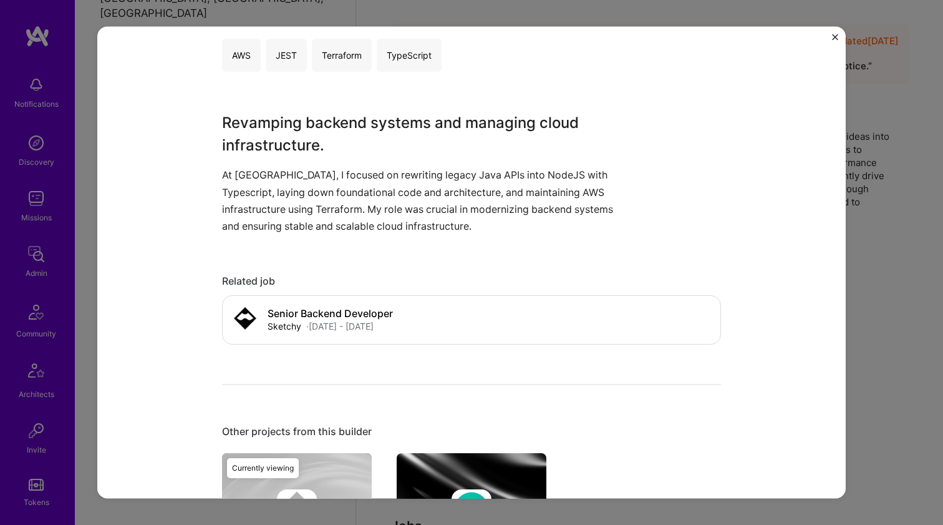
scroll to position [371, 0]
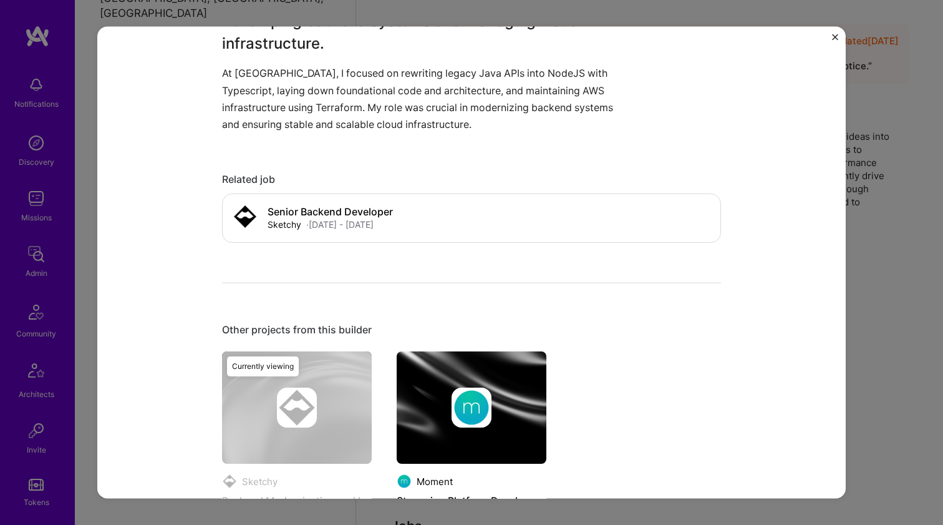
click at [456, 364] on img at bounding box center [472, 407] width 150 height 112
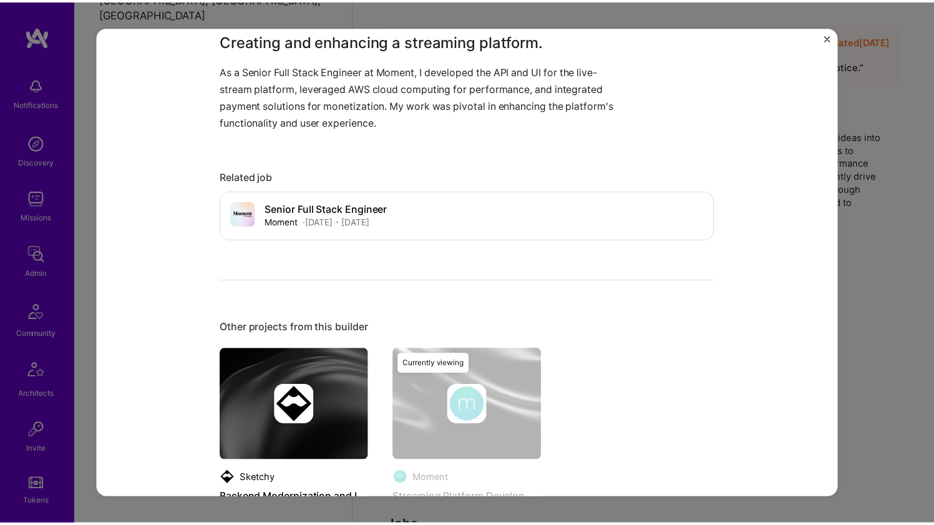
scroll to position [433, 0]
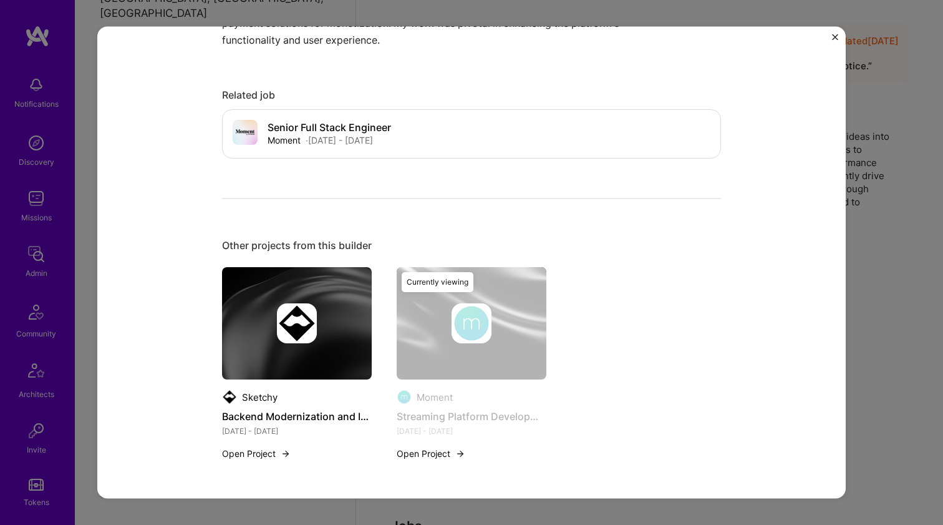
click at [925, 269] on div "Streaming Platform Development Moment Cloud Services Project link Role Senior F…" at bounding box center [471, 262] width 943 height 525
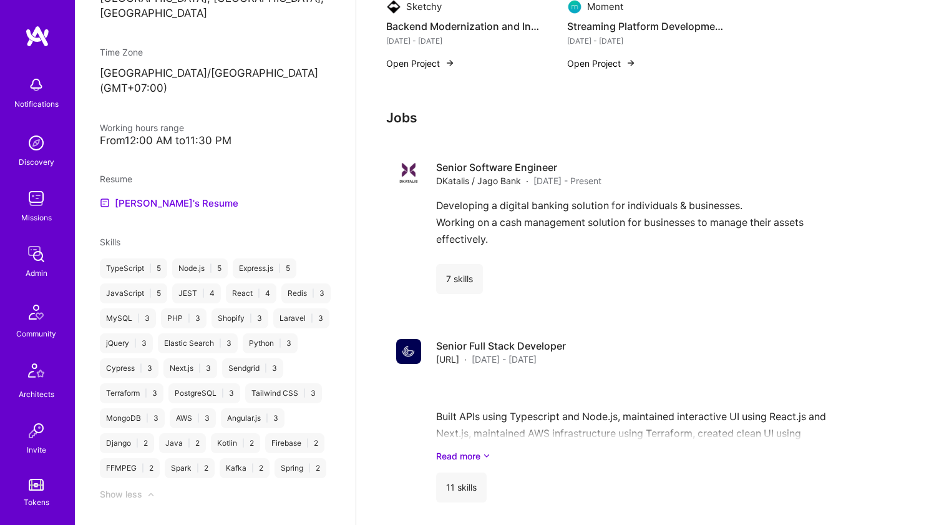
scroll to position [341, 0]
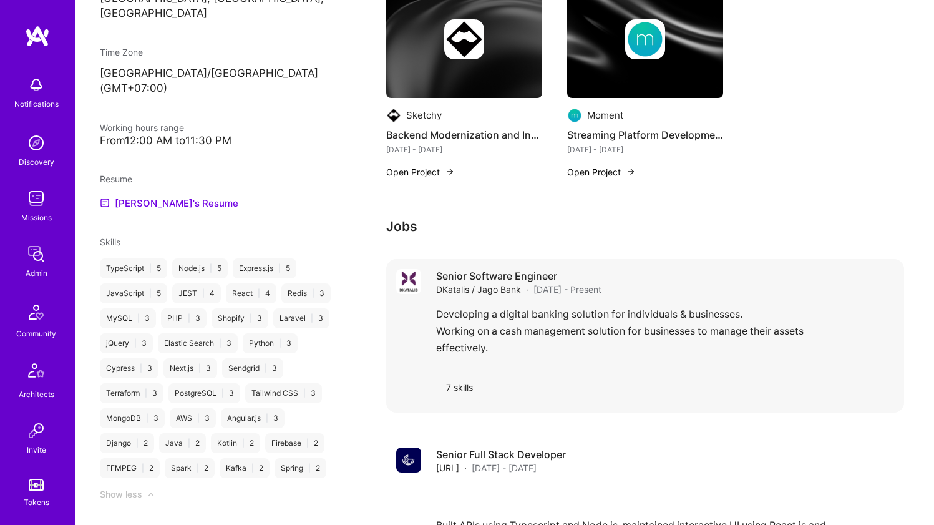
click at [476, 302] on div "Senior Software Engineer DKatalis / Jago Bank · [DATE] - Present Developing a d…" at bounding box center [665, 335] width 458 height 133
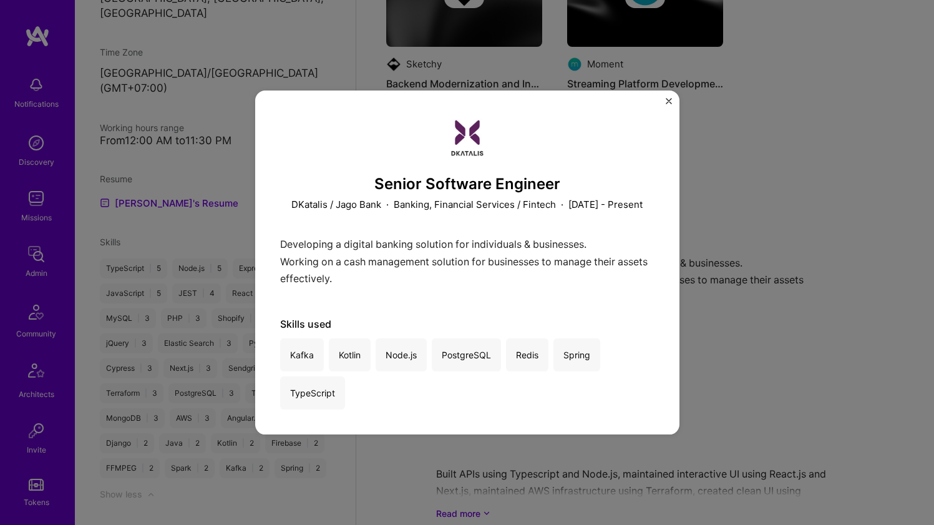
click at [701, 205] on div "Senior Software Engineer DKatalis / Jago Bank · Banking, Financial Services / F…" at bounding box center [467, 262] width 934 height 525
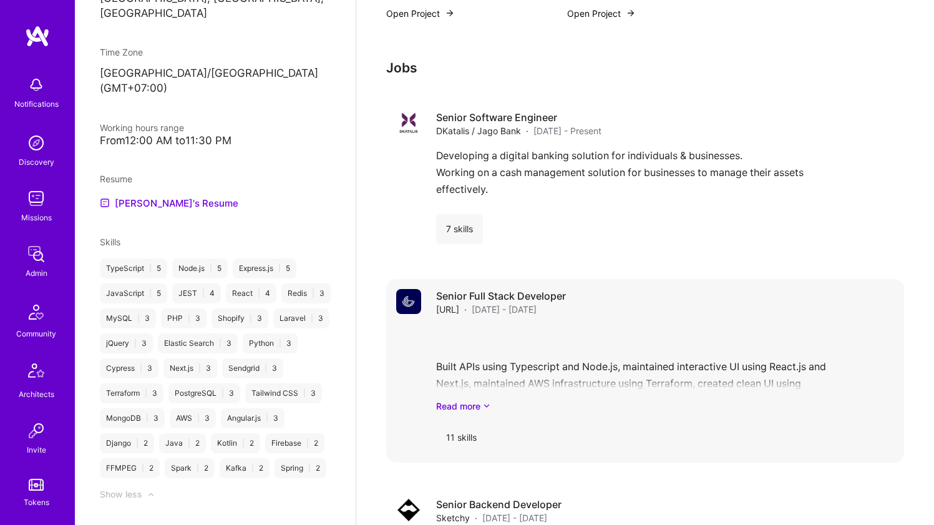
scroll to position [579, 0]
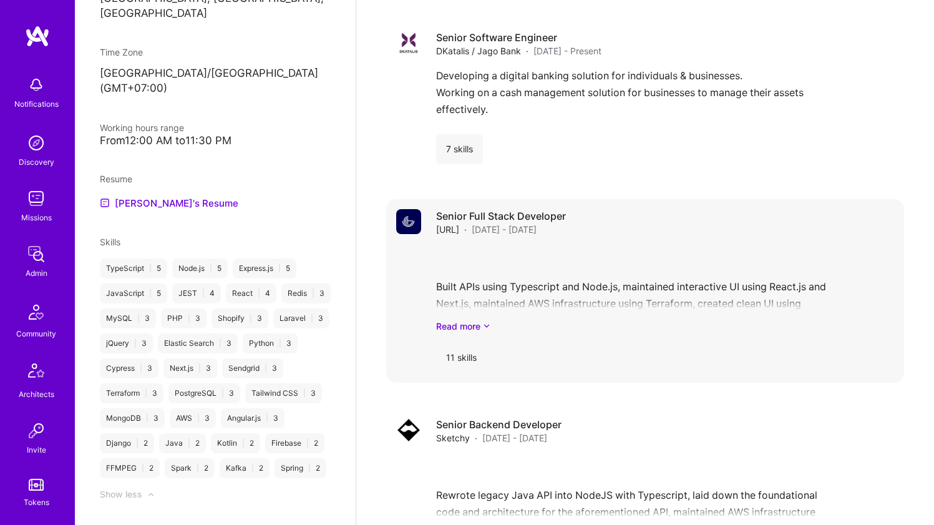
click at [485, 294] on div "Built APIs using Typescript and Node.js, maintained interactive UI using React.…" at bounding box center [665, 289] width 458 height 87
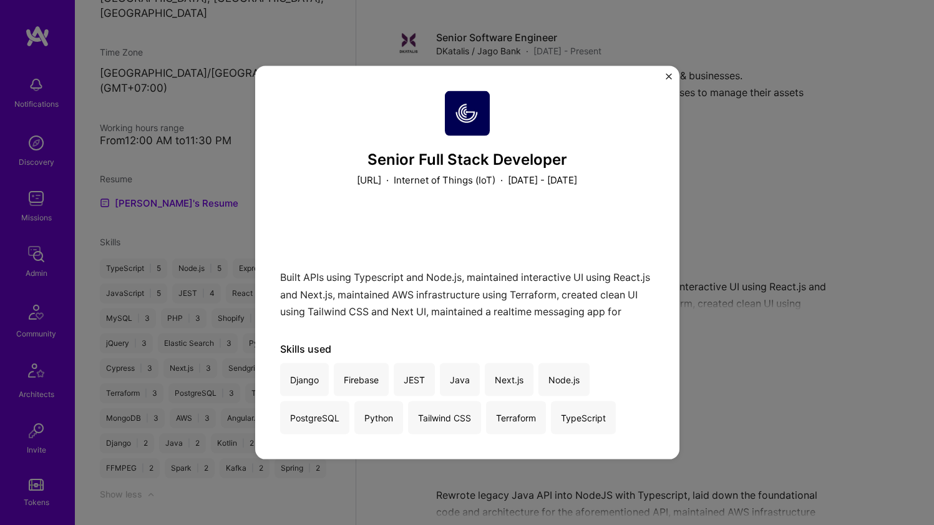
click at [443, 271] on div "Built APIs using Typescript and Node.js, maintained interactive UI using React.…" at bounding box center [467, 264] width 374 height 106
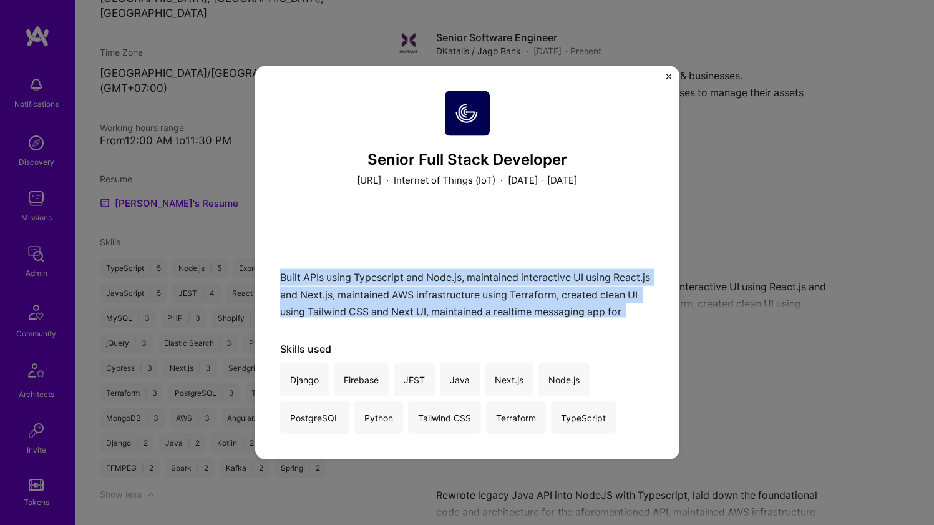
drag, startPoint x: 443, startPoint y: 271, endPoint x: 430, endPoint y: 284, distance: 18.5
click at [430, 284] on div "Built APIs using Typescript and Node.js, maintained interactive UI using React.…" at bounding box center [467, 264] width 374 height 106
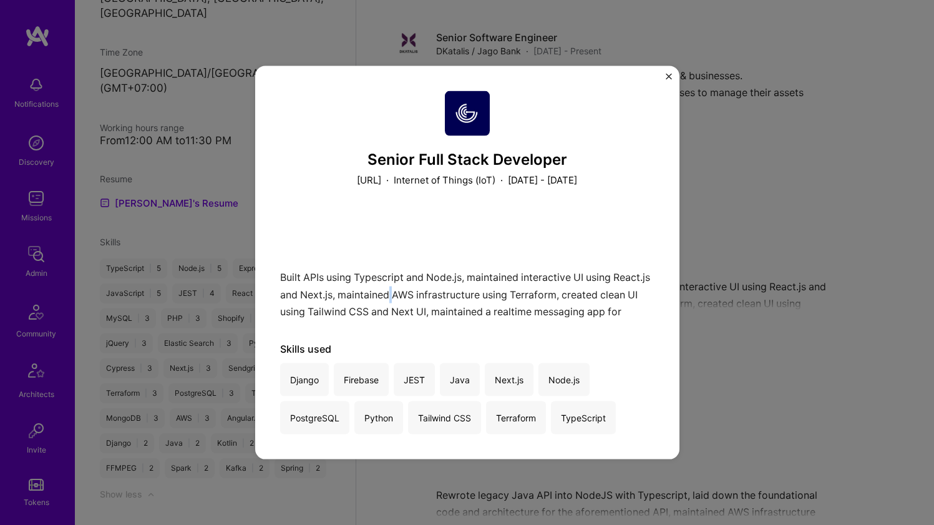
click at [430, 284] on div "Built APIs using Typescript and Node.js, maintained interactive UI using React.…" at bounding box center [467, 264] width 374 height 106
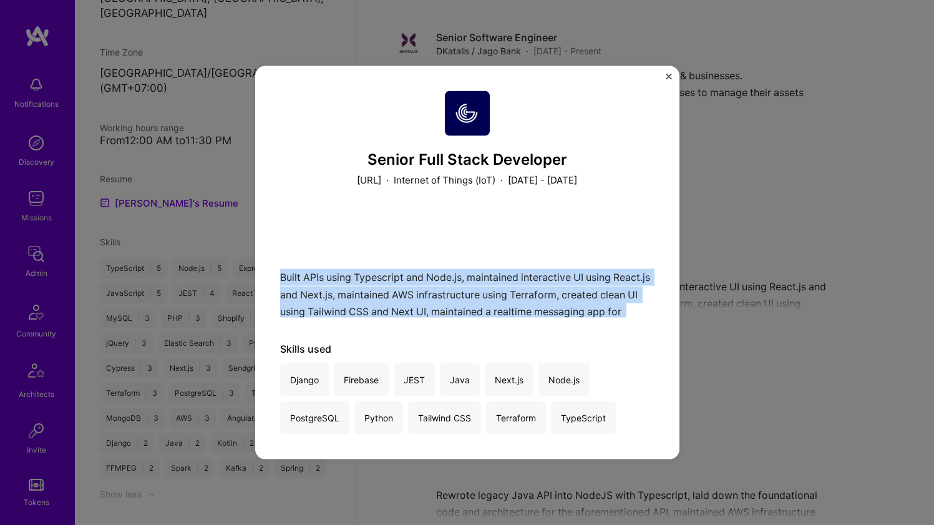
click at [430, 284] on div "Built APIs using Typescript and Node.js, maintained interactive UI using React.…" at bounding box center [467, 264] width 374 height 106
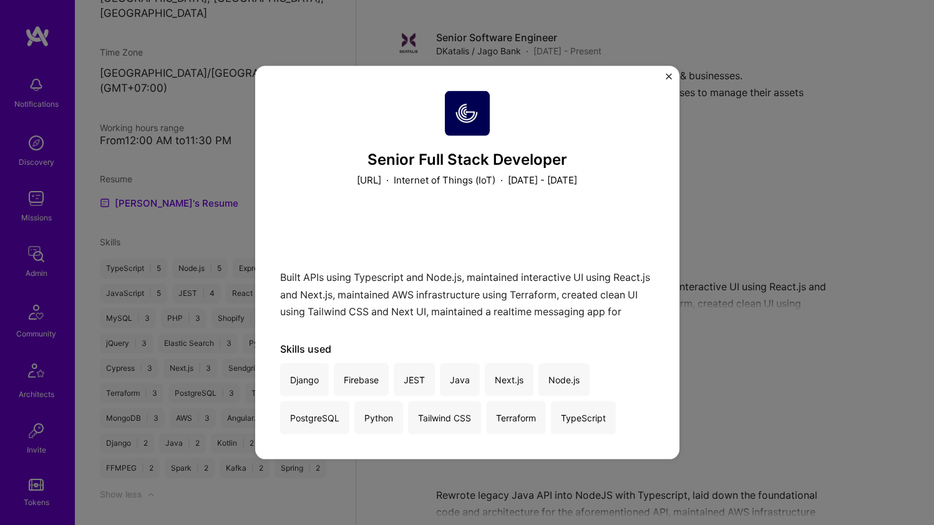
click at [720, 211] on div "Senior Full Stack Developer [URL] · Internet of Things (IoT) · [DATE] - [DATE] …" at bounding box center [467, 262] width 934 height 525
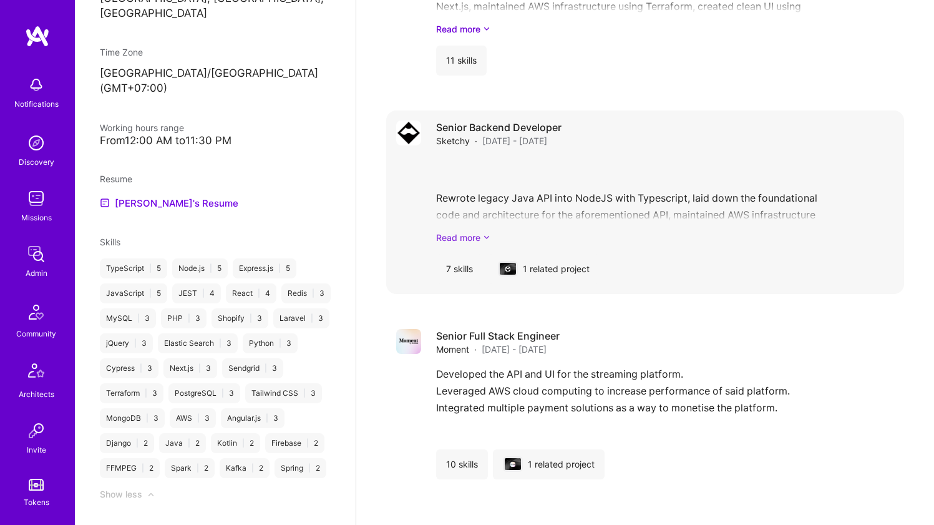
scroll to position [851, 0]
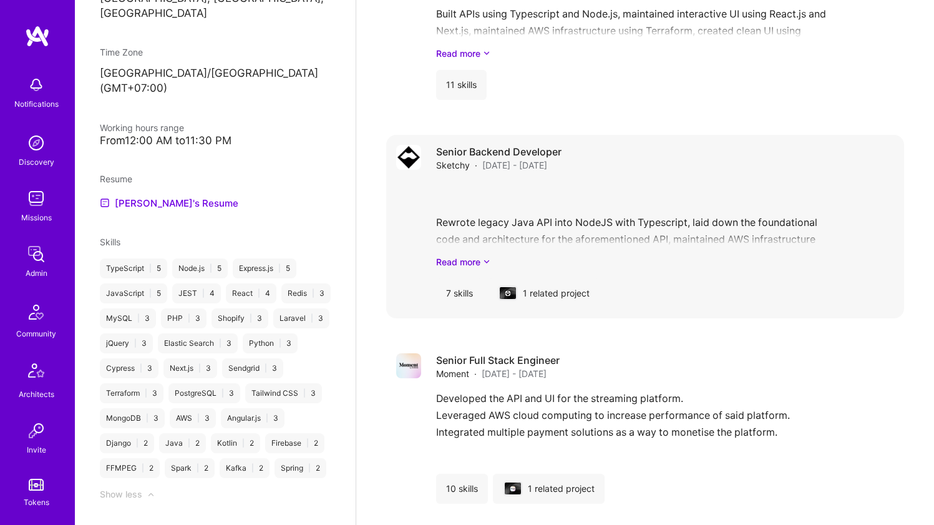
click at [504, 227] on div "Rewrote legacy Java API into NodeJS with Typescript, laid down the foundational…" at bounding box center [665, 224] width 458 height 87
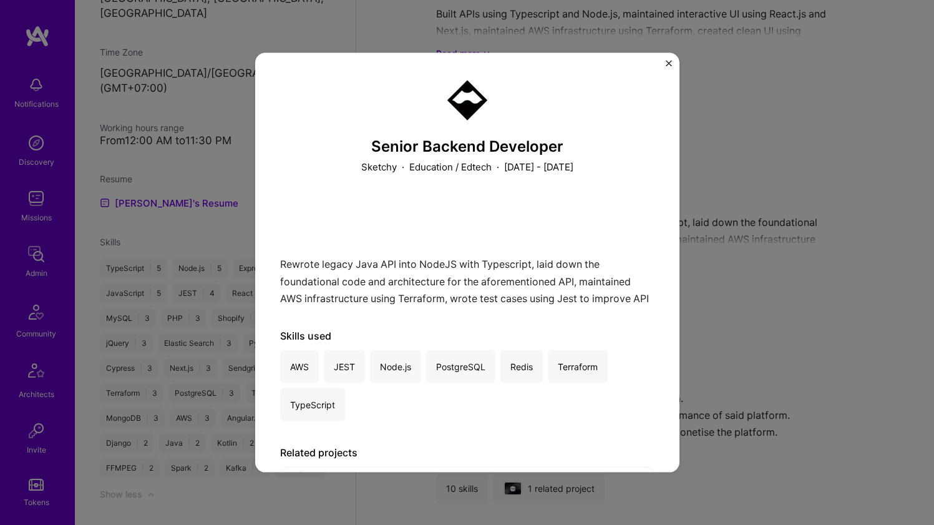
scroll to position [91, 0]
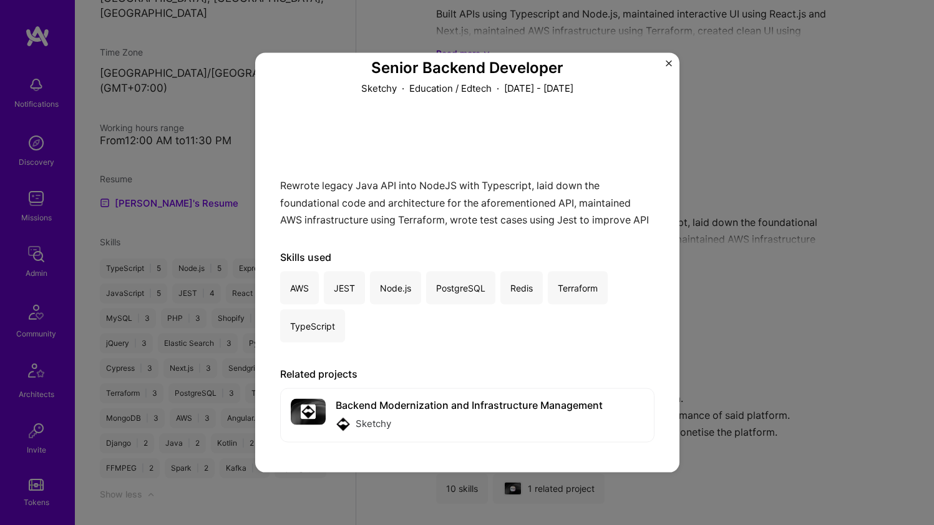
click at [745, 183] on div "Senior Backend Developer Sketchy · Education / Edtech · [DATE] - [DATE] Rewrote…" at bounding box center [467, 262] width 934 height 525
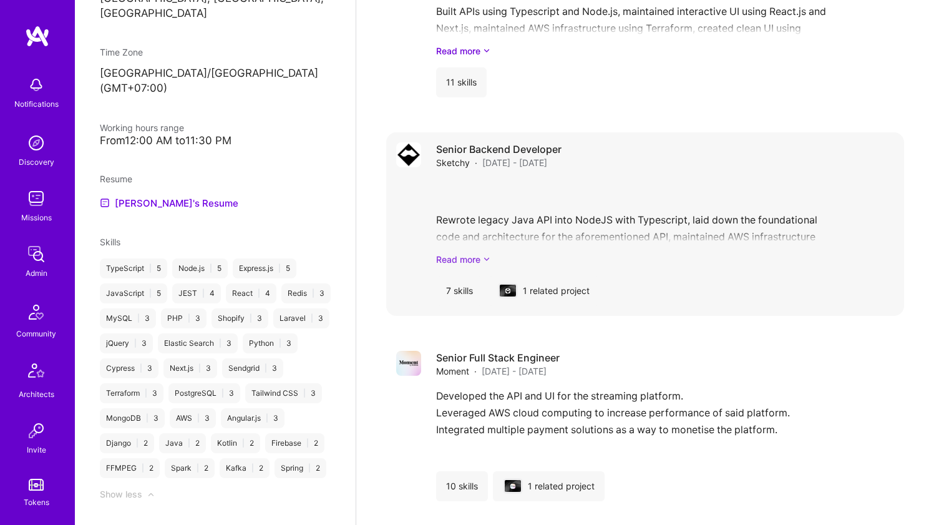
scroll to position [969, 0]
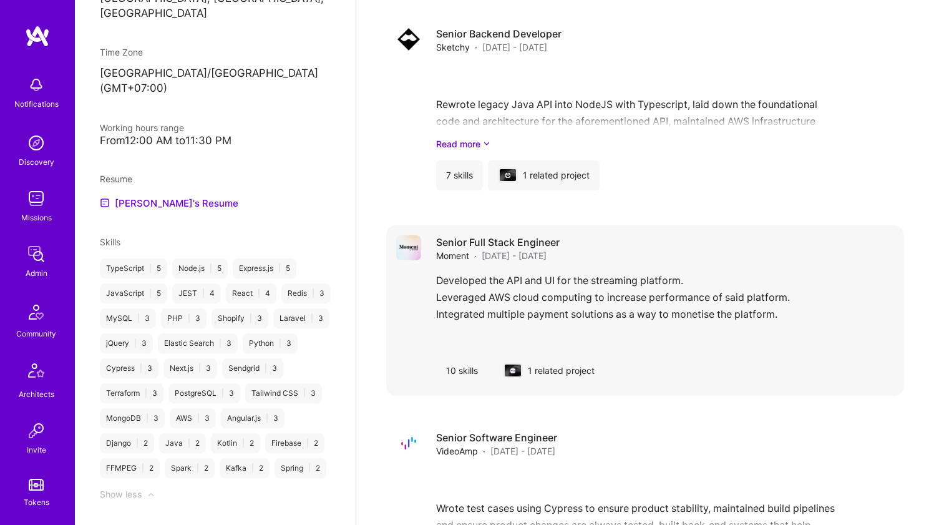
click at [517, 263] on div "Senior Full Stack Engineer Moment · [DATE] - [DATE] Developed the API and UI fo…" at bounding box center [665, 310] width 458 height 150
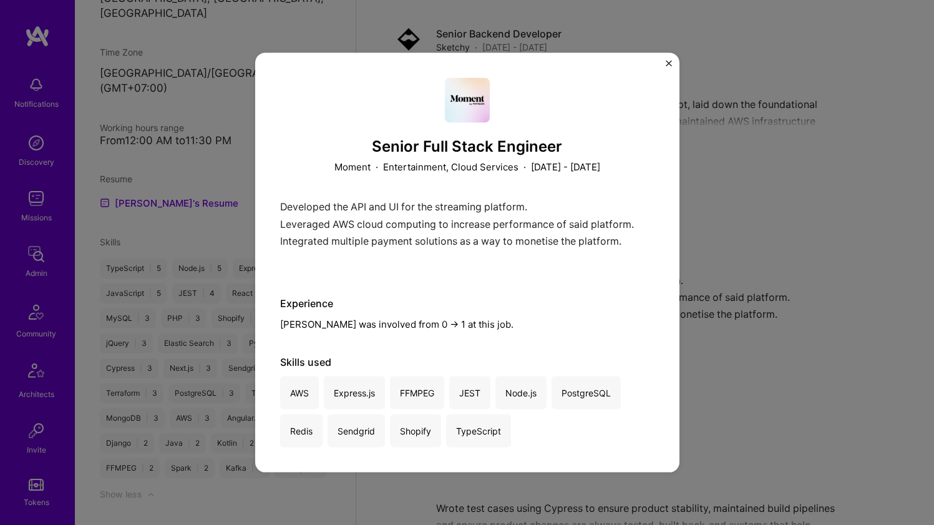
scroll to position [19, 0]
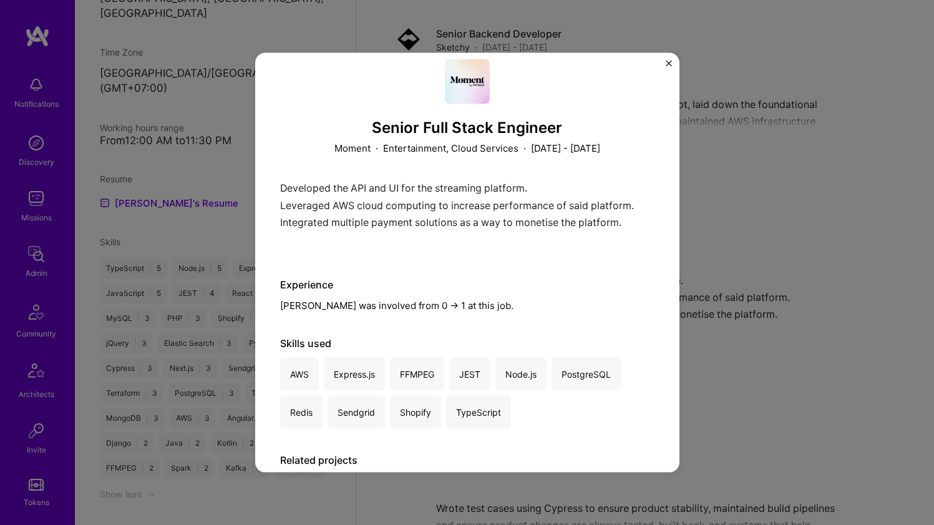
click at [417, 211] on div "Developed the API and UI for the streaming platform. Leveraged AWS cloud comput…" at bounding box center [467, 217] width 374 height 74
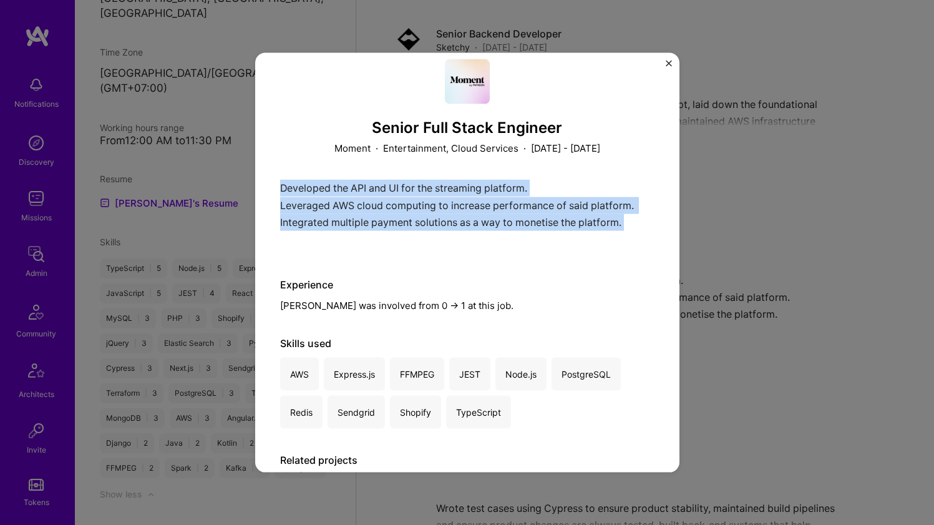
drag, startPoint x: 417, startPoint y: 211, endPoint x: 429, endPoint y: 181, distance: 31.6
click at [428, 181] on div "Developed the API and UI for the streaming platform. Leveraged AWS cloud comput…" at bounding box center [467, 217] width 374 height 74
click at [429, 181] on div "Developed the API and UI for the streaming platform. Leveraged AWS cloud comput…" at bounding box center [467, 217] width 374 height 74
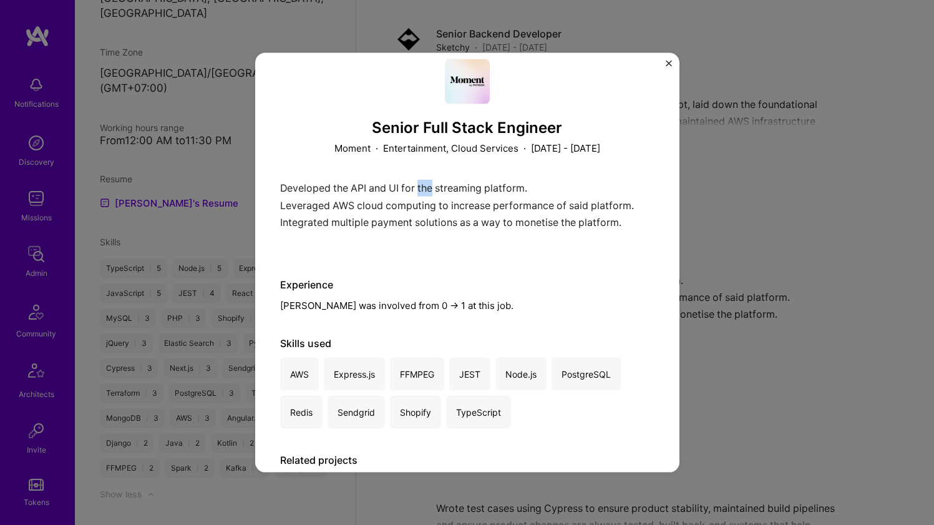
click at [429, 181] on div "Developed the API and UI for the streaming platform. Leveraged AWS cloud comput…" at bounding box center [467, 217] width 374 height 74
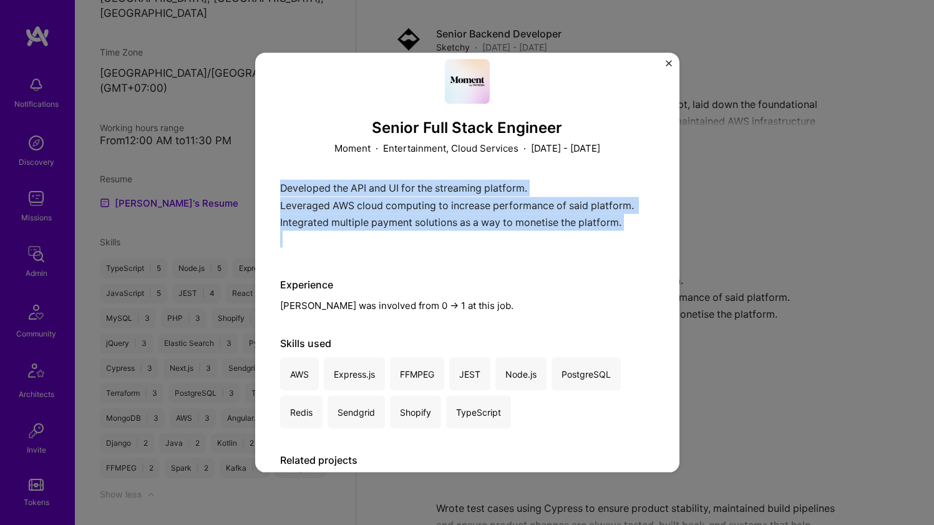
drag, startPoint x: 429, startPoint y: 181, endPoint x: 410, endPoint y: 229, distance: 51.2
click at [410, 229] on div "Developed the API and UI for the streaming platform. Leveraged AWS cloud comput…" at bounding box center [467, 217] width 374 height 74
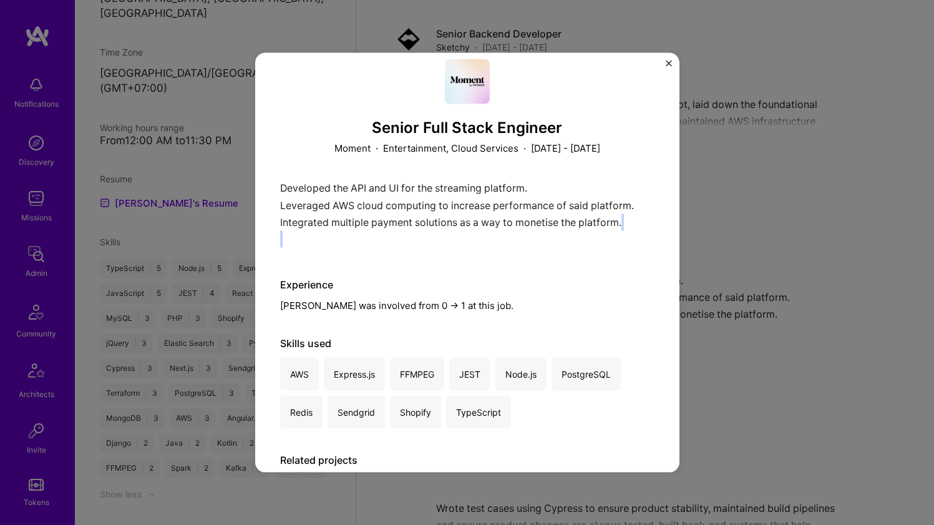
click at [410, 229] on div "Developed the API and UI for the streaming platform. Leveraged AWS cloud comput…" at bounding box center [467, 217] width 374 height 74
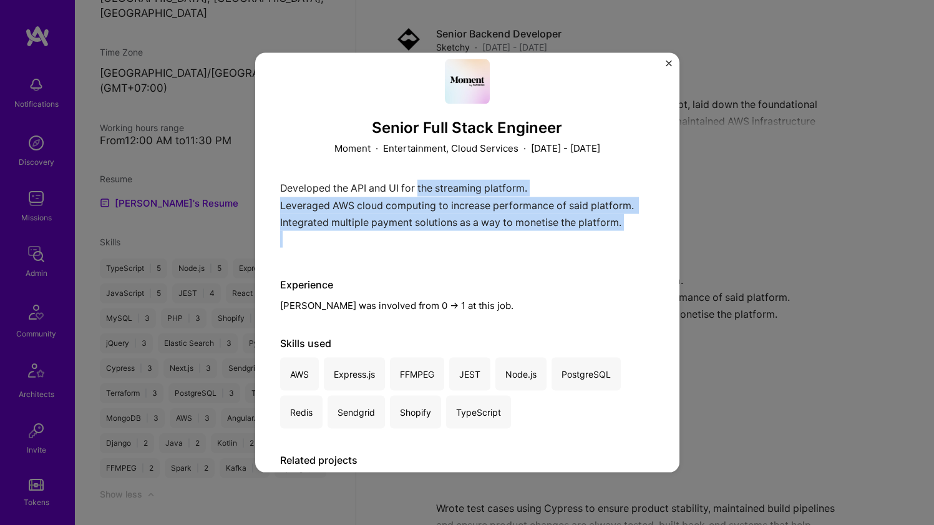
drag, startPoint x: 410, startPoint y: 229, endPoint x: 426, endPoint y: 192, distance: 40.2
click at [426, 192] on div "Developed the API and UI for the streaming platform. Leveraged AWS cloud comput…" at bounding box center [467, 217] width 374 height 74
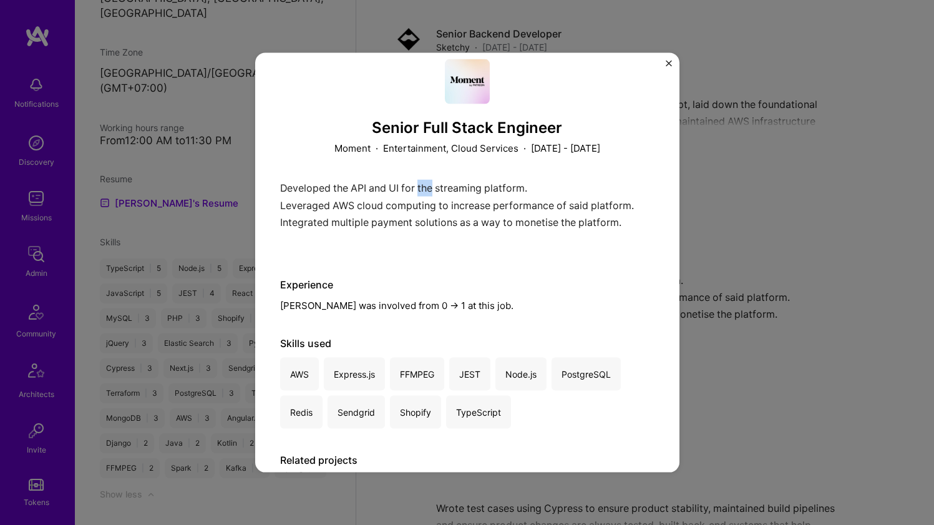
click at [426, 192] on div "Developed the API and UI for the streaming platform. Leveraged AWS cloud comput…" at bounding box center [467, 217] width 374 height 74
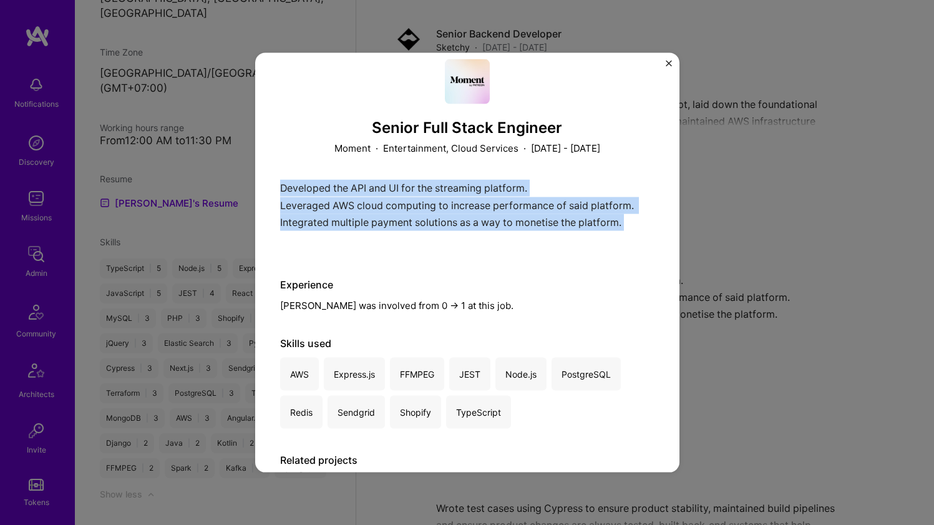
drag, startPoint x: 426, startPoint y: 192, endPoint x: 413, endPoint y: 222, distance: 32.7
click at [413, 222] on div "Developed the API and UI for the streaming platform. Leveraged AWS cloud comput…" at bounding box center [467, 217] width 374 height 74
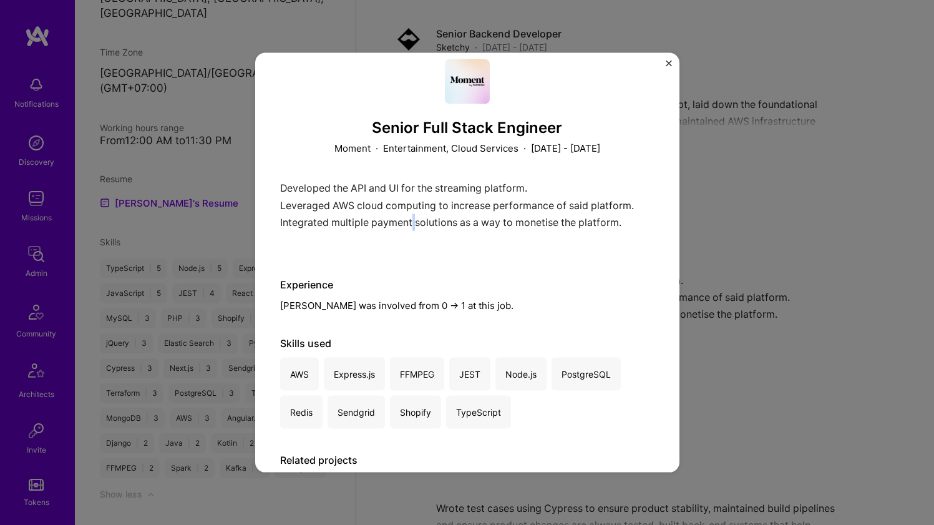
click at [413, 222] on div "Developed the API and UI for the streaming platform. Leveraged AWS cloud comput…" at bounding box center [467, 217] width 374 height 74
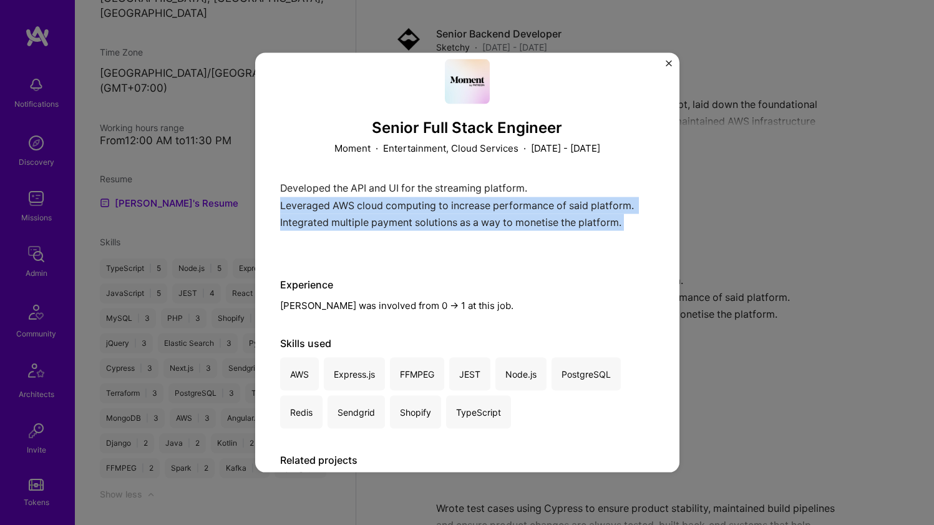
click at [413, 222] on div "Developed the API and UI for the streaming platform. Leveraged AWS cloud comput…" at bounding box center [467, 217] width 374 height 74
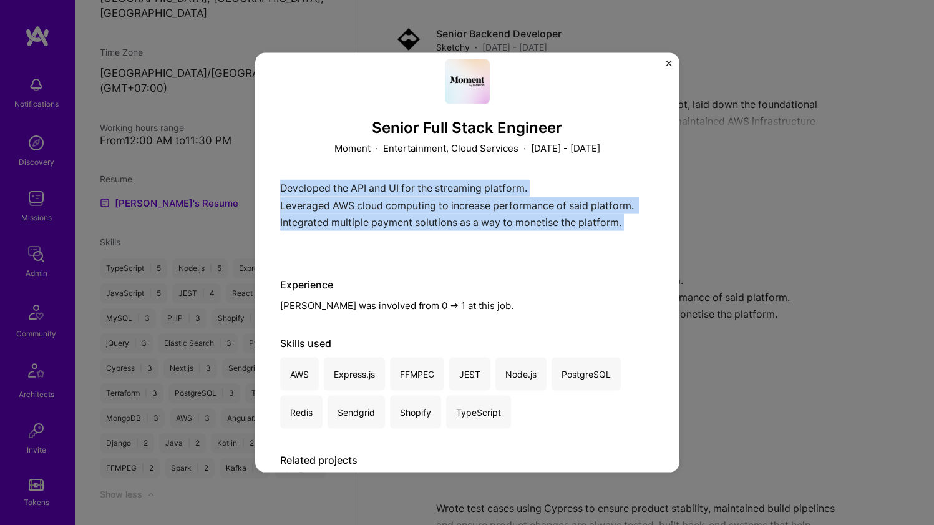
drag, startPoint x: 413, startPoint y: 222, endPoint x: 430, endPoint y: 182, distance: 43.3
click at [429, 183] on div "Developed the API and UI for the streaming platform. Leveraged AWS cloud comput…" at bounding box center [467, 217] width 374 height 74
click at [430, 182] on div "Developed the API and UI for the streaming platform. Leveraged AWS cloud comput…" at bounding box center [467, 217] width 374 height 74
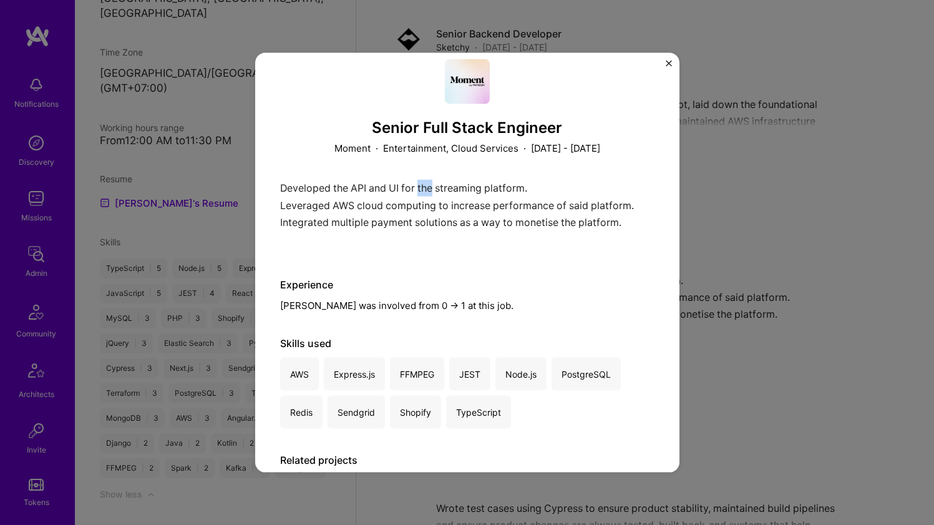
click at [430, 182] on div "Developed the API and UI for the streaming platform. Leveraged AWS cloud comput…" at bounding box center [467, 217] width 374 height 74
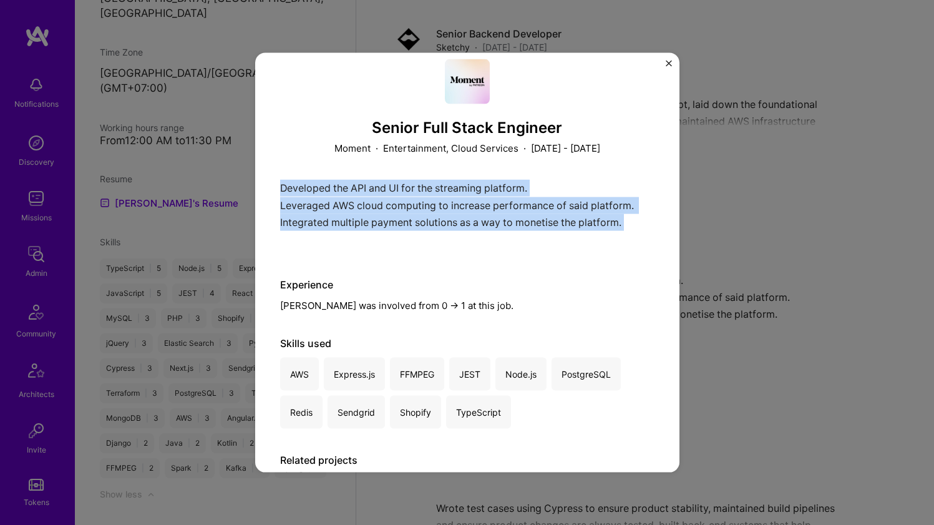
drag, startPoint x: 430, startPoint y: 182, endPoint x: 421, endPoint y: 206, distance: 25.8
click at [421, 206] on div "Developed the API and UI for the streaming platform. Leveraged AWS cloud comput…" at bounding box center [467, 217] width 374 height 74
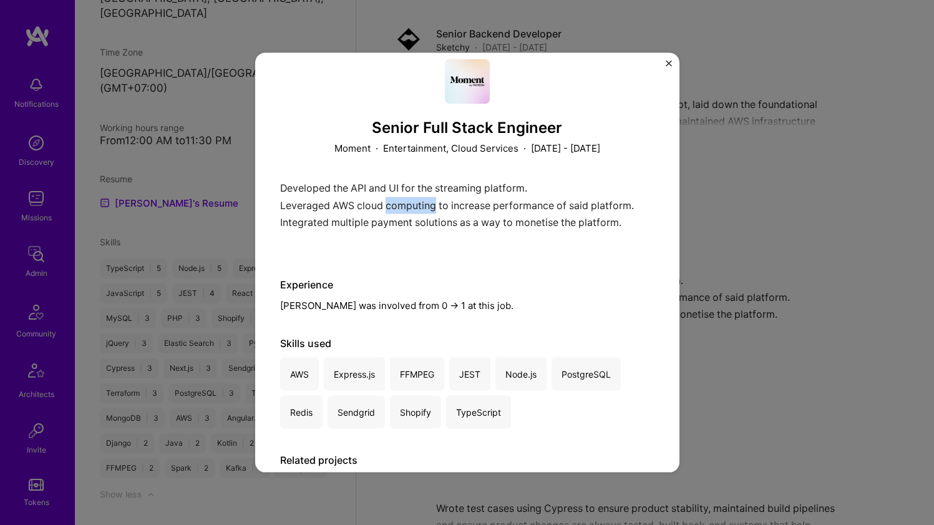
click at [421, 206] on div "Developed the API and UI for the streaming platform. Leveraged AWS cloud comput…" at bounding box center [467, 217] width 374 height 74
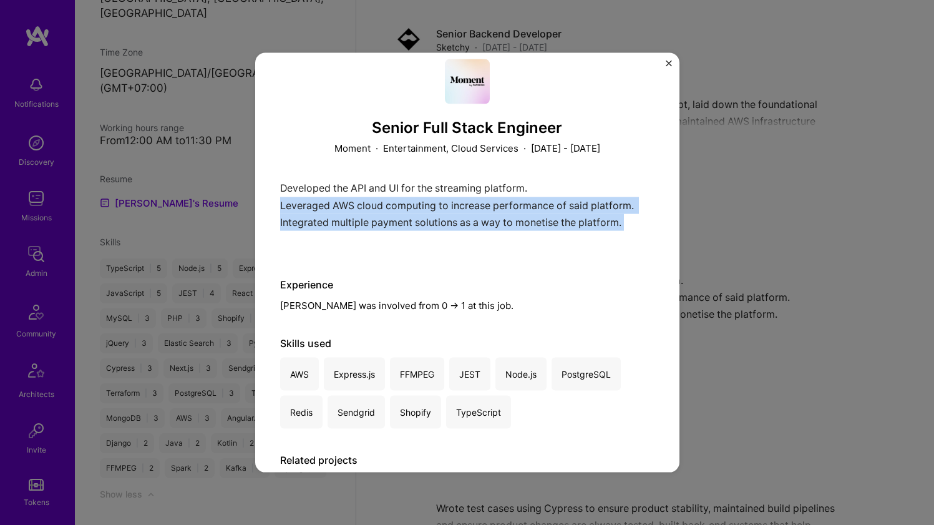
click at [421, 206] on div "Developed the API and UI for the streaming platform. Leveraged AWS cloud comput…" at bounding box center [467, 217] width 374 height 74
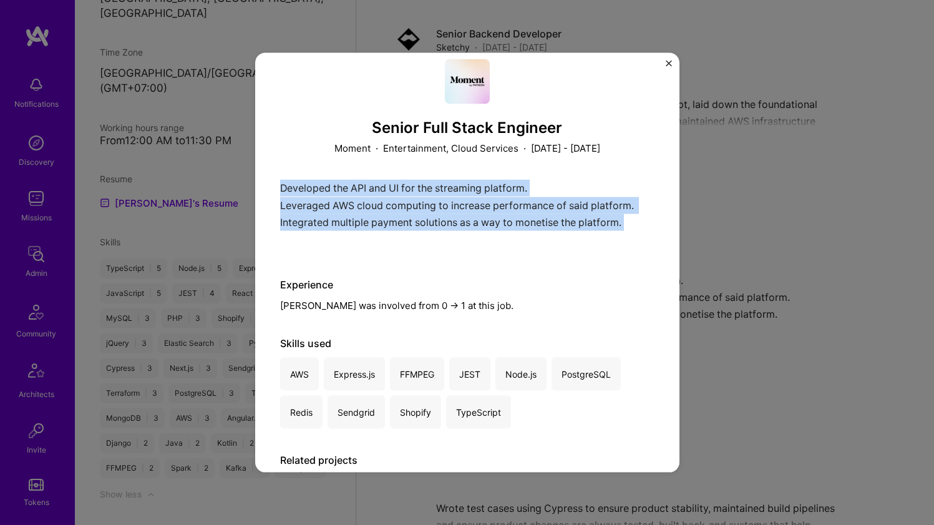
drag, startPoint x: 421, startPoint y: 206, endPoint x: 430, endPoint y: 181, distance: 27.2
click at [430, 181] on div "Developed the API and UI for the streaming platform. Leveraged AWS cloud comput…" at bounding box center [467, 217] width 374 height 74
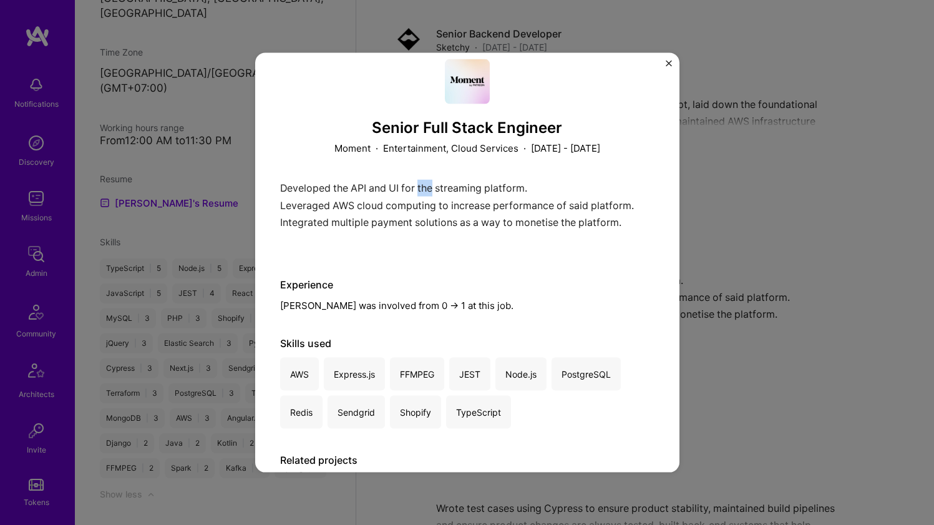
click at [430, 181] on div "Developed the API and UI for the streaming platform. Leveraged AWS cloud comput…" at bounding box center [467, 217] width 374 height 74
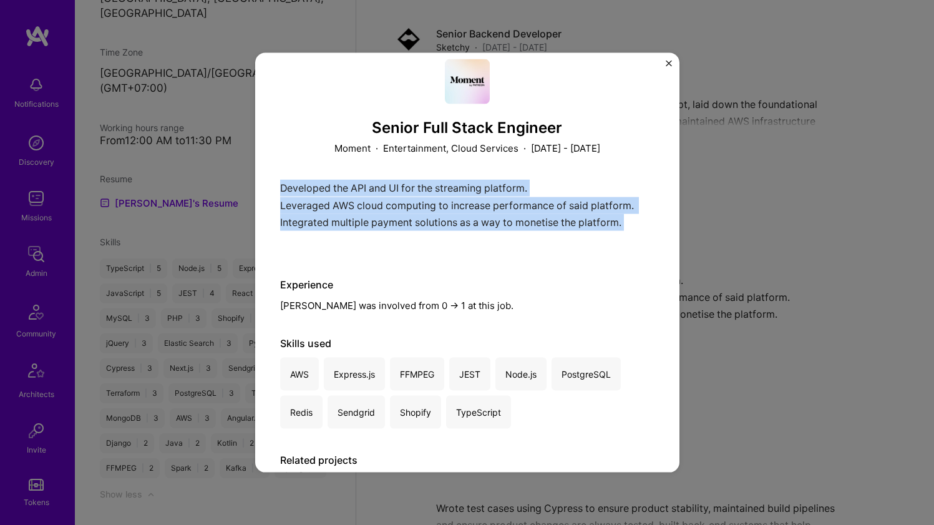
drag, startPoint x: 430, startPoint y: 181, endPoint x: 420, endPoint y: 203, distance: 24.8
click at [420, 203] on div "Developed the API and UI for the streaming platform. Leveraged AWS cloud comput…" at bounding box center [467, 217] width 374 height 74
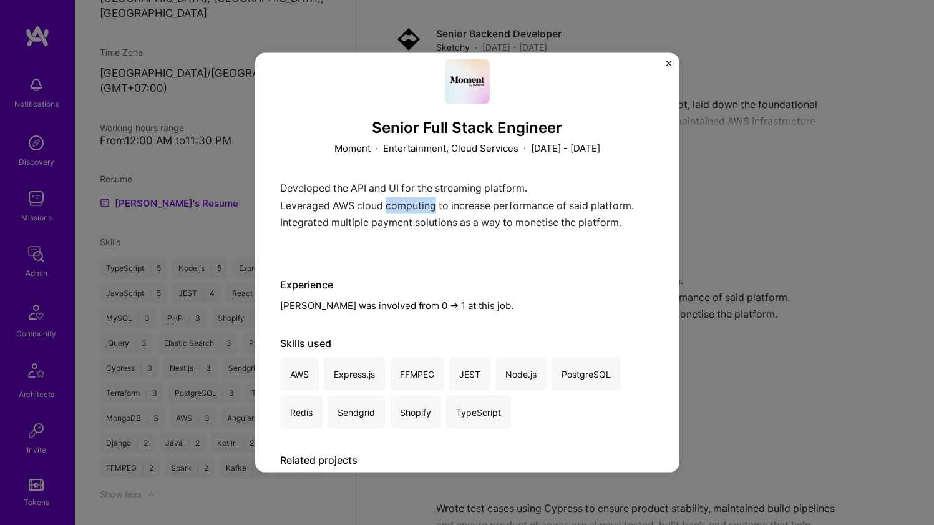
click at [420, 203] on div "Developed the API and UI for the streaming platform. Leveraged AWS cloud comput…" at bounding box center [467, 217] width 374 height 74
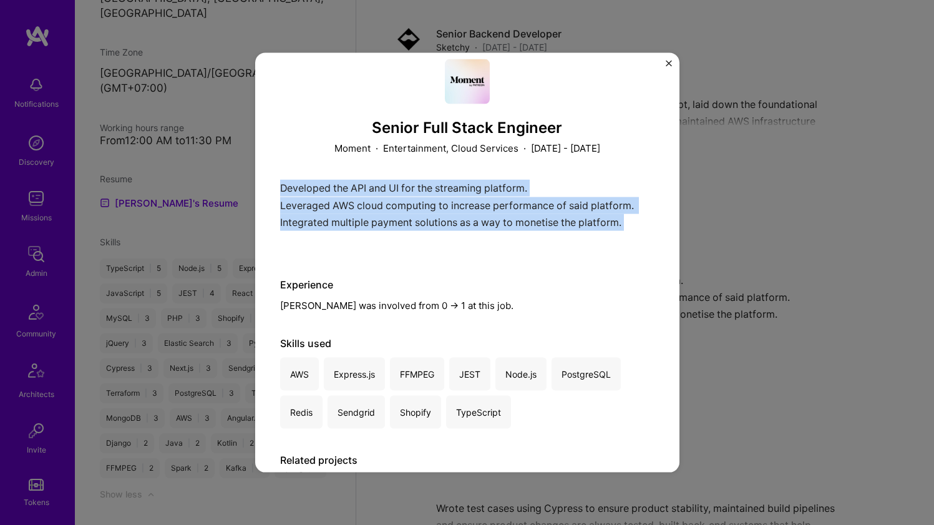
drag, startPoint x: 420, startPoint y: 203, endPoint x: 431, endPoint y: 180, distance: 25.7
click at [430, 181] on div "Developed the API and UI for the streaming platform. Leveraged AWS cloud comput…" at bounding box center [467, 217] width 374 height 74
click at [431, 180] on div "Developed the API and UI for the streaming platform. Leveraged AWS cloud comput…" at bounding box center [467, 217] width 374 height 74
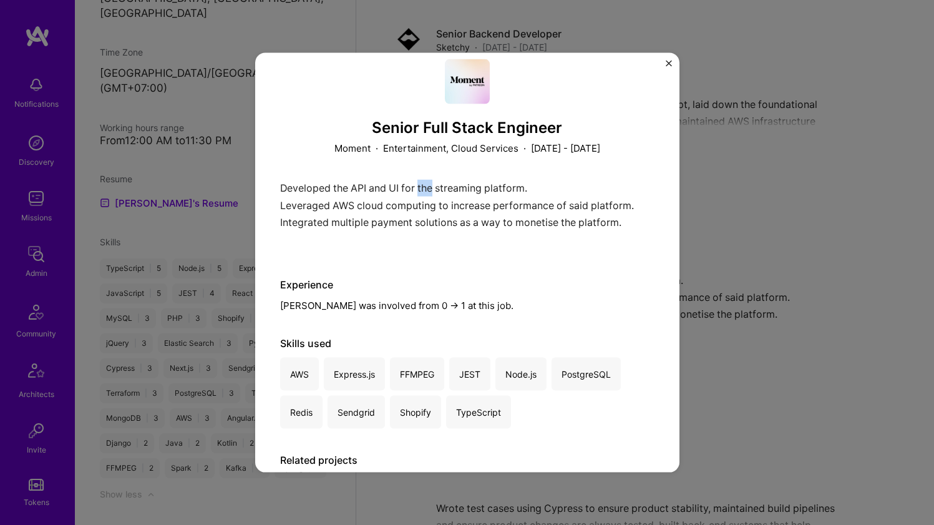
click at [431, 180] on div "Developed the API and UI for the streaming platform. Leveraged AWS cloud comput…" at bounding box center [467, 217] width 374 height 74
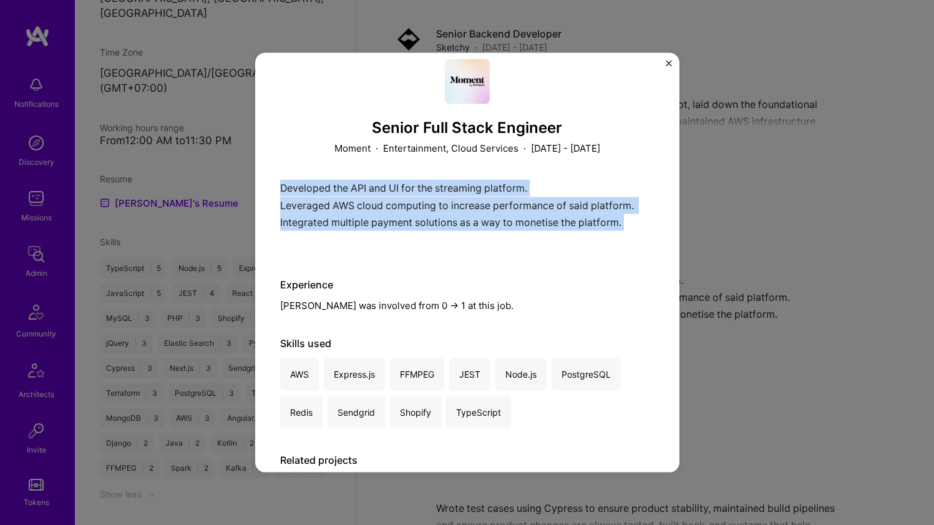
drag, startPoint x: 431, startPoint y: 180, endPoint x: 420, endPoint y: 201, distance: 23.2
click at [420, 201] on div "Developed the API and UI for the streaming platform. Leveraged AWS cloud comput…" at bounding box center [467, 217] width 374 height 74
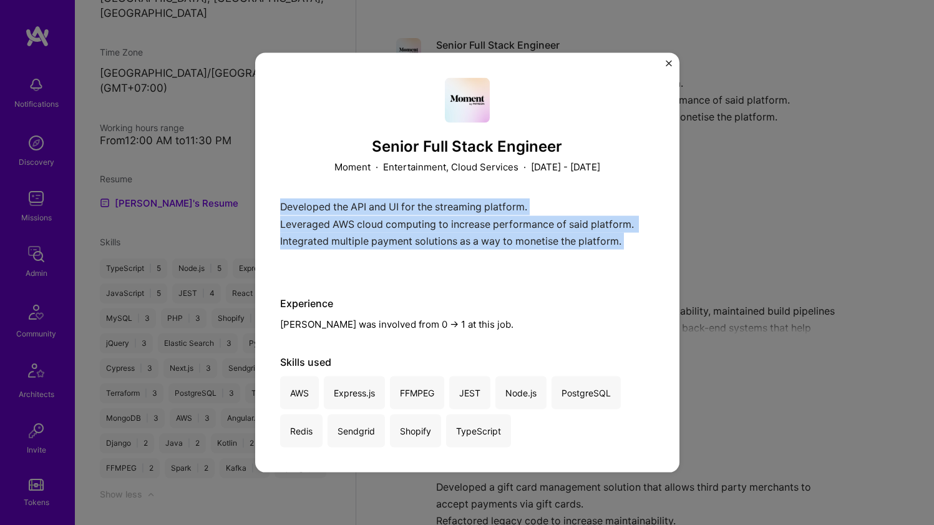
scroll to position [906, 0]
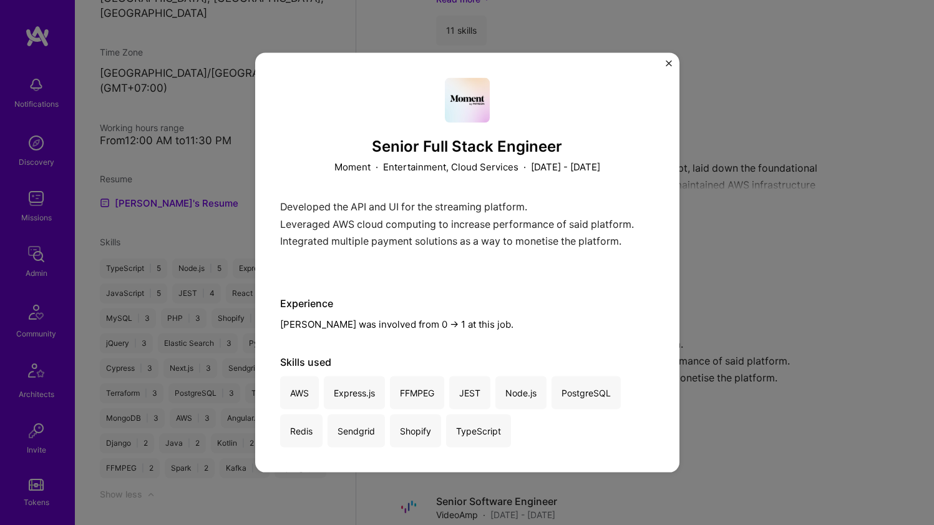
click at [768, 138] on div "Senior Full Stack Engineer Moment · Entertainment, Cloud Services · [DATE] - [D…" at bounding box center [467, 262] width 934 height 525
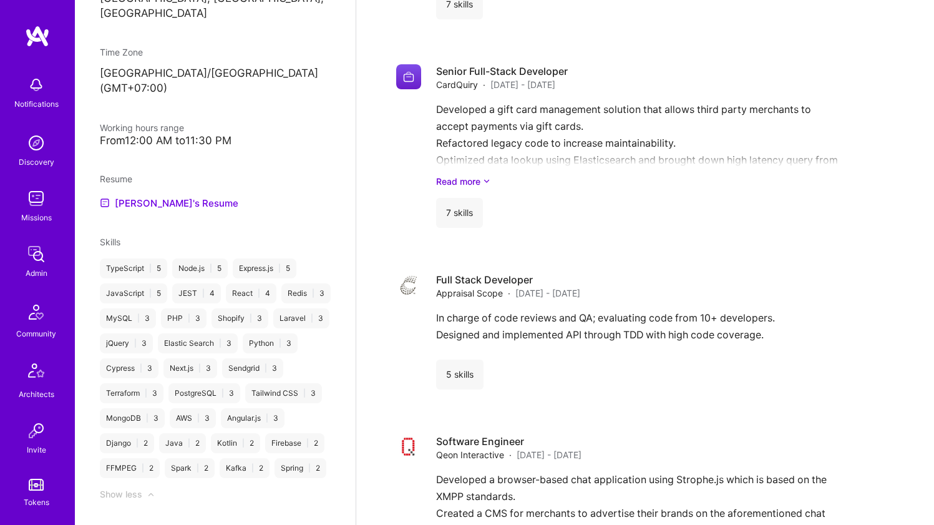
scroll to position [1643, 0]
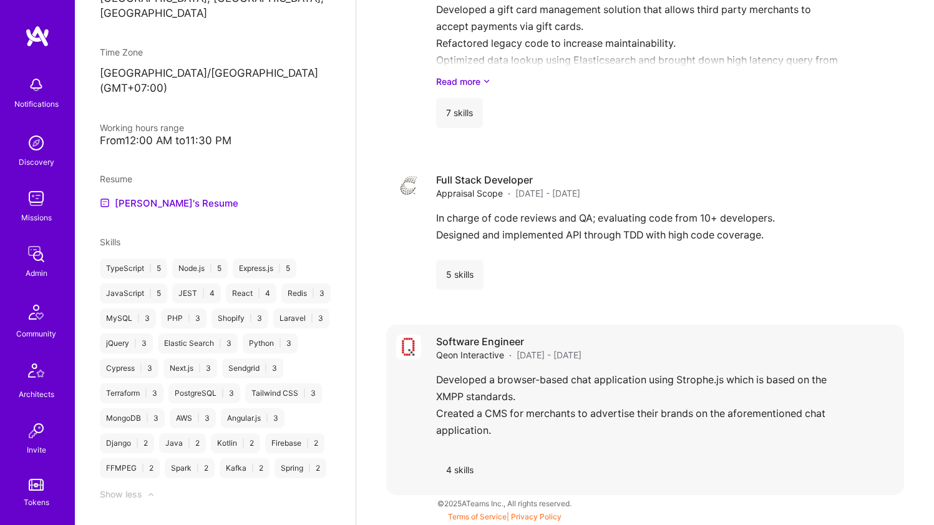
click at [477, 387] on div "Developed a browser-based chat application using Strophe.js which is based on t…" at bounding box center [665, 408] width 458 height 74
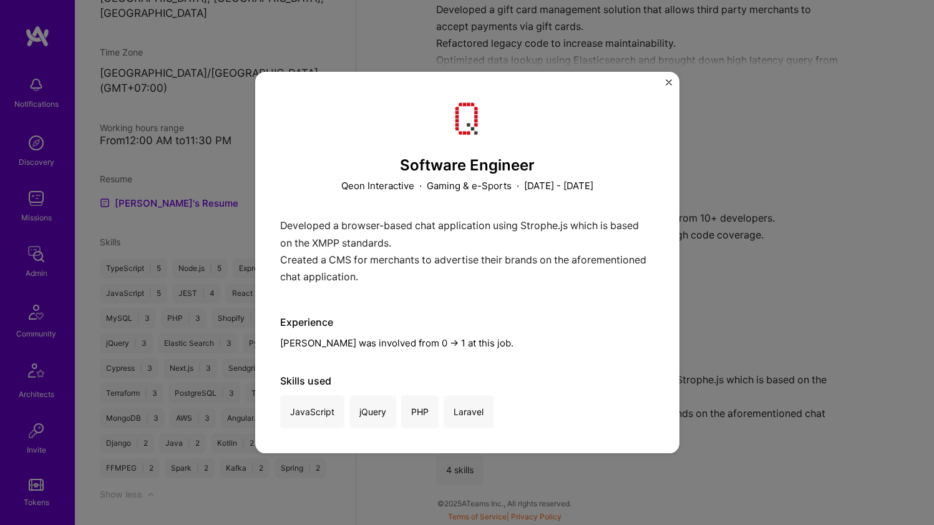
click at [419, 238] on div "Developed a browser-based chat application using Strophe.js which is based on t…" at bounding box center [467, 254] width 374 height 74
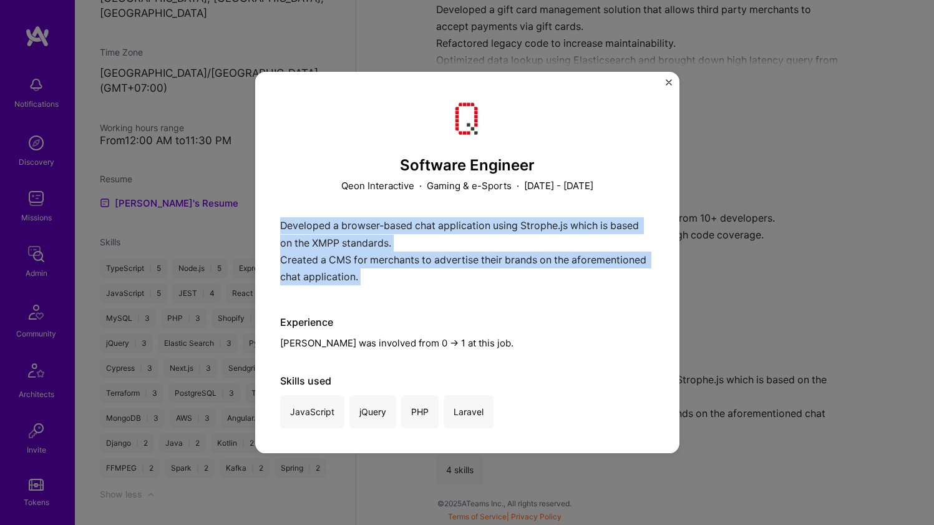
drag, startPoint x: 419, startPoint y: 238, endPoint x: 401, endPoint y: 273, distance: 39.3
click at [401, 273] on div "Developed a browser-based chat application using Strophe.js which is based on t…" at bounding box center [467, 254] width 374 height 74
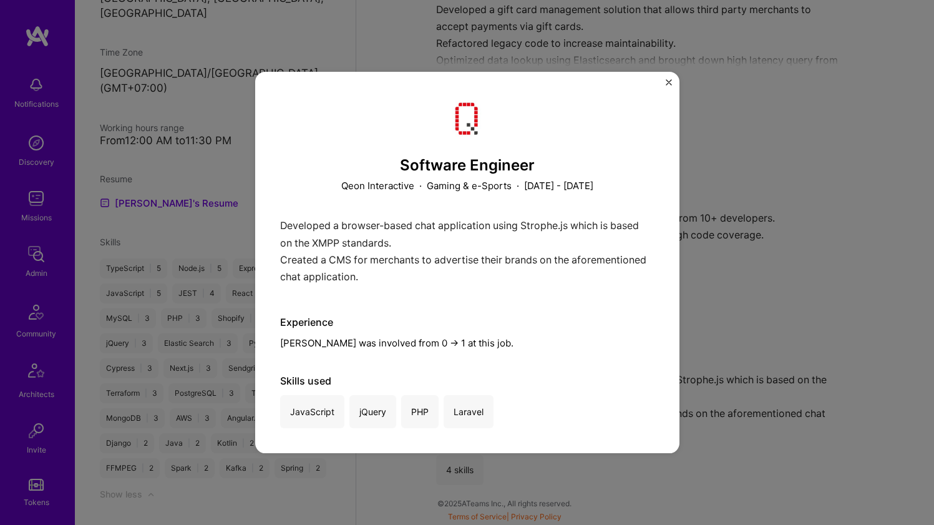
click at [401, 273] on div "Developed a browser-based chat application using Strophe.js which is based on t…" at bounding box center [467, 254] width 374 height 74
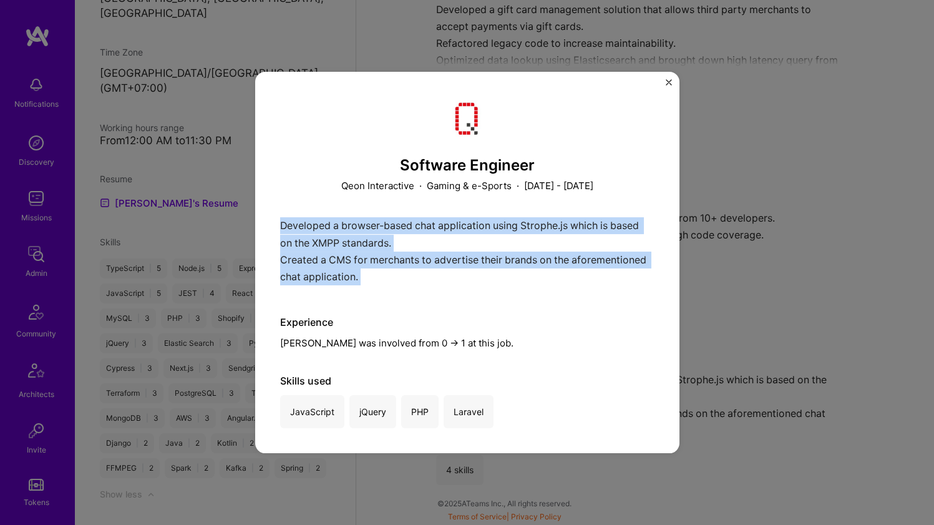
drag, startPoint x: 401, startPoint y: 273, endPoint x: 408, endPoint y: 234, distance: 39.3
click at [408, 234] on div "Developed a browser-based chat application using Strophe.js which is based on t…" at bounding box center [467, 254] width 374 height 74
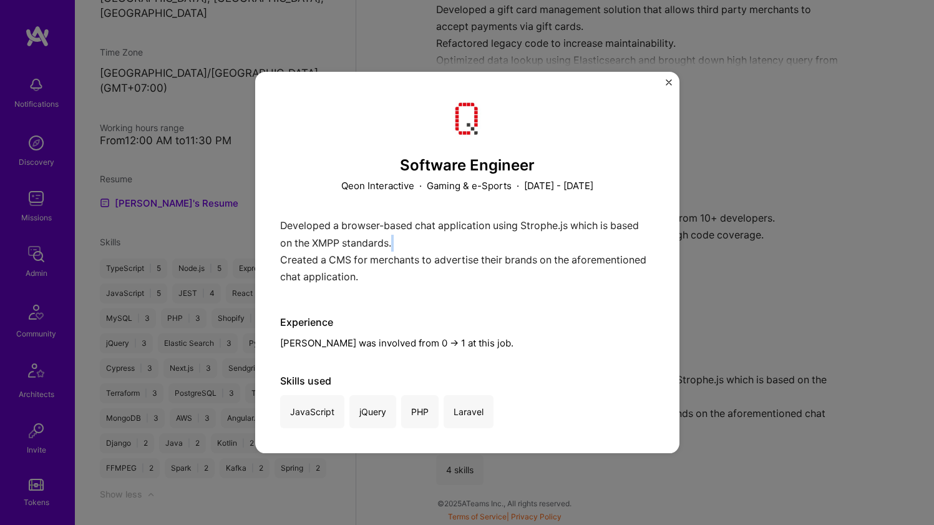
click at [408, 234] on div "Developed a browser-based chat application using Strophe.js which is based on t…" at bounding box center [467, 254] width 374 height 74
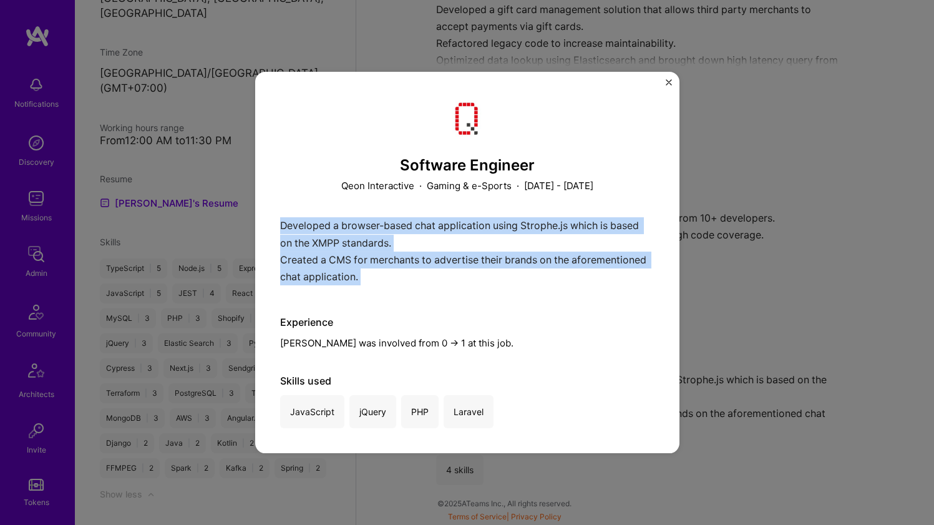
drag, startPoint x: 408, startPoint y: 234, endPoint x: 390, endPoint y: 274, distance: 43.8
click at [390, 274] on div "Developed a browser-based chat application using Strophe.js which is based on t…" at bounding box center [467, 254] width 374 height 74
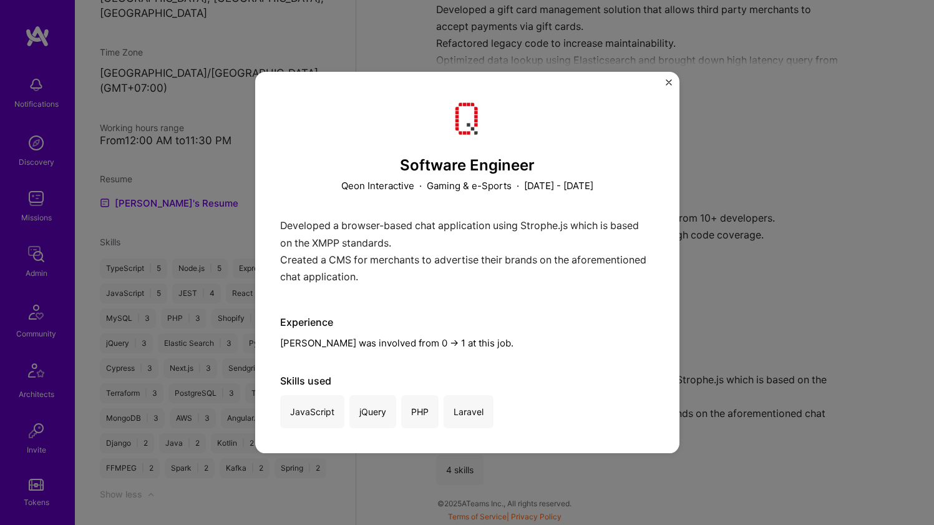
click at [390, 274] on div "Developed a browser-based chat application using Strophe.js which is based on t…" at bounding box center [467, 254] width 374 height 74
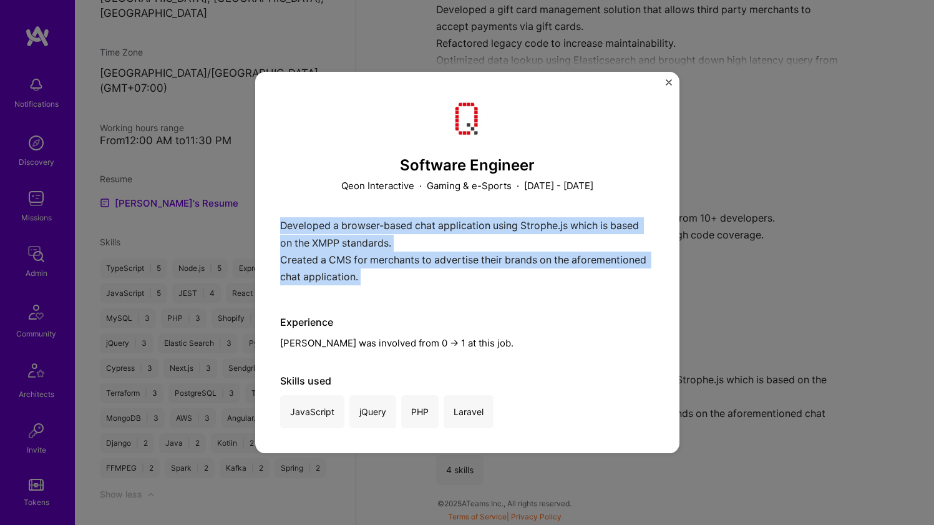
drag, startPoint x: 390, startPoint y: 274, endPoint x: 399, endPoint y: 233, distance: 42.2
click at [399, 233] on div "Developed a browser-based chat application using Strophe.js which is based on t…" at bounding box center [467, 254] width 374 height 74
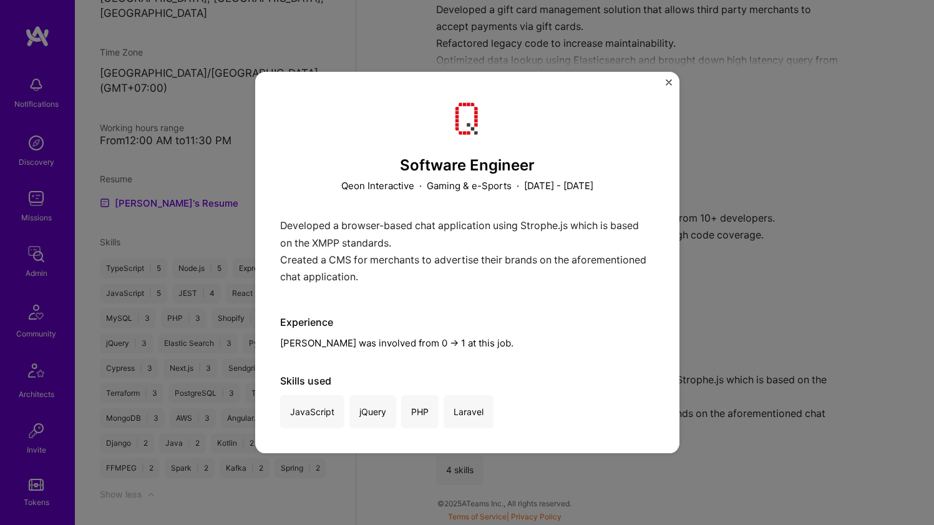
click at [399, 233] on div "Developed a browser-based chat application using Strophe.js which is based on t…" at bounding box center [467, 254] width 374 height 74
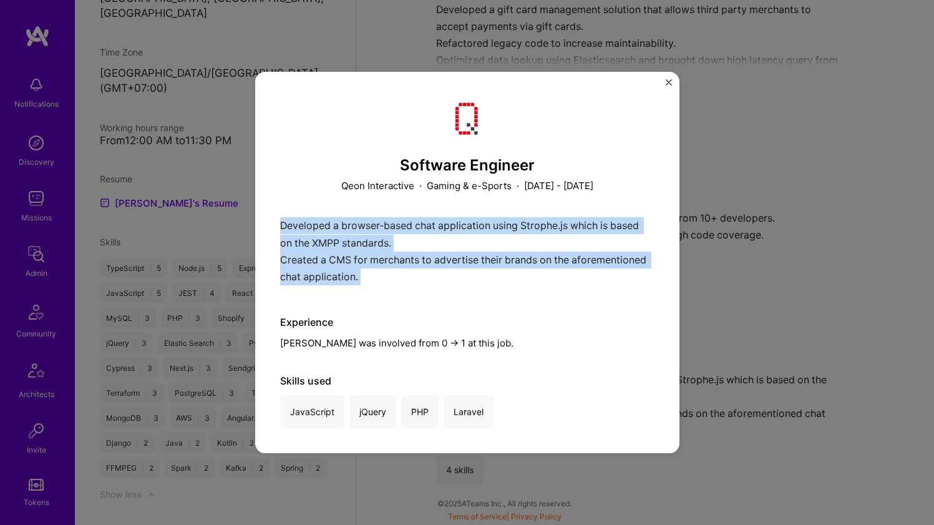
drag, startPoint x: 399, startPoint y: 233, endPoint x: 387, endPoint y: 263, distance: 33.0
click at [387, 263] on div "Developed a browser-based chat application using Strophe.js which is based on t…" at bounding box center [467, 254] width 374 height 74
click at [387, 264] on div "Developed a browser-based chat application using Strophe.js which is based on t…" at bounding box center [467, 254] width 374 height 74
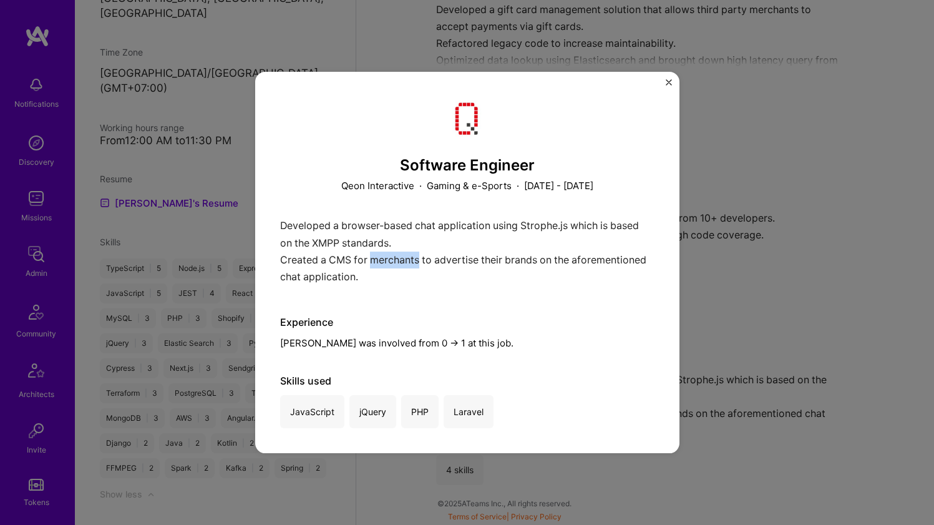
click at [387, 264] on div "Developed a browser-based chat application using Strophe.js which is based on t…" at bounding box center [467, 254] width 374 height 74
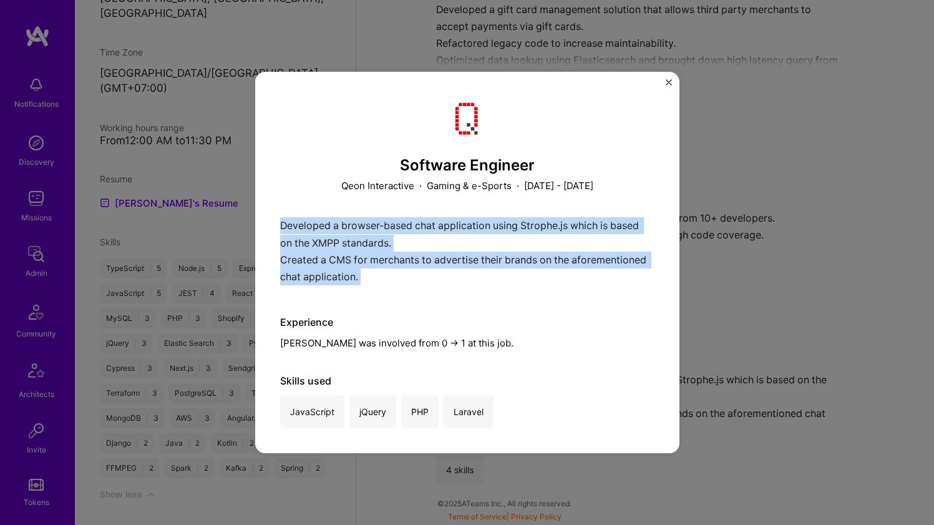
drag, startPoint x: 387, startPoint y: 264, endPoint x: 400, endPoint y: 226, distance: 40.2
click at [400, 226] on div "Developed a browser-based chat application using Strophe.js which is based on t…" at bounding box center [467, 254] width 374 height 74
